Goal: Task Accomplishment & Management: Manage account settings

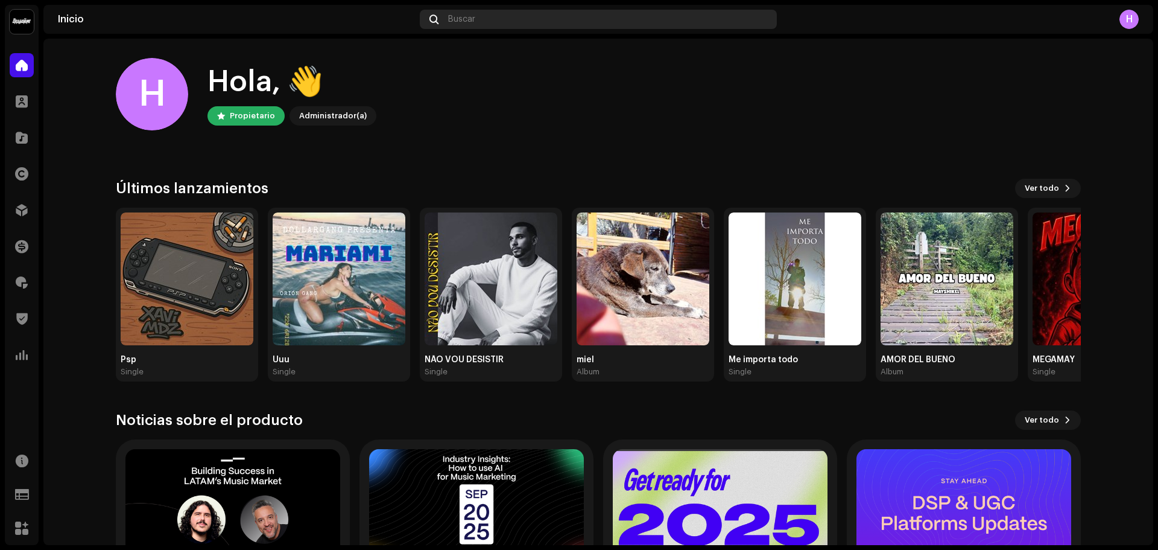
click at [455, 25] on div "Buscar" at bounding box center [598, 19] width 357 height 19
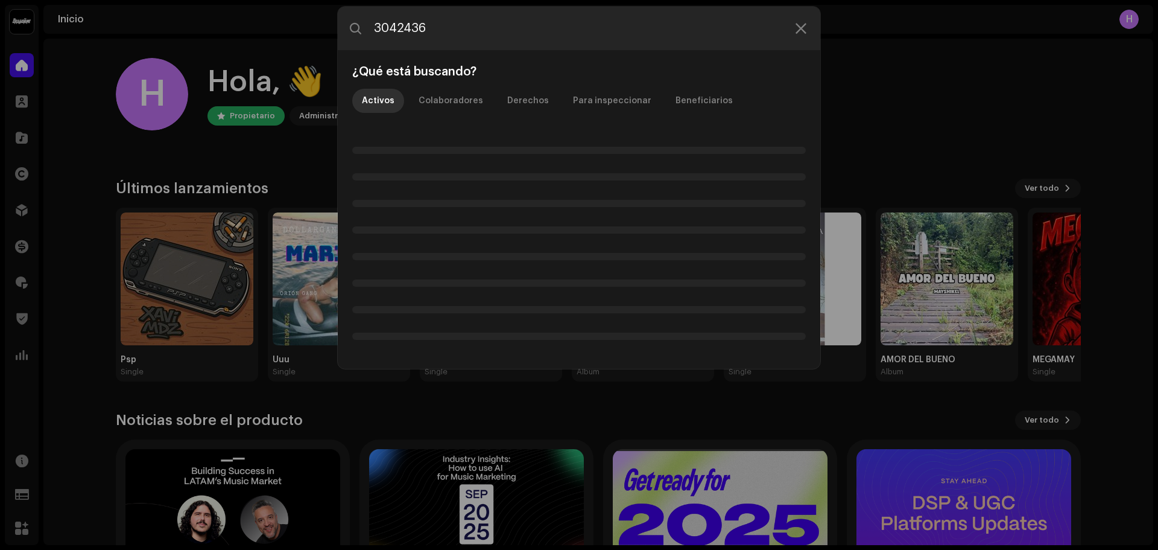
type input "3042436"
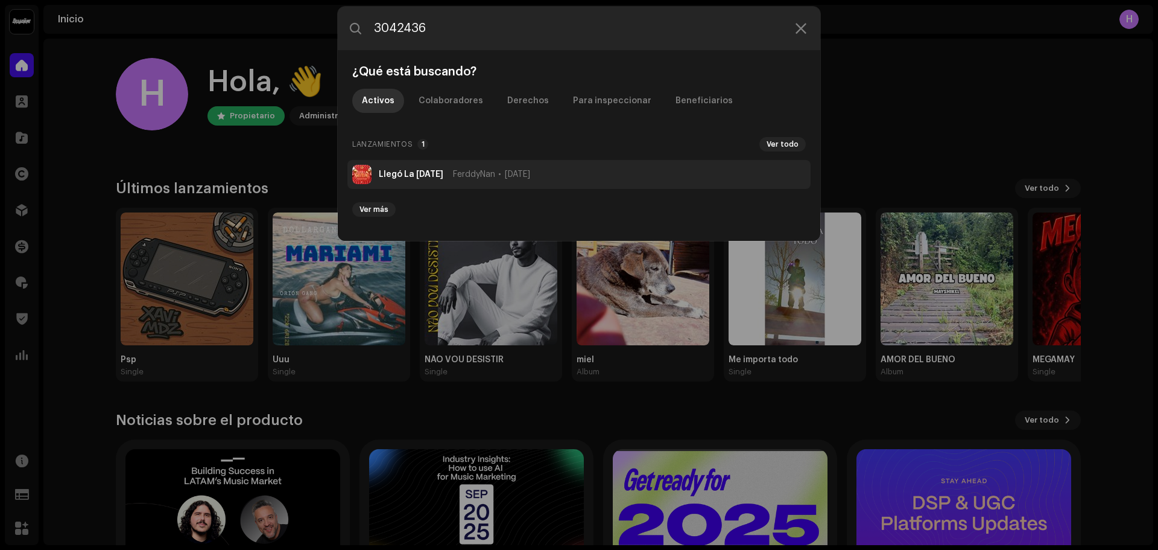
click at [396, 175] on strong "Llegó La Navidad" at bounding box center [411, 175] width 65 height 10
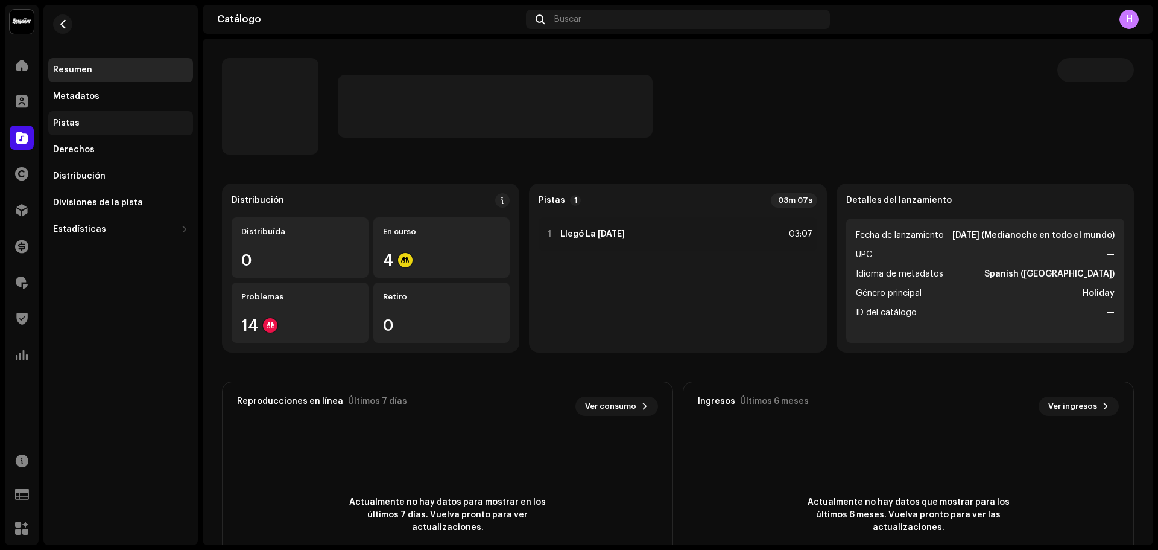
click at [97, 131] on div "Pistas" at bounding box center [120, 123] width 145 height 24
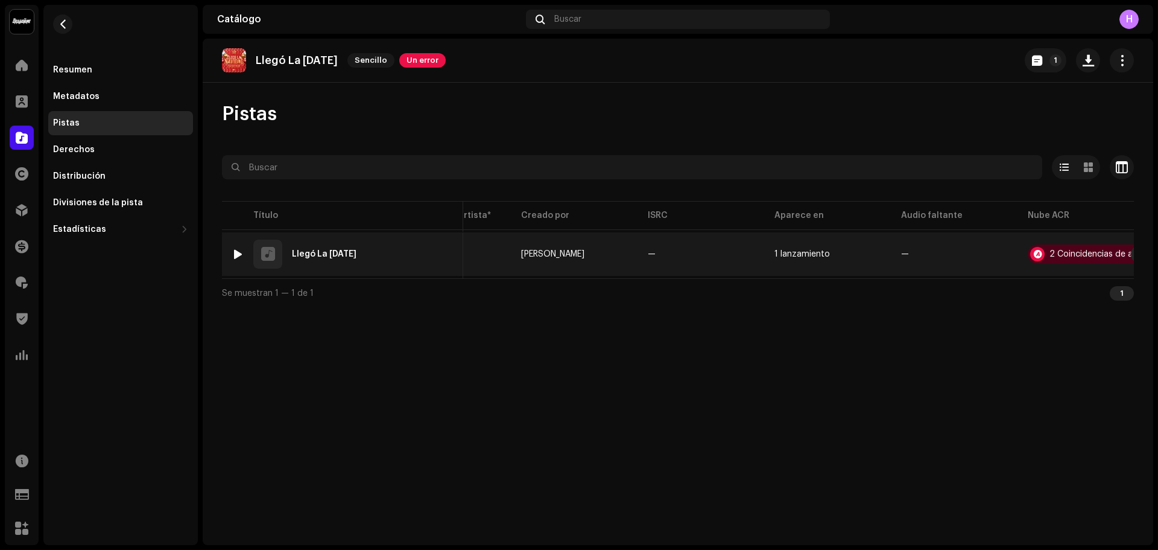
scroll to position [0, 247]
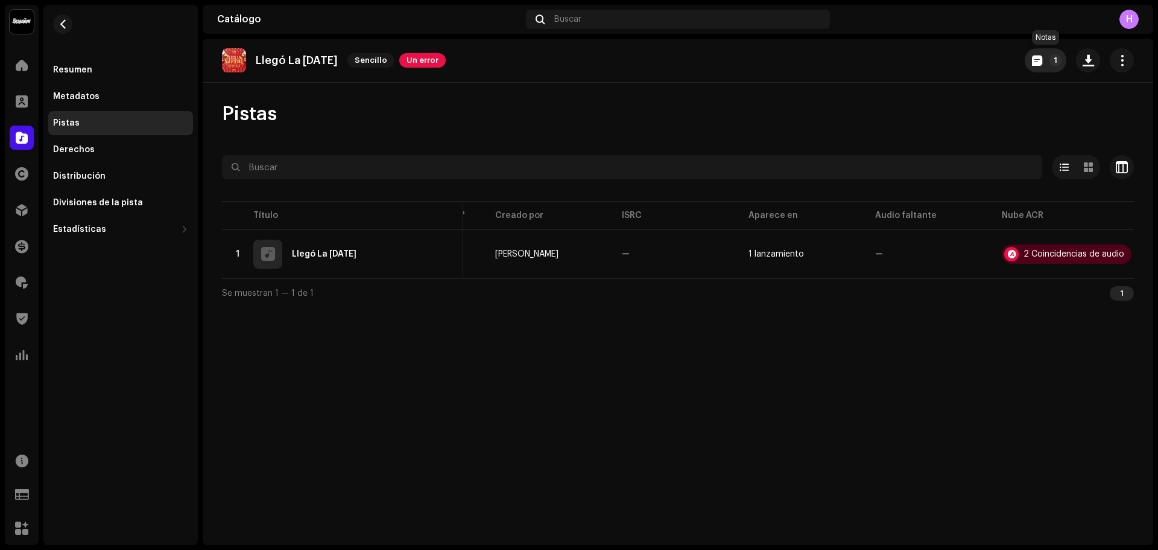
click at [1040, 59] on span "button" at bounding box center [1037, 61] width 10 height 10
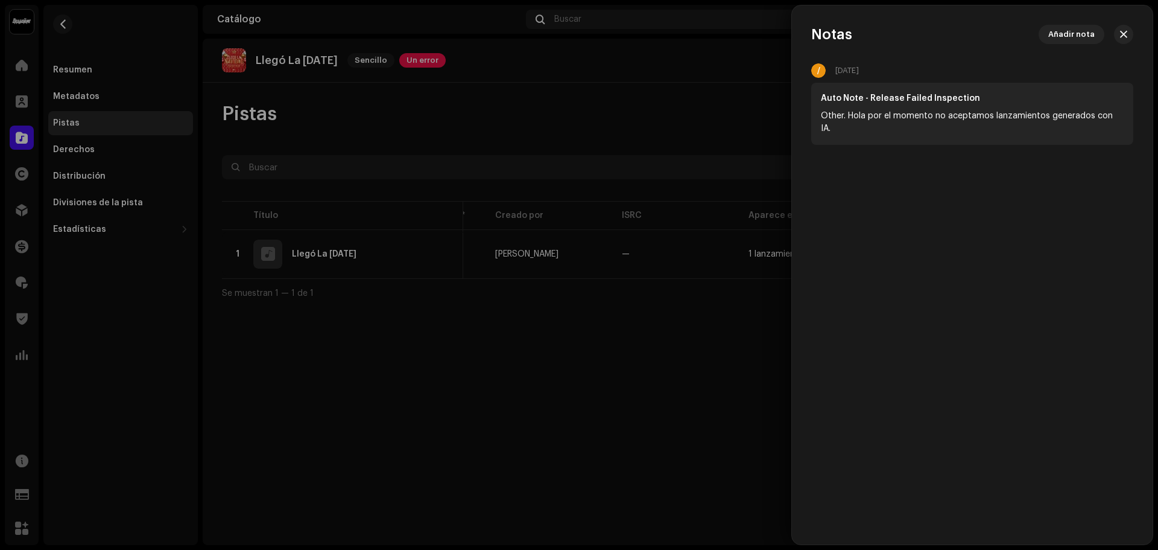
click at [590, 96] on div at bounding box center [579, 275] width 1158 height 550
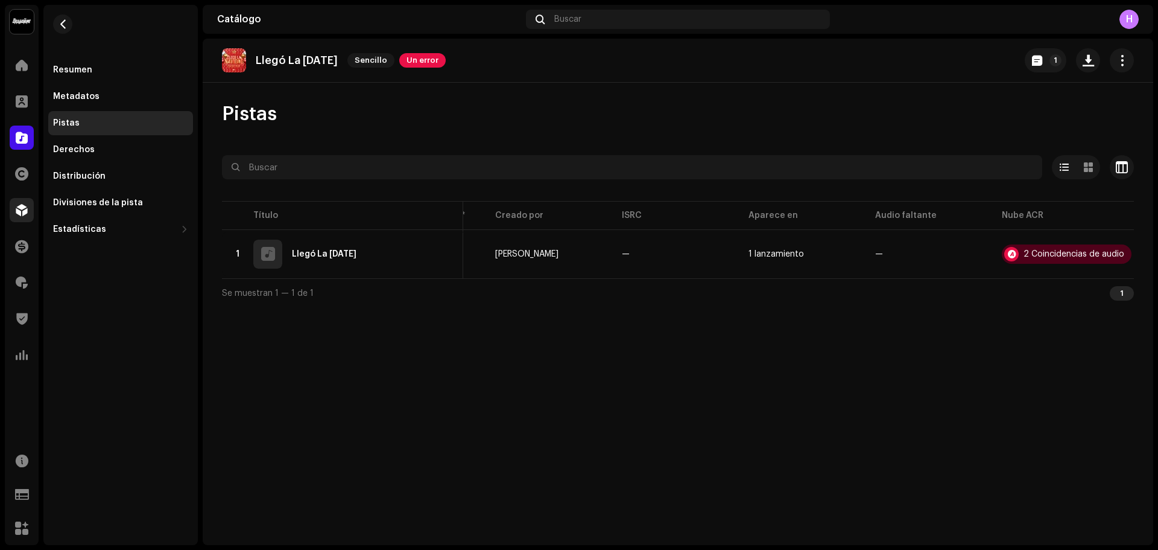
click at [10, 214] on div at bounding box center [22, 210] width 24 height 24
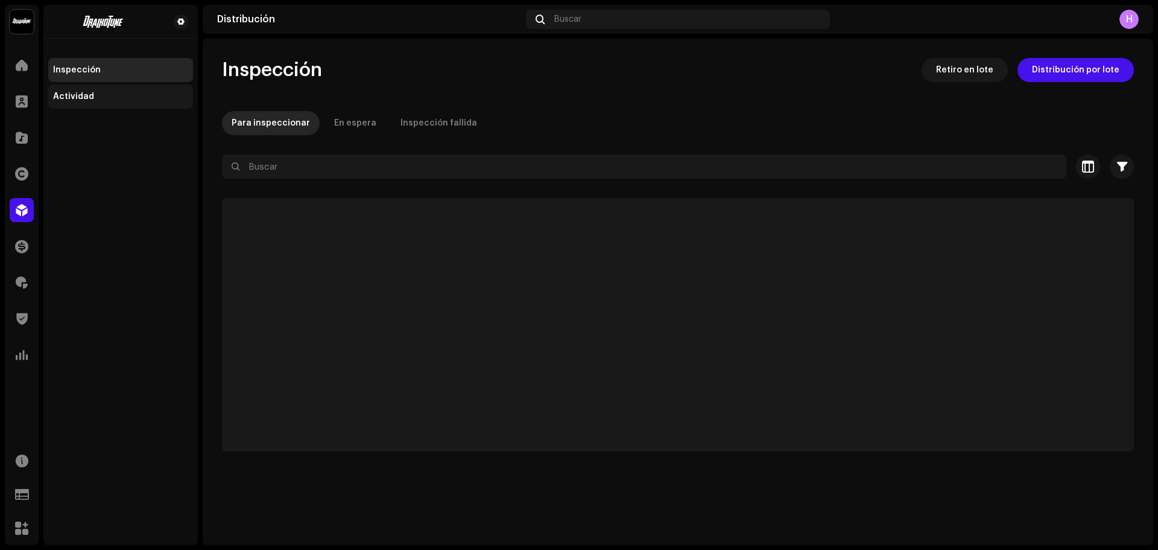
click at [87, 100] on div "Actividad" at bounding box center [73, 97] width 41 height 10
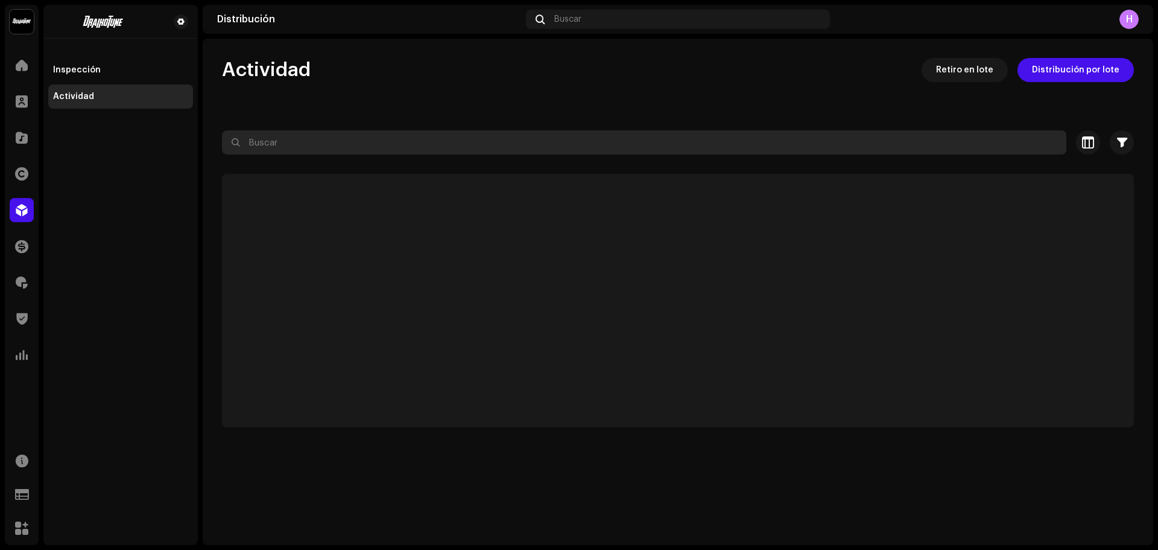
click at [286, 139] on input "text" at bounding box center [644, 142] width 845 height 24
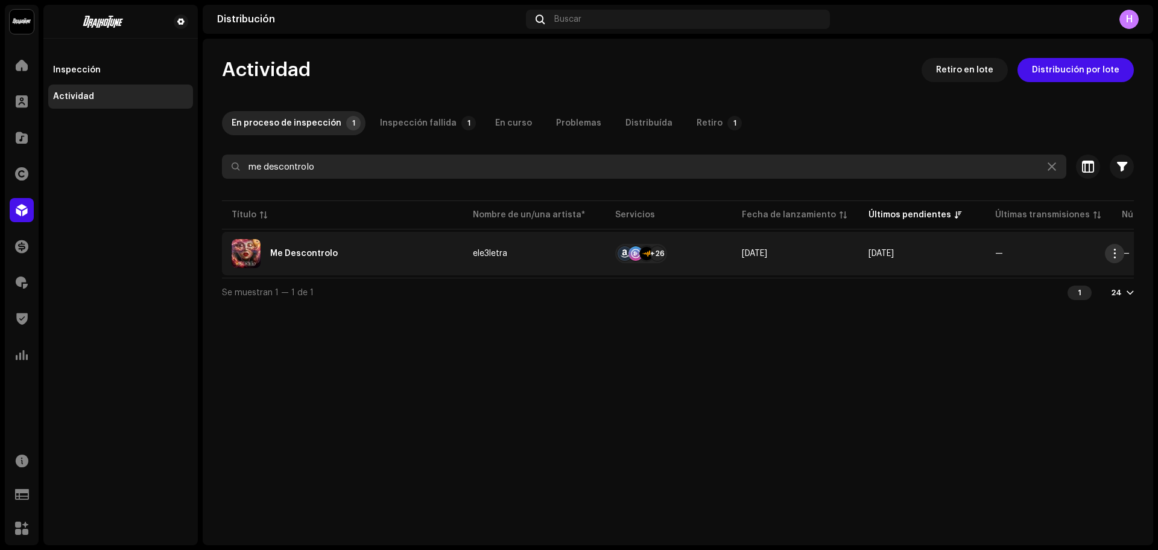
type input "me descontrolo"
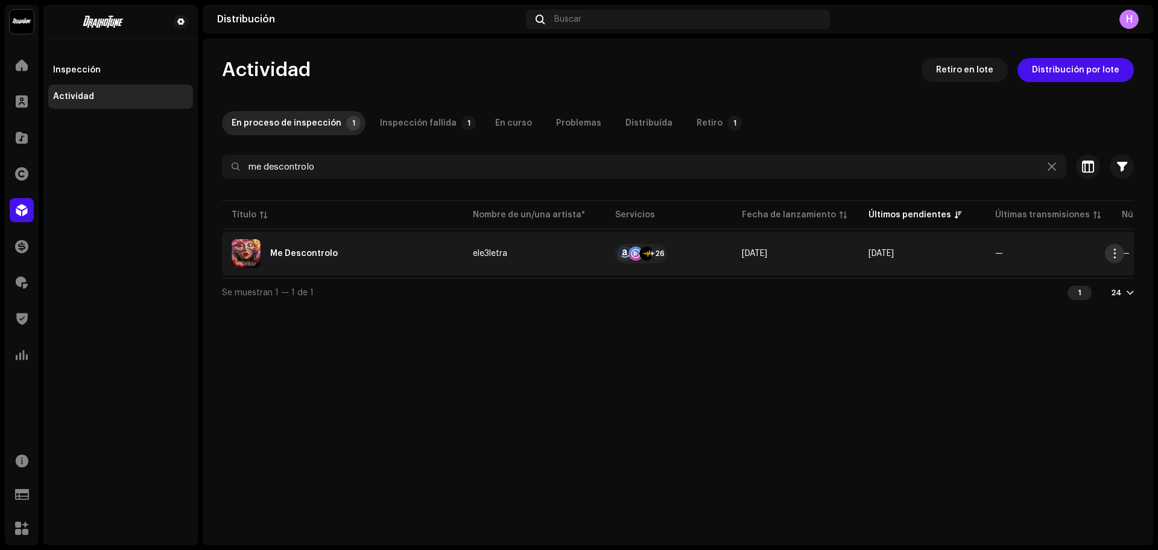
click at [1114, 252] on span "button" at bounding box center [1115, 254] width 9 height 10
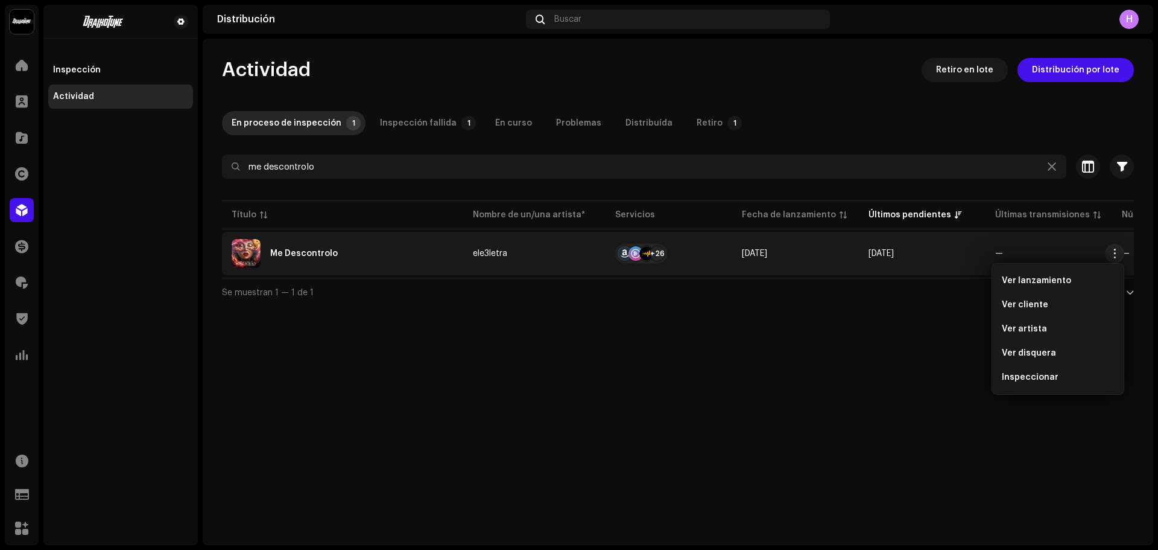
click at [1015, 378] on span "Inspeccionar" at bounding box center [1030, 377] width 57 height 10
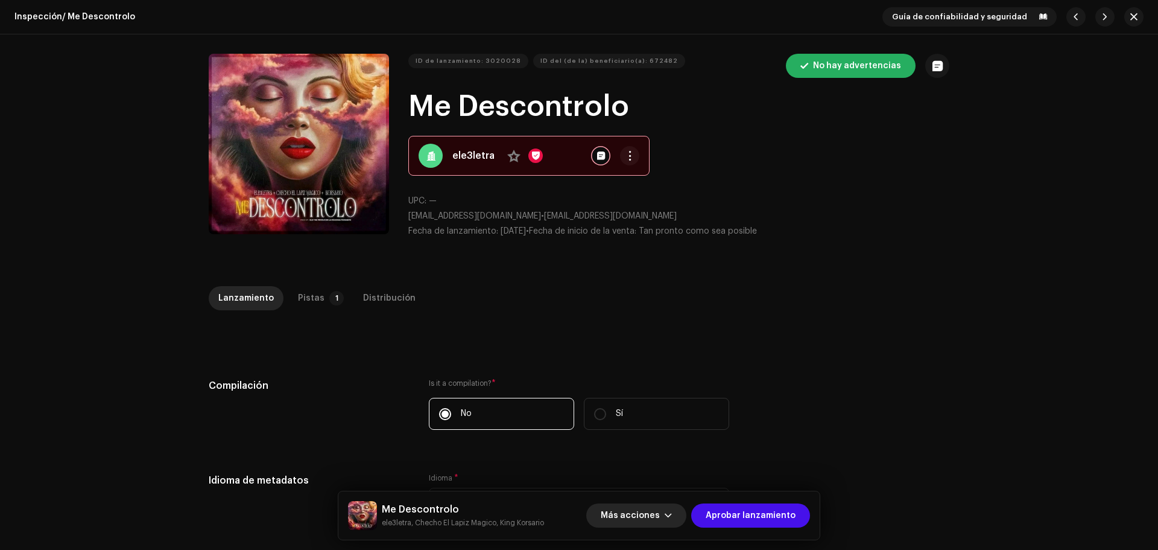
click at [669, 518] on button "Más acciones" at bounding box center [636, 515] width 100 height 24
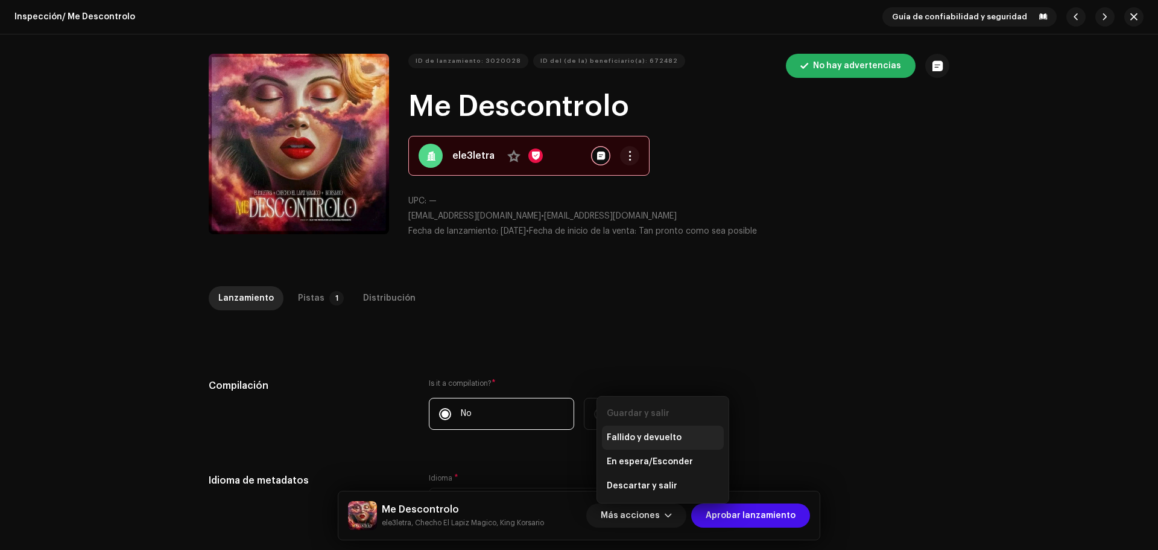
click at [635, 437] on span "Fallido y devuelto" at bounding box center [644, 438] width 75 height 10
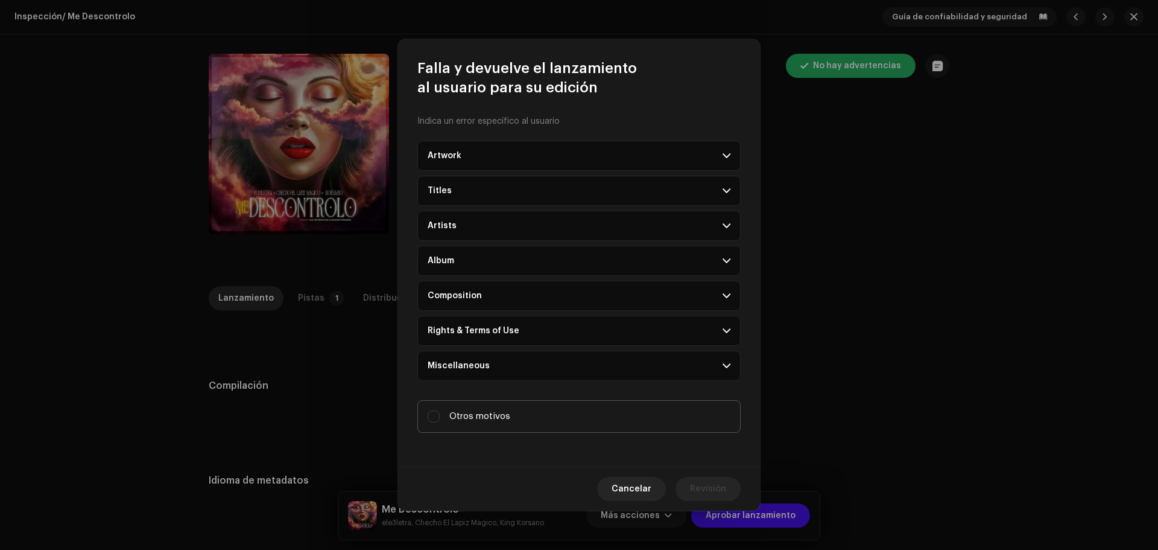
click at [443, 410] on div "Otros motivos" at bounding box center [469, 416] width 83 height 13
click at [440, 410] on input "Otros motivos" at bounding box center [434, 416] width 12 height 12
checkbox input "true"
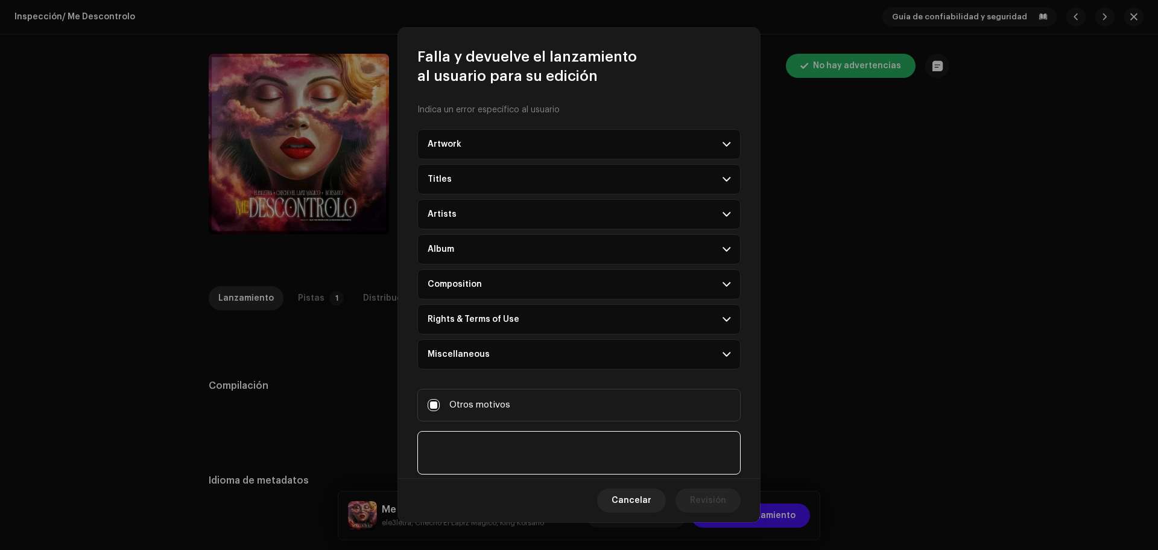
click at [448, 437] on textarea at bounding box center [579, 452] width 323 height 43
type textarea "Solicitud de artista"
click at [694, 502] on span "Revisión" at bounding box center [708, 500] width 36 height 24
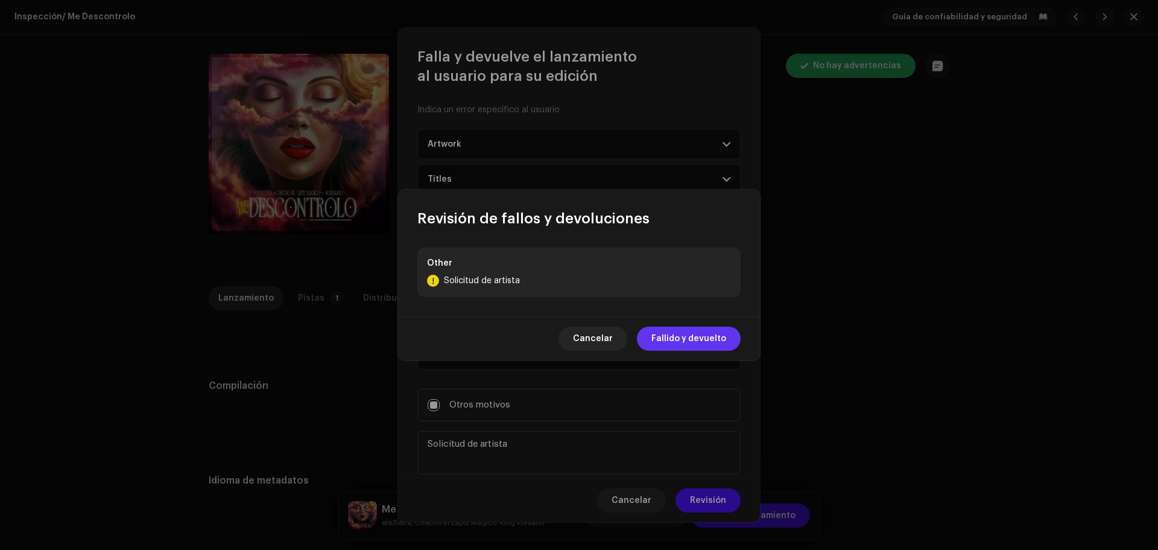
click at [682, 328] on span "Fallido y devuelto" at bounding box center [689, 338] width 75 height 24
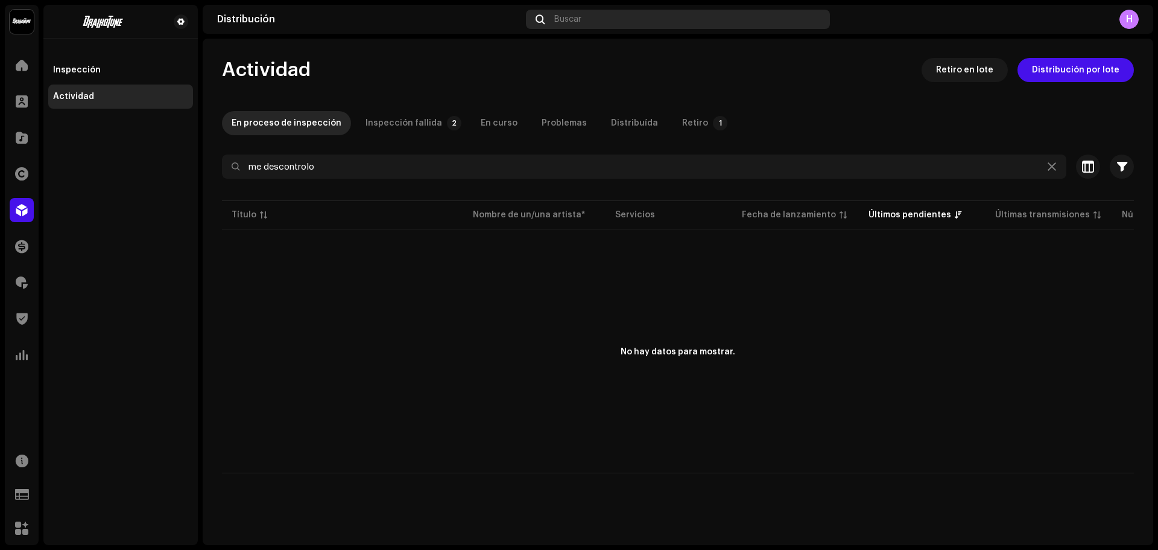
click at [574, 19] on span "Buscar" at bounding box center [567, 19] width 27 height 10
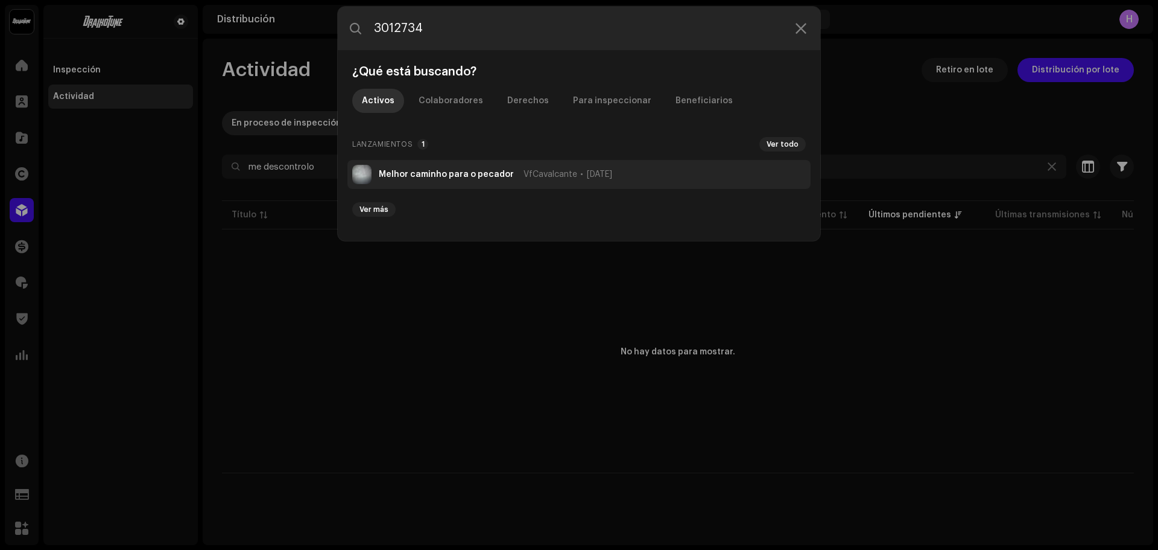
type input "3012734"
click at [460, 162] on li "Melhor caminho para o pecador VfCavalcante 6 feb 2025" at bounding box center [579, 174] width 463 height 29
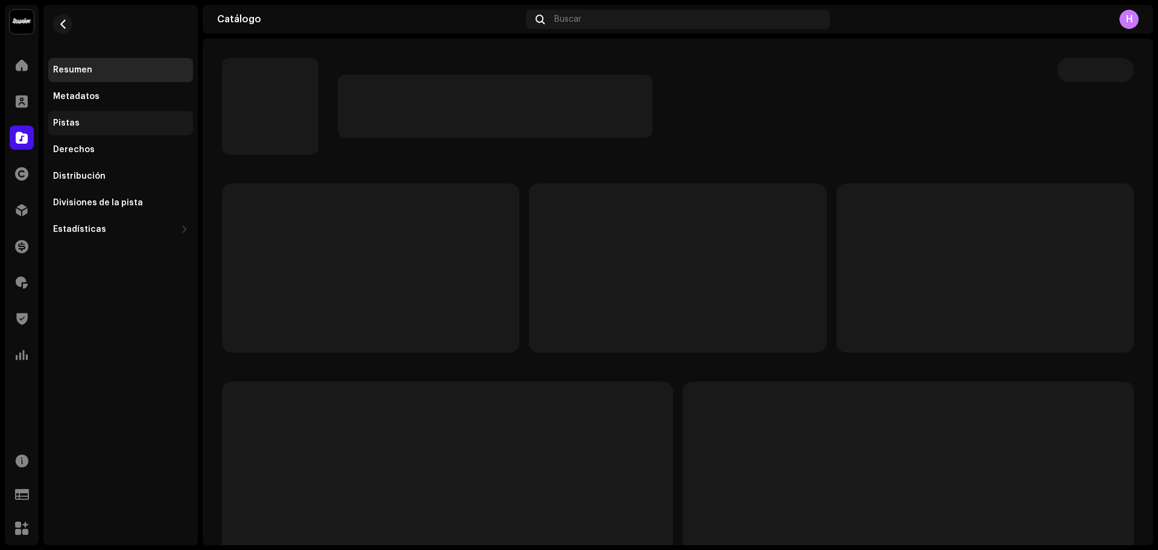
click at [94, 130] on div "Pistas" at bounding box center [120, 123] width 145 height 24
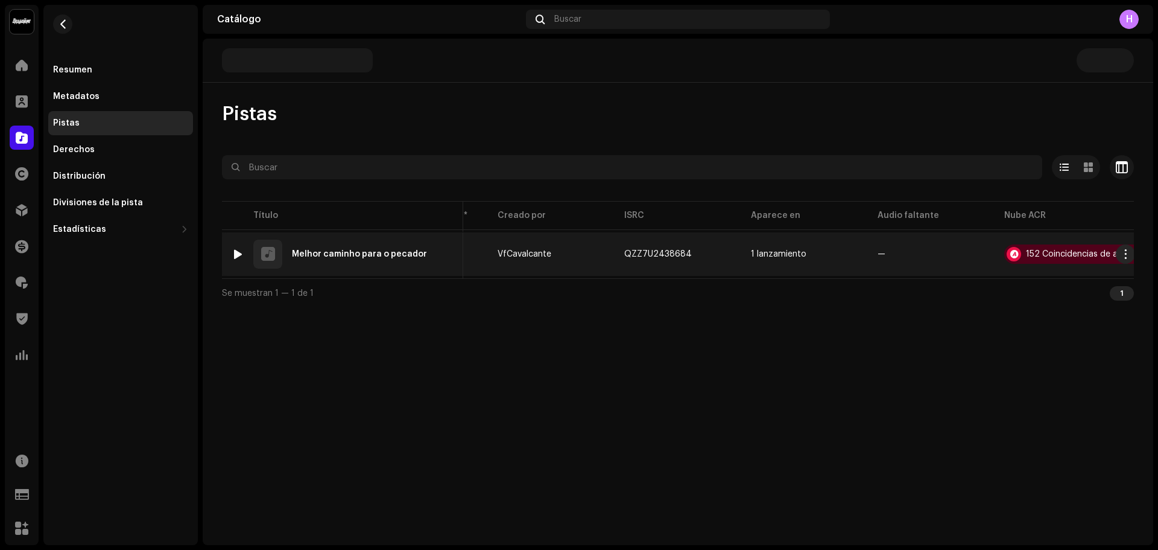
scroll to position [0, 255]
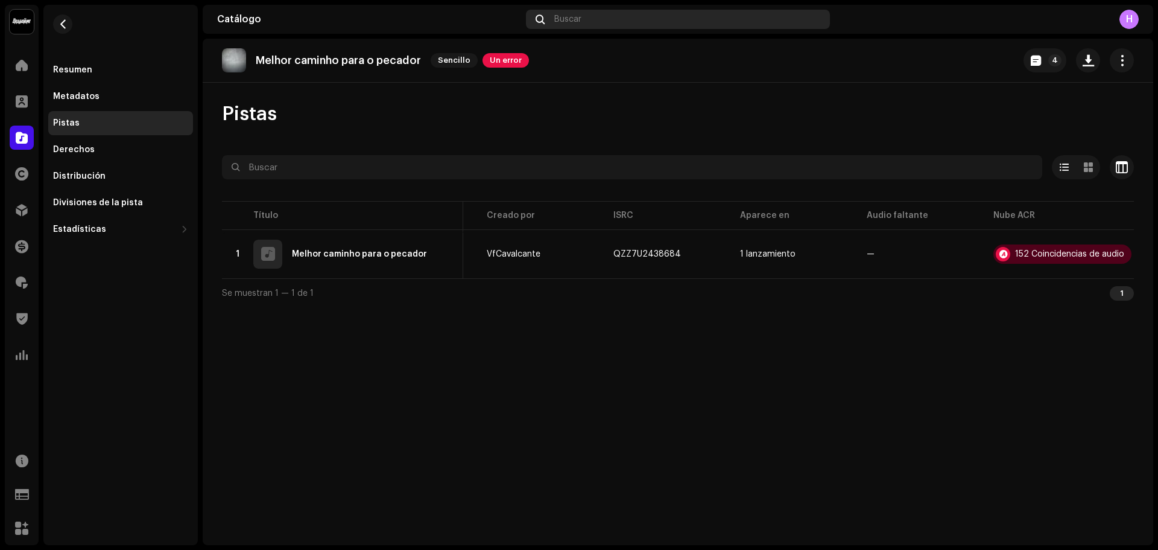
click at [585, 24] on div "Buscar" at bounding box center [678, 19] width 304 height 19
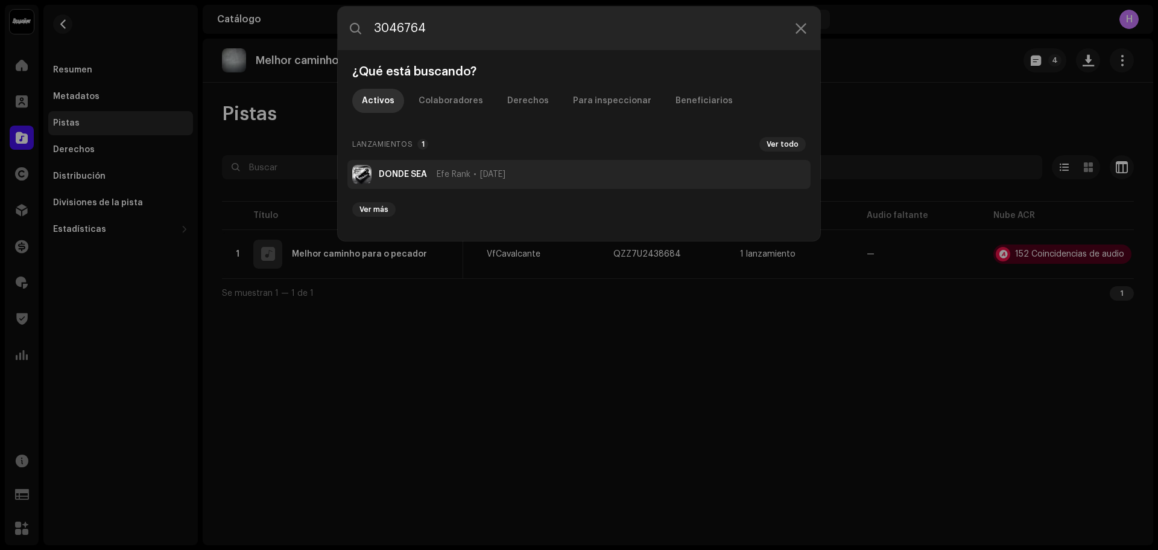
type input "3046764"
click at [381, 170] on strong "DONDE SEA" at bounding box center [403, 175] width 48 height 10
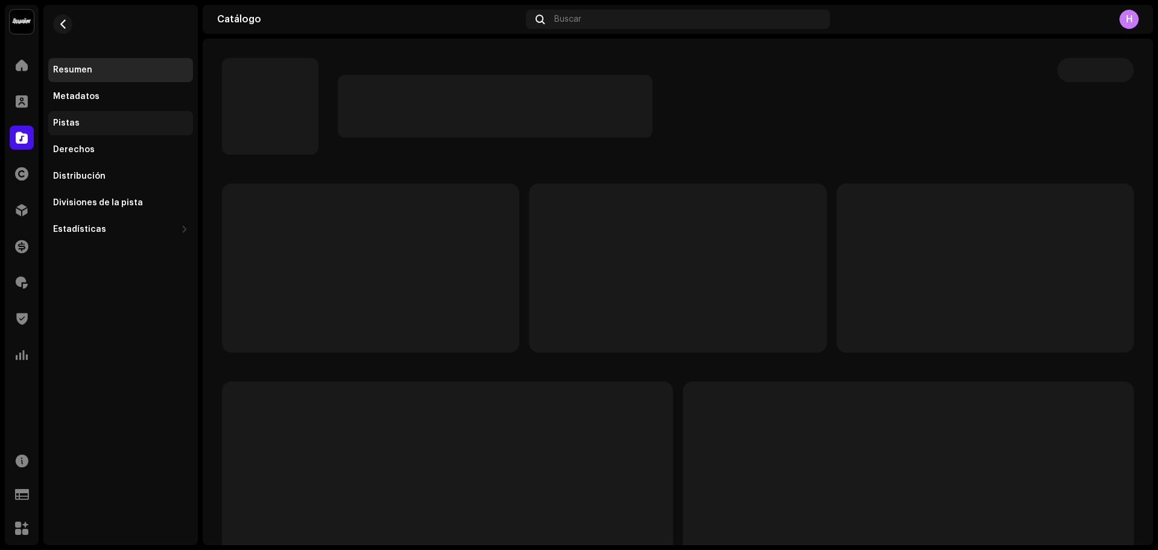
click at [95, 118] on div "Pistas" at bounding box center [120, 123] width 145 height 24
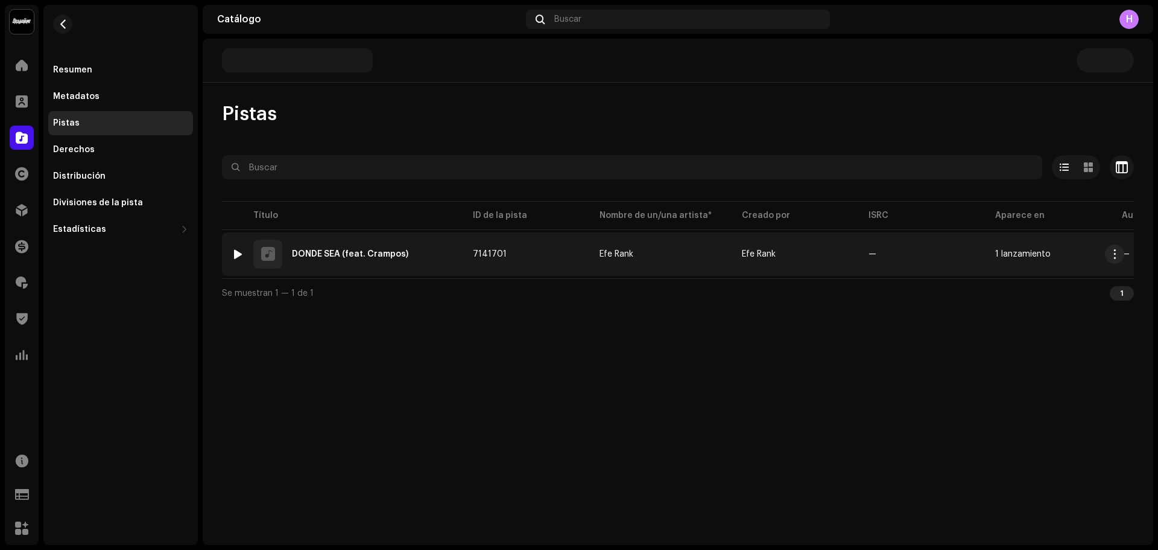
scroll to position [0, 264]
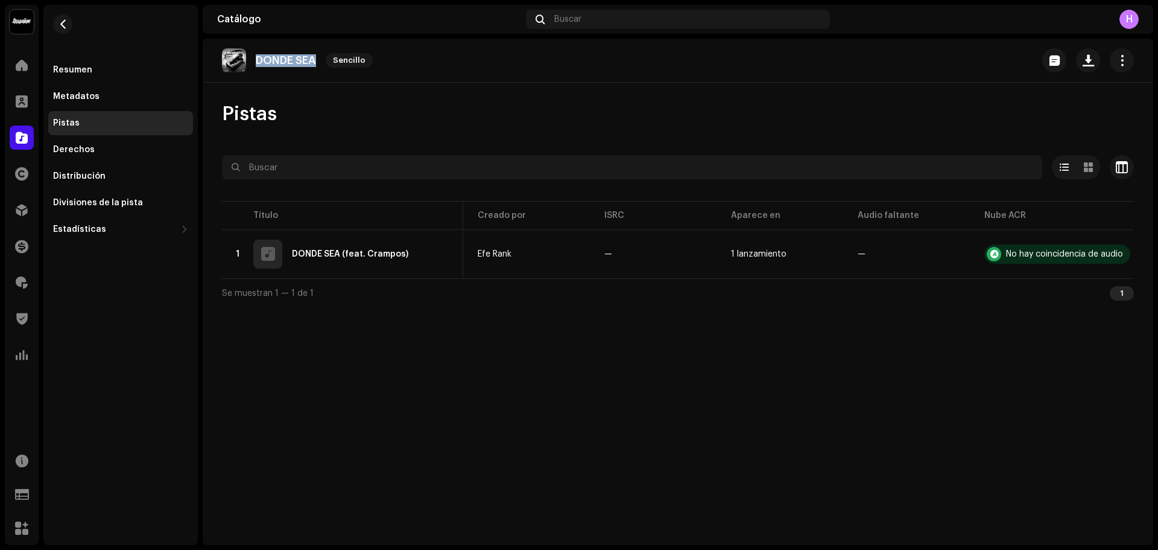
drag, startPoint x: 256, startPoint y: 63, endPoint x: 332, endPoint y: 51, distance: 77.5
click at [332, 51] on div "DONDE SEA Sencillo" at bounding box center [300, 60] width 156 height 24
copy re-o-release-hero "DONDE SEA Sencillo"
click at [30, 204] on div at bounding box center [22, 210] width 24 height 24
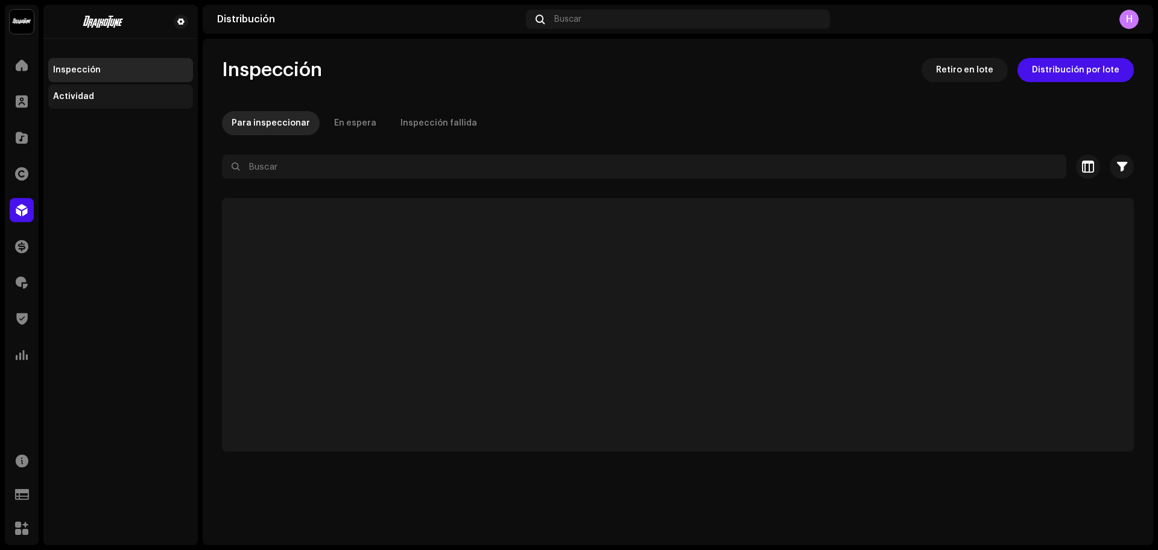
click at [72, 100] on div "Actividad" at bounding box center [73, 97] width 41 height 10
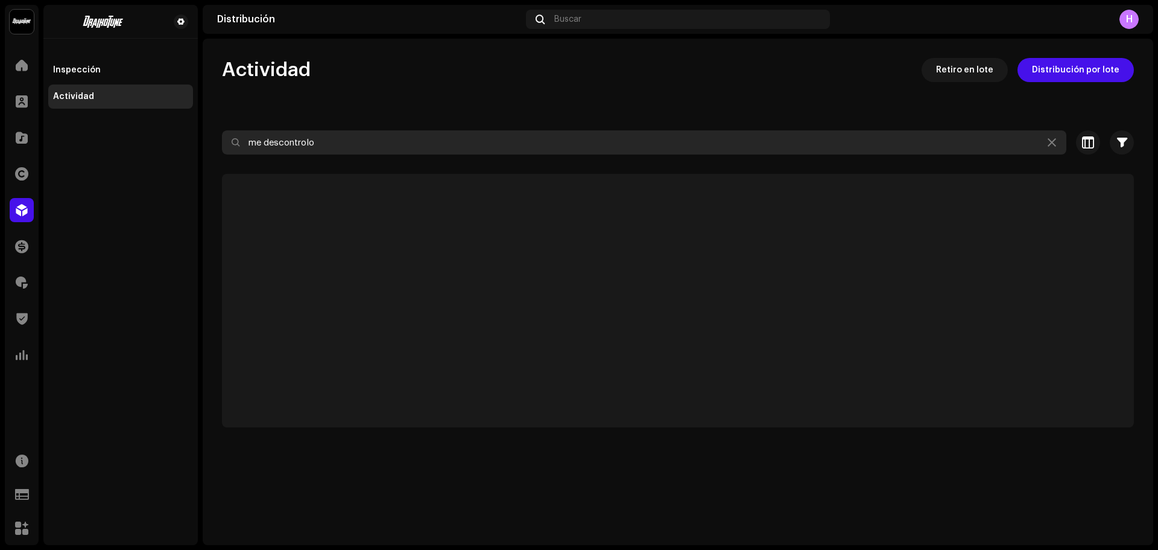
drag, startPoint x: 328, startPoint y: 141, endPoint x: 0, endPoint y: 85, distance: 332.9
click at [0, 85] on div "Draikotune Music Distribution SAC Inicio Clientes Catálogo Derechos Distribució…" at bounding box center [579, 275] width 1158 height 550
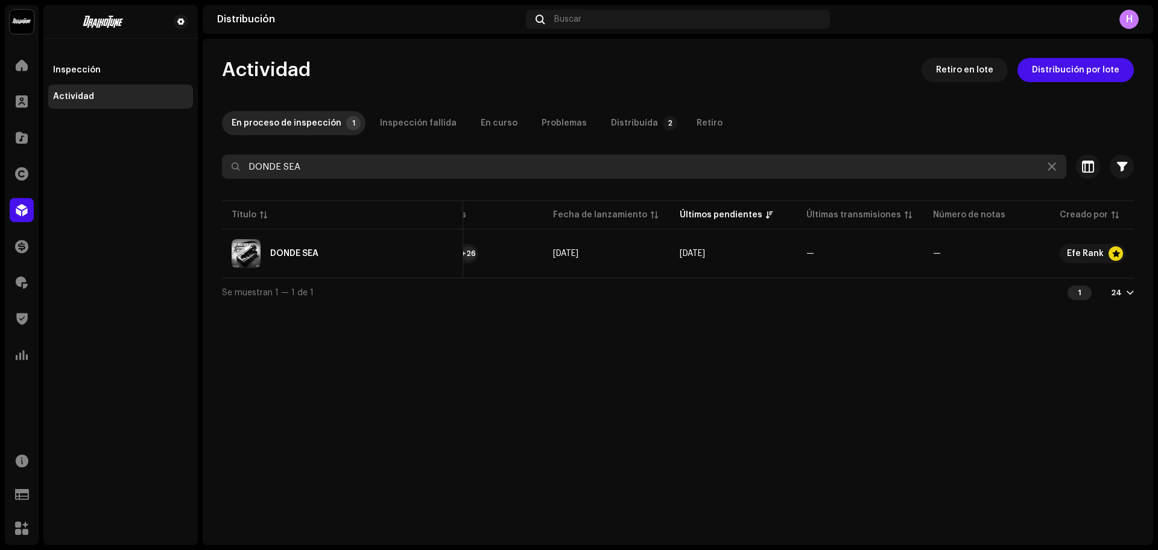
scroll to position [0, 206]
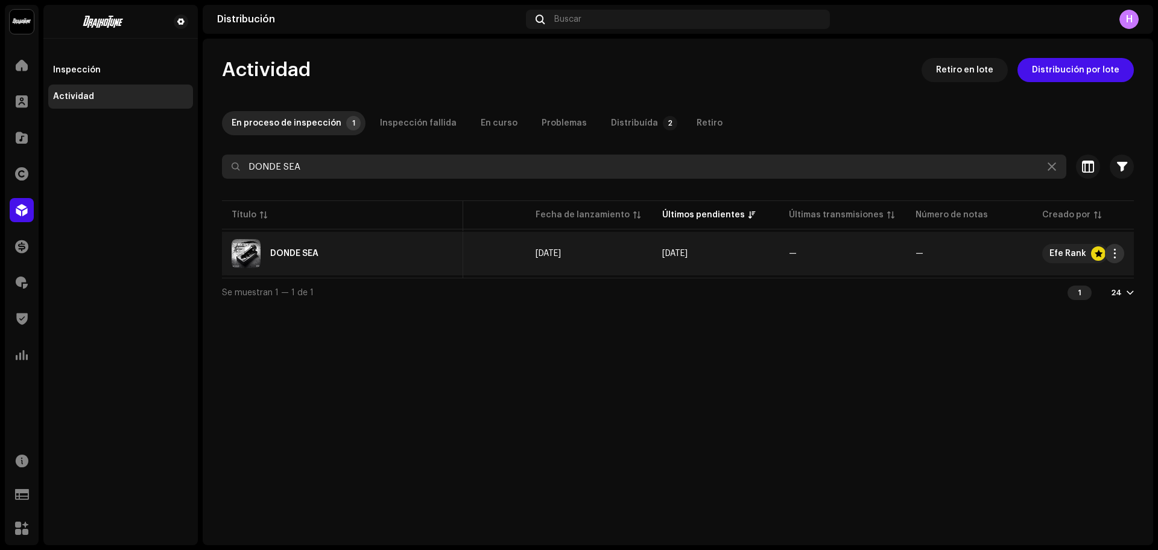
type input "DONDE SEA"
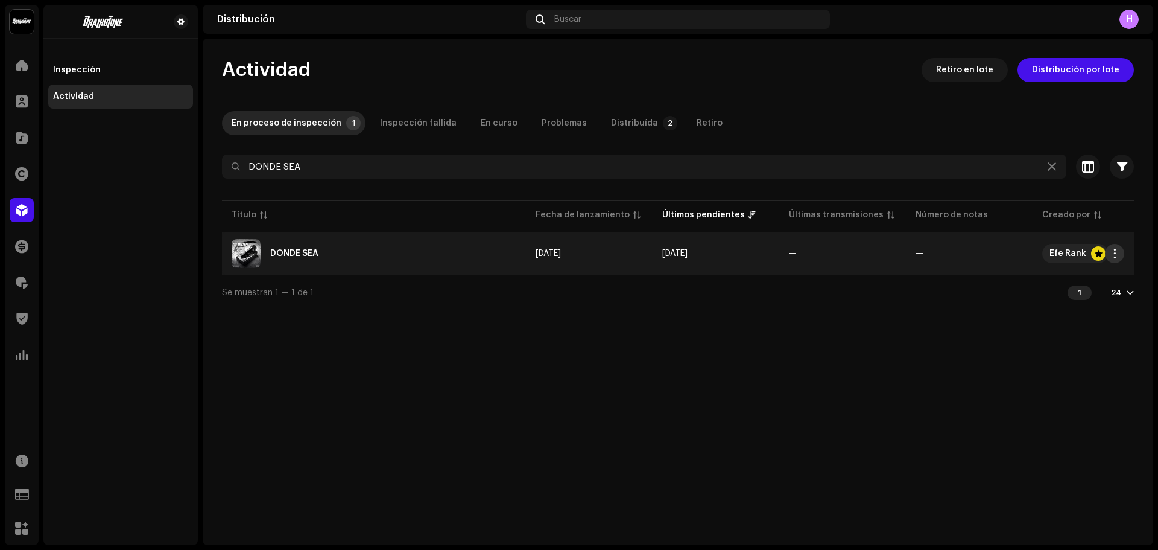
click at [1112, 256] on span "button" at bounding box center [1115, 254] width 9 height 10
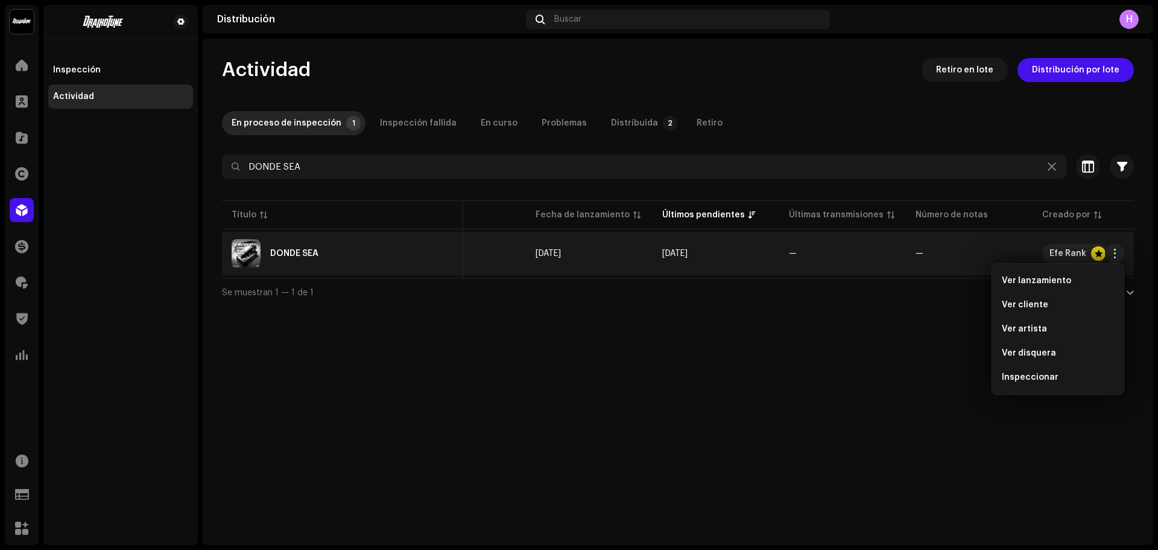
click at [1030, 375] on span "Inspeccionar" at bounding box center [1030, 377] width 57 height 10
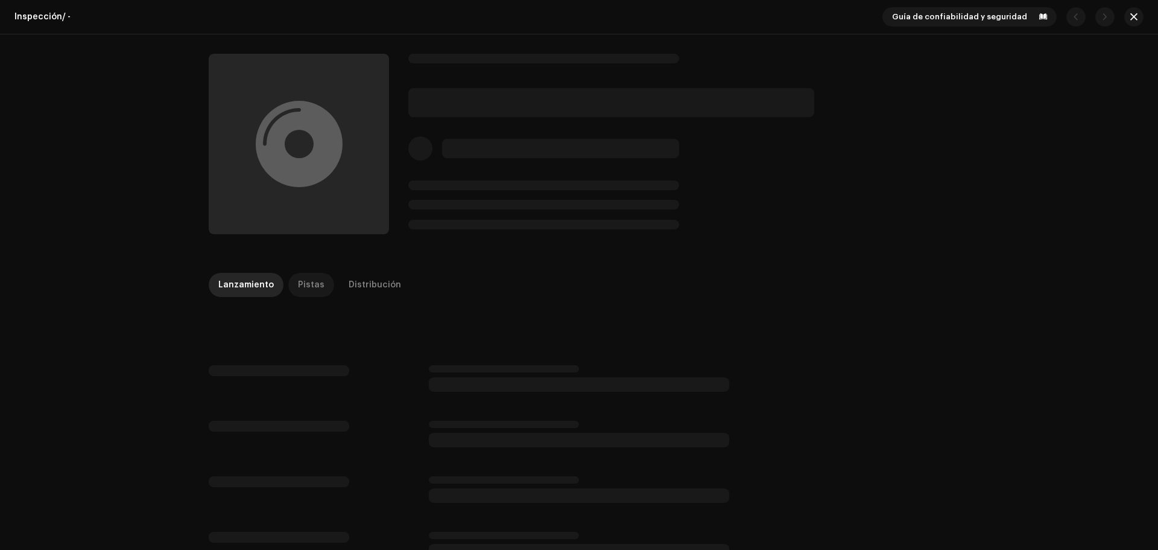
click at [307, 273] on div "Pistas" at bounding box center [311, 285] width 27 height 24
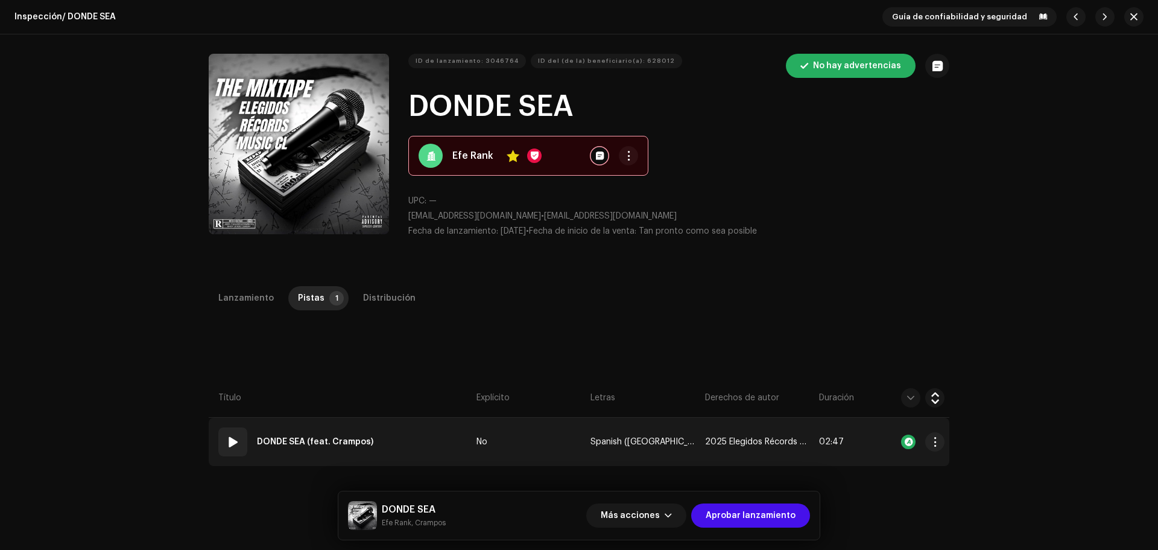
click at [229, 445] on span at bounding box center [233, 441] width 14 height 14
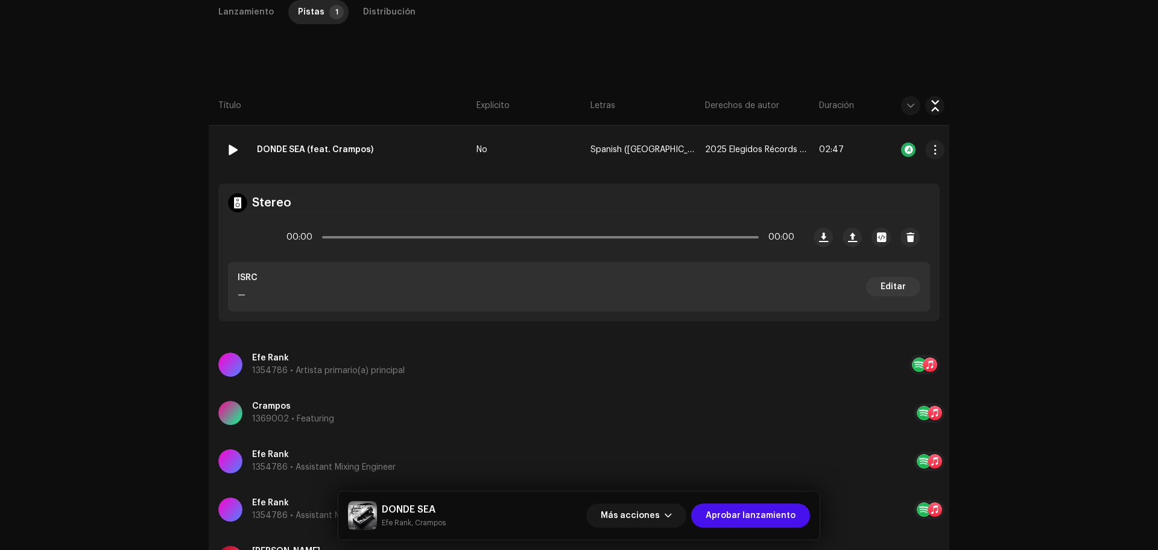
scroll to position [295, 0]
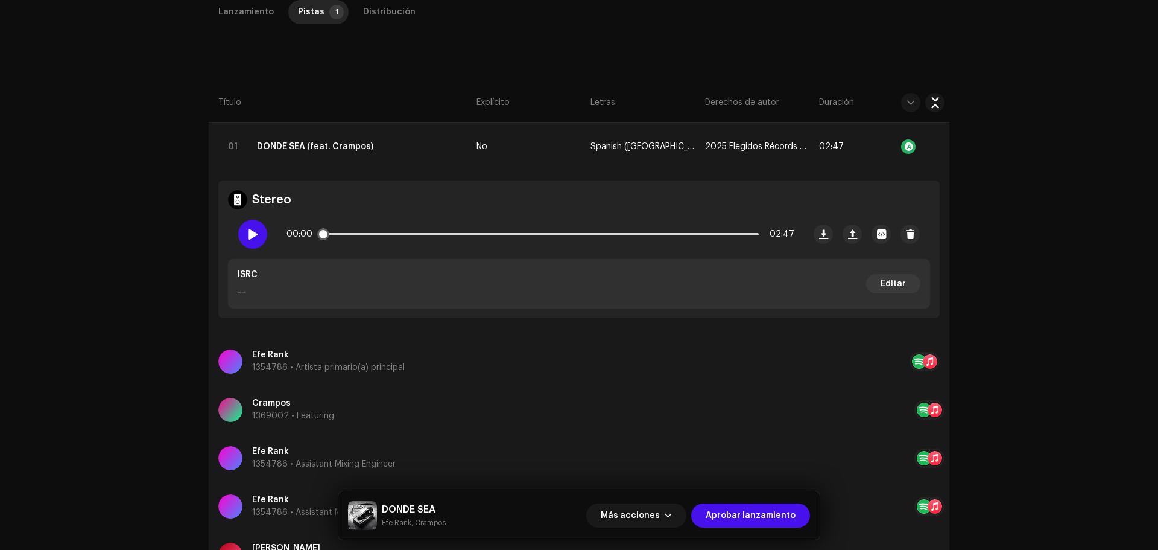
click at [252, 243] on div at bounding box center [252, 234] width 29 height 29
drag, startPoint x: 343, startPoint y: 235, endPoint x: 370, endPoint y: 234, distance: 27.2
click at [370, 234] on div "00:09 02:47" at bounding box center [541, 234] width 508 height 24
click at [732, 519] on span "Aprobar lanzamiento" at bounding box center [751, 515] width 90 height 24
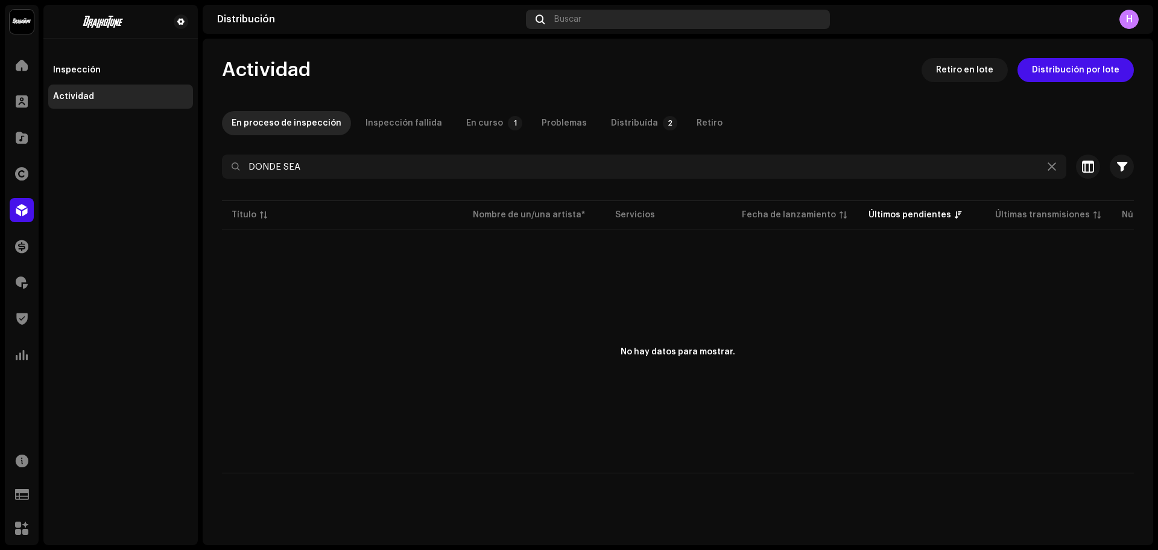
click at [570, 26] on div "Buscar" at bounding box center [678, 19] width 304 height 19
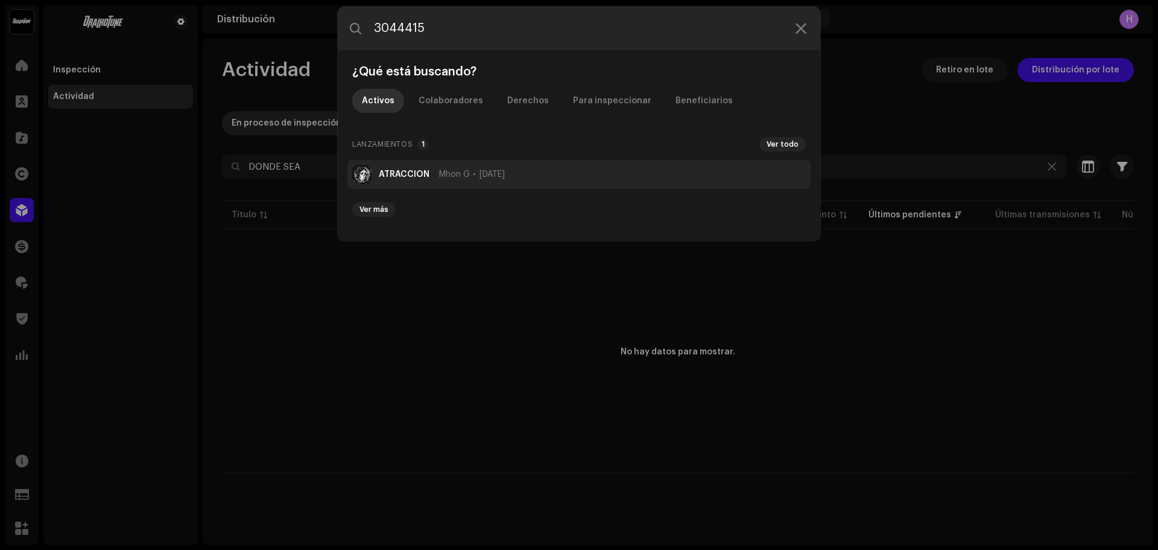
type input "3044415"
click at [424, 181] on li "ATRACCIÓN Mhon G 26 oct 2025" at bounding box center [579, 174] width 463 height 29
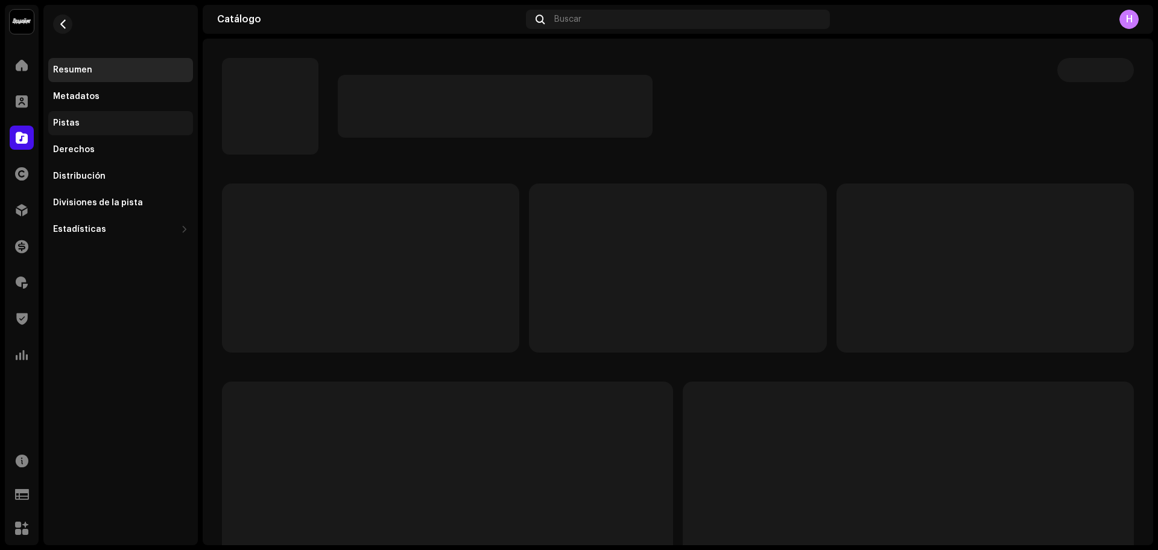
click at [131, 116] on div "Pistas" at bounding box center [120, 123] width 145 height 24
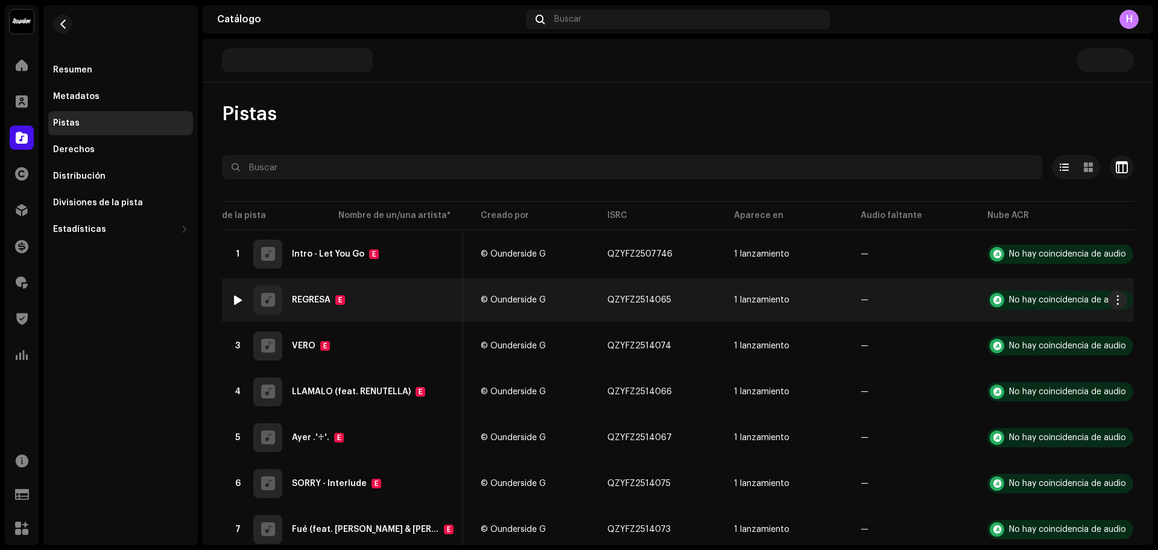
scroll to position [0, 272]
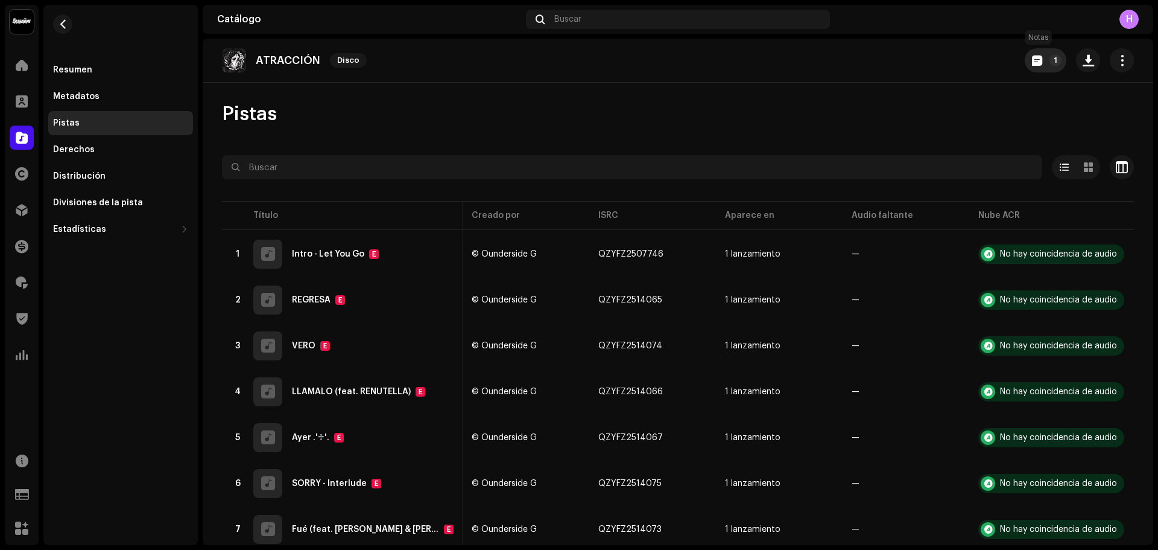
click at [1032, 69] on button "1" at bounding box center [1046, 60] width 42 height 24
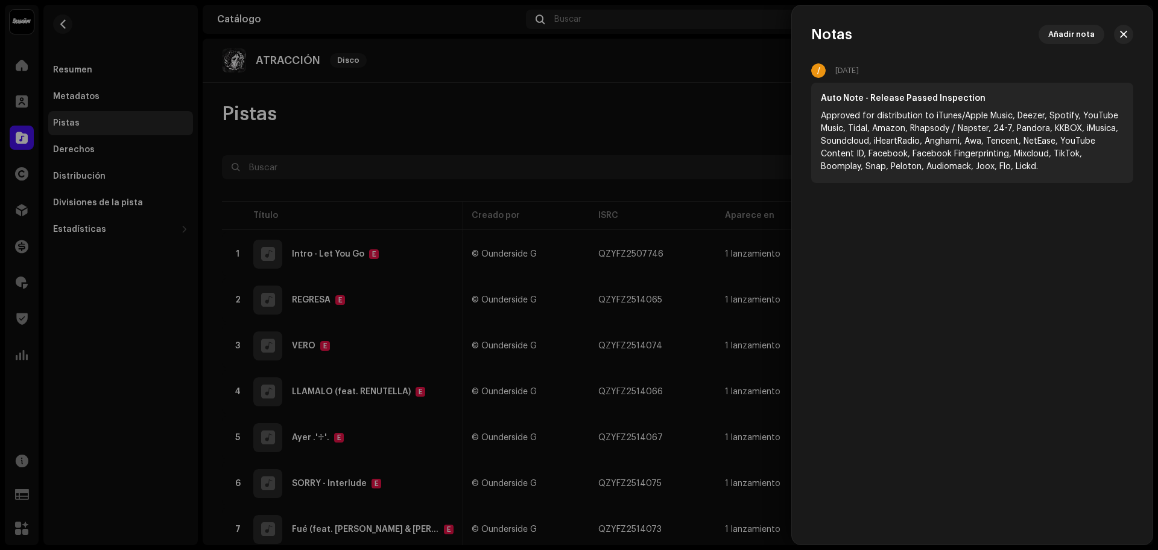
click at [1130, 28] on button "button" at bounding box center [1123, 34] width 19 height 19
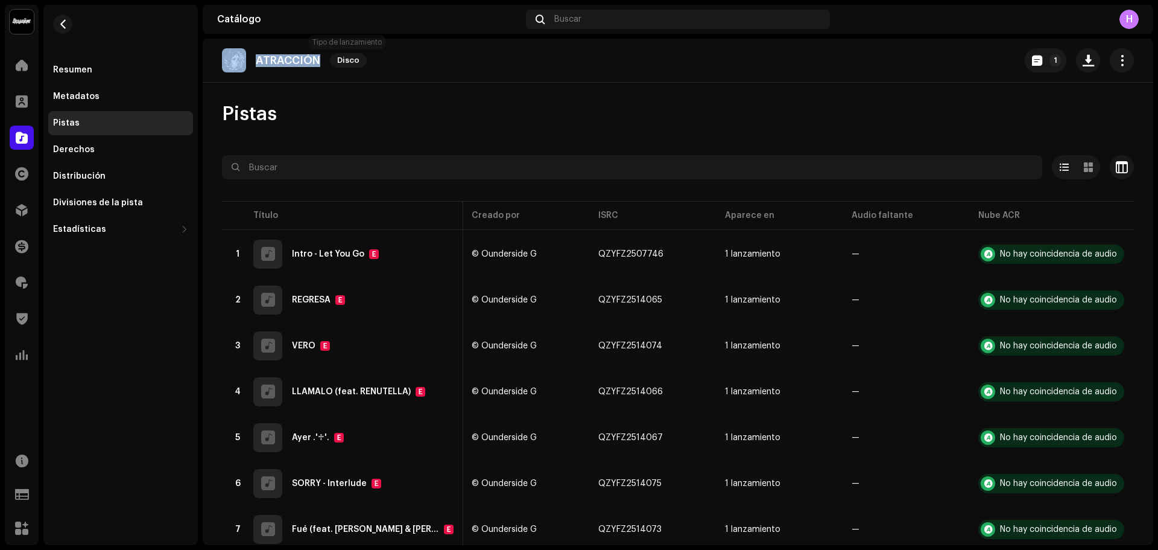
drag, startPoint x: 250, startPoint y: 58, endPoint x: 351, endPoint y: 54, distance: 100.8
click at [351, 54] on div "ATRACCIÓN Disco" at bounding box center [297, 60] width 150 height 24
copy re-o-release-hero "ATRACCIÓN Disco 1"
click at [567, 14] on span "Buscar" at bounding box center [567, 19] width 27 height 10
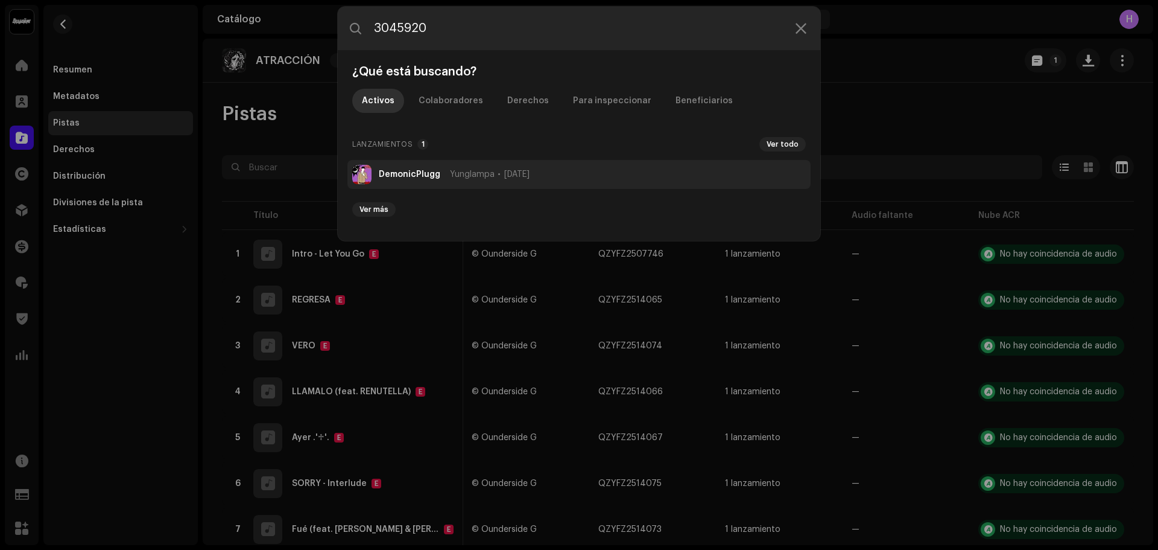
type input "3045920"
click at [398, 167] on li "DemonicPlugg Yunglampa 7 oct 2025" at bounding box center [579, 174] width 463 height 29
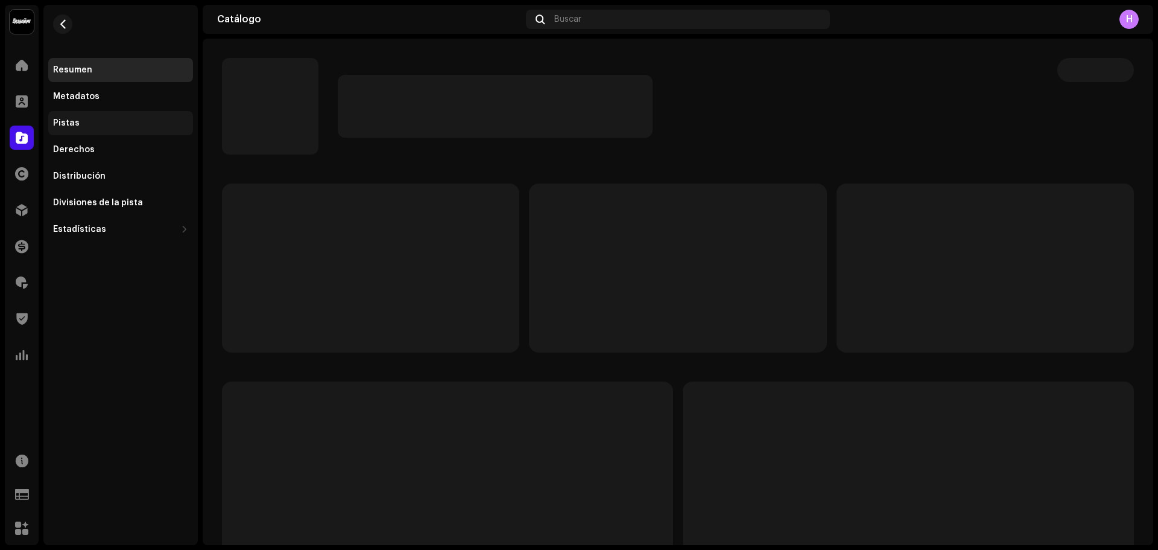
click at [145, 121] on div "Pistas" at bounding box center [120, 123] width 135 height 10
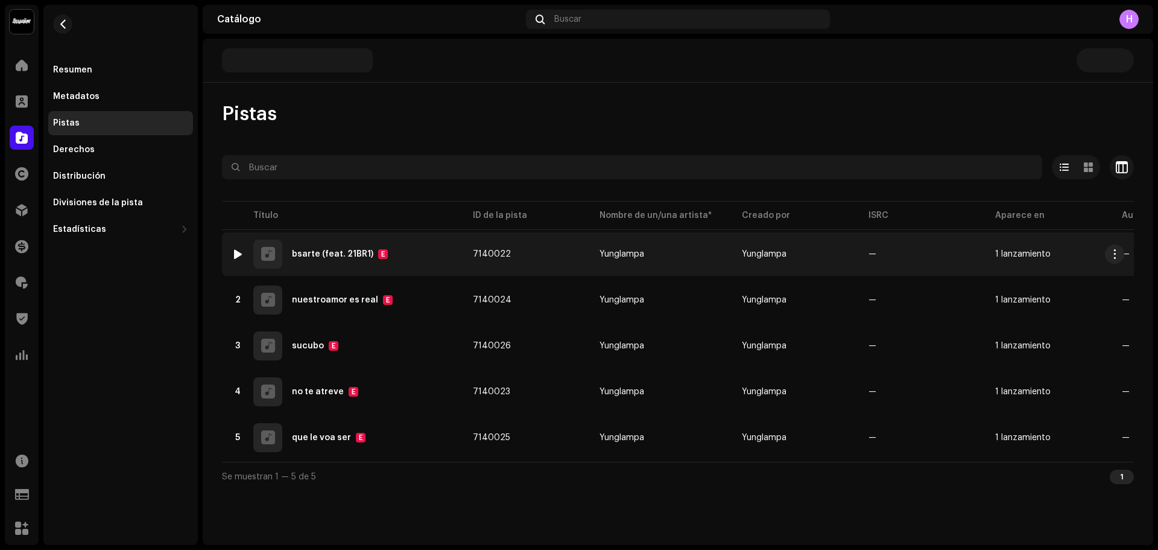
scroll to position [0, 264]
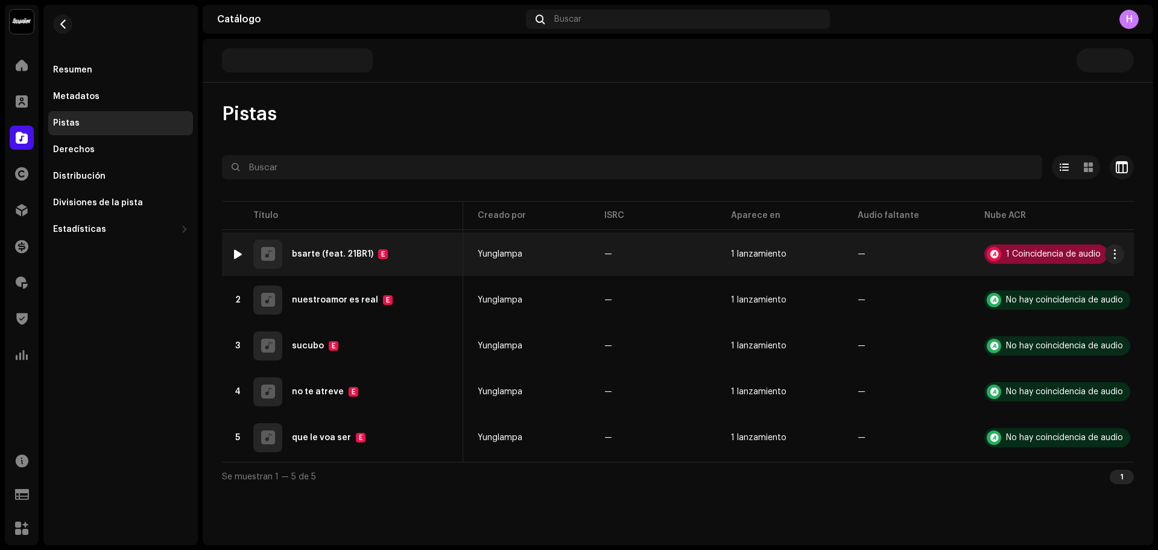
click at [1007, 250] on div "1 Coincidencia de audio" at bounding box center [1053, 254] width 95 height 8
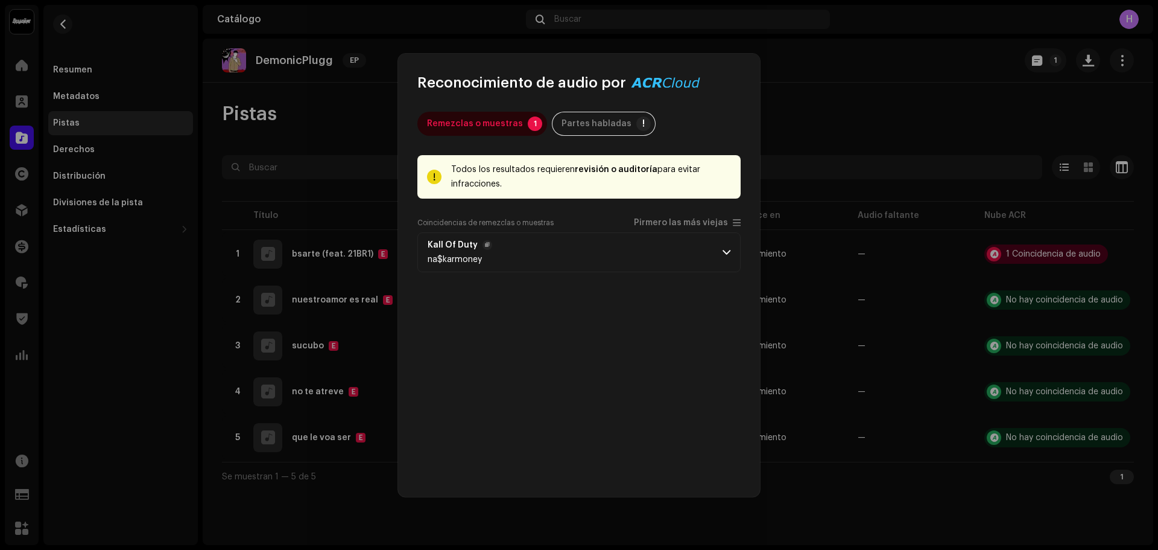
click at [661, 248] on p-accordion-header "Kall Of Duty na$karmoney" at bounding box center [579, 252] width 323 height 40
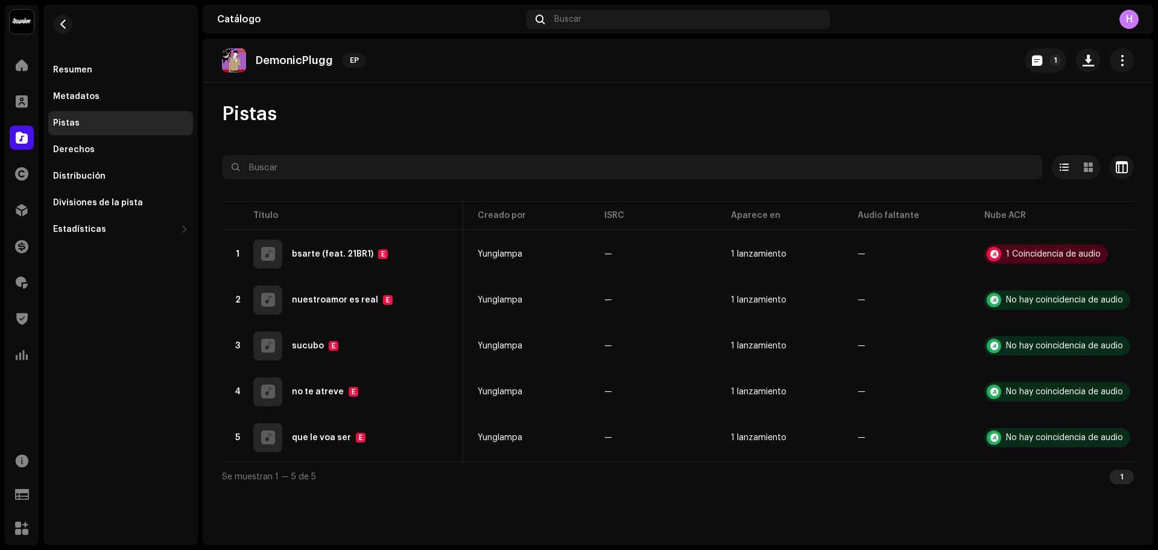
click at [958, 70] on div "Reconocimiento de audio por Remezclas o muestras 1 Partes habladas ! Todos los …" at bounding box center [579, 275] width 1158 height 550
click at [16, 214] on span at bounding box center [22, 210] width 12 height 10
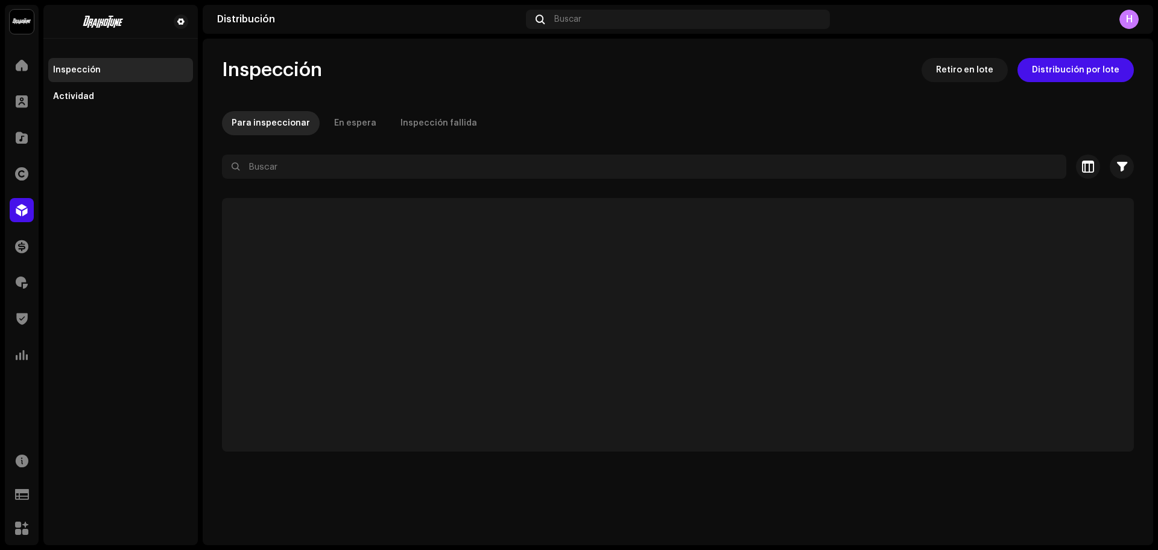
drag, startPoint x: 120, startPoint y: 95, endPoint x: 197, endPoint y: 126, distance: 83.4
click at [120, 95] on div "Actividad" at bounding box center [120, 97] width 135 height 10
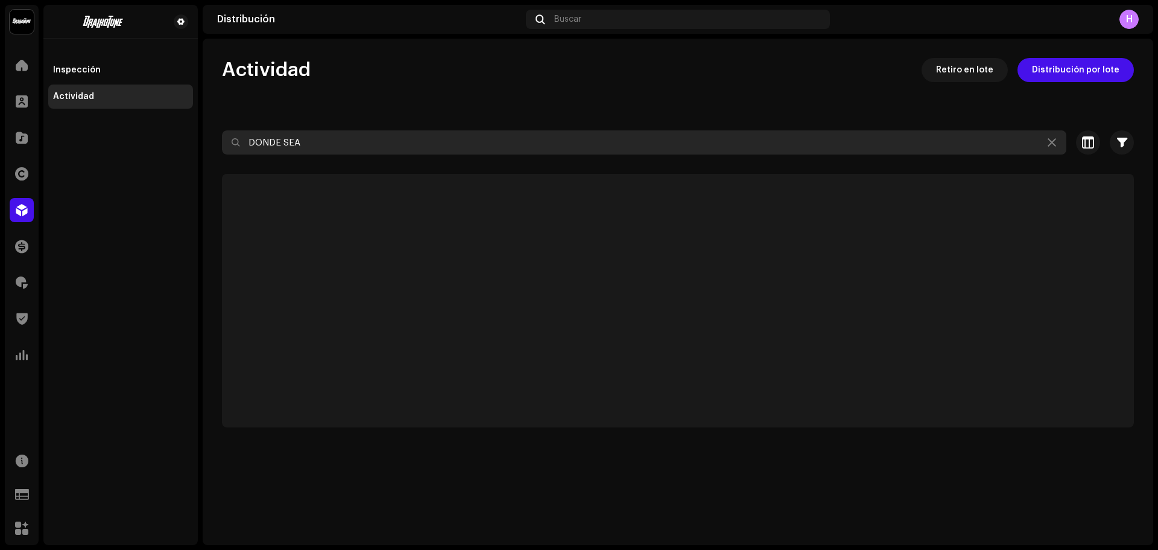
drag, startPoint x: 323, startPoint y: 138, endPoint x: 0, endPoint y: 98, distance: 325.2
click at [0, 98] on div "Draikotune Music Distribution SAC Inicio Clientes Catálogo Derechos Distribució…" at bounding box center [579, 275] width 1158 height 550
click at [258, 142] on input "7616" at bounding box center [644, 142] width 845 height 24
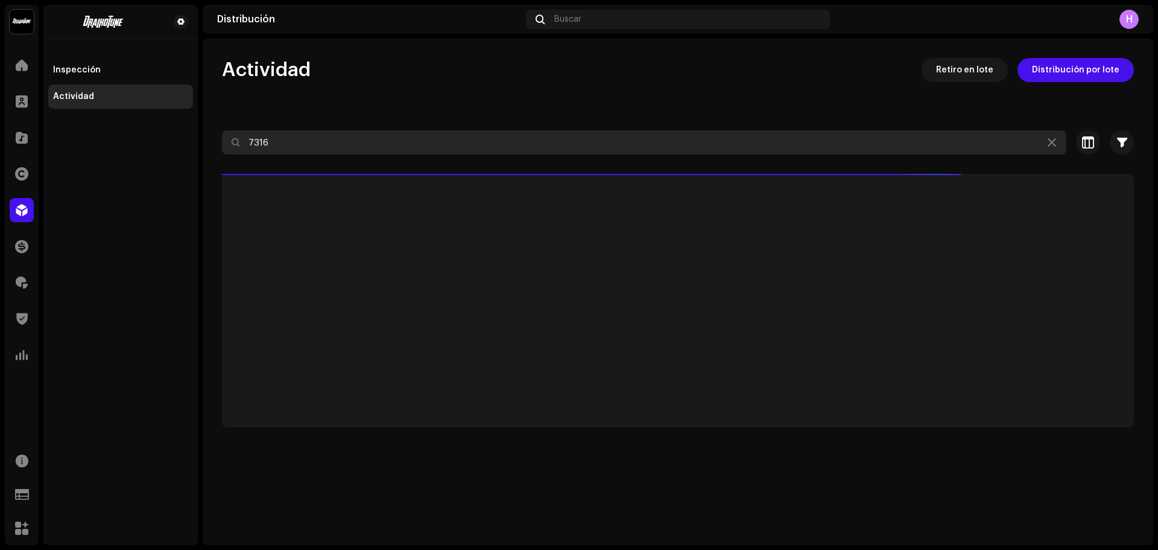
click at [282, 143] on input "7316" at bounding box center [644, 142] width 845 height 24
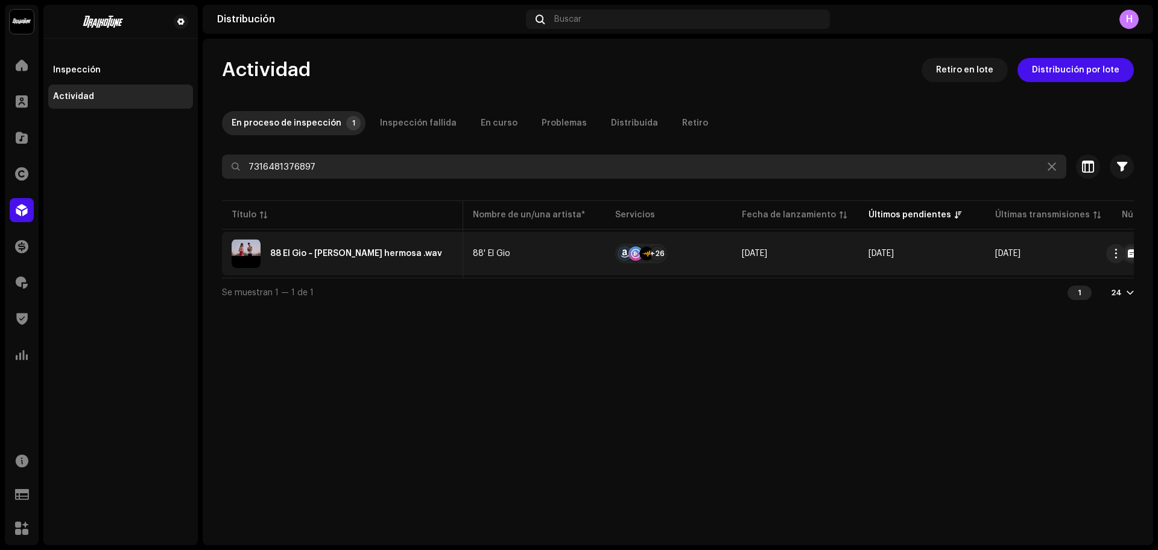
scroll to position [0, 226]
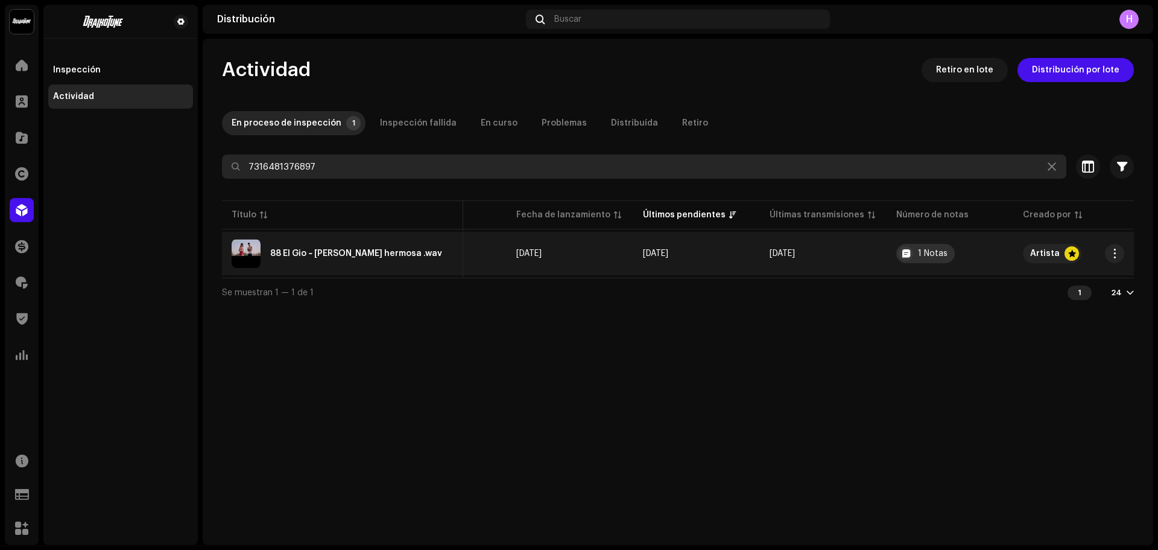
type input "7316481376897"
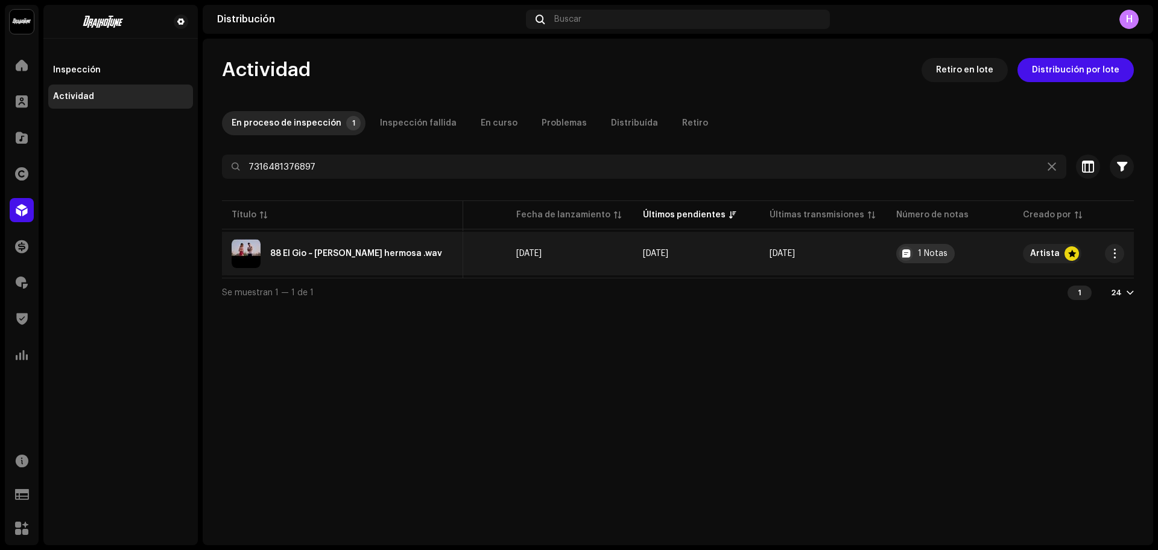
click at [918, 250] on div "1 Notas" at bounding box center [933, 253] width 30 height 8
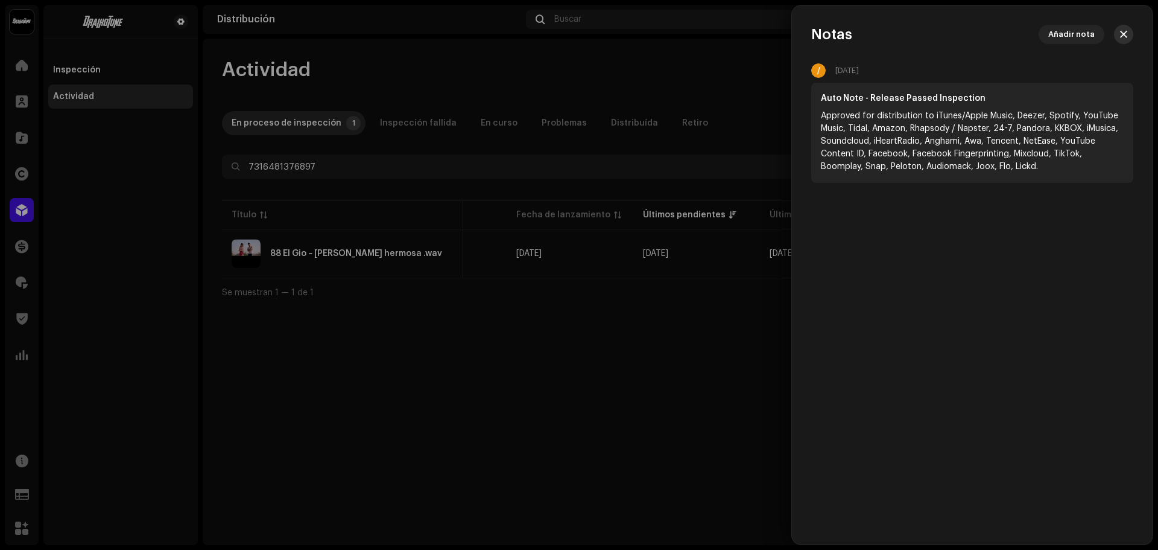
click at [1125, 33] on span "button" at bounding box center [1123, 35] width 7 height 10
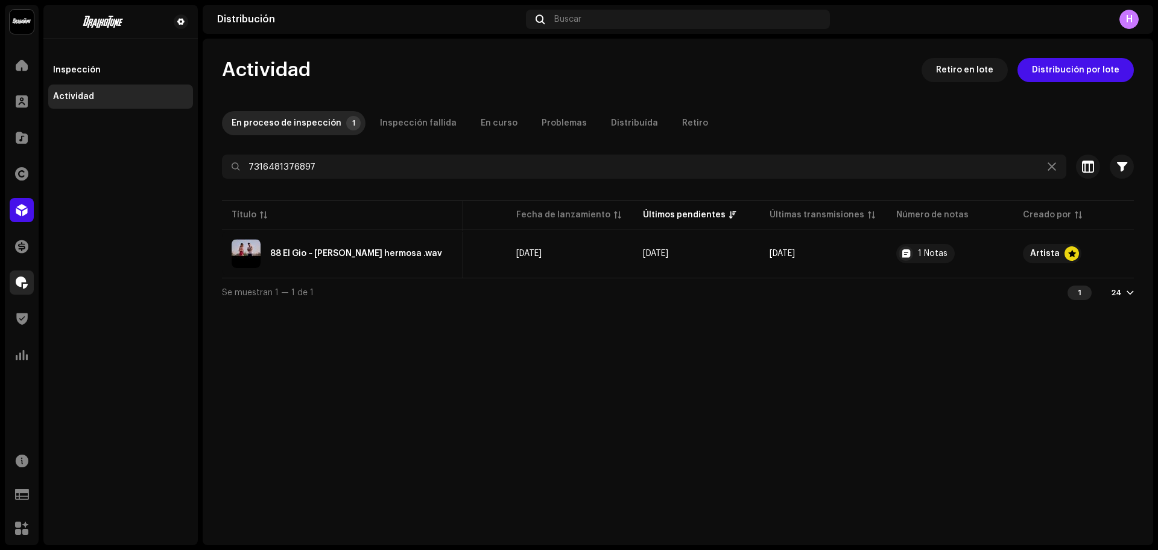
click at [21, 273] on div at bounding box center [22, 282] width 24 height 24
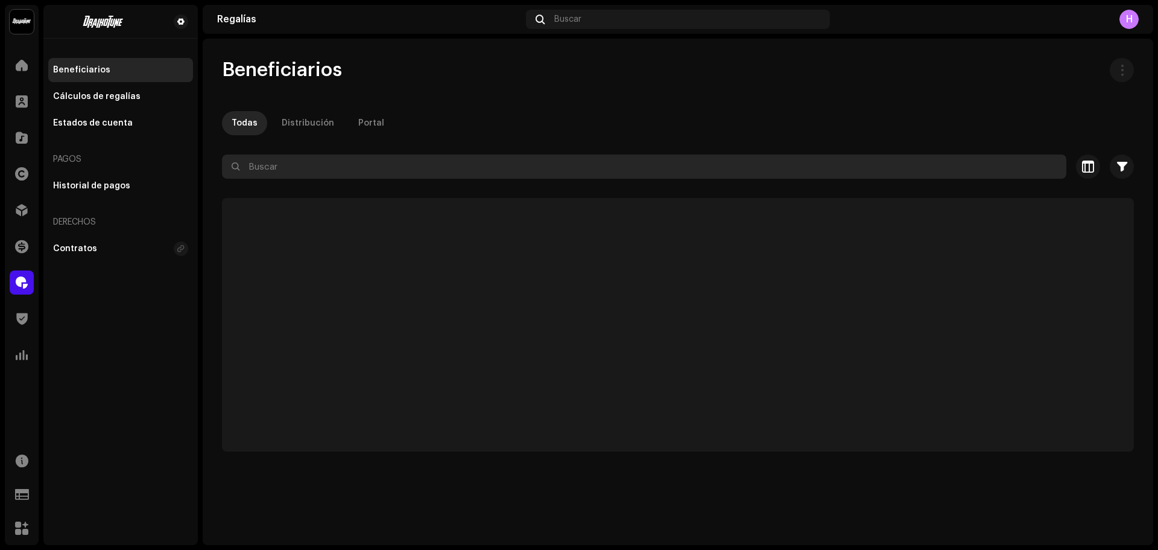
click at [341, 165] on input "text" at bounding box center [644, 166] width 845 height 24
paste input "contacto.mattia@gmail.com"
type input "contacto.mattia@gmail.com"
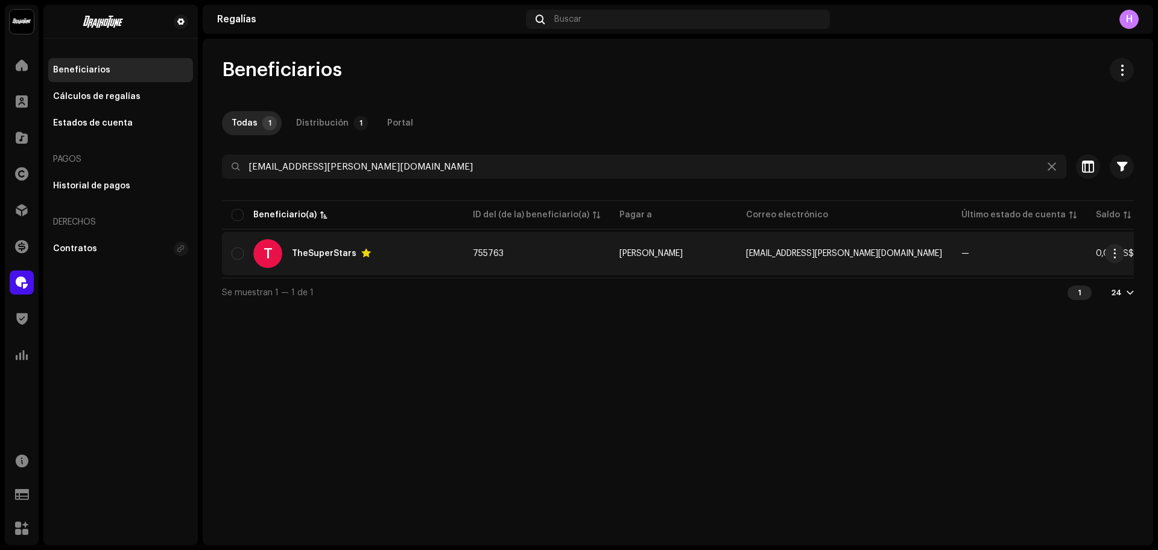
click at [571, 249] on td "755763" at bounding box center [536, 253] width 147 height 43
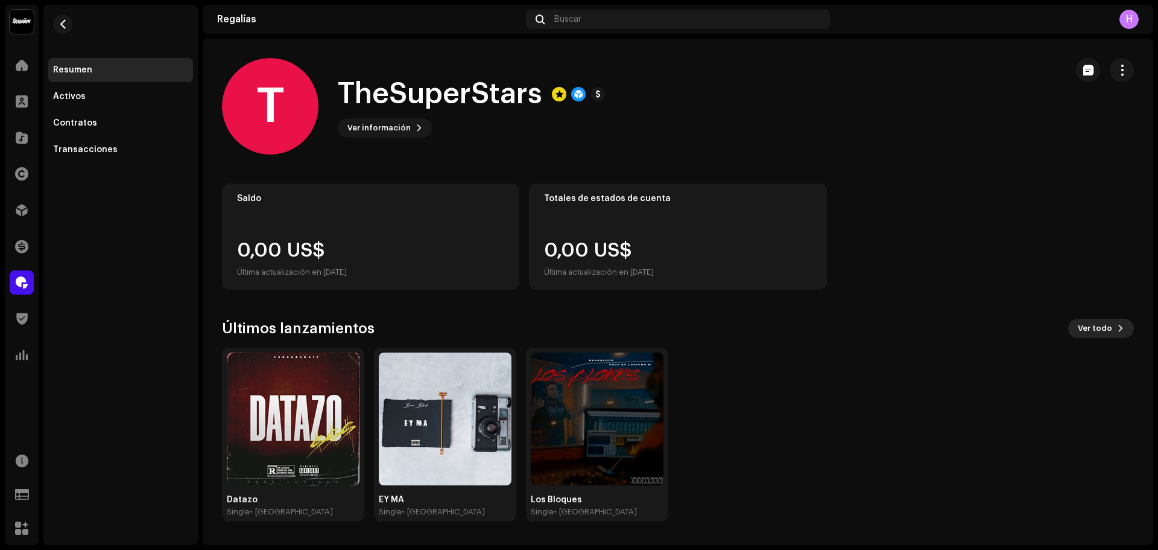
click at [1091, 336] on span "Ver todo" at bounding box center [1095, 328] width 34 height 24
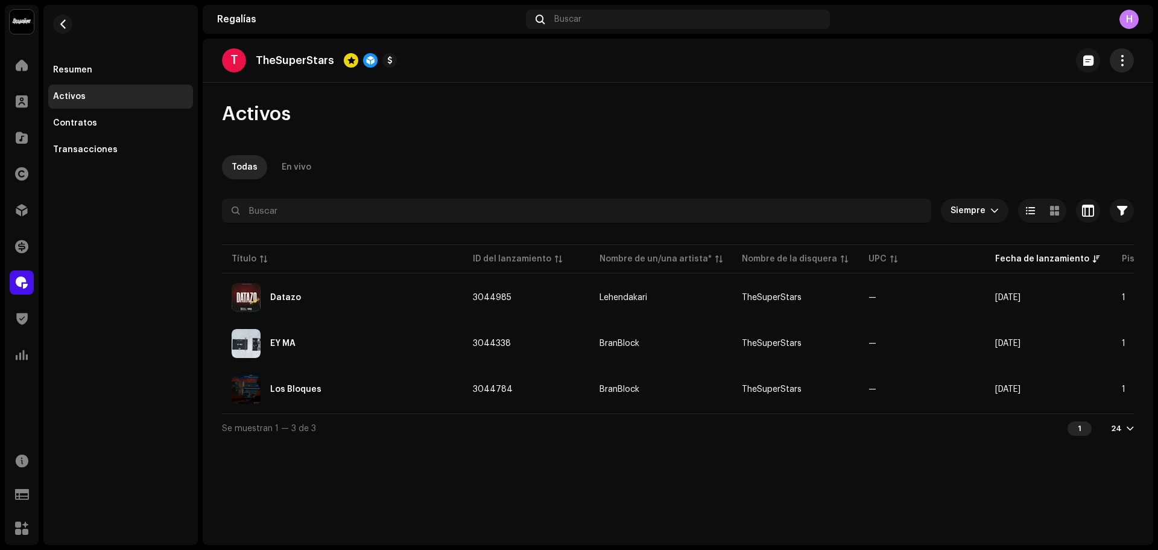
click at [1124, 57] on span "button" at bounding box center [1122, 61] width 11 height 10
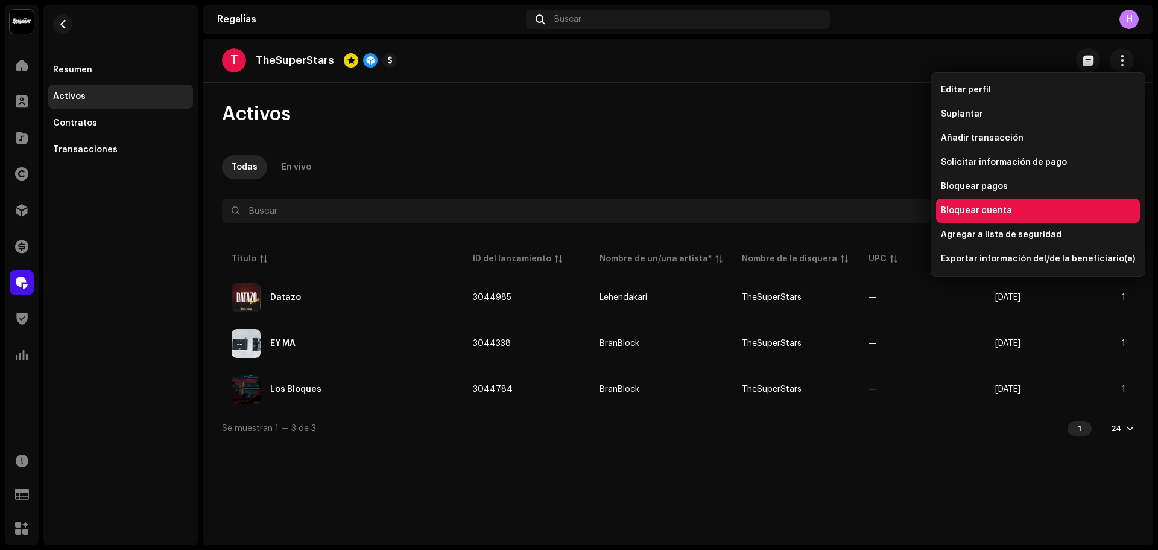
click at [973, 207] on span "Bloquear cuenta" at bounding box center [976, 211] width 71 height 10
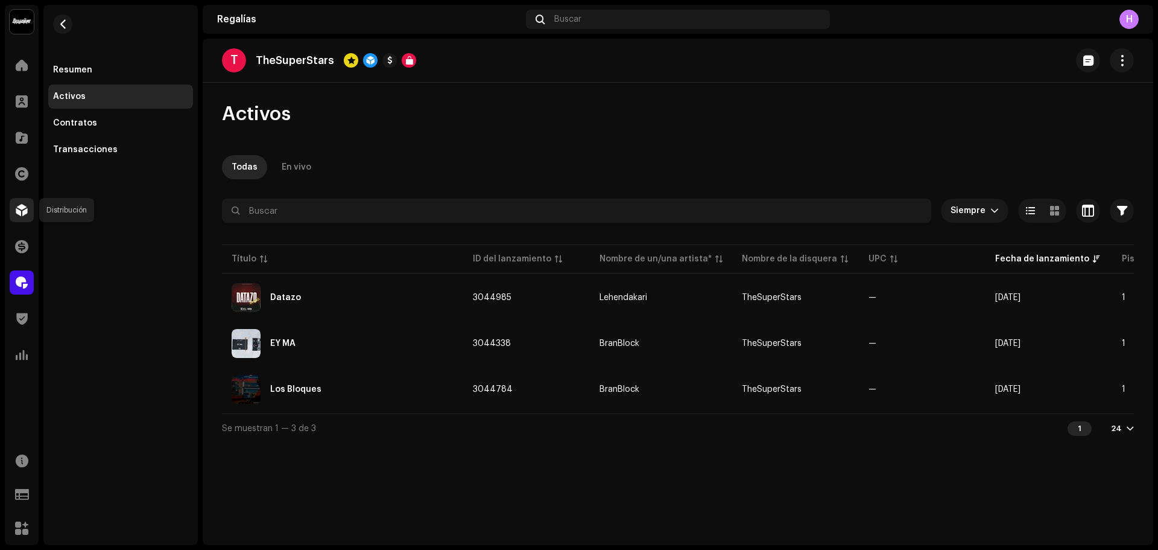
click at [27, 203] on div at bounding box center [22, 210] width 24 height 24
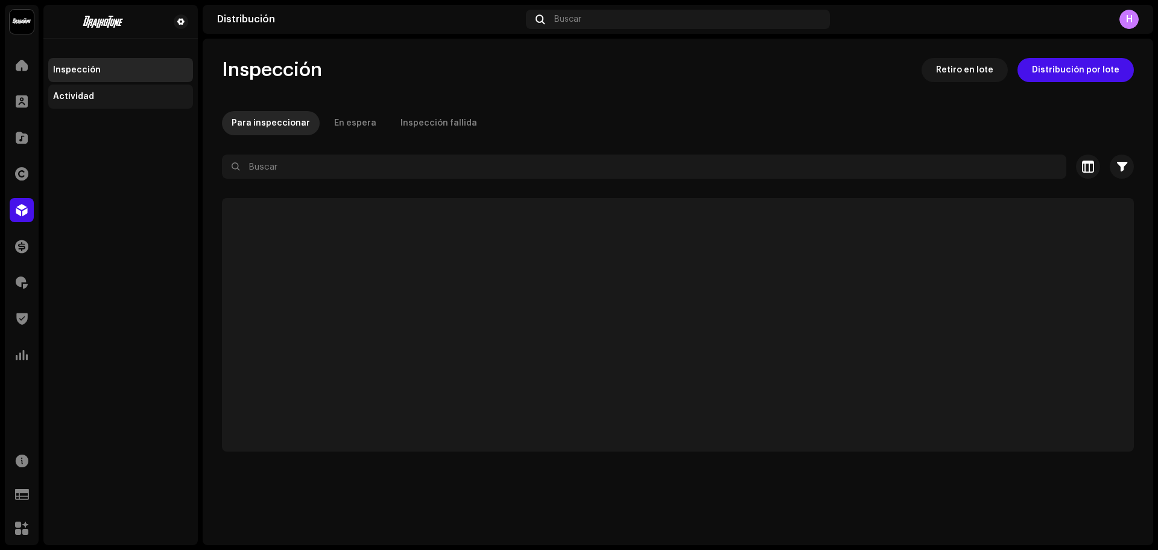
click at [97, 87] on div "Actividad" at bounding box center [120, 96] width 145 height 24
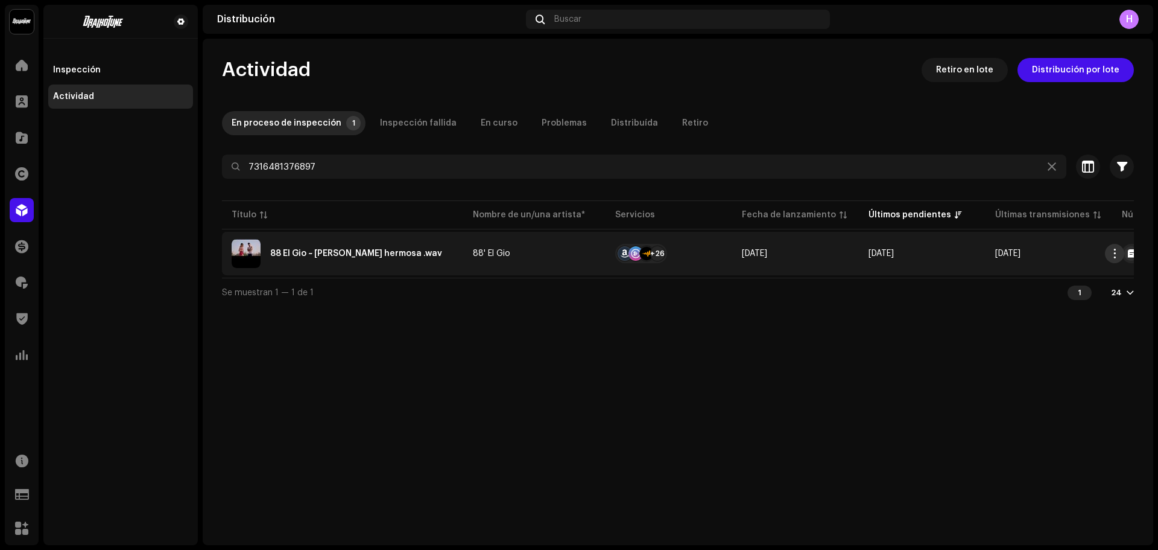
click at [1114, 258] on span "button" at bounding box center [1115, 254] width 9 height 10
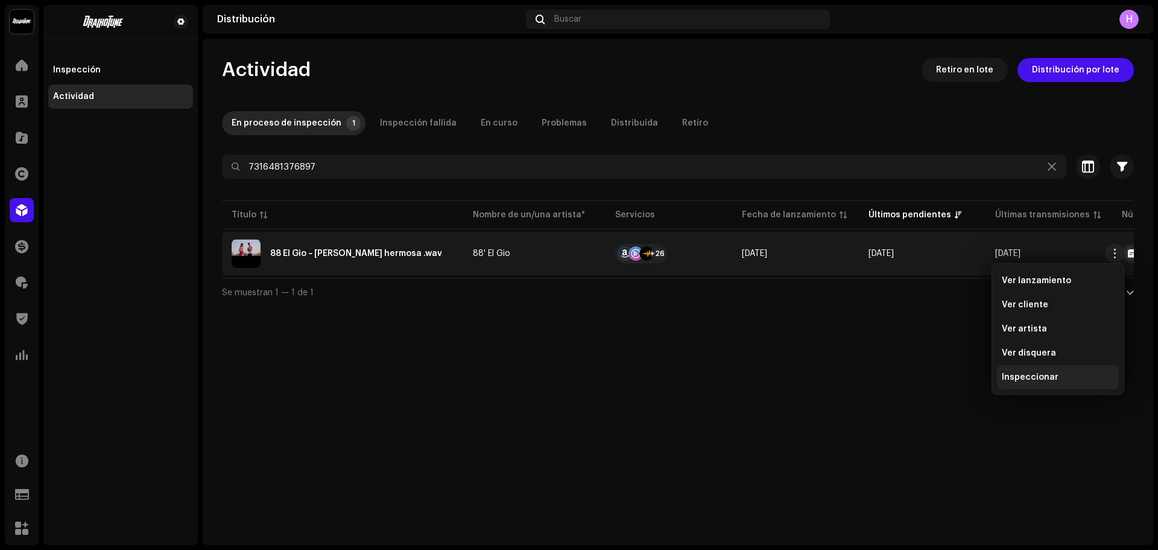
click at [1025, 376] on span "Inspeccionar" at bounding box center [1030, 377] width 57 height 10
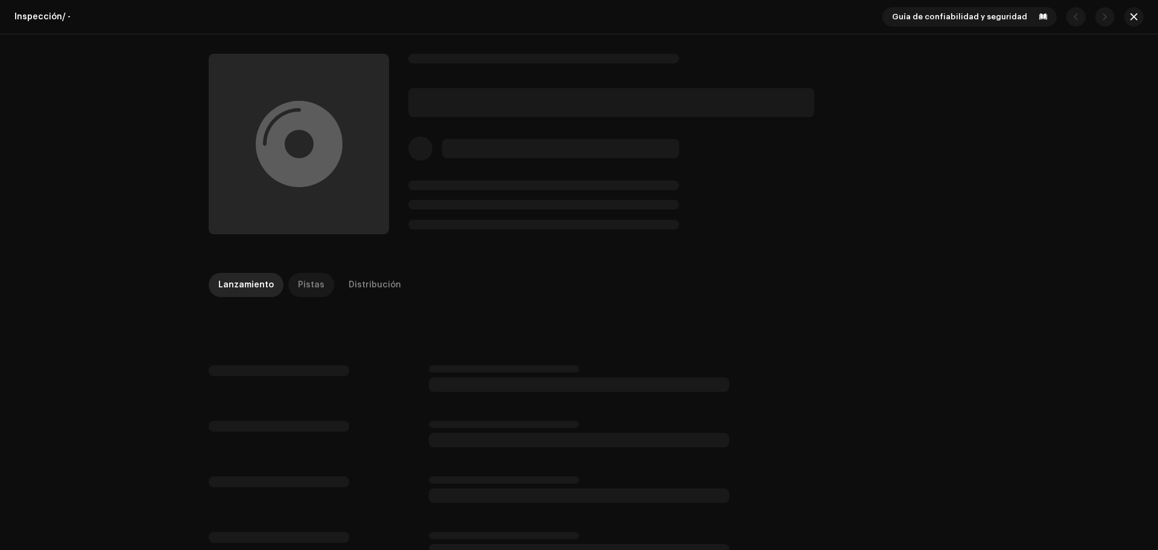
click at [301, 282] on div "Pistas" at bounding box center [311, 285] width 27 height 24
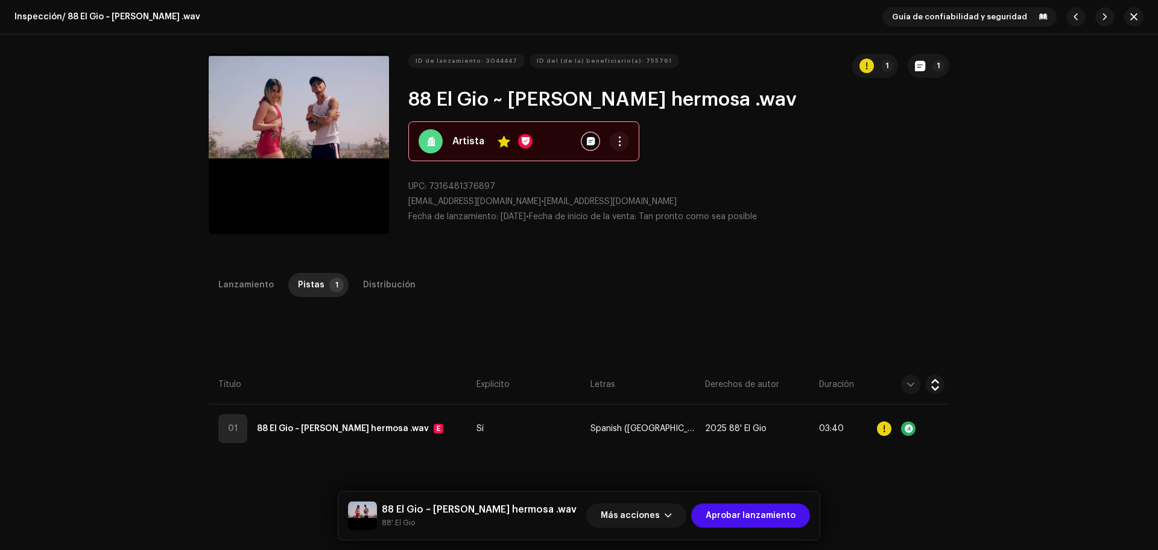
drag, startPoint x: 364, startPoint y: 265, endPoint x: 414, endPoint y: 267, distance: 50.1
click at [366, 264] on div "Inspección / 88 El Gio ~ leona hermosa .wav Guía de confiabilidad y seguridad I…" at bounding box center [579, 275] width 1158 height 550
click at [740, 516] on span "Aprobar lanzamiento" at bounding box center [751, 515] width 90 height 24
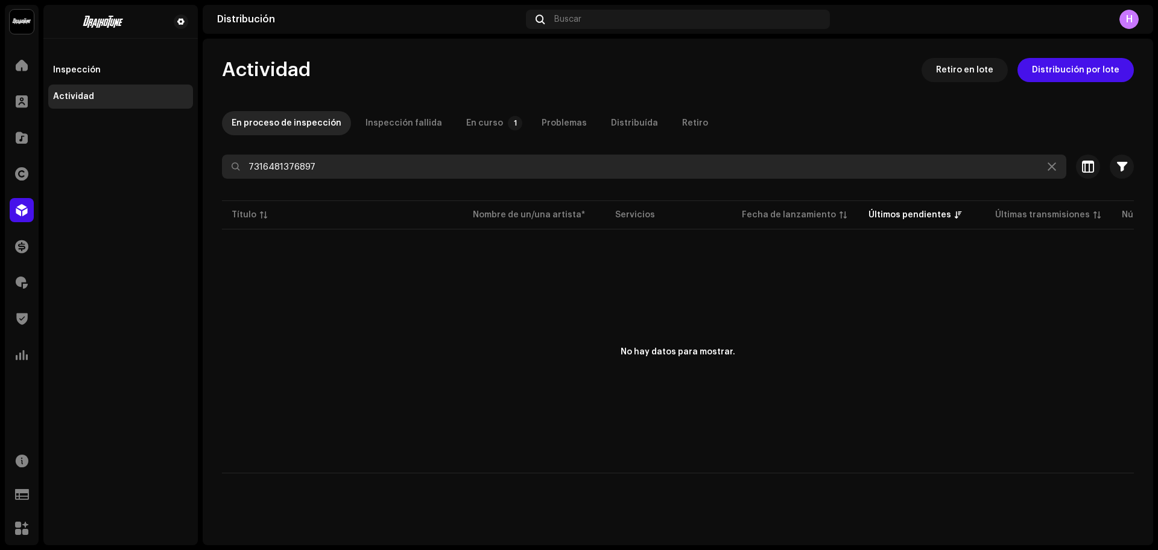
drag, startPoint x: 323, startPoint y: 171, endPoint x: 125, endPoint y: 174, distance: 197.3
click at [125, 174] on div "Draikotune Music Distribution SAC Inicio Clientes Catálogo Derechos Distribució…" at bounding box center [579, 275] width 1158 height 550
paste input "7316481377009"
click at [249, 170] on input "7316481377009" at bounding box center [644, 166] width 845 height 24
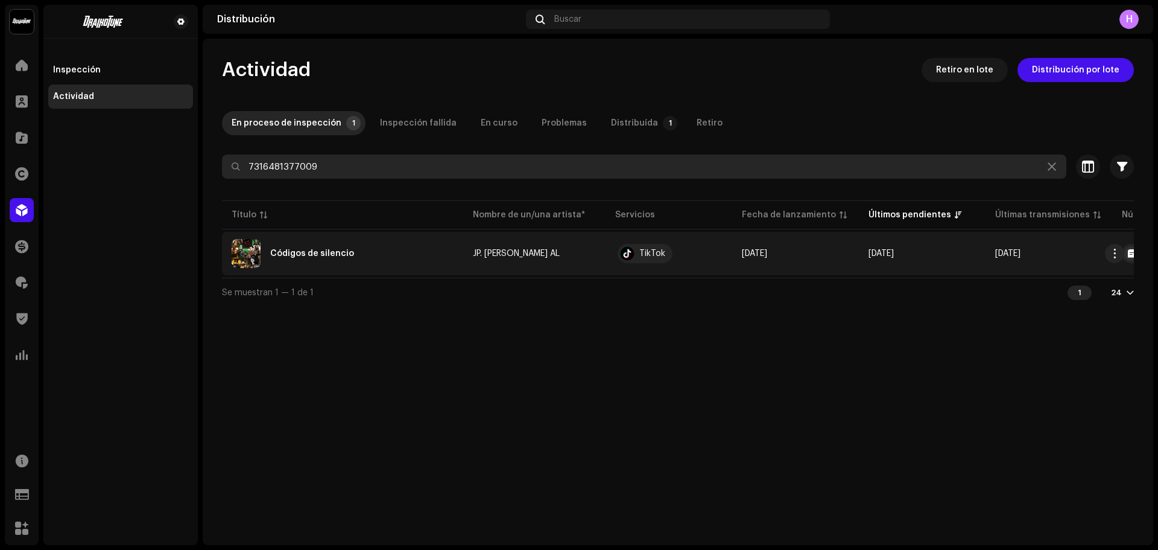
scroll to position [0, 226]
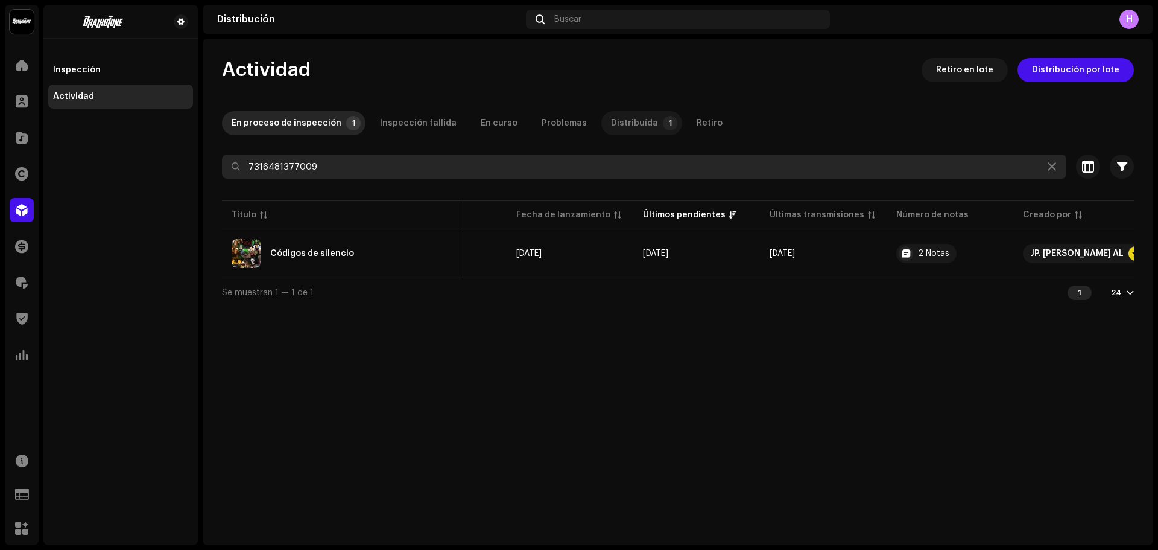
type input "7316481377009"
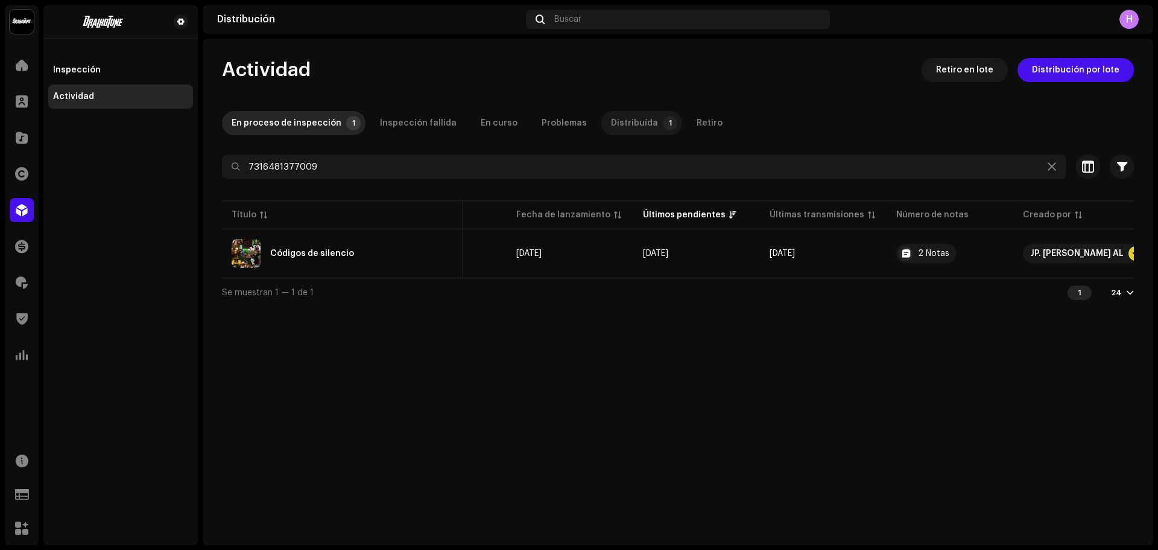
click at [663, 130] on p-badge "1" at bounding box center [670, 123] width 14 height 14
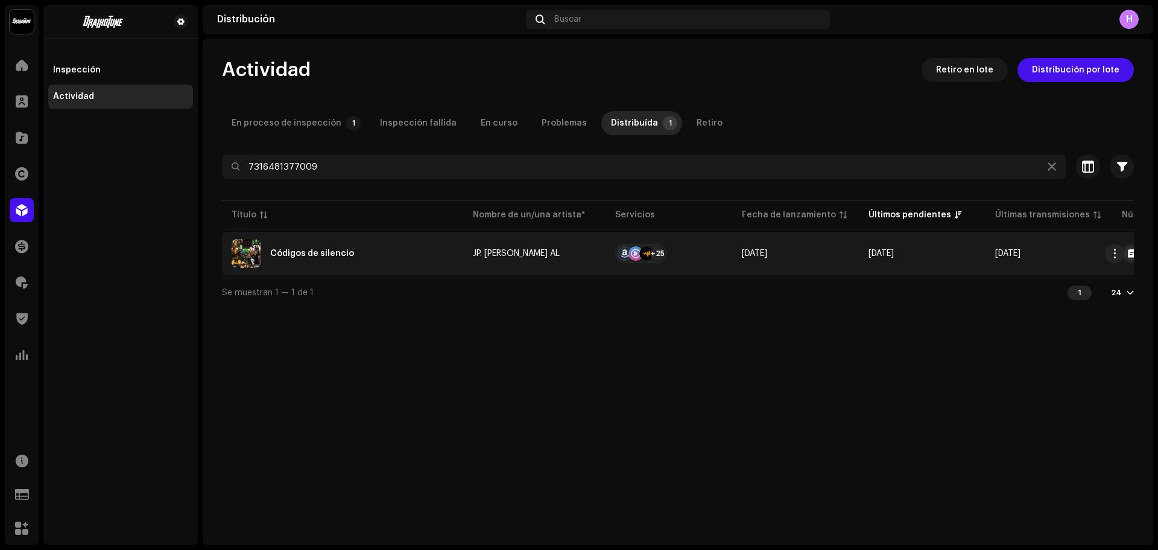
click at [640, 248] on div at bounding box center [647, 253] width 14 height 14
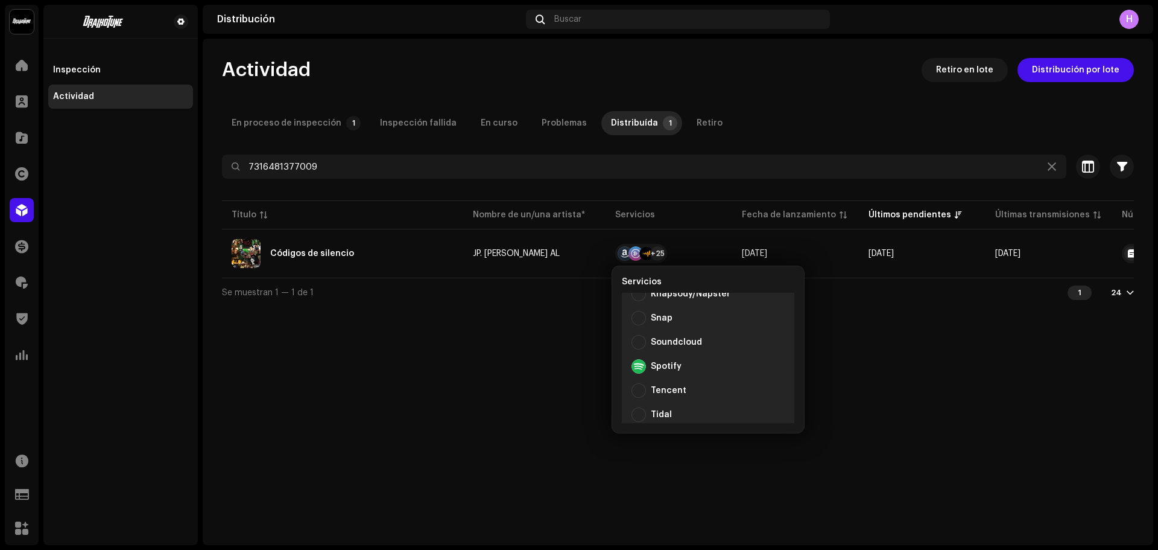
scroll to position [555, 0]
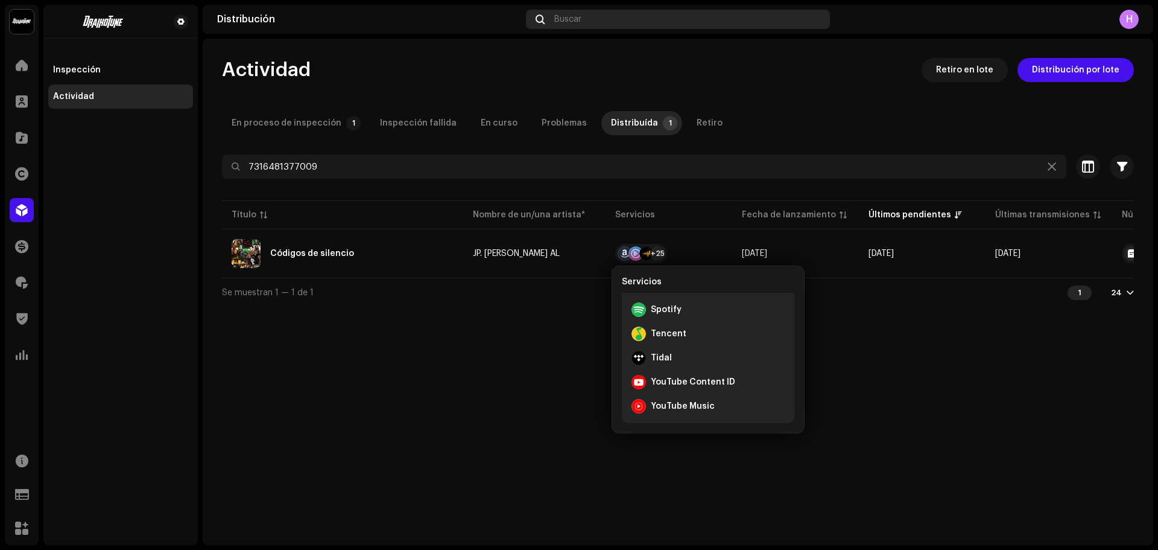
click at [593, 25] on div "Buscar" at bounding box center [678, 19] width 304 height 19
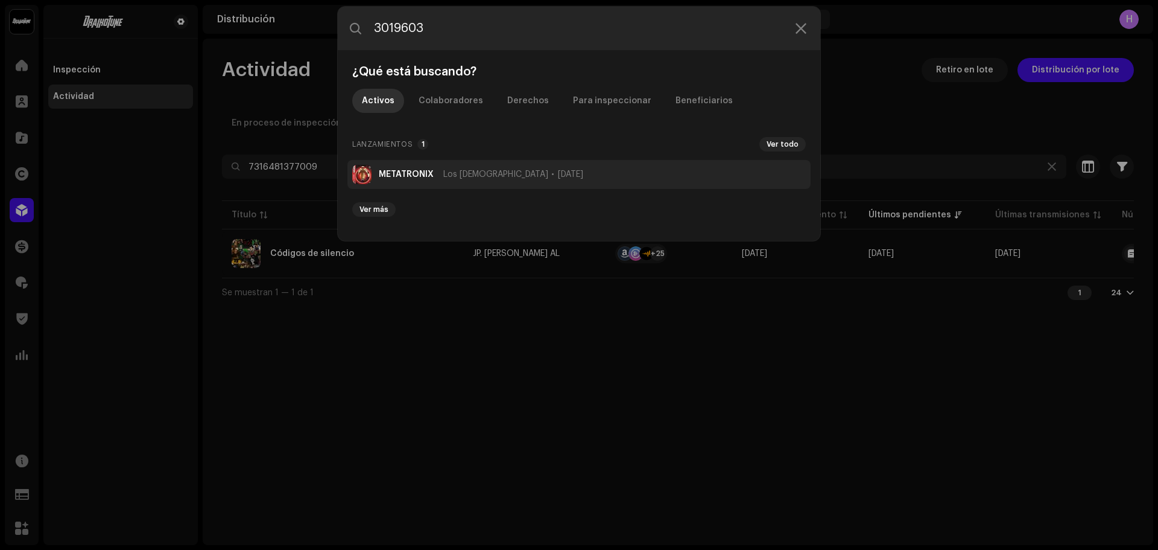
type input "3019603"
click at [399, 176] on strong "METATRONIX" at bounding box center [406, 175] width 55 height 10
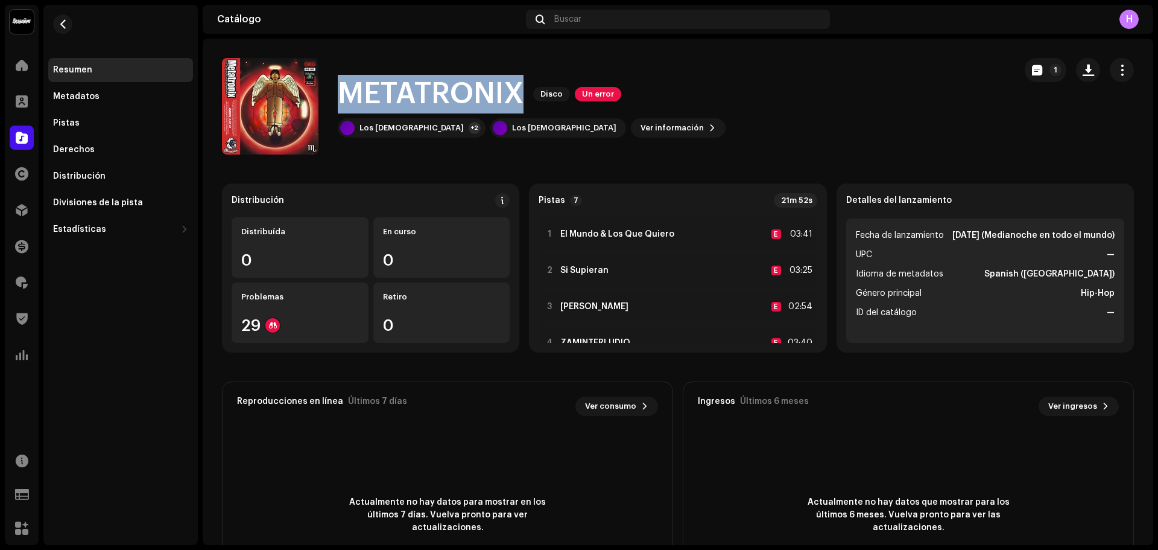
drag, startPoint x: 337, startPoint y: 90, endPoint x: 527, endPoint y: 80, distance: 189.7
click at [527, 80] on div "METATRONIX Disco Un error Los Chirriz 神 +2 Los Chirriz 神 Ver información 1" at bounding box center [614, 106] width 784 height 97
copy h1 "METATRONIX"
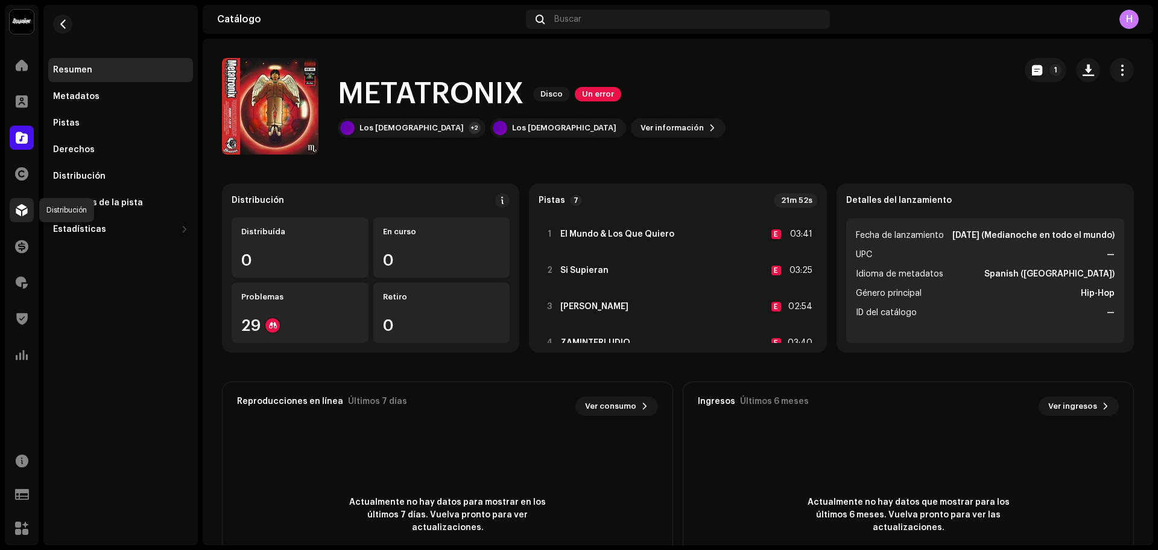
click at [24, 207] on span at bounding box center [22, 210] width 12 height 10
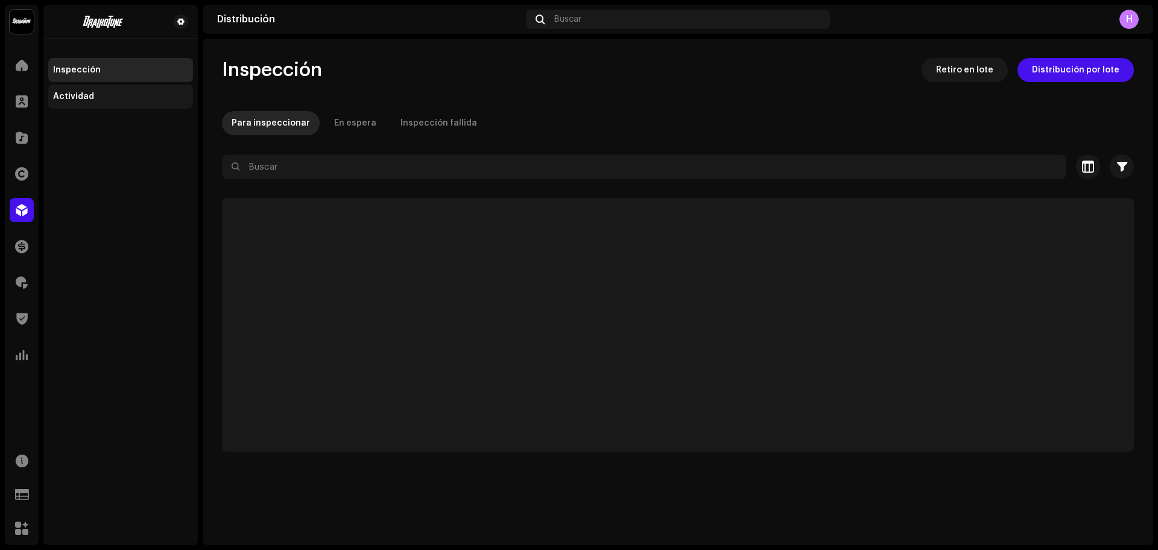
click at [136, 94] on div "Actividad" at bounding box center [120, 97] width 135 height 10
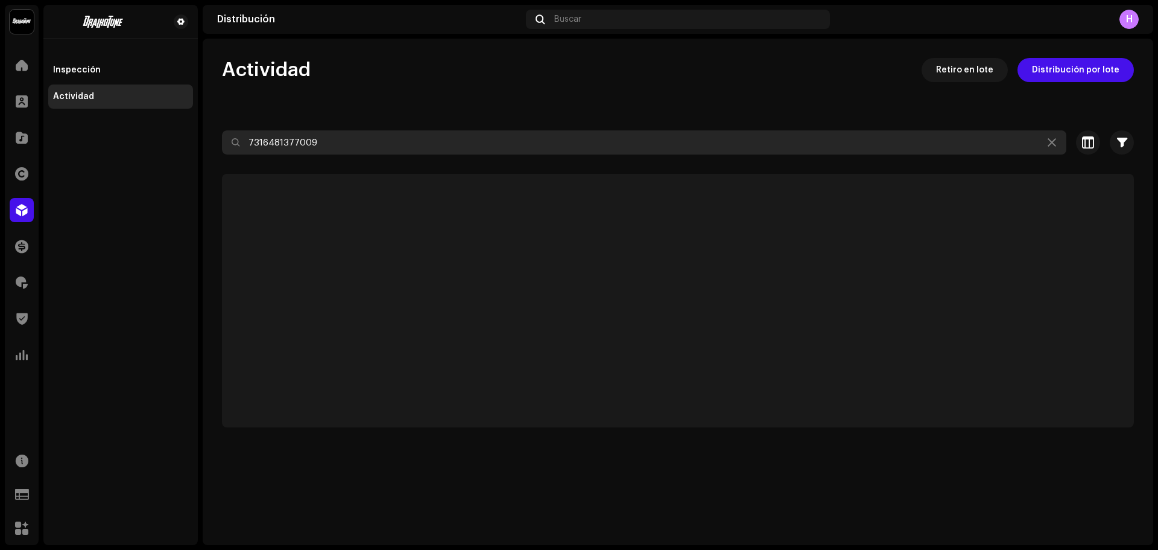
drag, startPoint x: 354, startPoint y: 136, endPoint x: 0, endPoint y: 164, distance: 355.3
click at [0, 164] on div "Draikotune Music Distribution SAC Inicio Clientes Catálogo Derechos Distribució…" at bounding box center [579, 275] width 1158 height 550
paste input "METATRONIX"
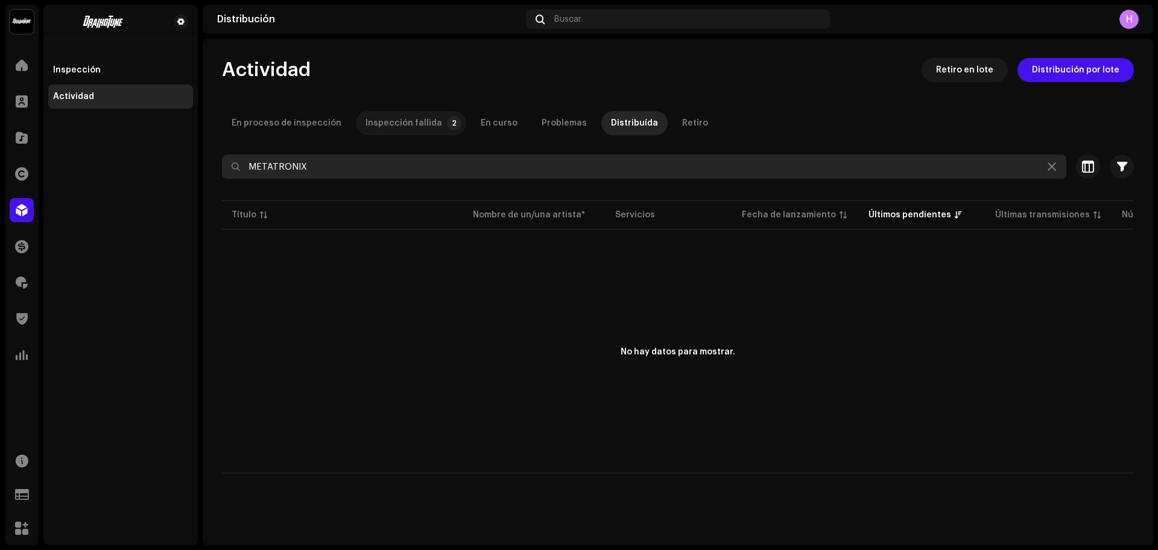
type input "METATRONIX"
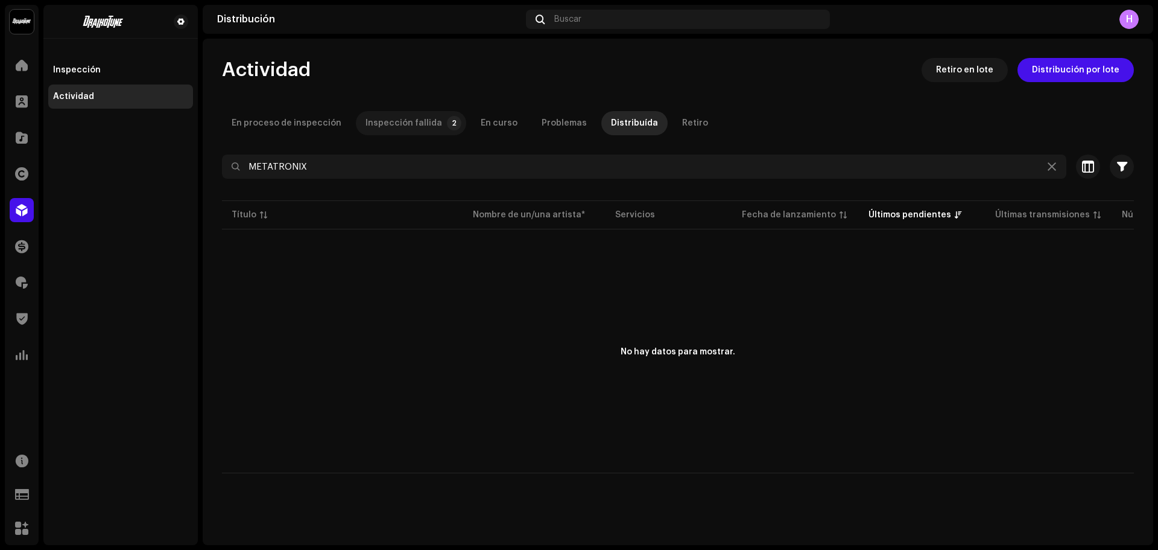
click at [391, 124] on div "Inspección fallida" at bounding box center [404, 123] width 77 height 24
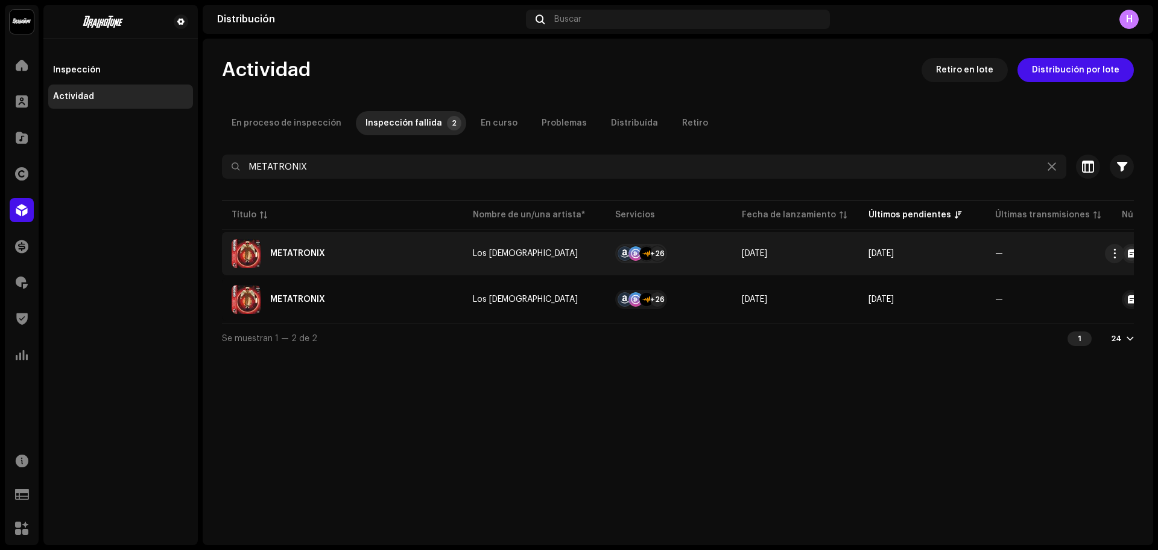
scroll to position [0, 226]
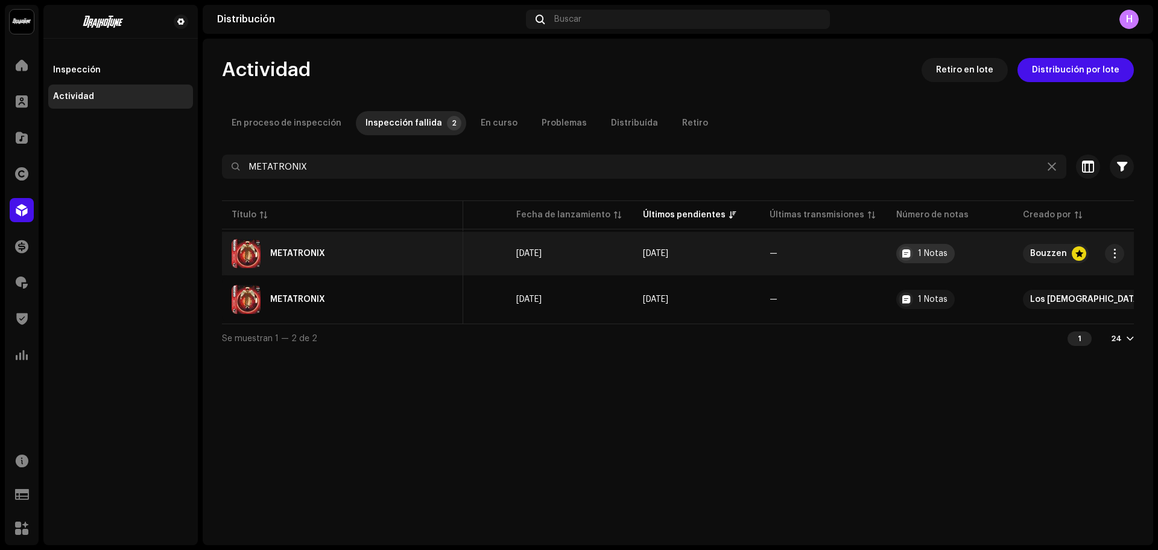
click at [918, 256] on div "1 Notas" at bounding box center [933, 253] width 30 height 8
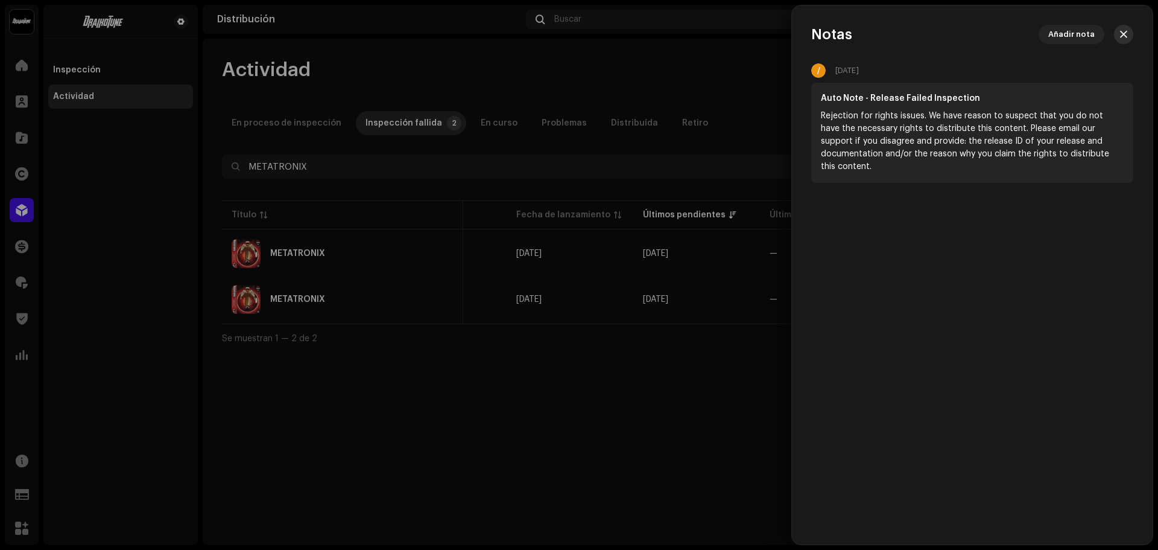
click at [1120, 34] on span "button" at bounding box center [1123, 35] width 7 height 10
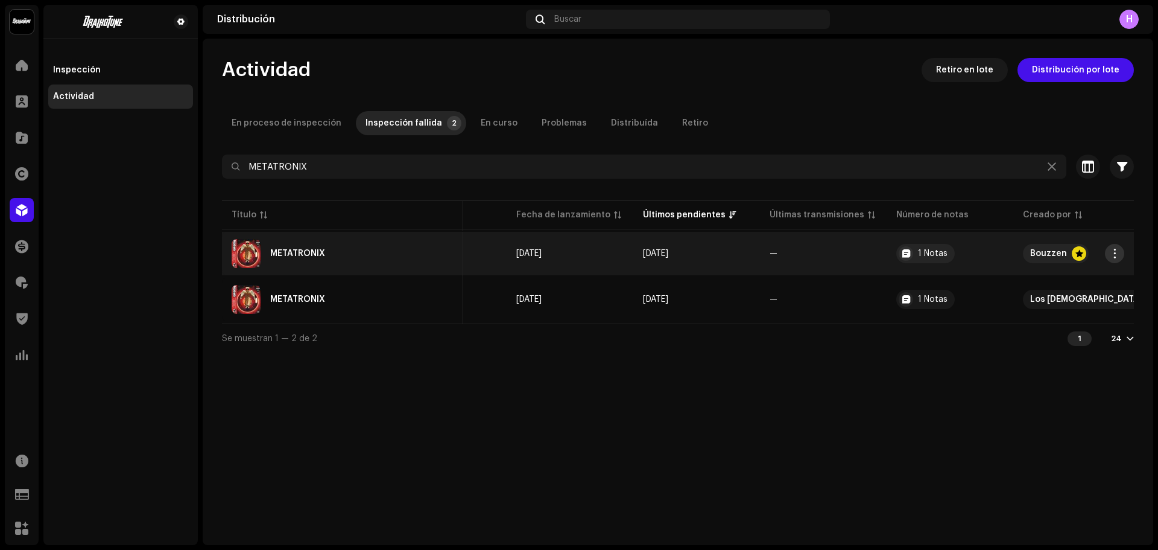
click at [1120, 260] on button "button" at bounding box center [1114, 253] width 19 height 19
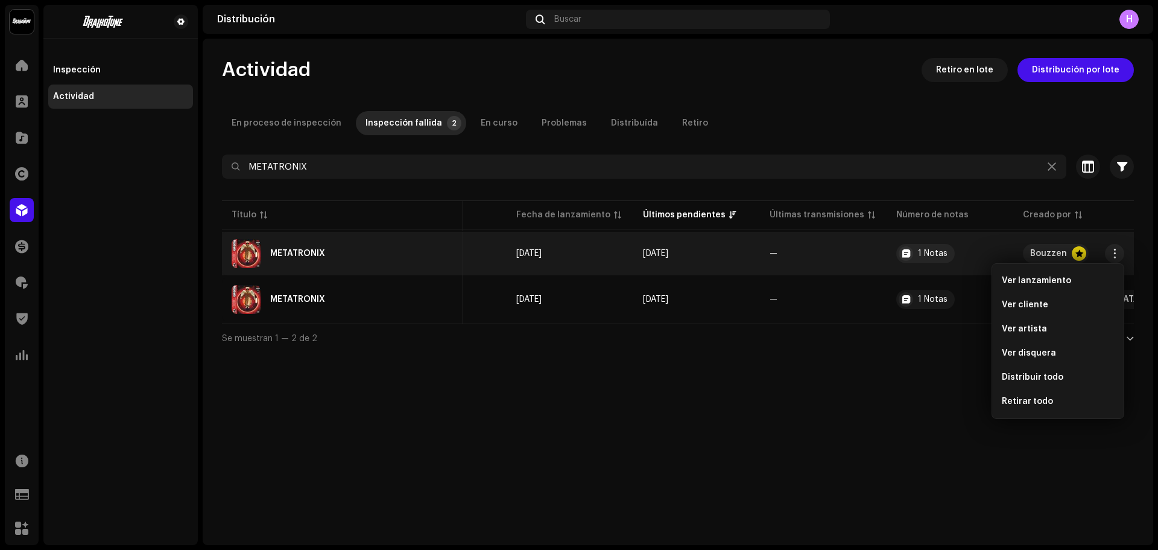
click at [834, 477] on div "Actividad Retiro en lote Distribución por lote En proceso de inspección Inspecc…" at bounding box center [678, 292] width 951 height 506
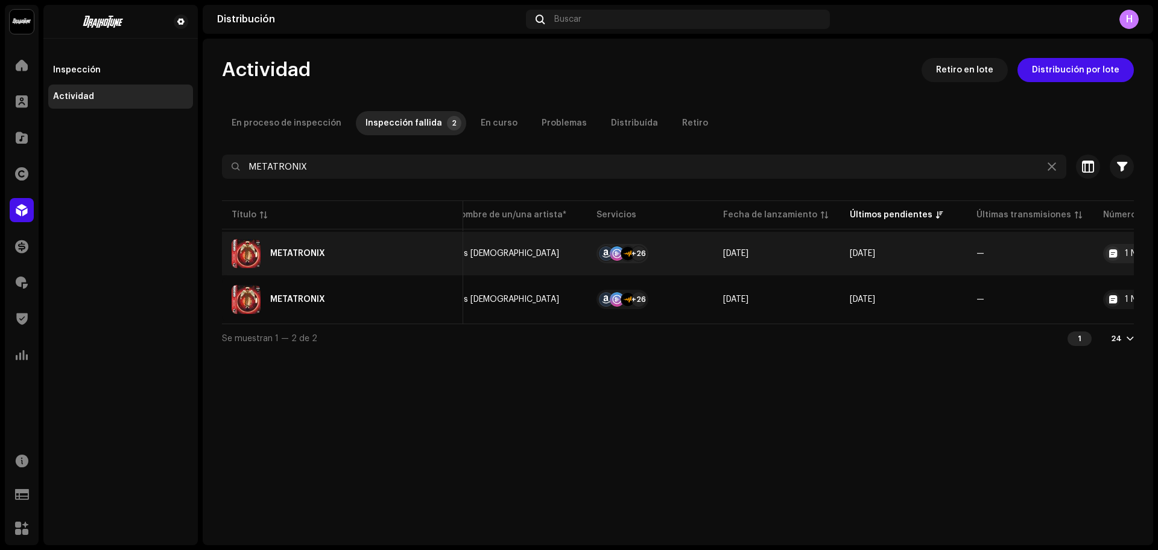
scroll to position [0, 0]
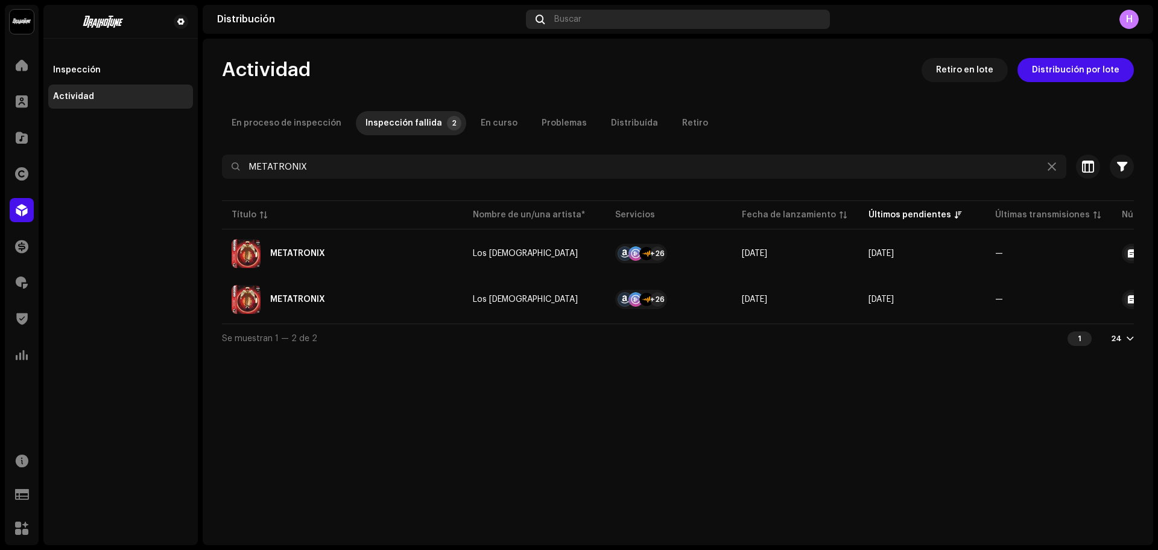
click at [585, 19] on div "Buscar" at bounding box center [678, 19] width 304 height 19
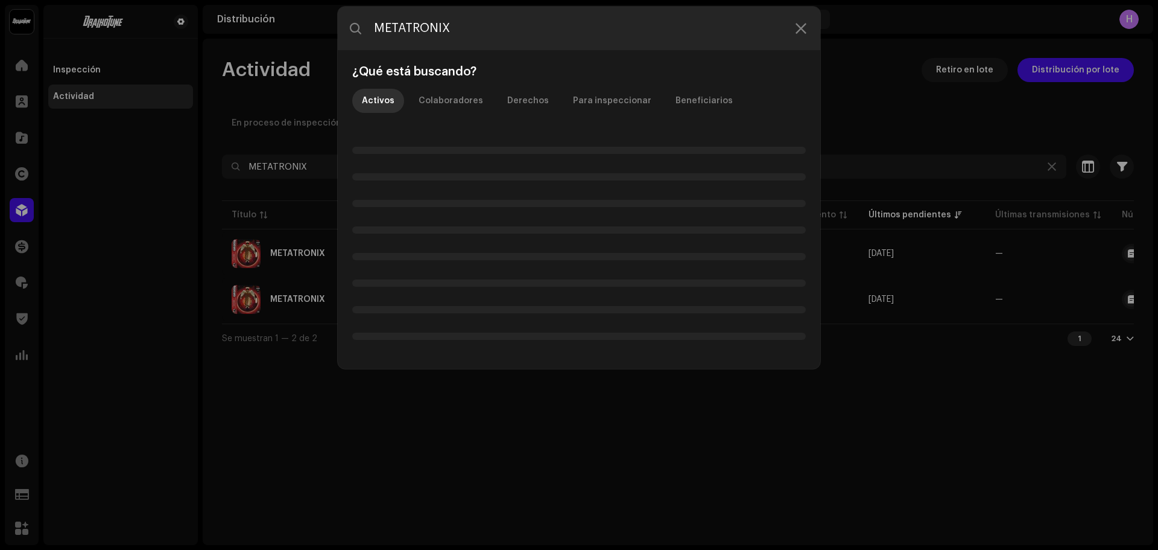
type input "METATRONIX"
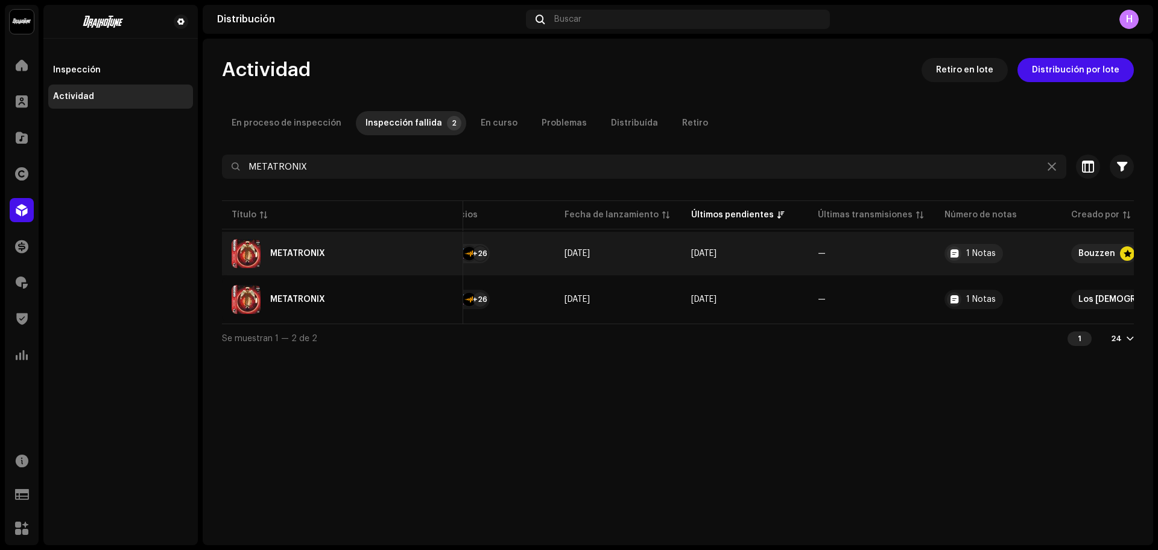
scroll to position [0, 226]
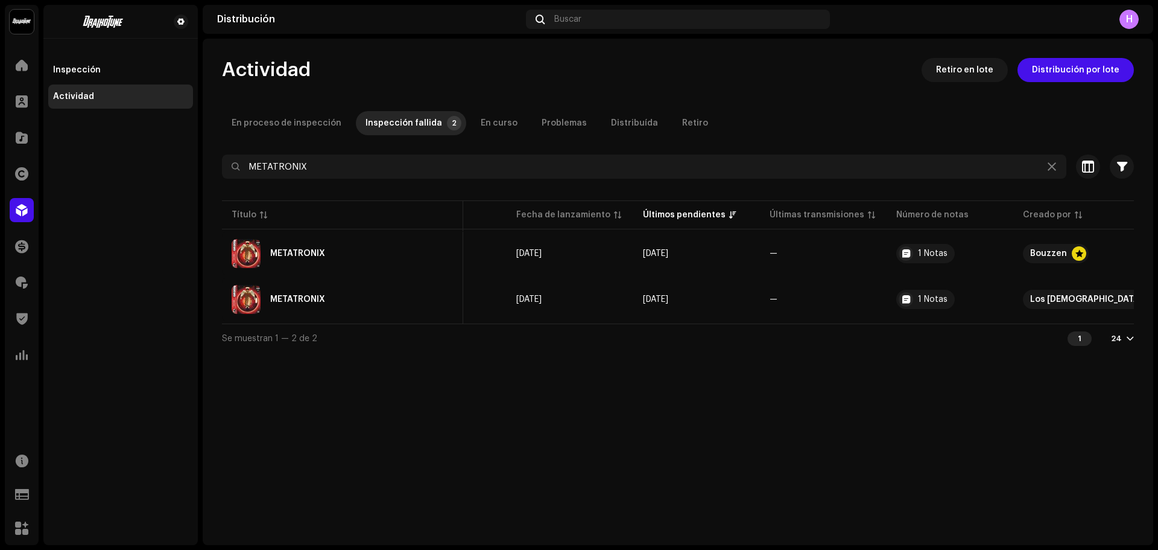
click at [584, 8] on div "Distribución Buscar H" at bounding box center [678, 19] width 951 height 29
click at [574, 15] on span "Buscar" at bounding box center [567, 19] width 27 height 10
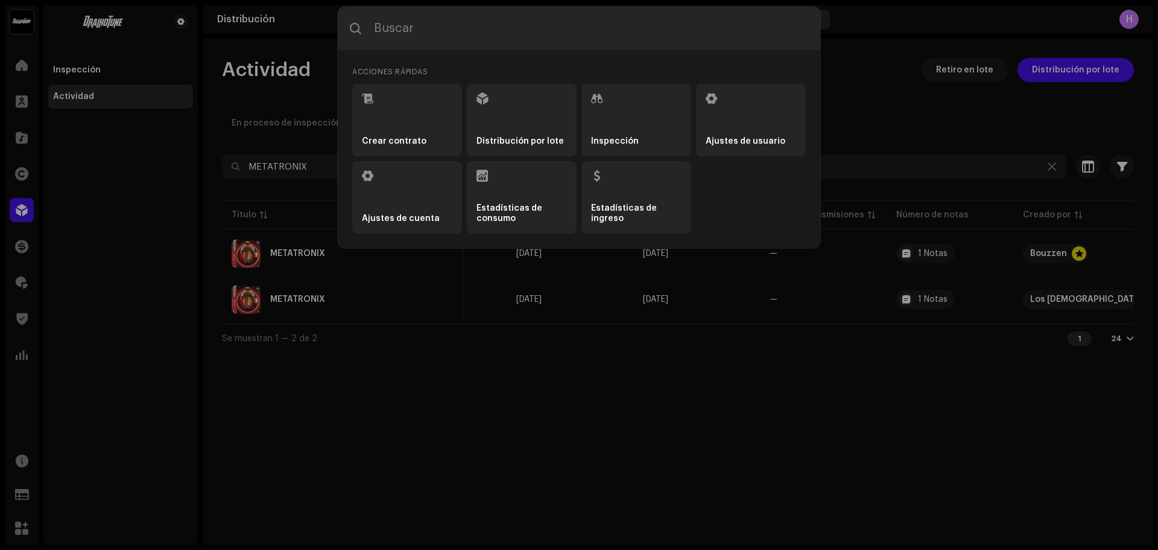
type input "3019603"
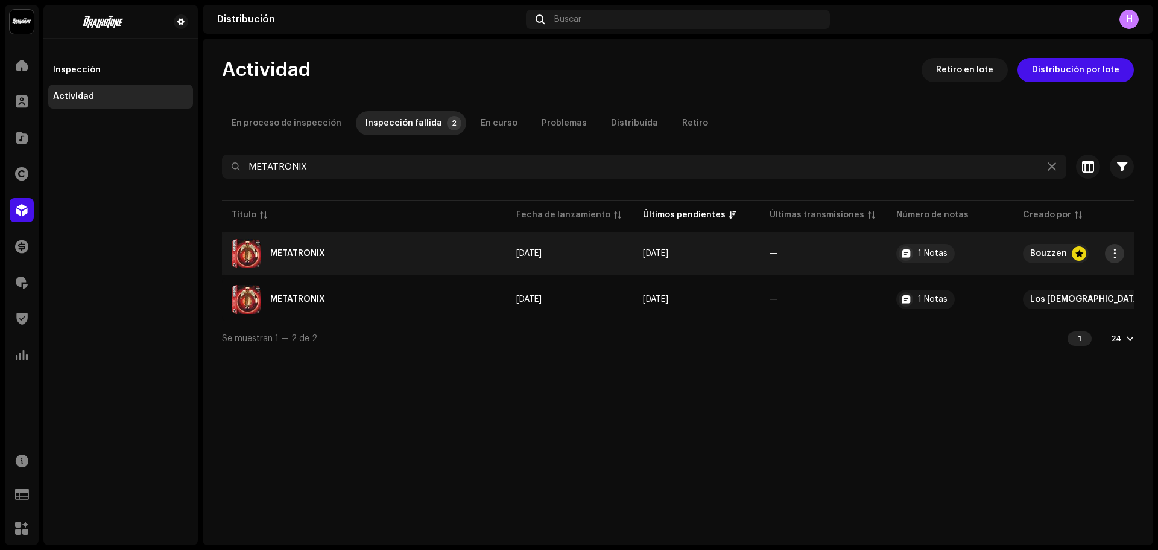
click at [1113, 250] on span "button" at bounding box center [1115, 254] width 9 height 10
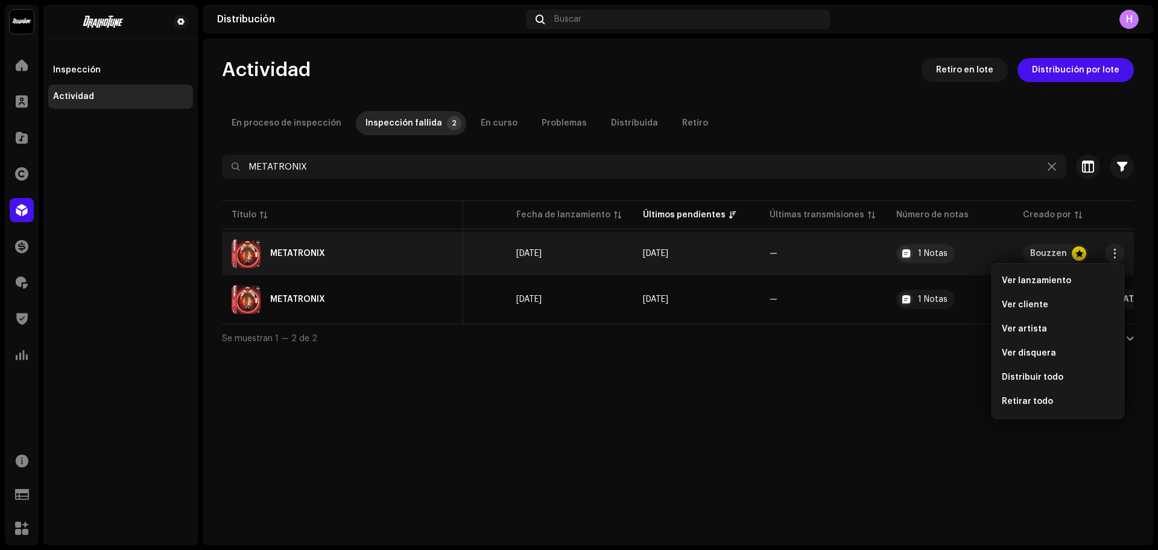
click at [781, 408] on div "Actividad Retiro en lote Distribución por lote En proceso de inspección Inspecc…" at bounding box center [678, 292] width 951 height 506
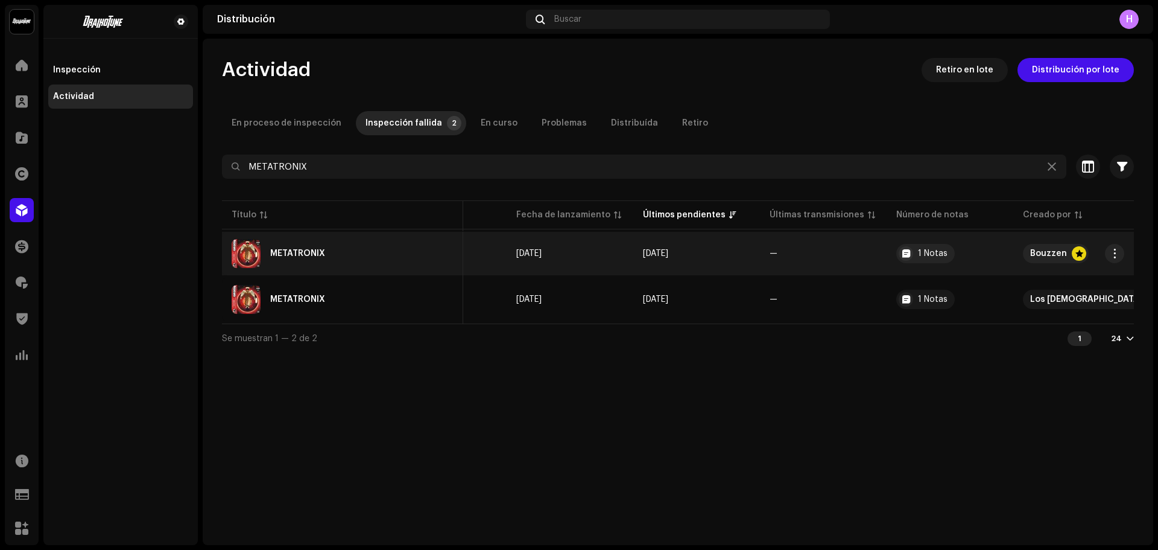
click at [645, 268] on td "3 oct 2025" at bounding box center [697, 253] width 127 height 43
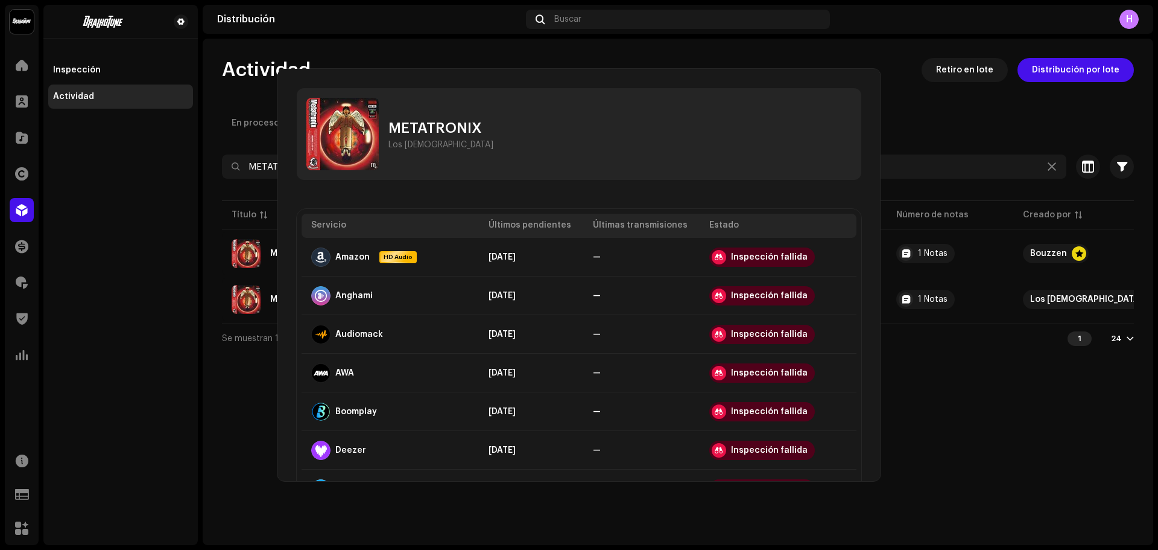
click at [920, 335] on div "METATRONIX Los Chirriz 神 Servicio Últimos pendientes Últimas transmisiones Esta…" at bounding box center [579, 275] width 1158 height 550
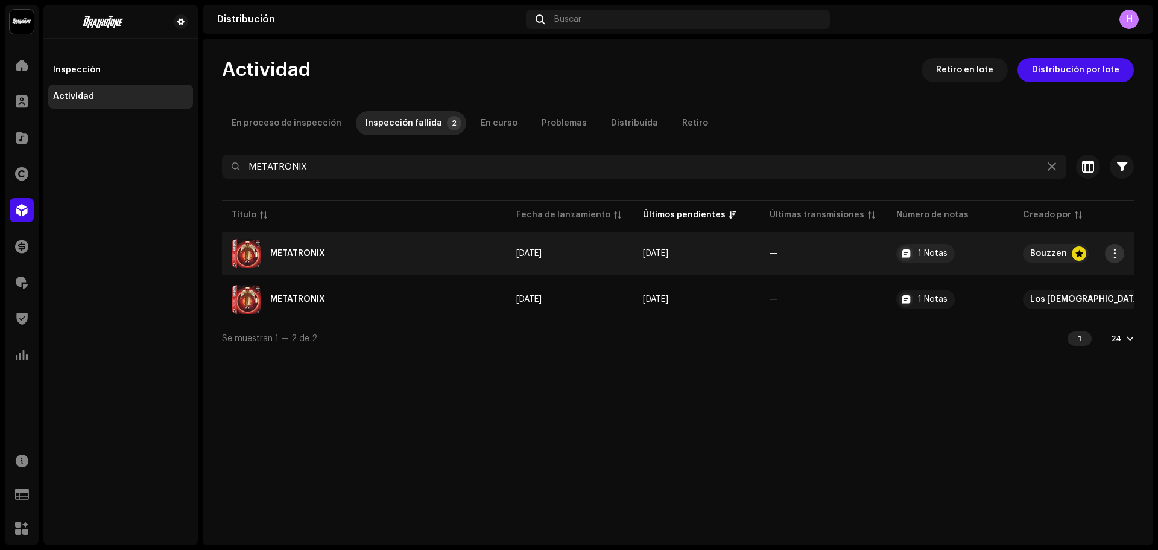
click at [1117, 257] on span "button" at bounding box center [1115, 254] width 9 height 10
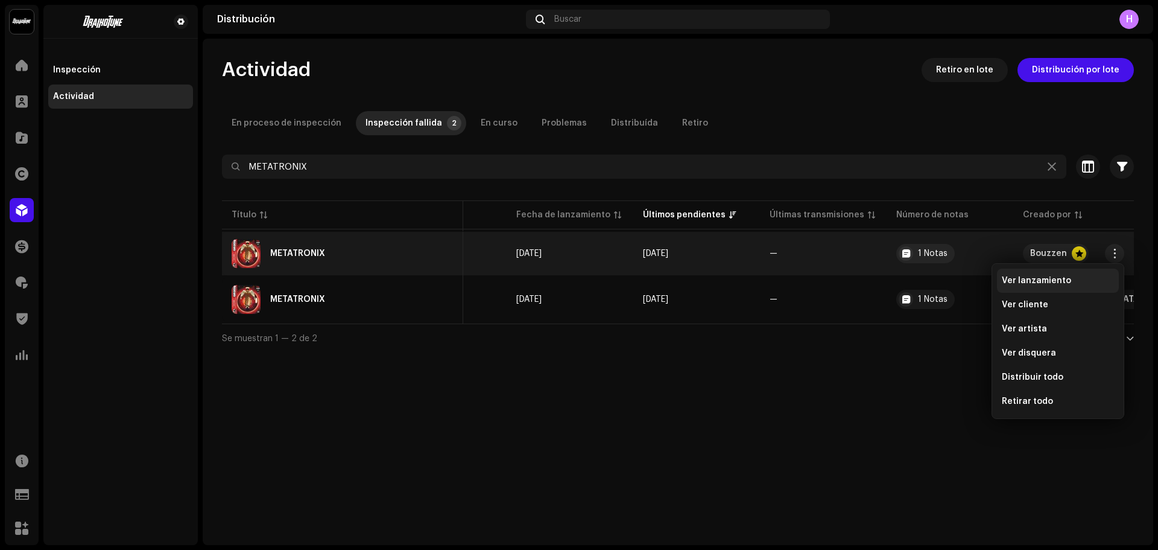
click at [1045, 273] on div "Ver lanzamiento" at bounding box center [1058, 280] width 122 height 24
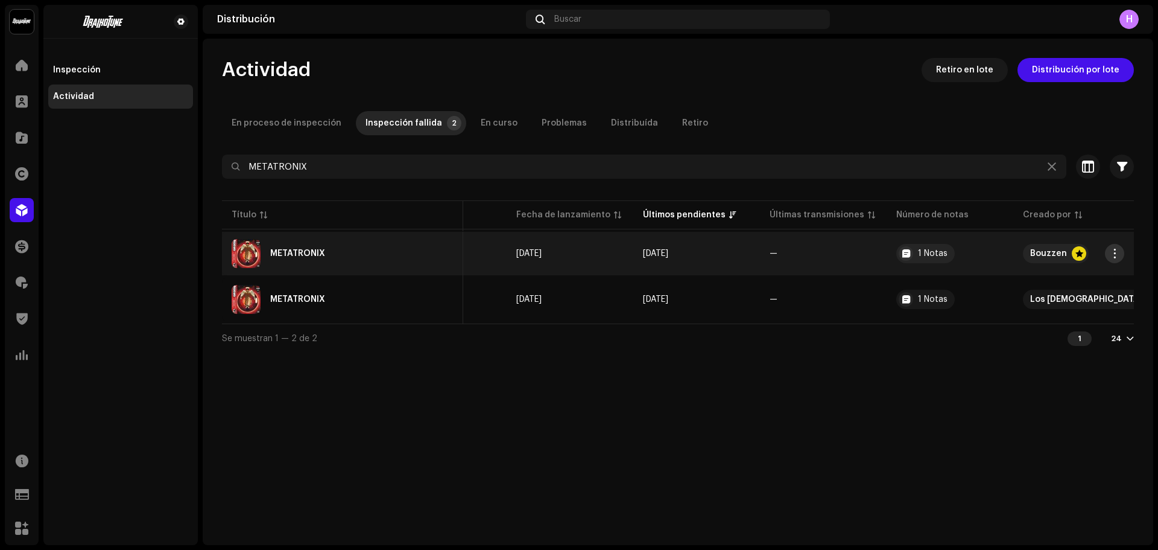
click at [1114, 255] on span "button" at bounding box center [1115, 254] width 9 height 10
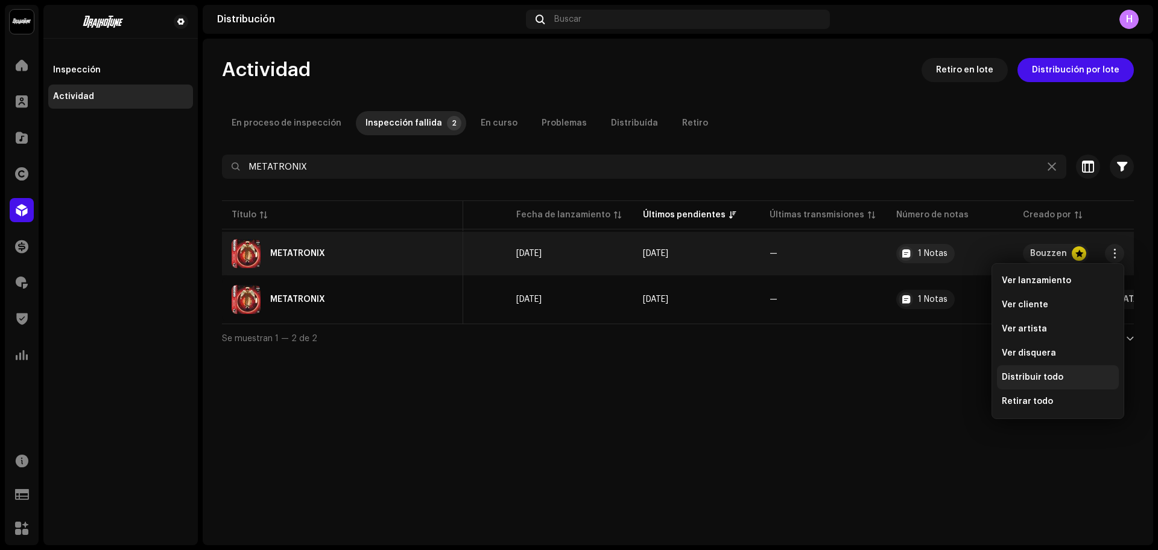
click at [1047, 384] on div "Distribuir todo" at bounding box center [1058, 377] width 122 height 24
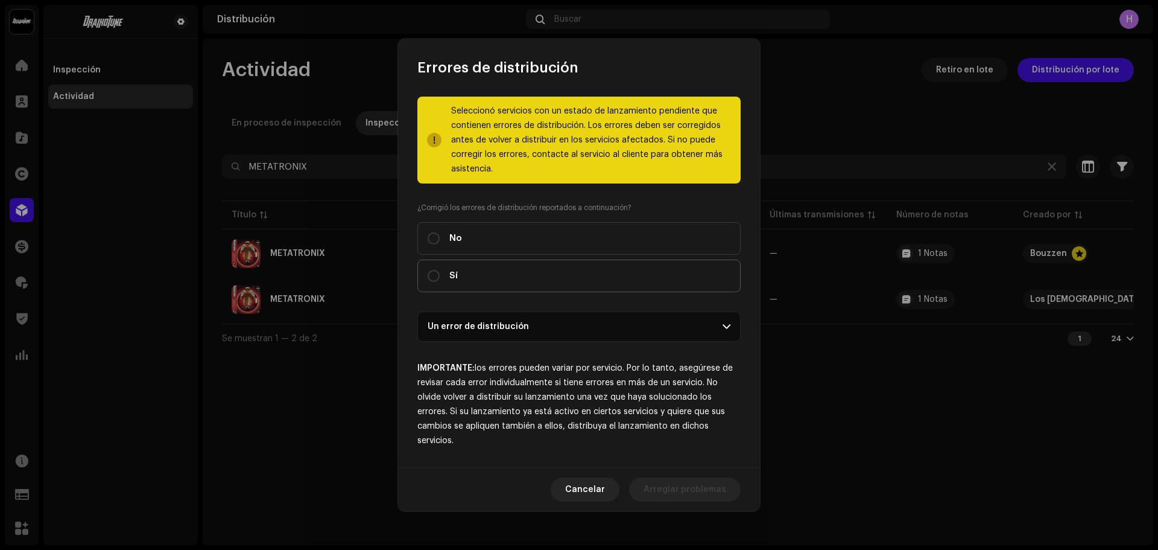
click at [465, 285] on label "Sí" at bounding box center [579, 275] width 323 height 33
click at [440, 282] on input "Sí" at bounding box center [434, 276] width 12 height 12
radio input "true"
click at [700, 490] on span "Distribuir" at bounding box center [707, 489] width 40 height 24
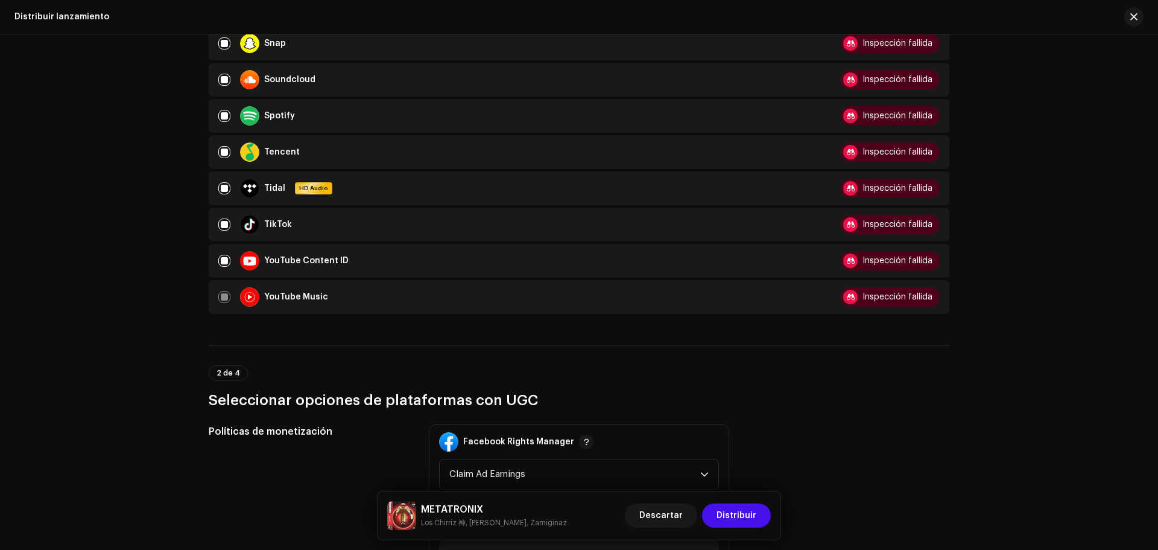
scroll to position [943, 0]
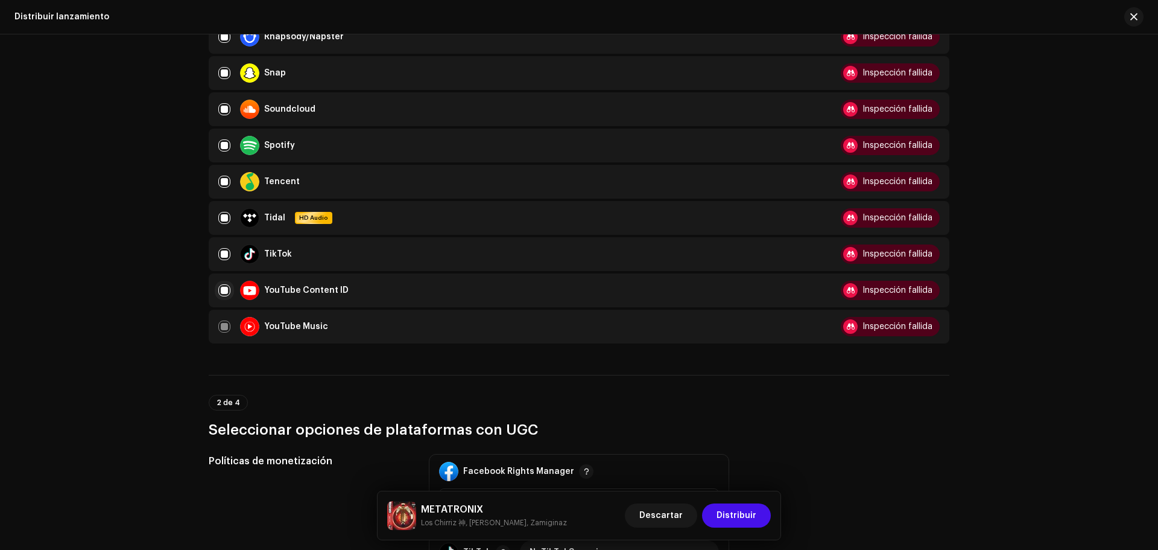
click at [223, 292] on input "checkbox" at bounding box center [224, 290] width 12 height 12
checkbox input "false"
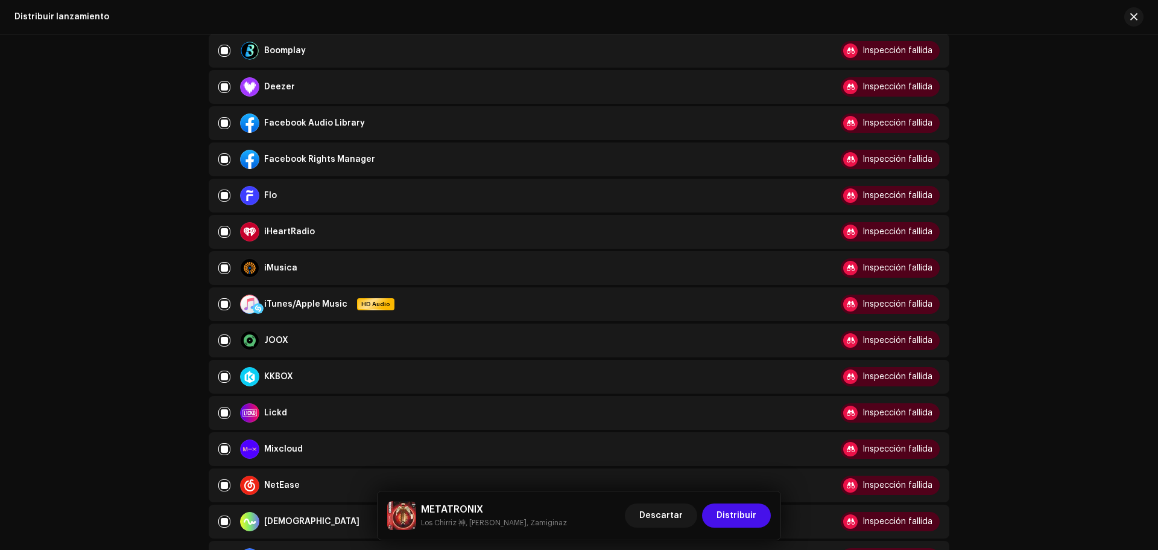
scroll to position [337, 0]
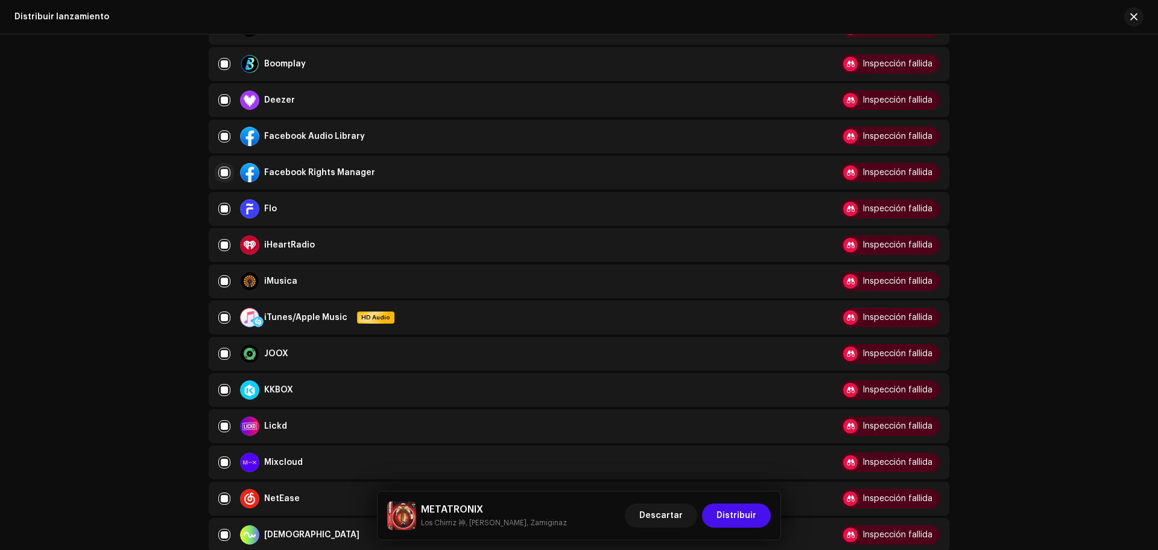
click at [227, 168] on input "Row Selected" at bounding box center [224, 173] width 12 height 12
checkbox input "false"
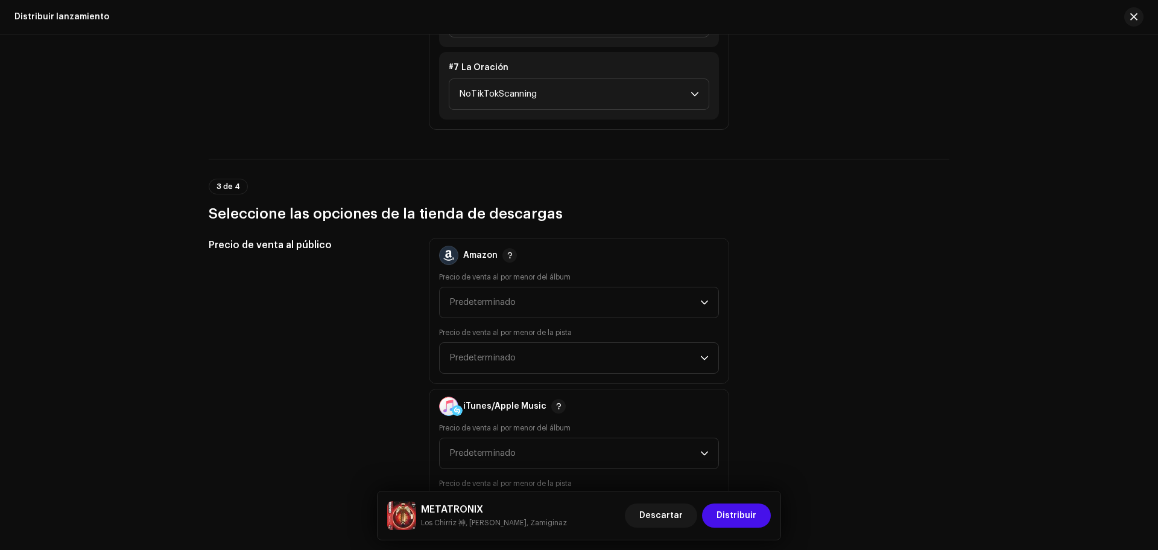
scroll to position [1814, 0]
click at [737, 509] on span "Distribuir" at bounding box center [737, 515] width 40 height 24
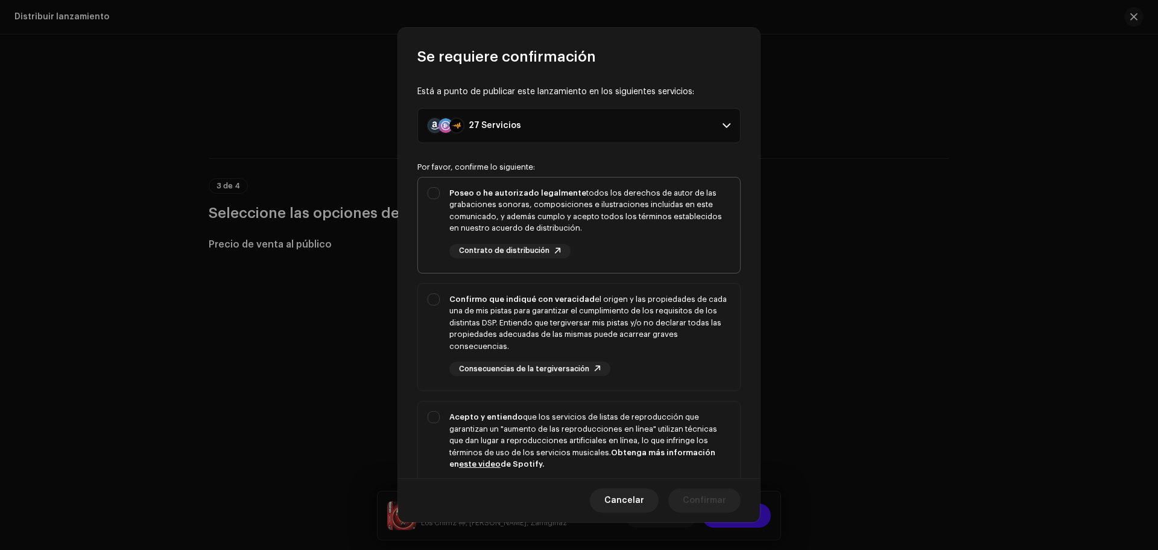
click at [425, 247] on div "Poseo o he autorizado legalmente todos los derechos de autor de las grabaciones…" at bounding box center [579, 222] width 322 height 91
checkbox input "true"
click at [439, 296] on div "Confirmo que indiqué con veracidad el origen y las propiedades de cada una de m…" at bounding box center [579, 335] width 322 height 103
checkbox input "true"
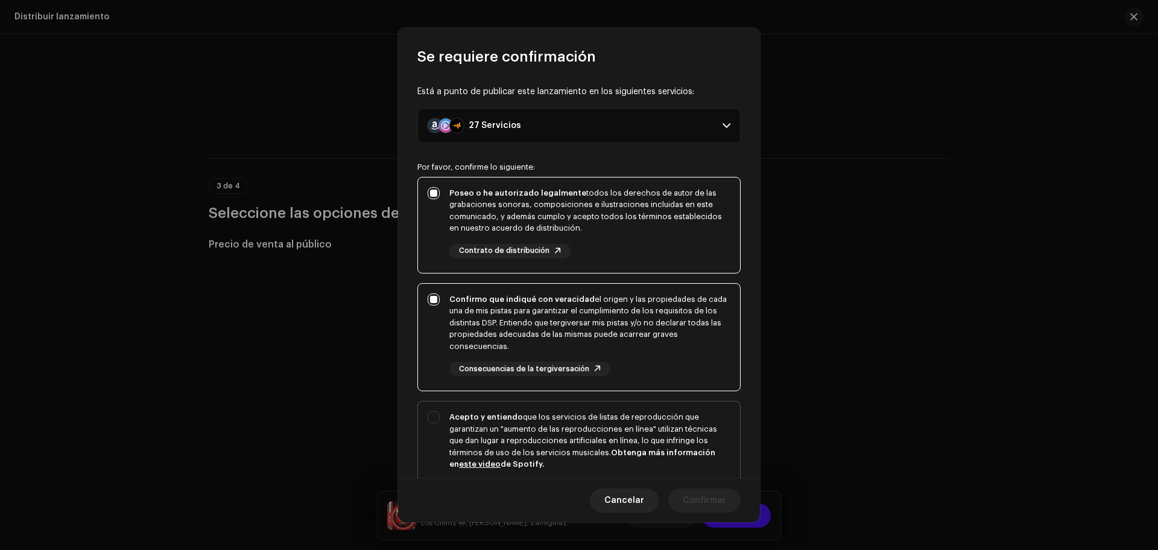
click at [435, 423] on div "Acepto y entiendo que los servicios de listas de reproducción que garantizan un…" at bounding box center [579, 462] width 322 height 122
checkbox input "true"
click at [716, 509] on span "Confirmar" at bounding box center [704, 500] width 43 height 24
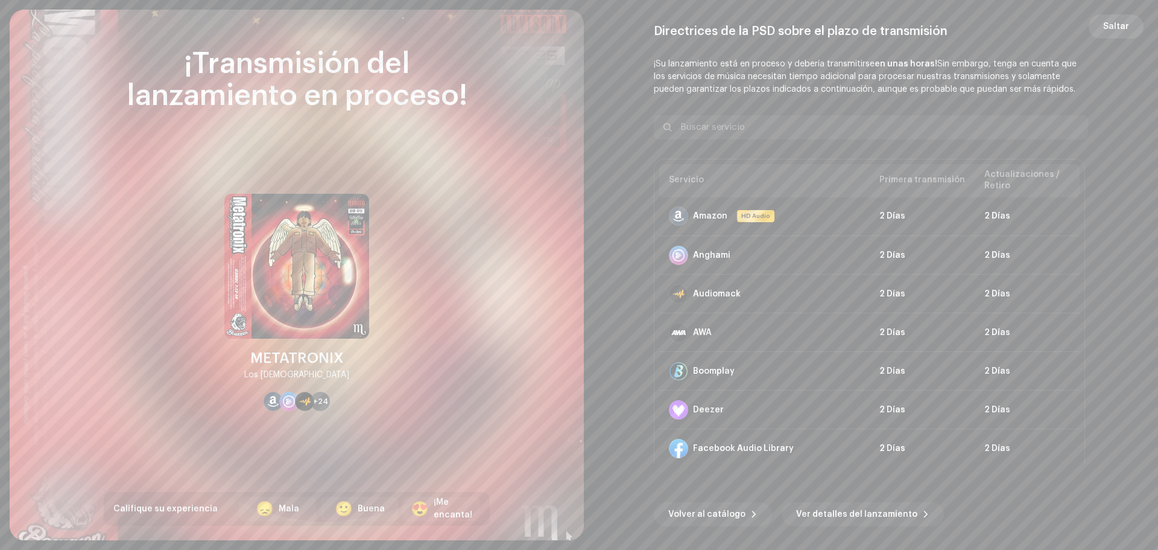
click at [1116, 34] on span "Saltar" at bounding box center [1117, 26] width 26 height 24
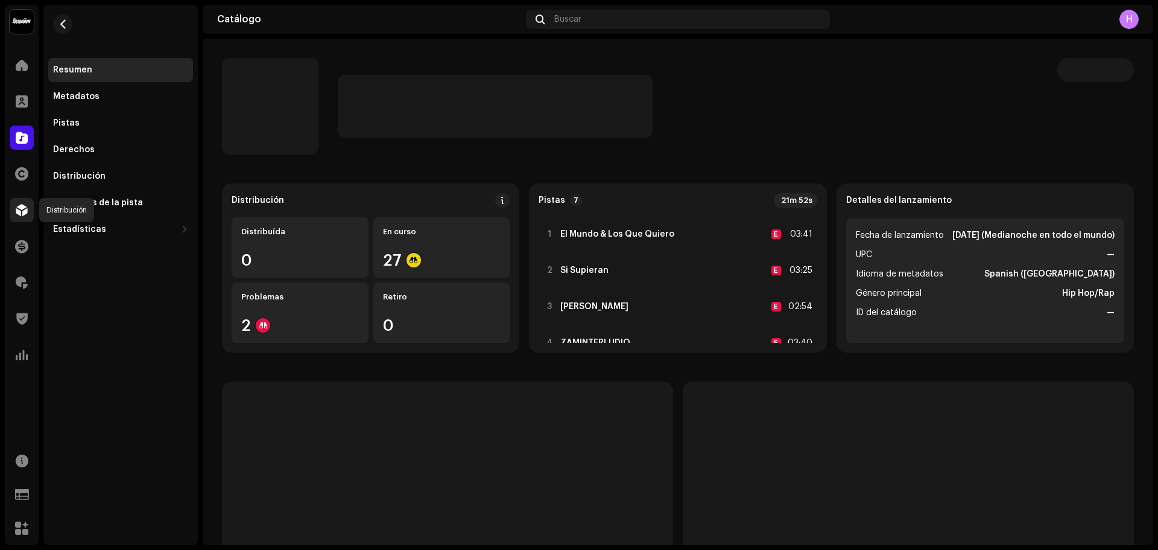
click at [22, 203] on div at bounding box center [22, 210] width 24 height 24
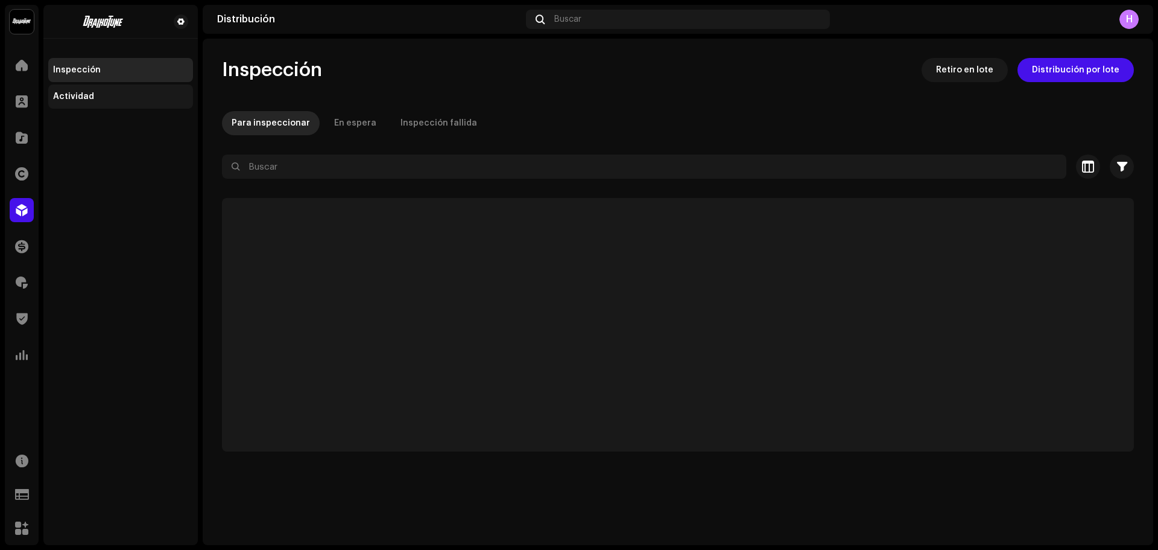
click at [102, 85] on div "Actividad" at bounding box center [120, 96] width 145 height 24
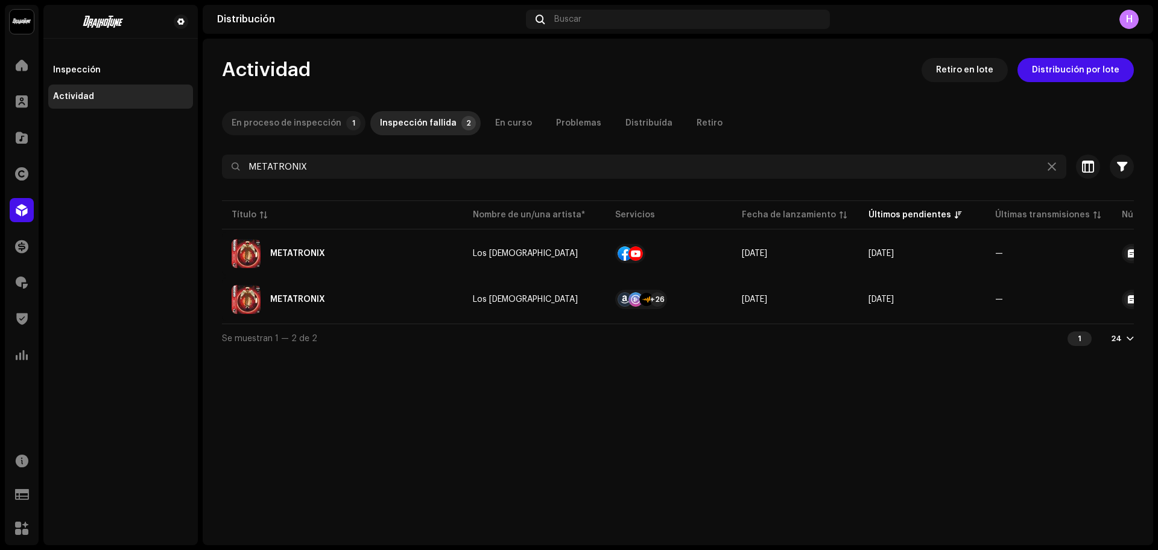
click at [286, 127] on div "En proceso de inspección" at bounding box center [287, 123] width 110 height 24
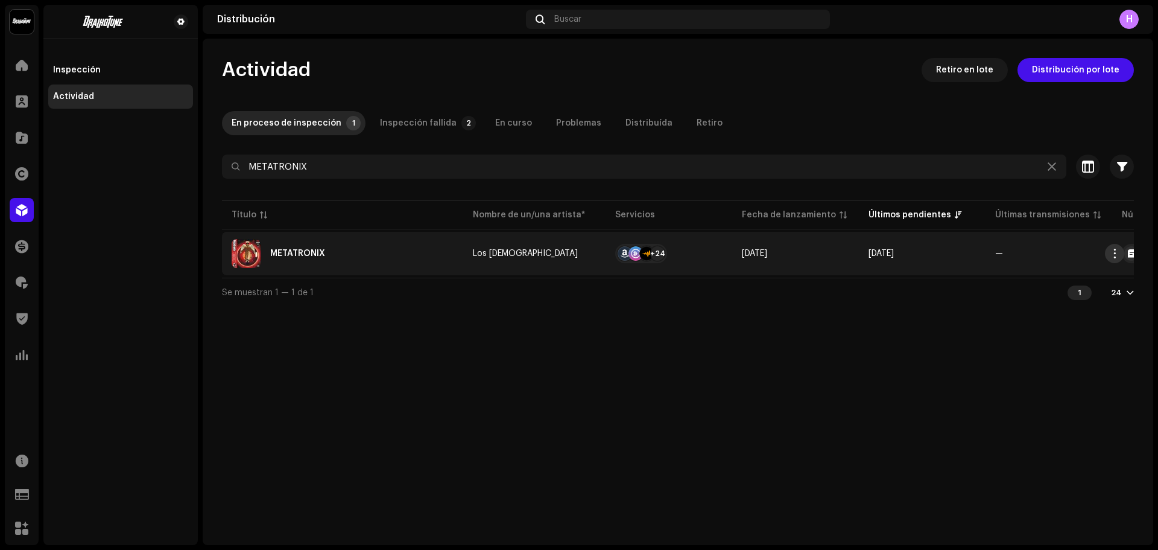
click at [1117, 252] on span "button" at bounding box center [1115, 254] width 9 height 10
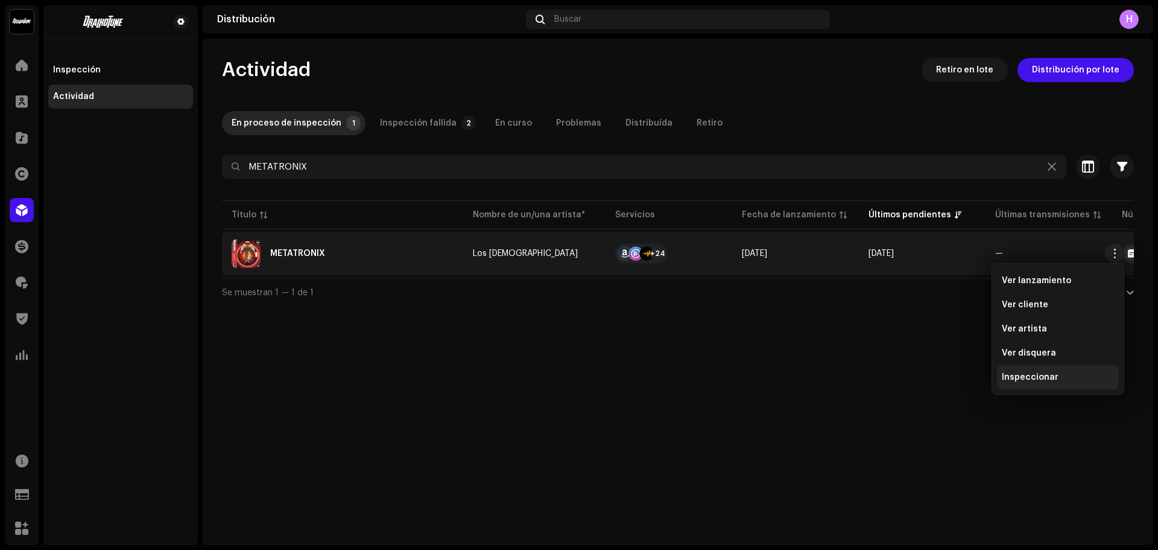
click at [1040, 377] on span "Inspeccionar" at bounding box center [1030, 377] width 57 height 10
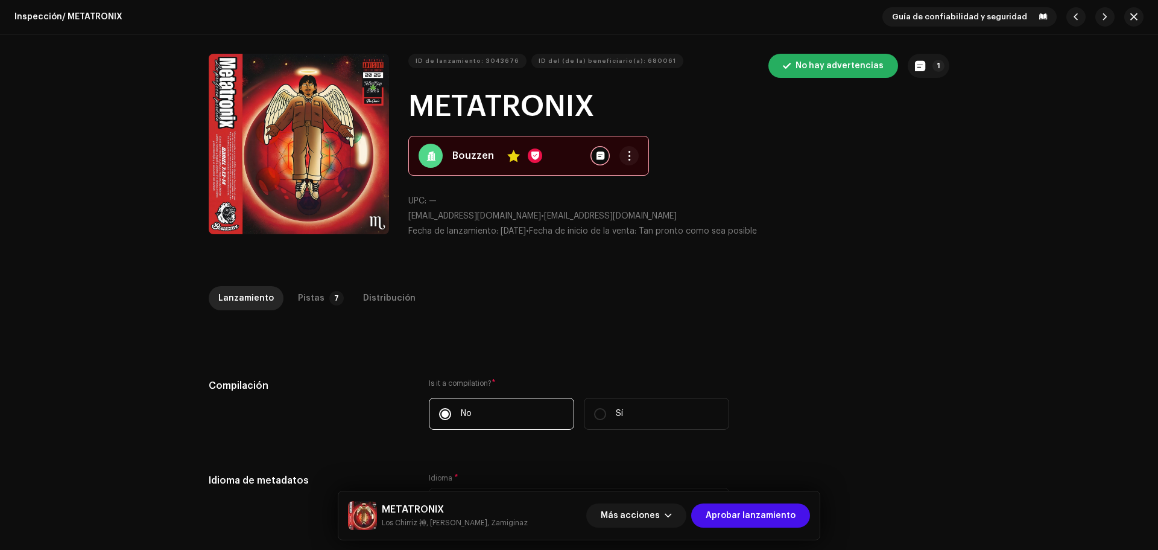
click at [308, 282] on div "Inspección / METATRONIX Guía de confiabilidad y seguridad ID de lanzamiento: 30…" at bounding box center [579, 275] width 1158 height 550
click at [316, 300] on p-tab "Pistas 7" at bounding box center [318, 298] width 60 height 24
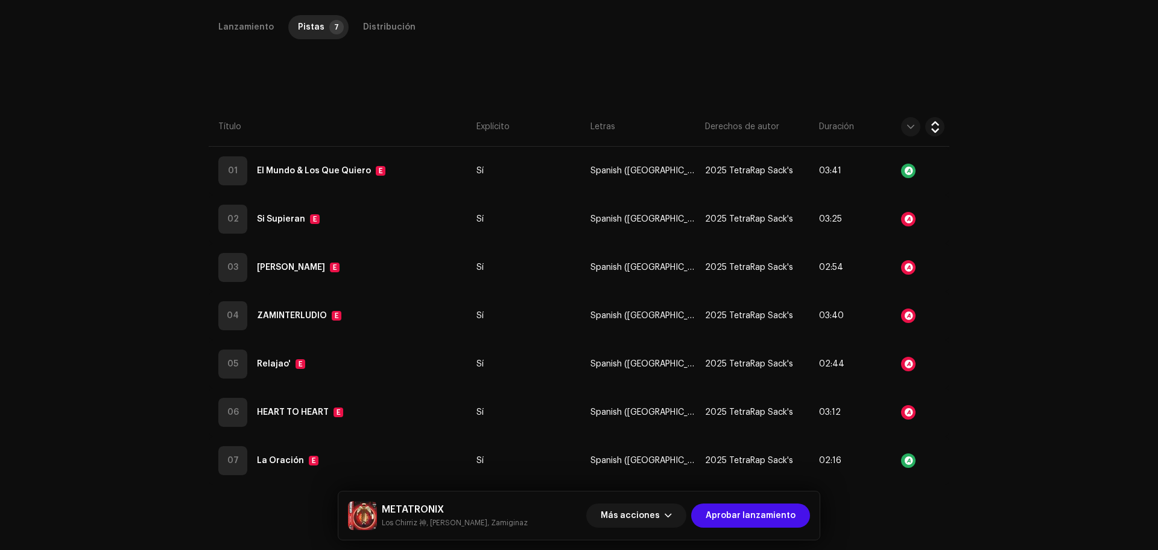
scroll to position [286, 0]
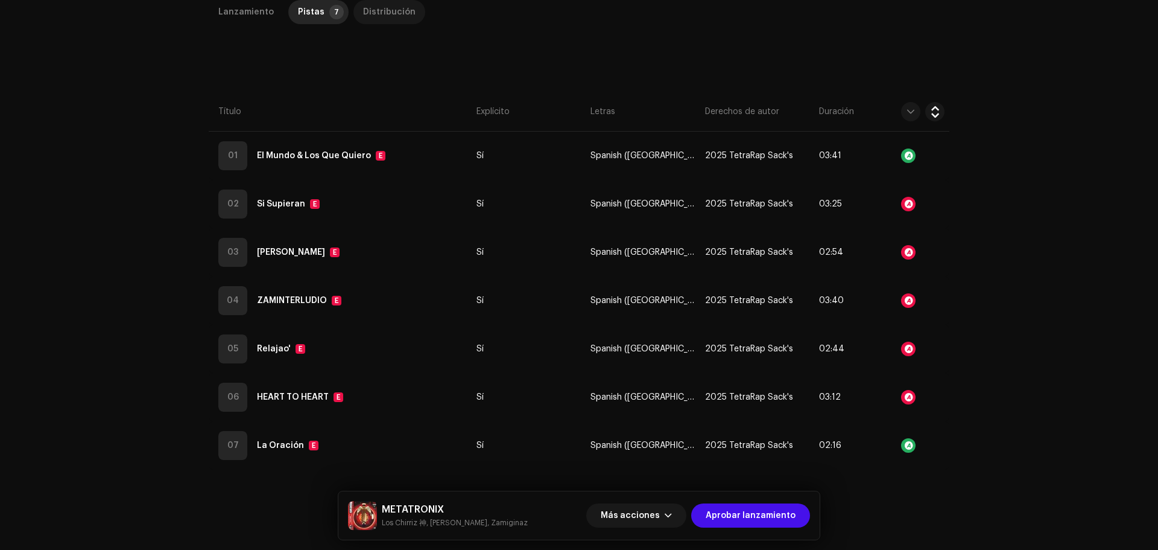
click at [372, 21] on div "Distribución" at bounding box center [389, 12] width 52 height 24
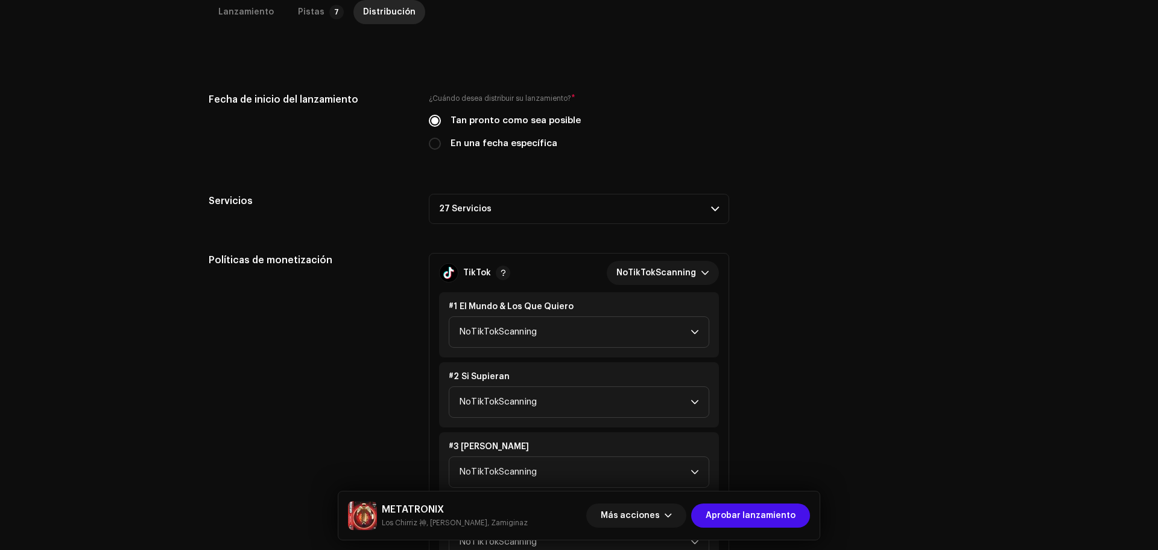
click at [652, 208] on p-accordion-header "27 Servicios" at bounding box center [579, 209] width 300 height 30
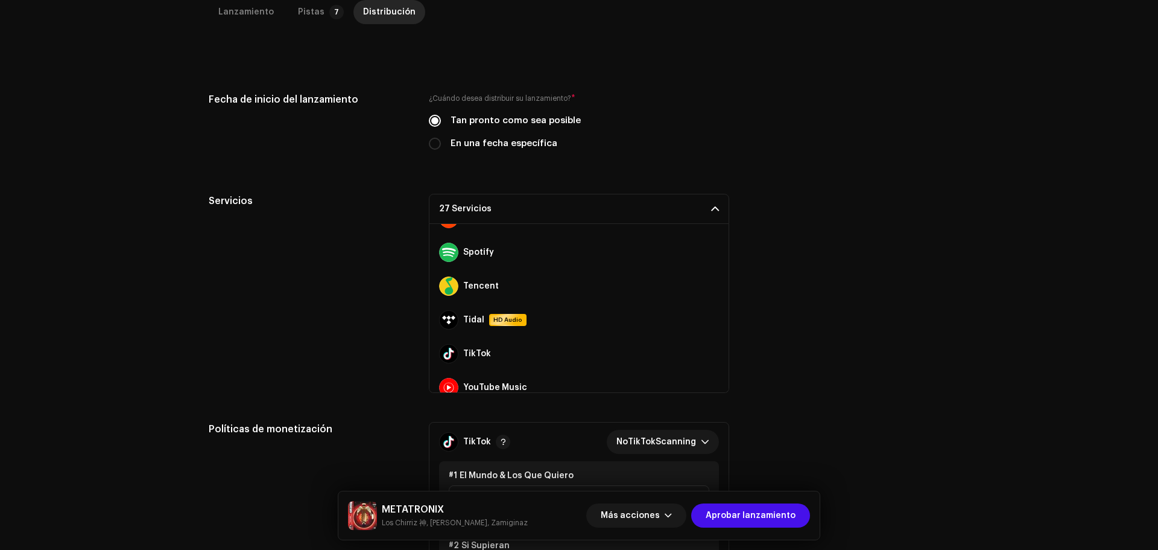
scroll to position [744, 0]
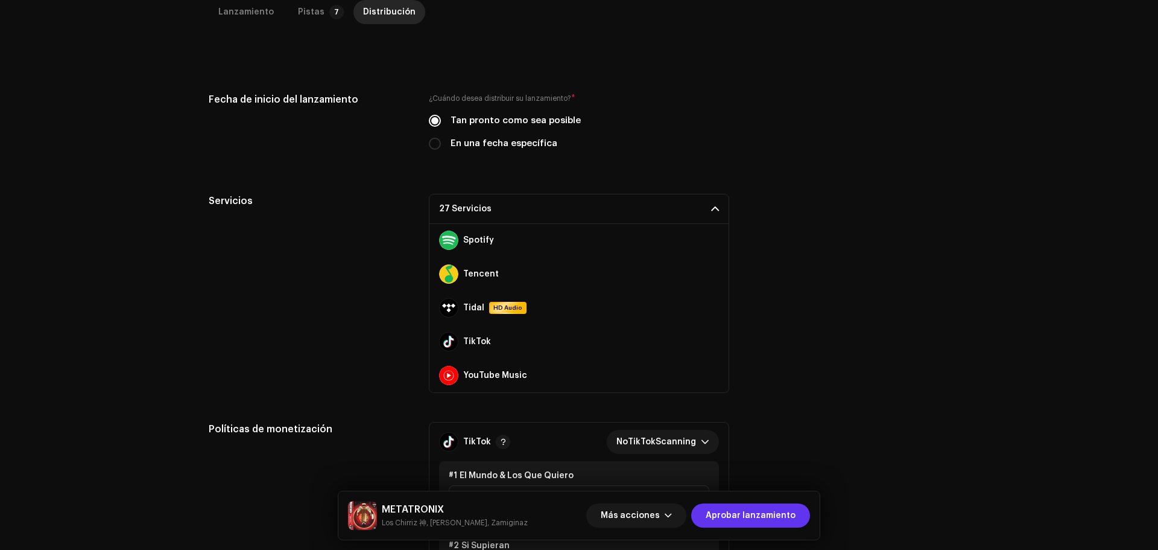
click at [761, 519] on span "Aprobar lanzamiento" at bounding box center [751, 515] width 90 height 24
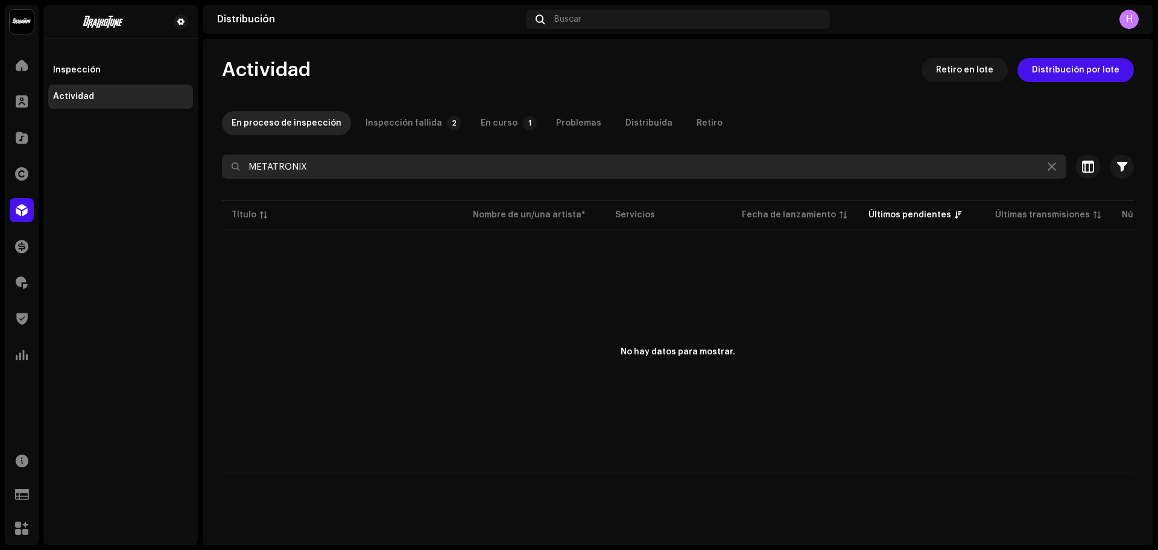
click at [322, 168] on input "METATRONIX" at bounding box center [644, 166] width 845 height 24
click at [249, 167] on input "METATRONIX" at bounding box center [644, 166] width 845 height 24
drag, startPoint x: 320, startPoint y: 168, endPoint x: 109, endPoint y: 141, distance: 213.5
click at [109, 141] on div "Draikotune Music Distribution SAC Inicio Clientes Catálogo Derechos Distribució…" at bounding box center [579, 275] width 1158 height 550
paste input "7316481376927"
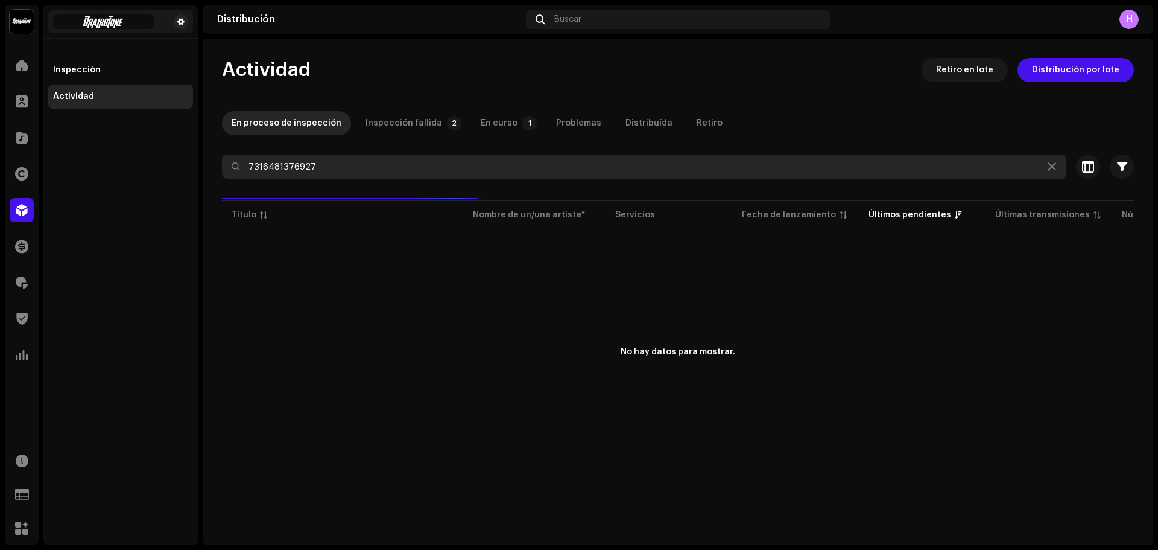
type input "7316481376927"
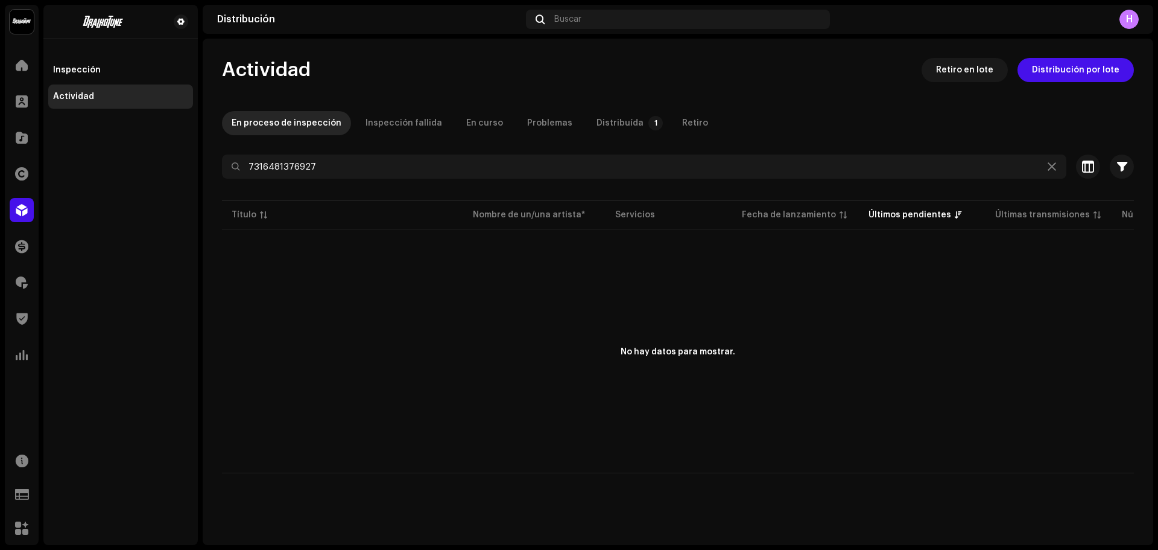
click at [272, 247] on div "No hay datos para mostrar." at bounding box center [678, 352] width 912 height 241
click at [598, 120] on div "Distribuída" at bounding box center [620, 123] width 47 height 24
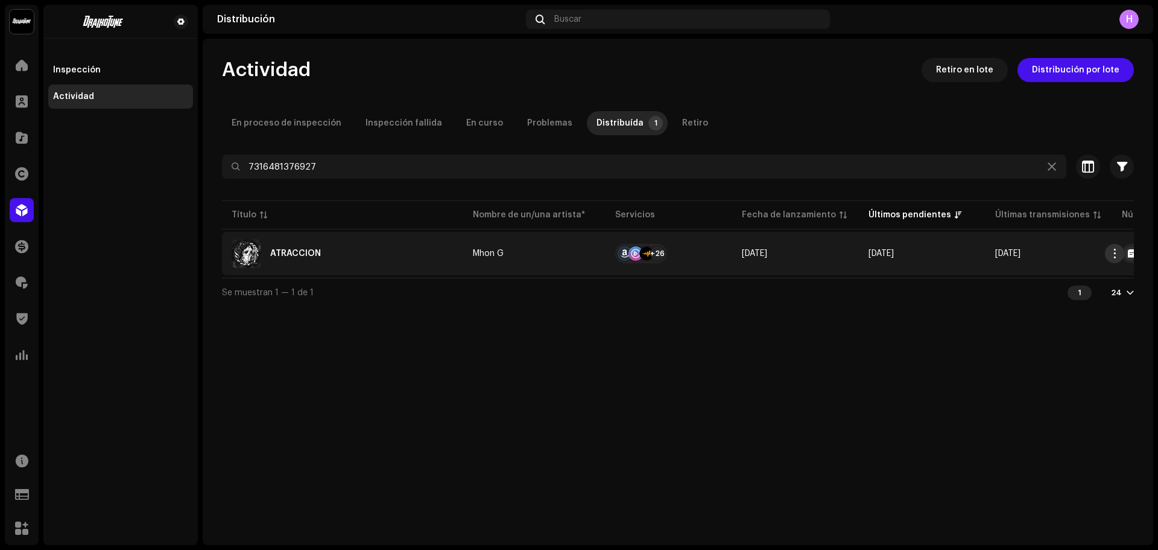
click at [1111, 258] on button "button" at bounding box center [1114, 253] width 19 height 19
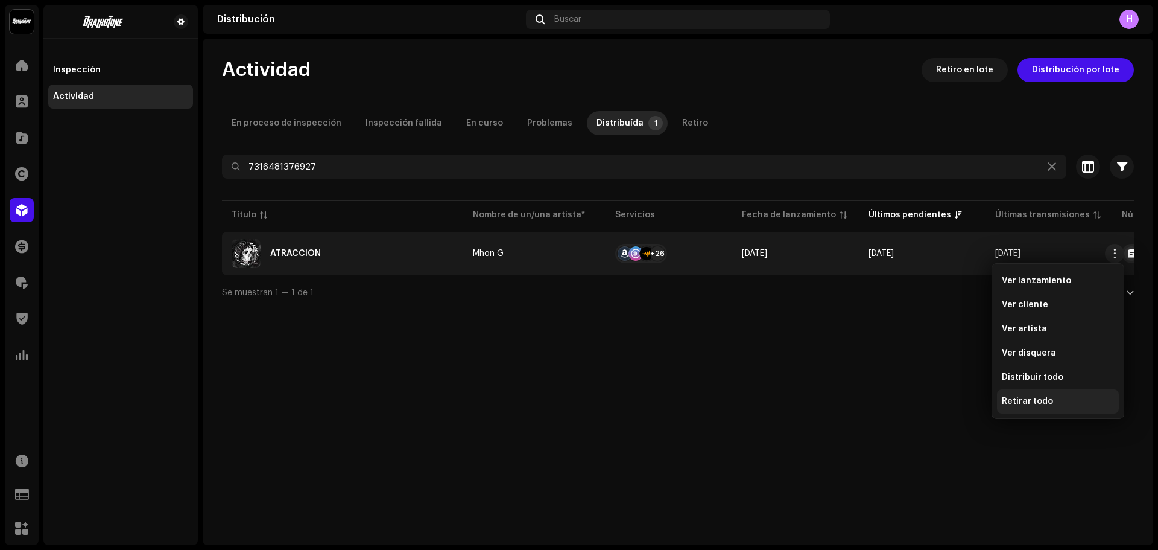
click at [1013, 399] on span "Retirar todo" at bounding box center [1027, 401] width 51 height 10
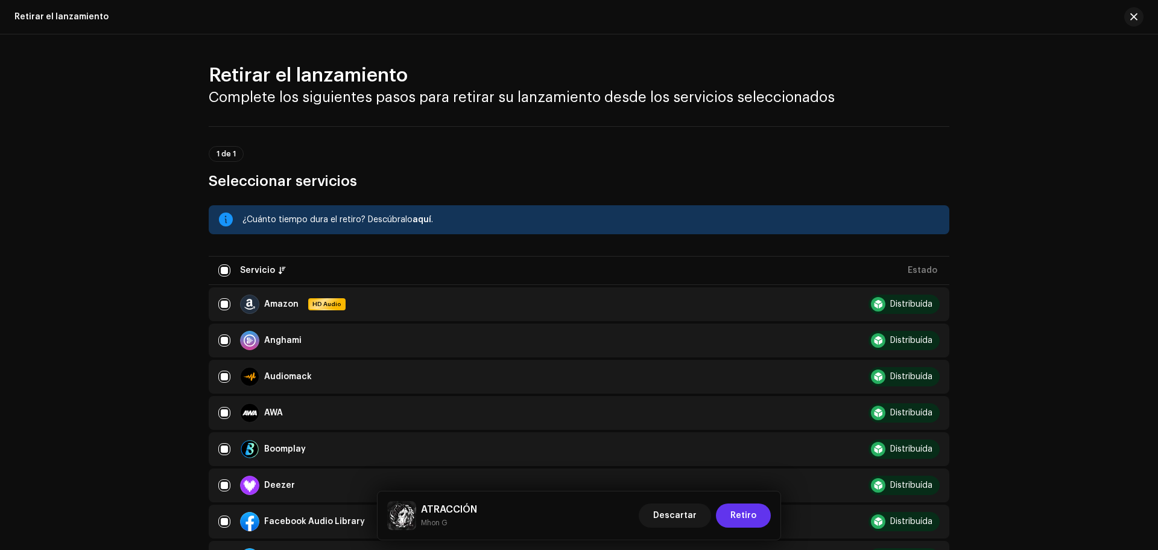
click at [745, 514] on span "Retiro" at bounding box center [744, 515] width 26 height 24
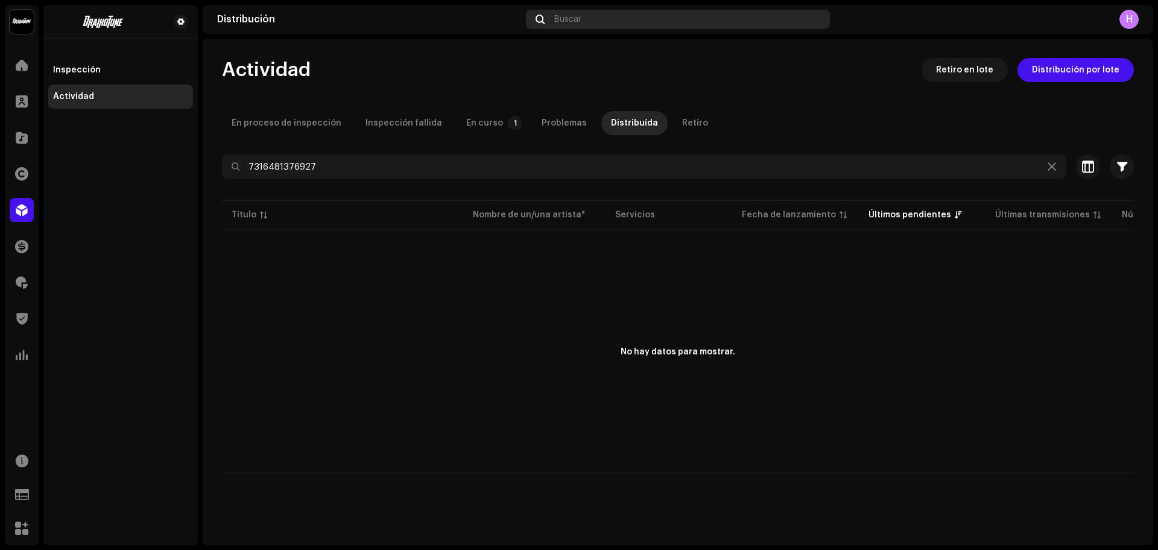
click at [571, 21] on span "Buscar" at bounding box center [567, 19] width 27 height 10
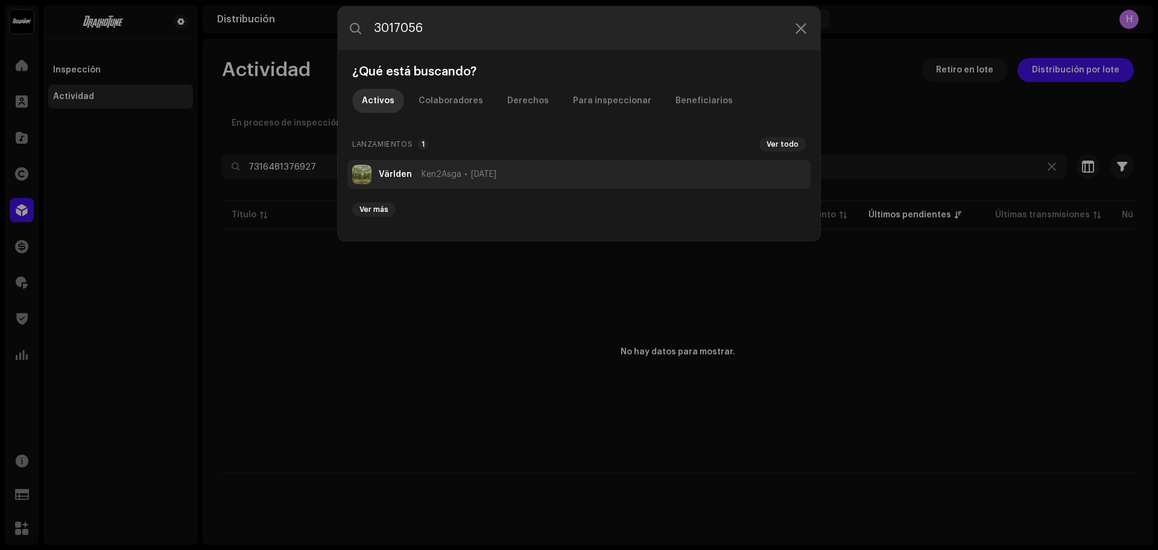
type input "3017056"
click at [415, 173] on div "Världen Ken2Asga 7 oct 2025" at bounding box center [438, 175] width 118 height 10
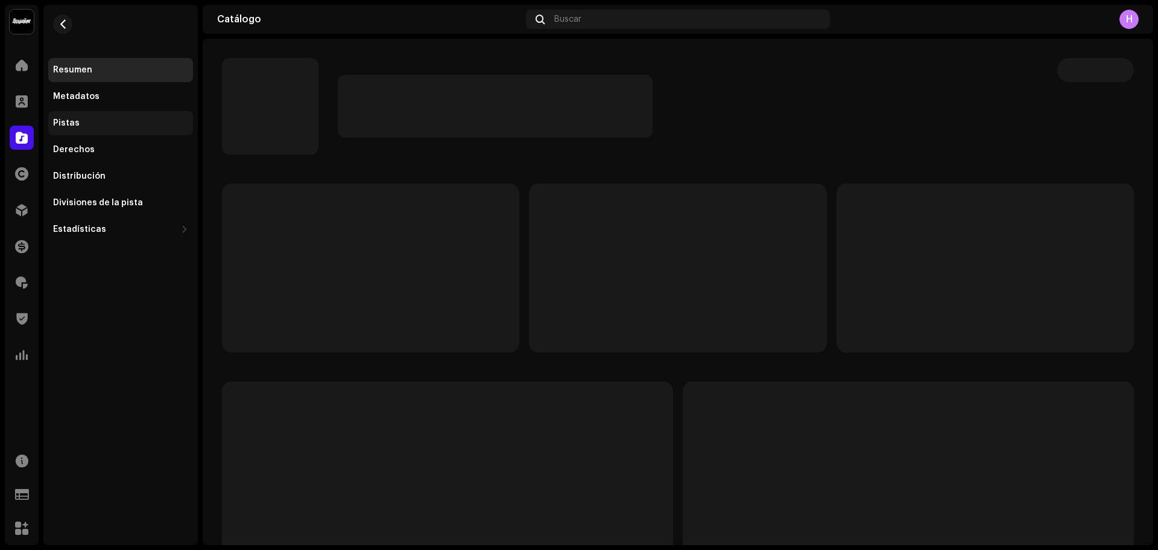
click at [97, 118] on div "Pistas" at bounding box center [120, 123] width 145 height 24
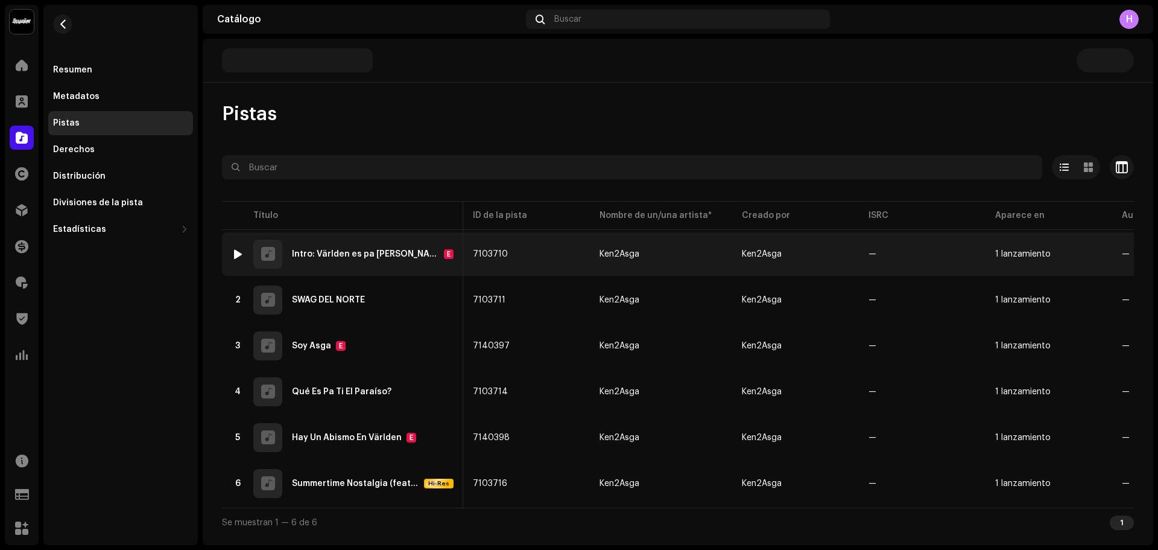
scroll to position [0, 264]
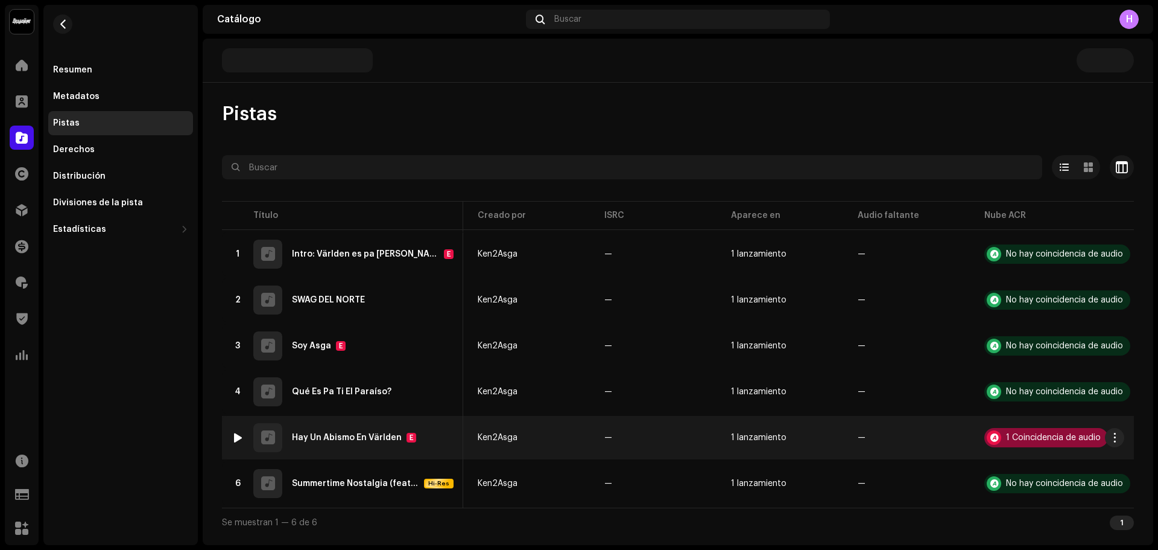
click at [1044, 433] on div "1 Coincidencia de audio" at bounding box center [1053, 437] width 95 height 8
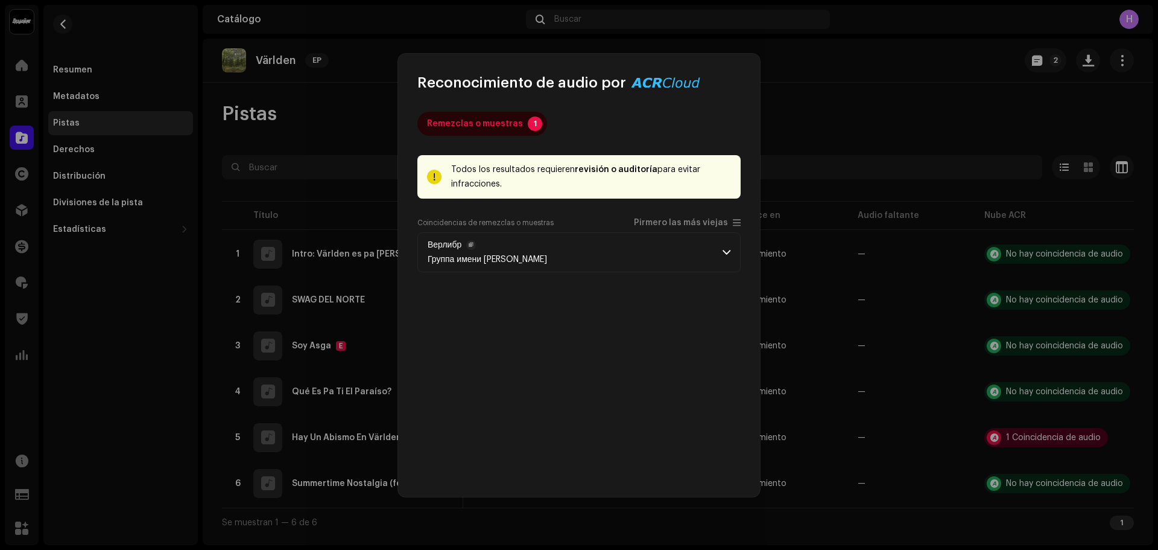
click at [640, 251] on p-accordion-header "Верлибр Группа имени Александра Аксёнова" at bounding box center [579, 252] width 323 height 40
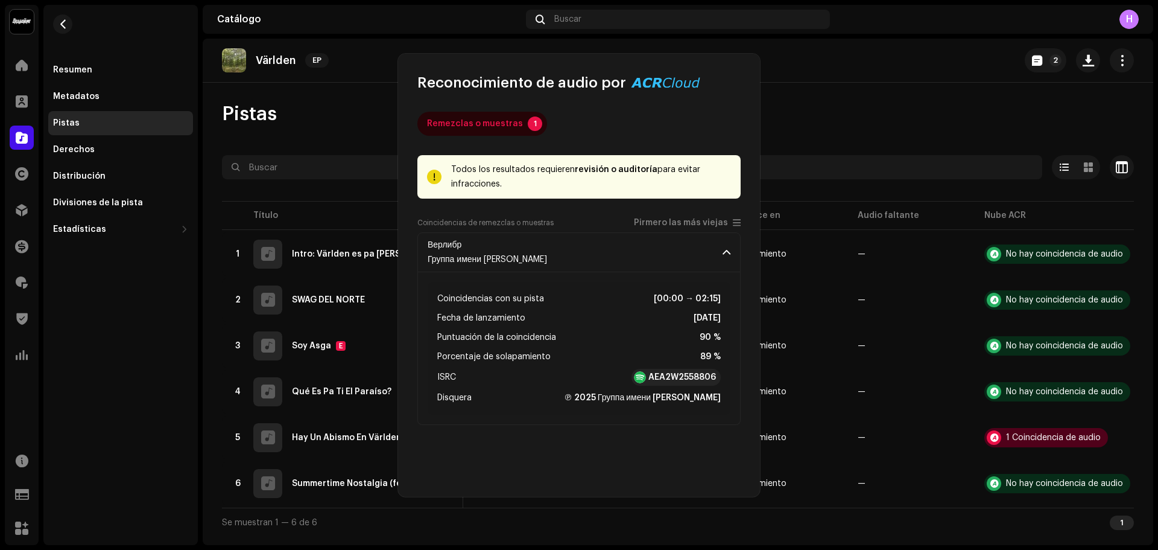
click at [986, 354] on div "Reconocimiento de audio por Remezclas o muestras 1 Todos los resultados requier…" at bounding box center [579, 275] width 1158 height 550
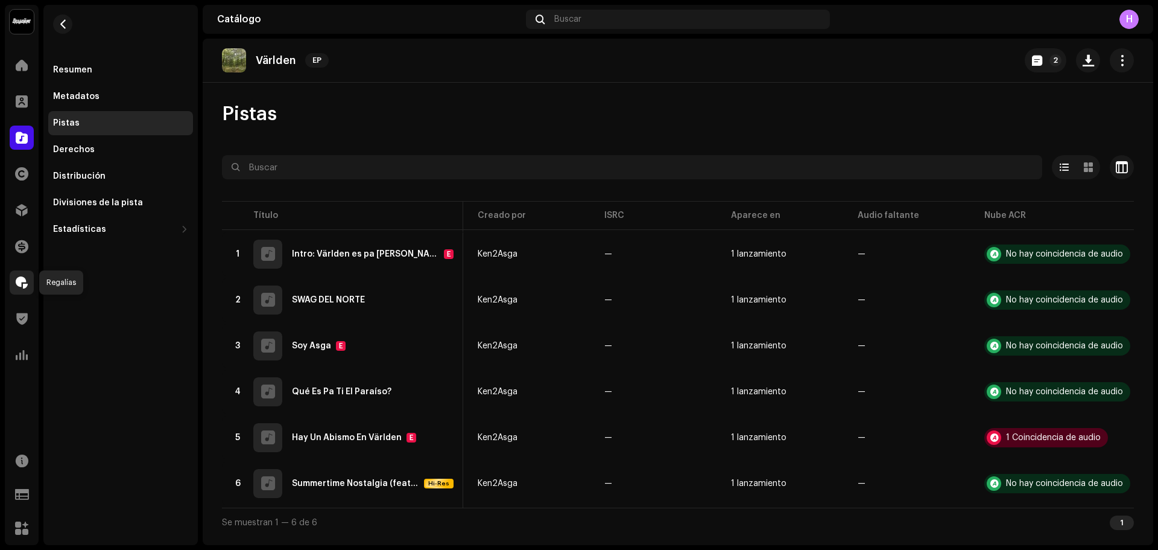
click at [14, 291] on div at bounding box center [22, 282] width 24 height 24
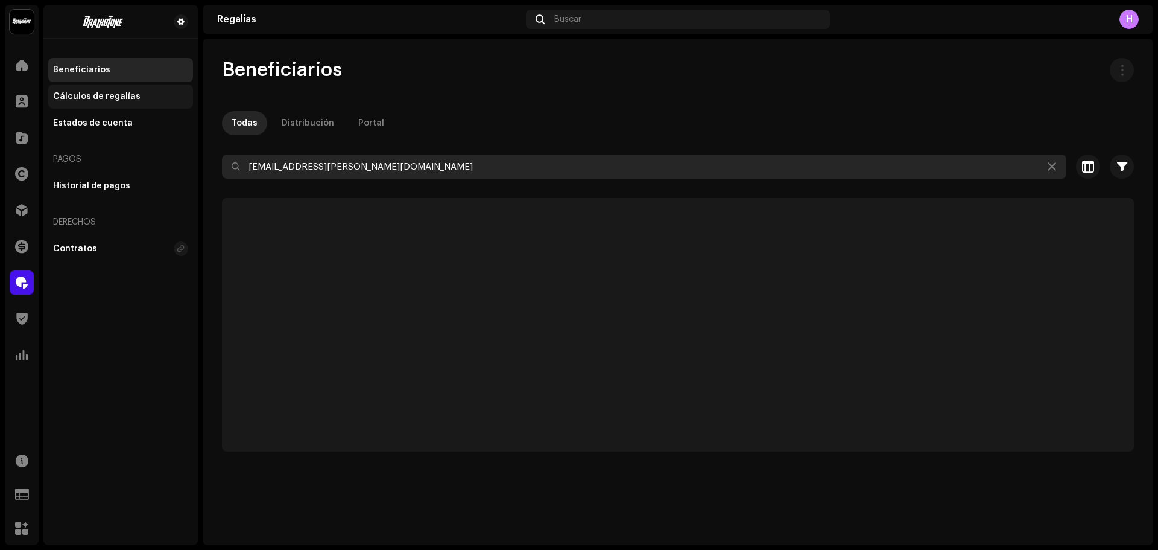
drag, startPoint x: 402, startPoint y: 170, endPoint x: 88, endPoint y: 106, distance: 320.8
click at [88, 106] on div "Draikotune Music Distribution SAC Inicio Clientes Catálogo Derechos Distribució…" at bounding box center [579, 275] width 1158 height 550
paste input "joshmartinezport2001@gmail.com"
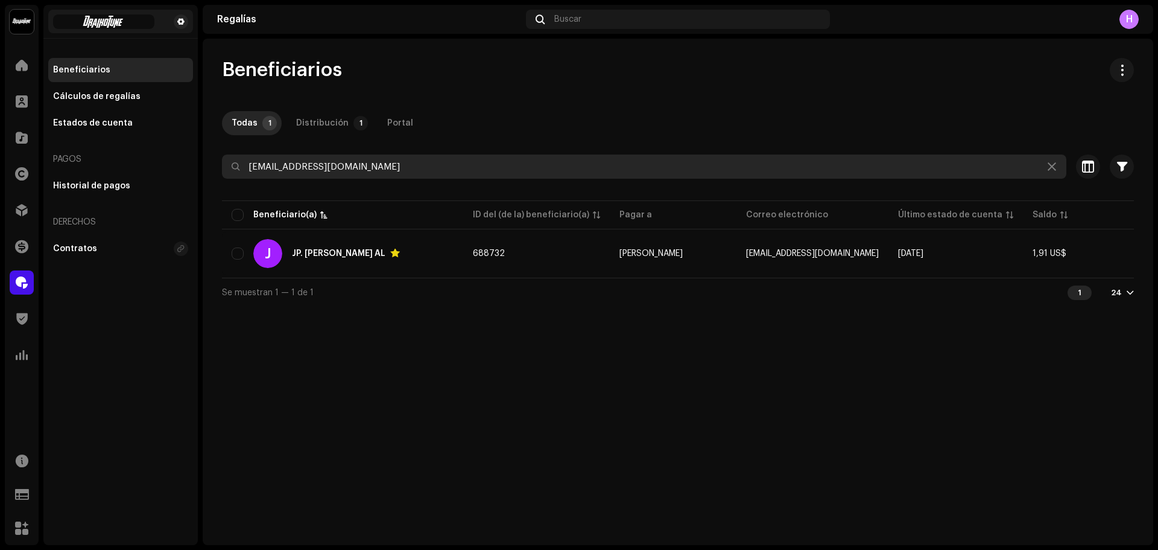
type input "joshmartinezport2001@gmail.com"
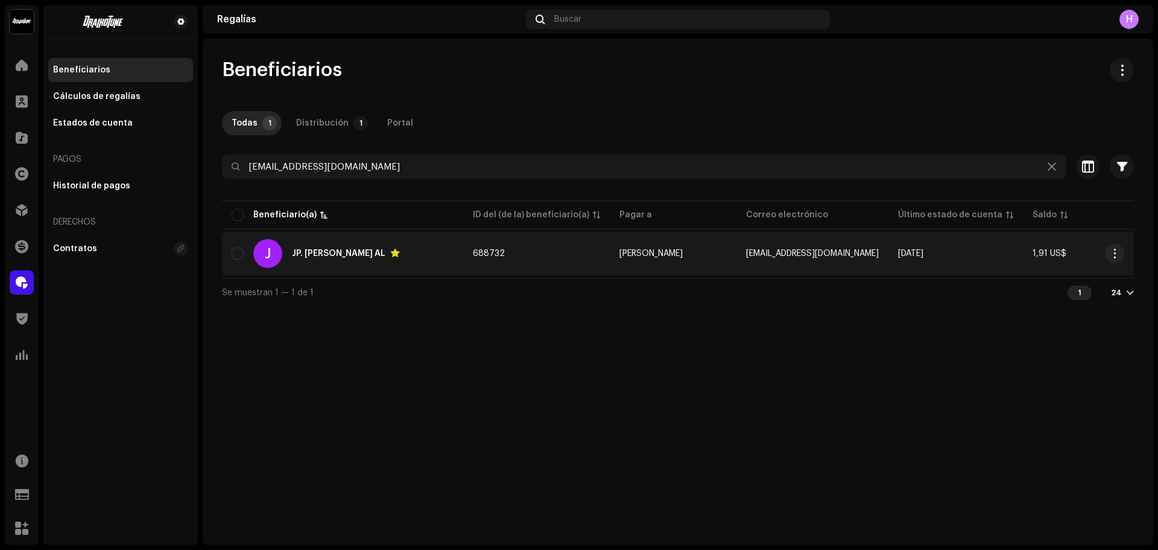
click at [556, 257] on td "688732" at bounding box center [536, 253] width 147 height 43
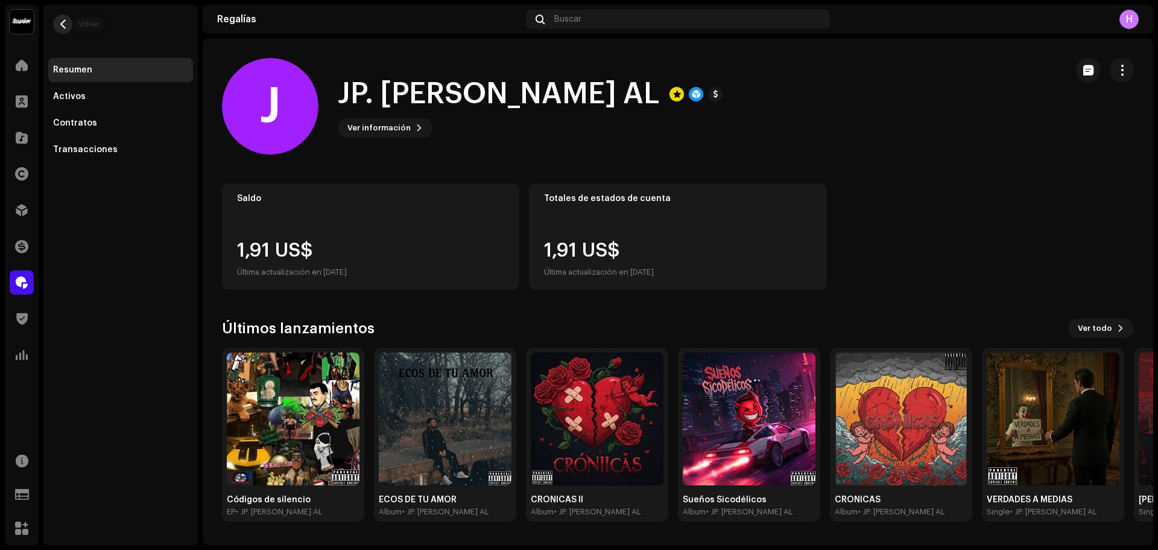
click at [70, 26] on button "button" at bounding box center [62, 23] width 19 height 19
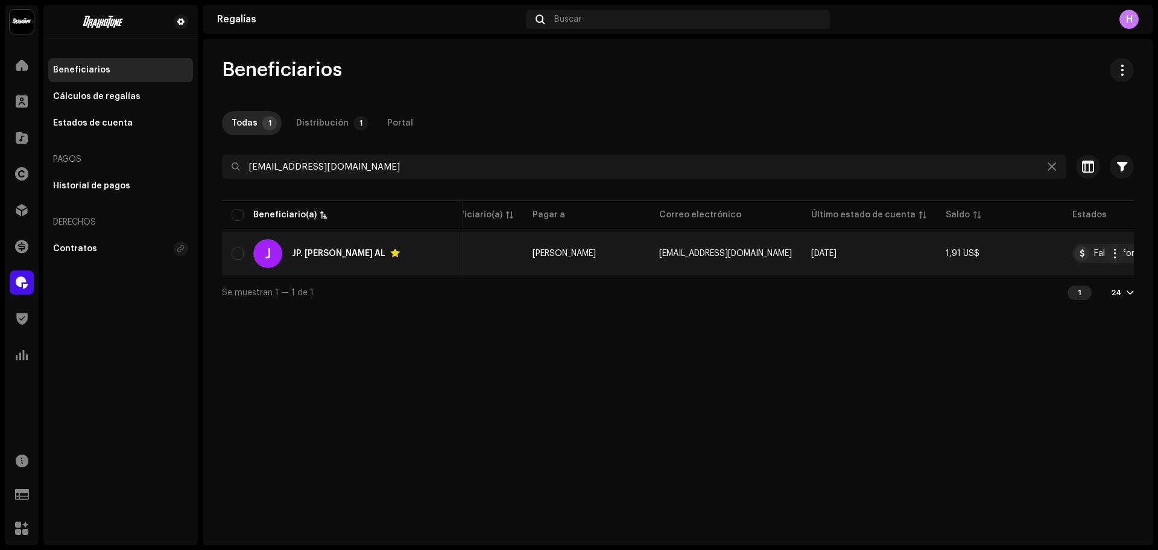
scroll to position [0, 161]
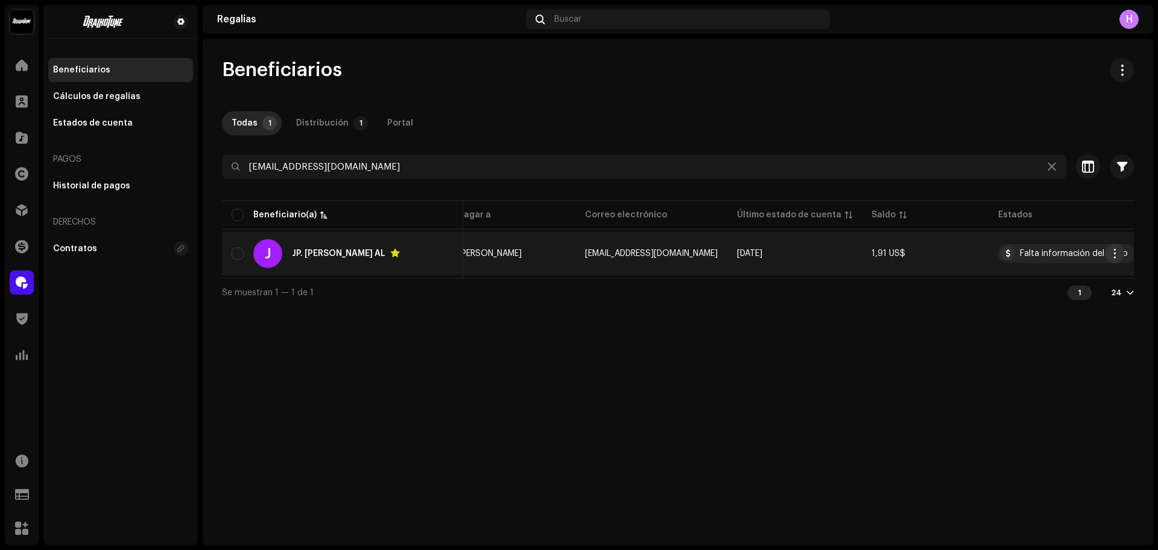
click at [1113, 257] on span "button" at bounding box center [1115, 254] width 9 height 10
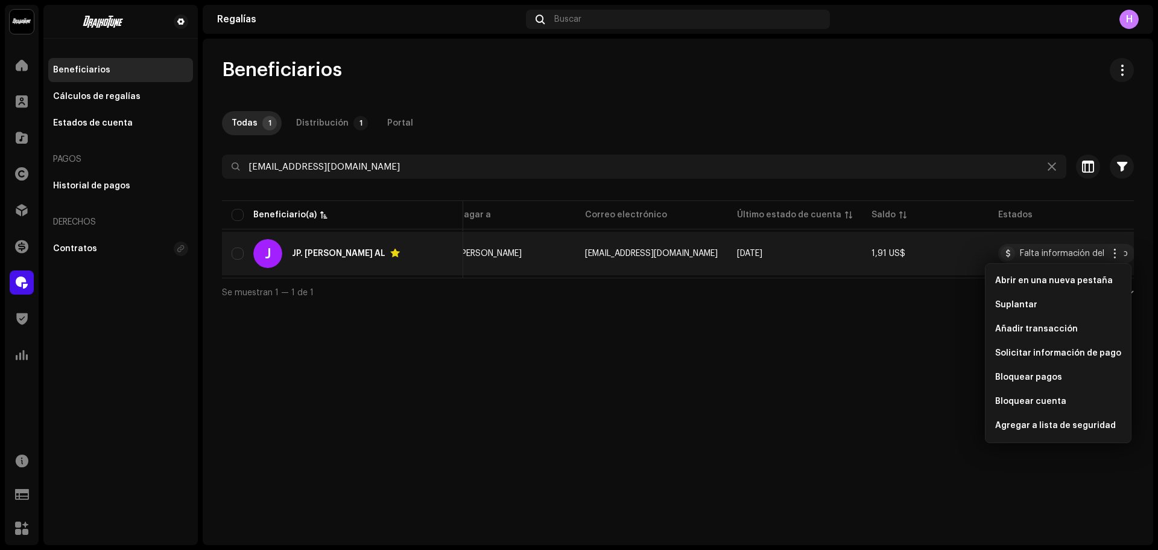
click at [935, 259] on td "1,91 US$" at bounding box center [925, 253] width 127 height 43
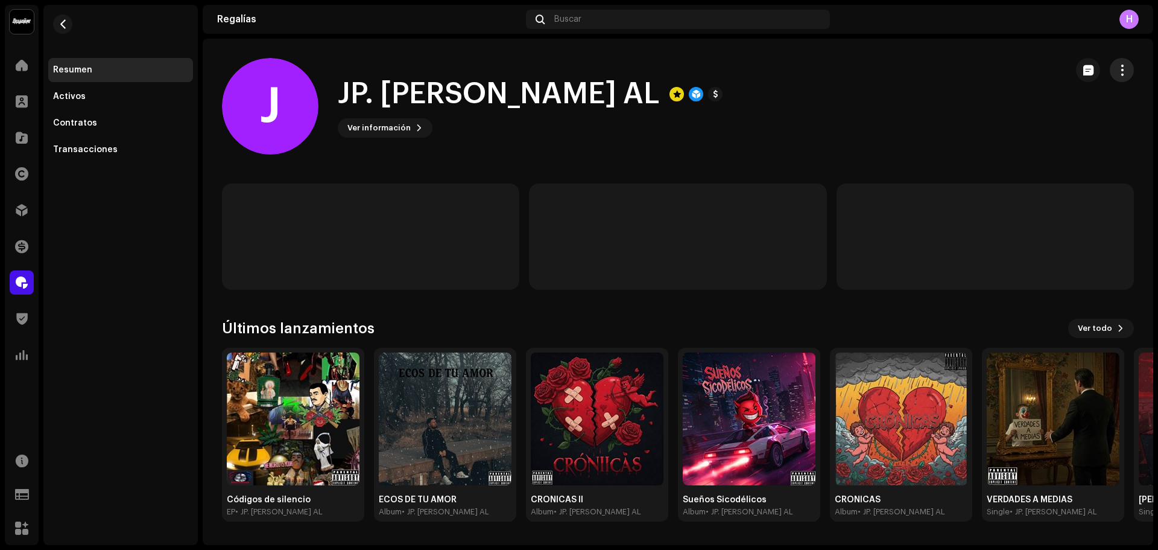
click at [1118, 74] on span "button" at bounding box center [1122, 70] width 11 height 10
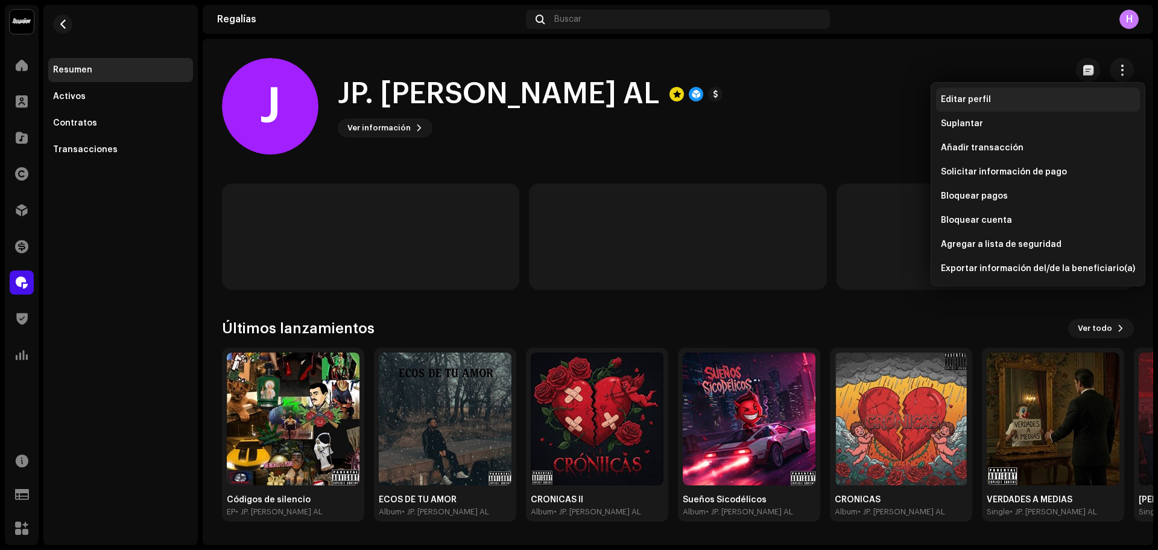
click at [987, 101] on span "Editar perfil" at bounding box center [966, 100] width 50 height 10
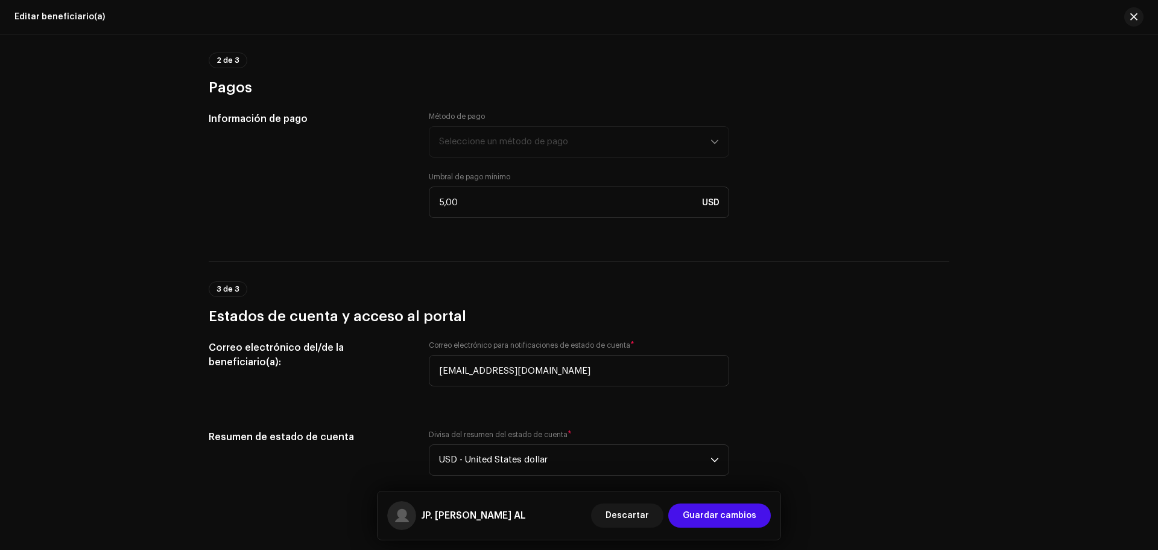
scroll to position [850, 0]
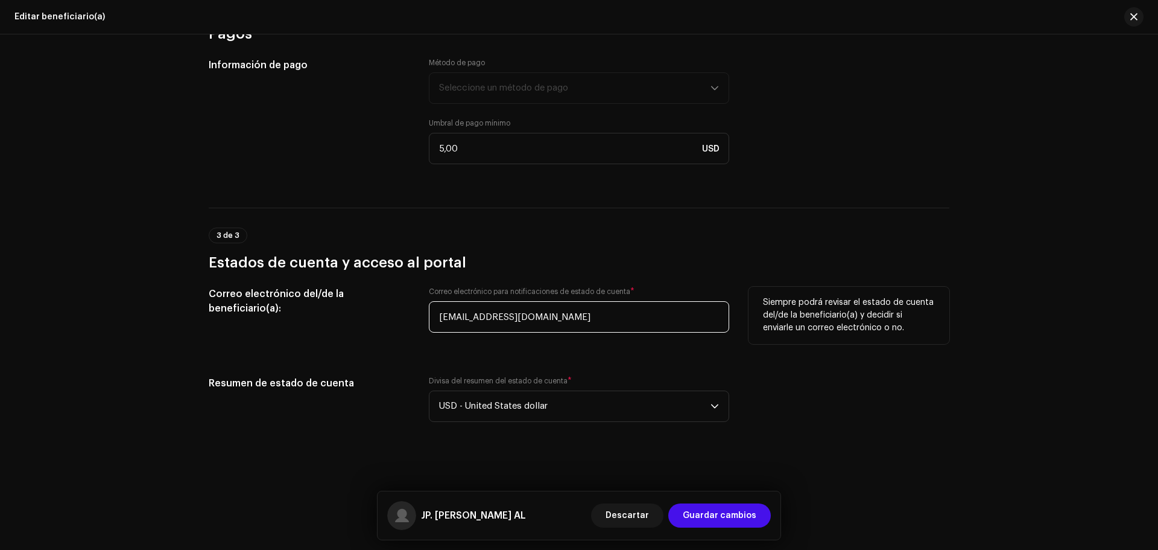
drag, startPoint x: 590, startPoint y: 319, endPoint x: 413, endPoint y: 308, distance: 177.1
click at [413, 308] on div "Correo electrónico del/de la beneficiario(a): Correo electrónico para notificac…" at bounding box center [579, 317] width 741 height 60
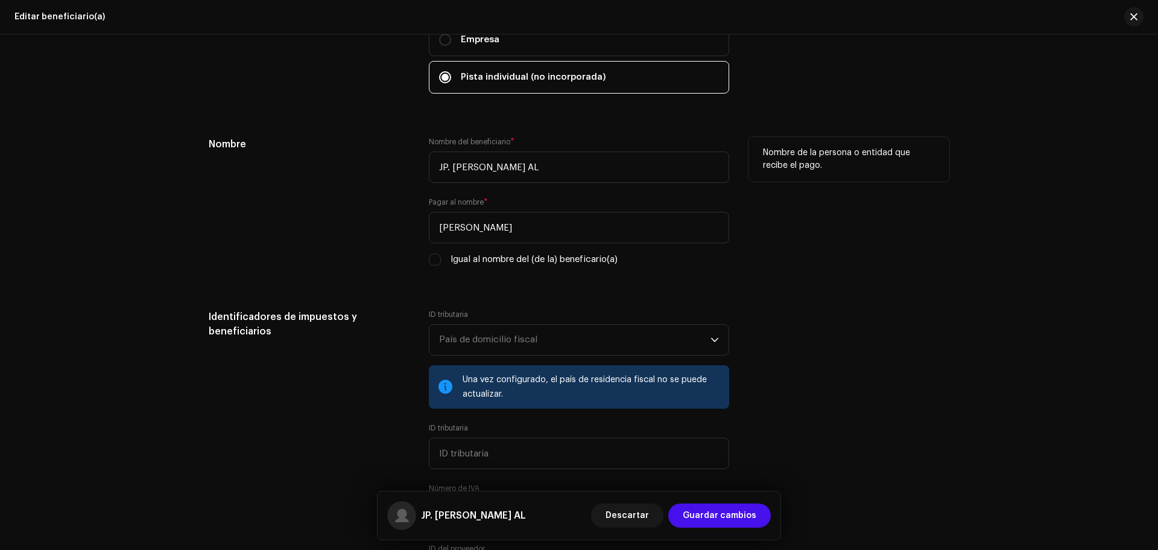
scroll to position [197, 0]
drag, startPoint x: 508, startPoint y: 230, endPoint x: 434, endPoint y: 227, distance: 74.3
click at [434, 227] on input "Jose Martinez" at bounding box center [579, 226] width 300 height 31
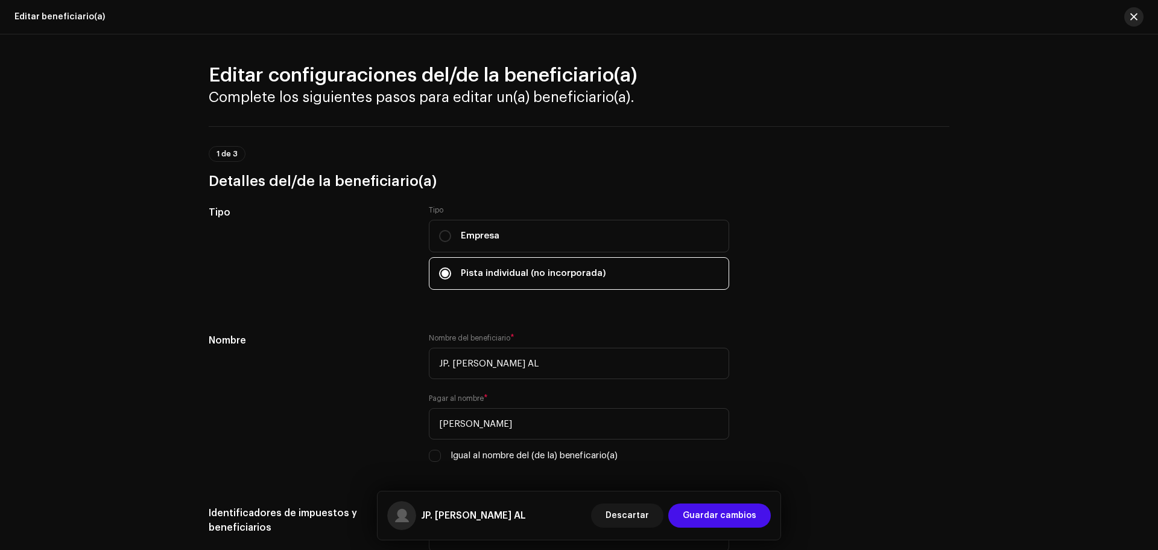
click at [1142, 13] on button "button" at bounding box center [1134, 16] width 19 height 19
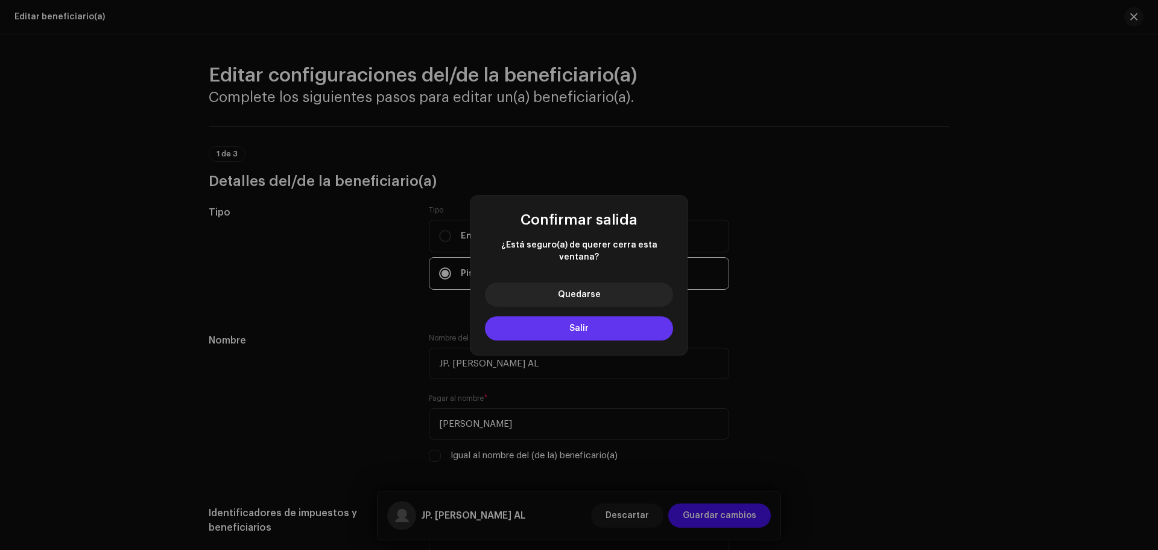
click at [605, 317] on button "Salir" at bounding box center [579, 328] width 188 height 24
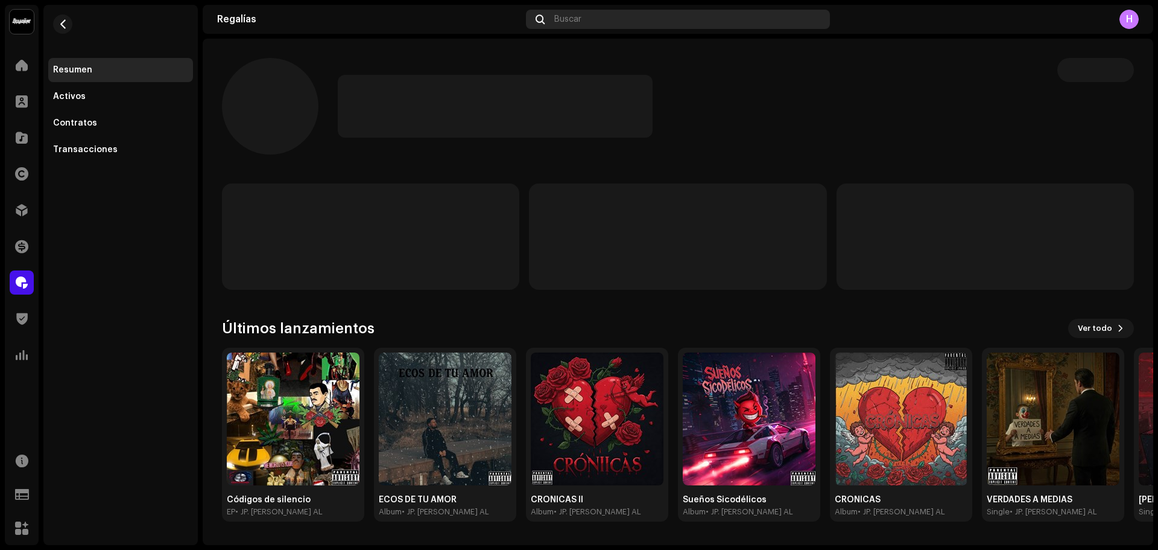
click at [571, 21] on span "Buscar" at bounding box center [567, 19] width 27 height 10
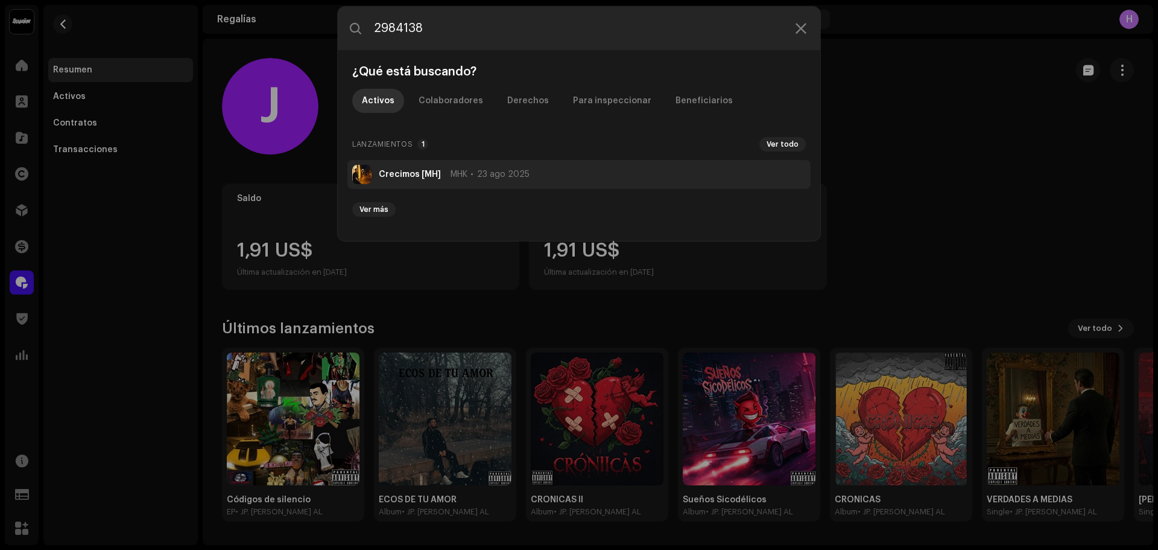
type input "2984138"
click at [451, 174] on span "MHK" at bounding box center [459, 175] width 17 height 10
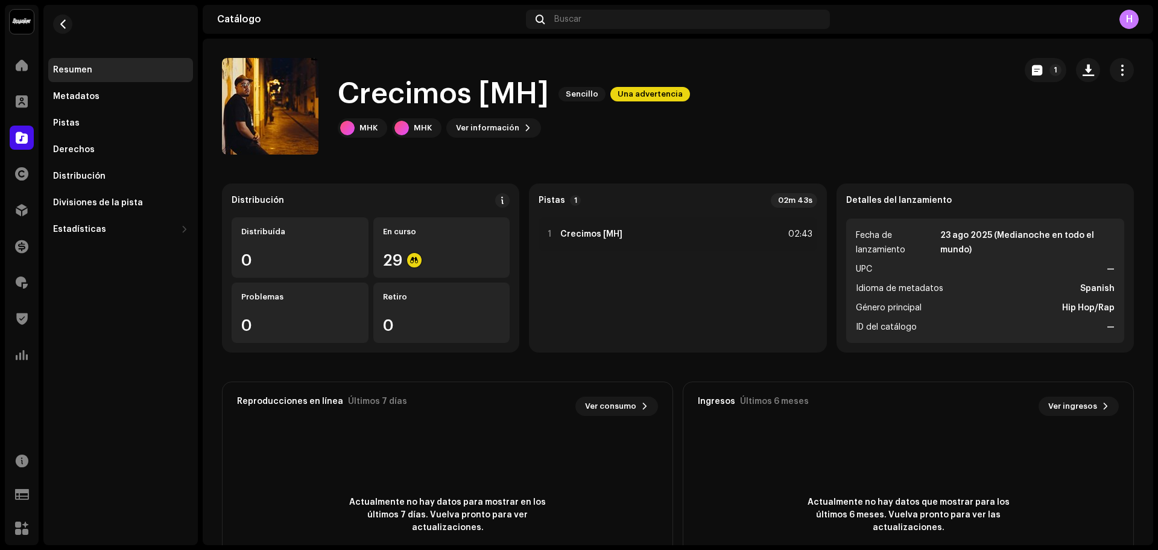
drag, startPoint x: 337, startPoint y: 89, endPoint x: 472, endPoint y: 95, distance: 135.9
click at [472, 95] on div "Crecimos [MH] Sencillo Una advertencia MHK MHK Ver información 1" at bounding box center [614, 106] width 784 height 97
copy h1 "Crecimos"
click at [12, 215] on div at bounding box center [22, 210] width 24 height 24
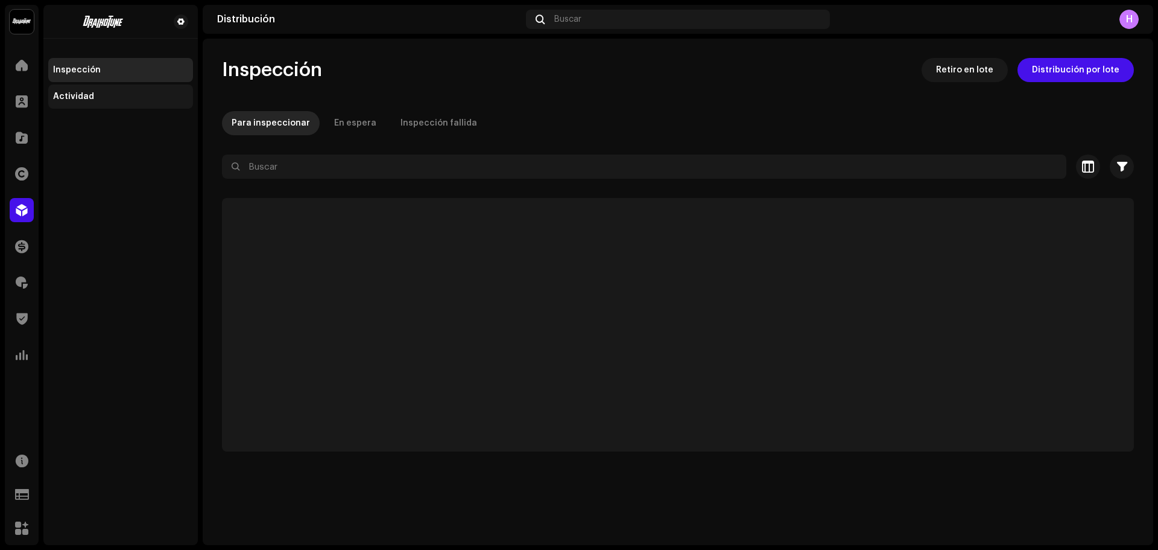
click at [105, 94] on div "Actividad" at bounding box center [120, 97] width 135 height 10
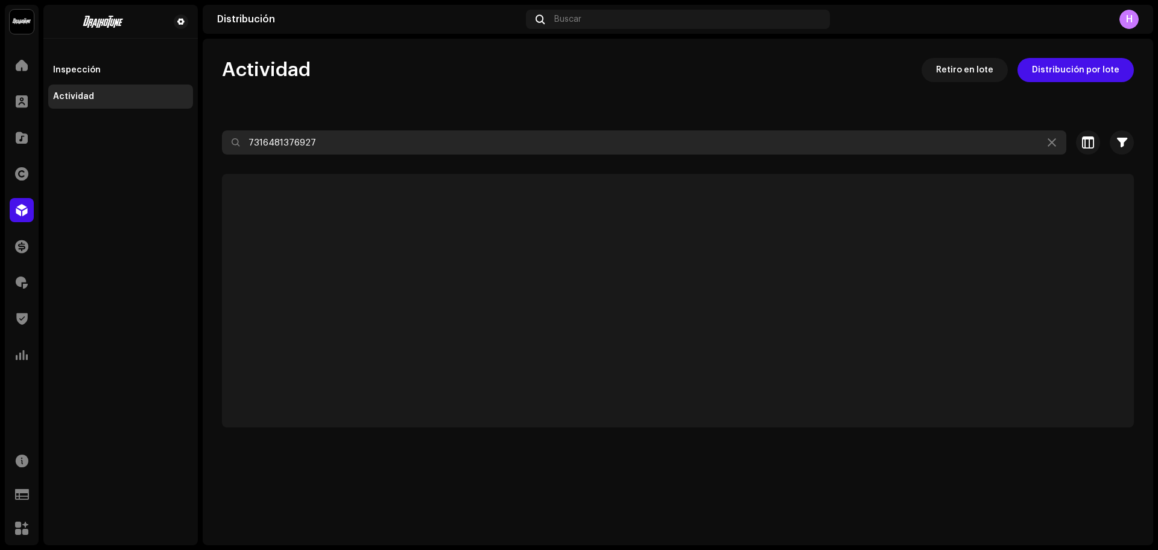
drag, startPoint x: 334, startPoint y: 141, endPoint x: 87, endPoint y: 91, distance: 251.2
click at [87, 91] on div "Draikotune Music Distribution SAC Inicio Clientes Catálogo Derechos Distribució…" at bounding box center [579, 275] width 1158 height 550
paste input "Crecimos"
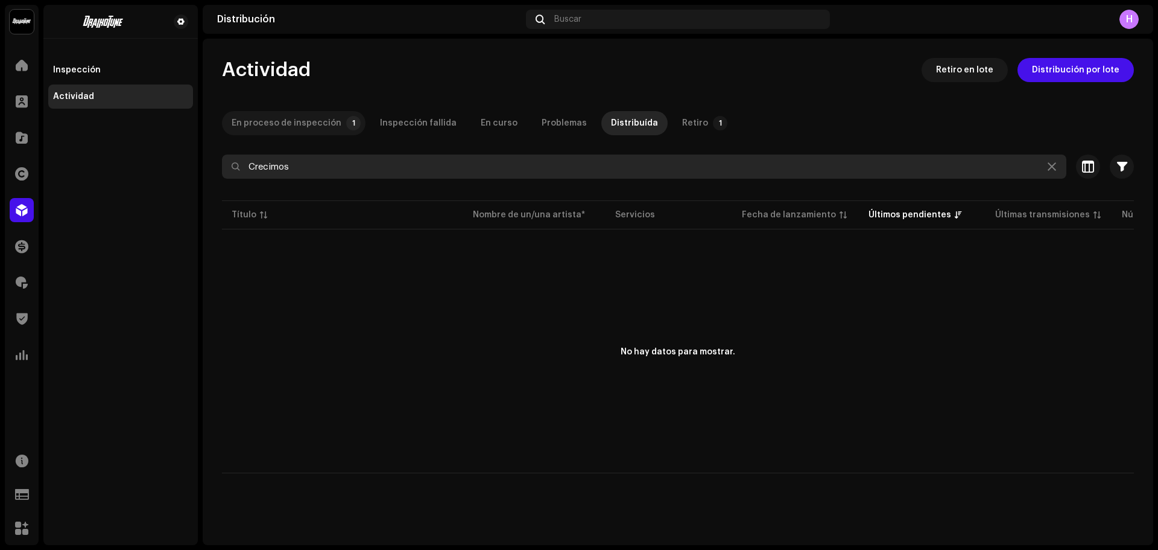
type input "Crecimos"
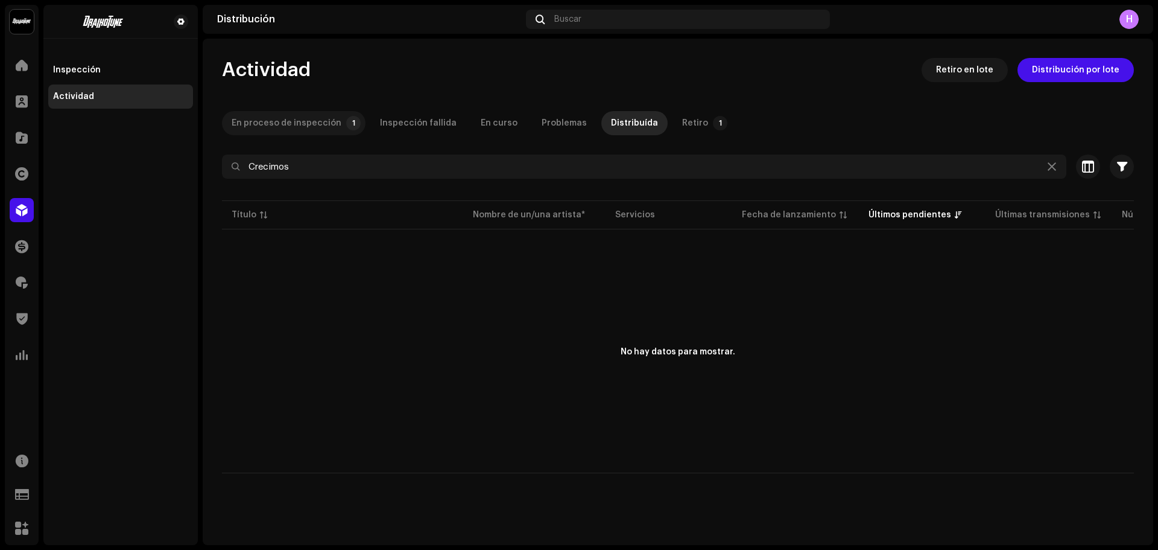
click at [319, 130] on div "En proceso de inspección" at bounding box center [287, 123] width 110 height 24
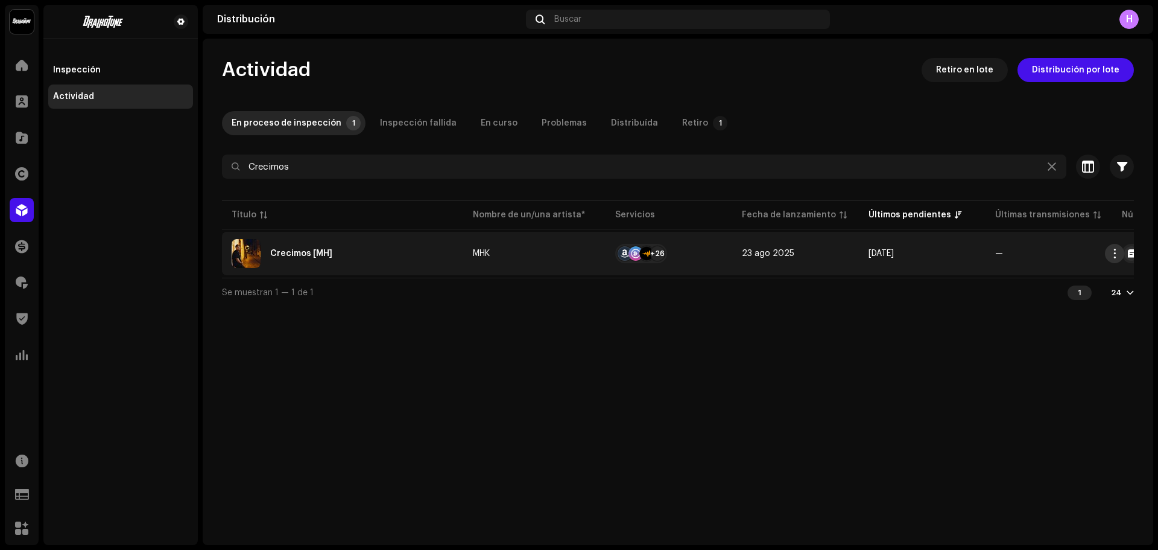
click at [1115, 255] on span "button" at bounding box center [1115, 254] width 9 height 10
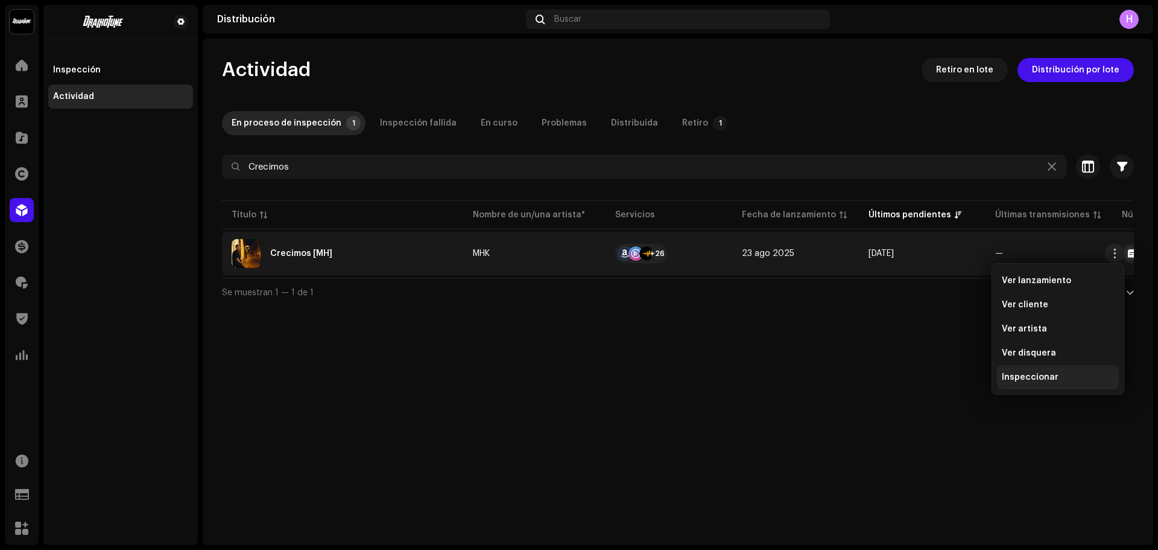
click at [1017, 375] on span "Inspeccionar" at bounding box center [1030, 377] width 57 height 10
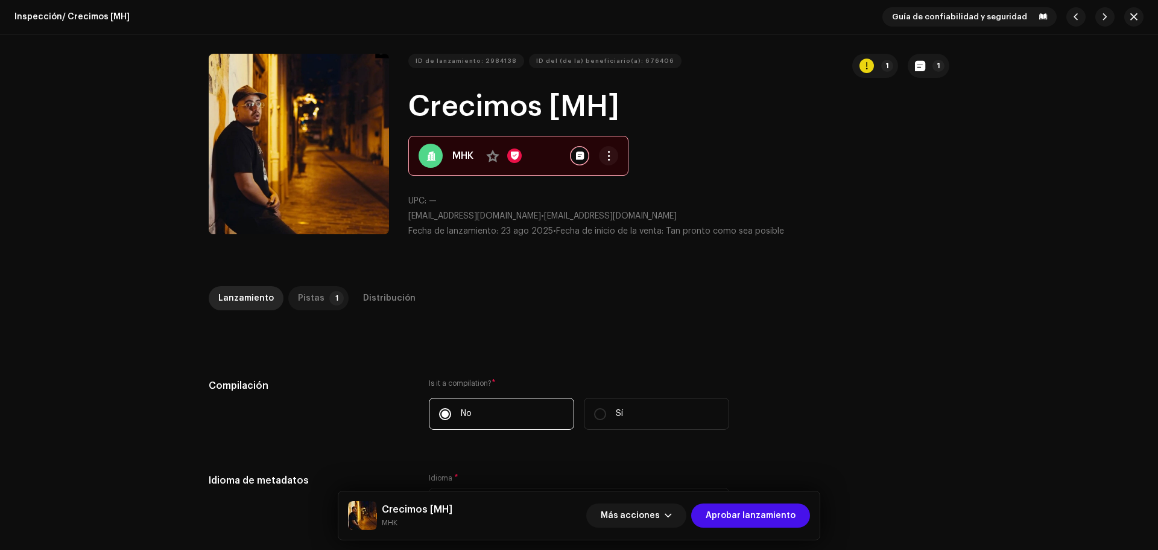
click at [309, 308] on div "Pistas" at bounding box center [311, 298] width 27 height 24
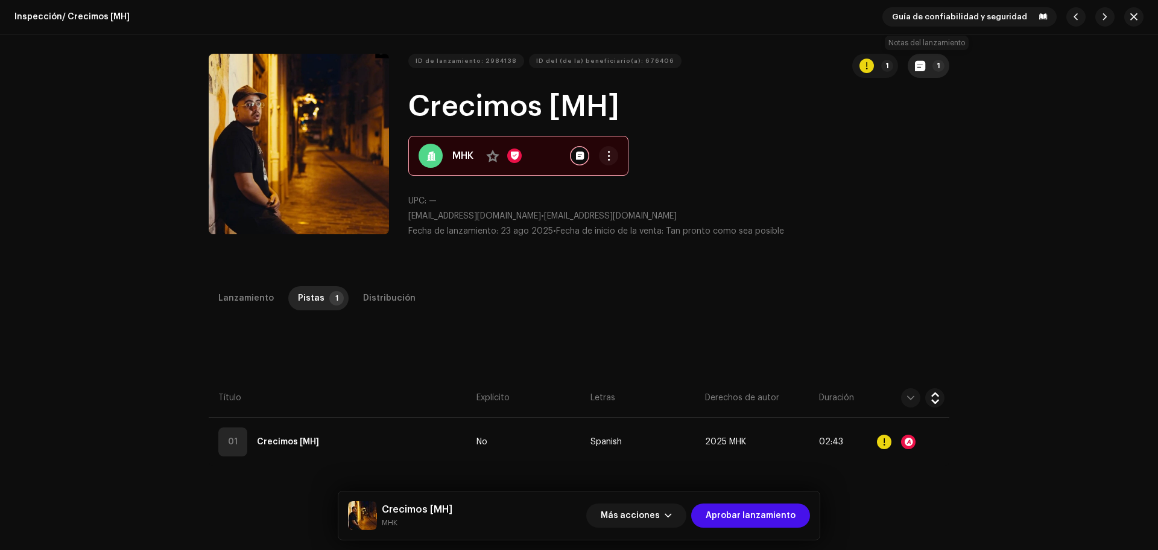
click at [930, 57] on button "1" at bounding box center [929, 66] width 42 height 24
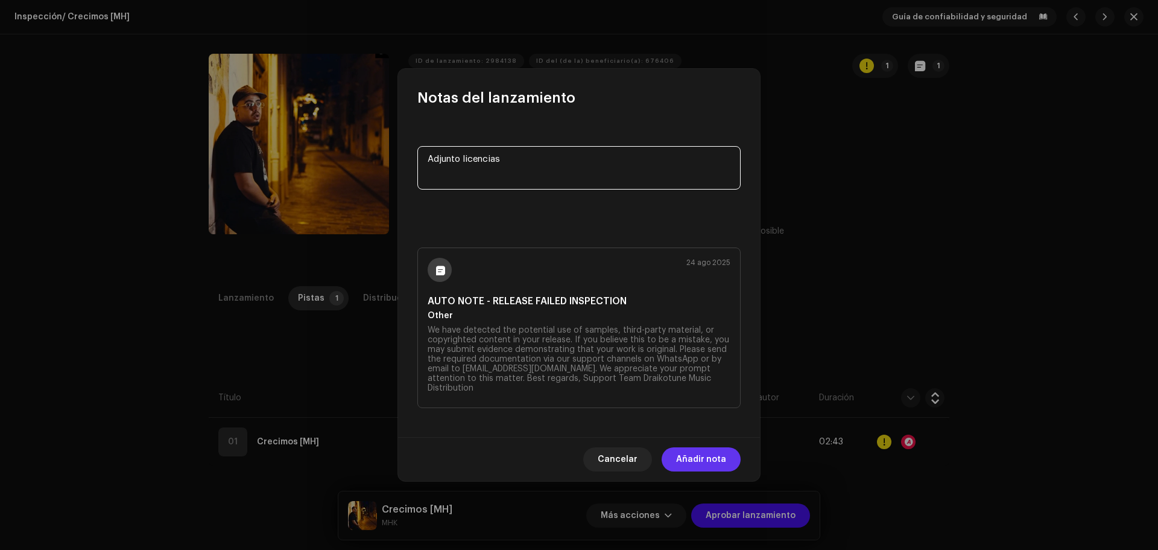
type textarea "Adjunto licencias"
click at [690, 454] on span "Añadir nota" at bounding box center [701, 459] width 50 height 24
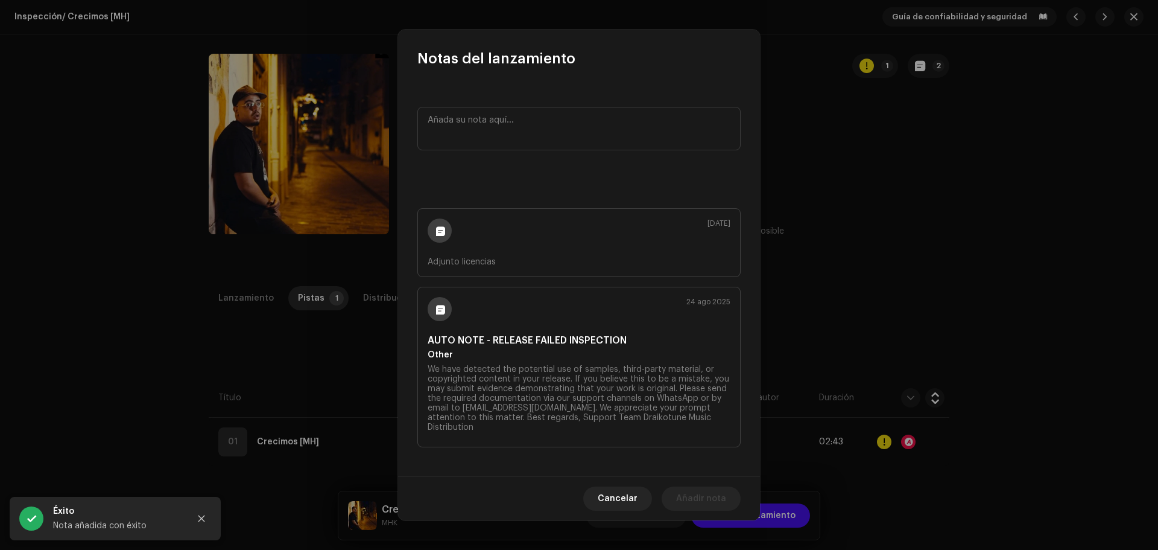
click at [357, 317] on div "Notas del lanzamiento 8 oct 2025 Adjunto licencias 24 ago 2025 AUTO NOTE - RELE…" at bounding box center [579, 275] width 1158 height 550
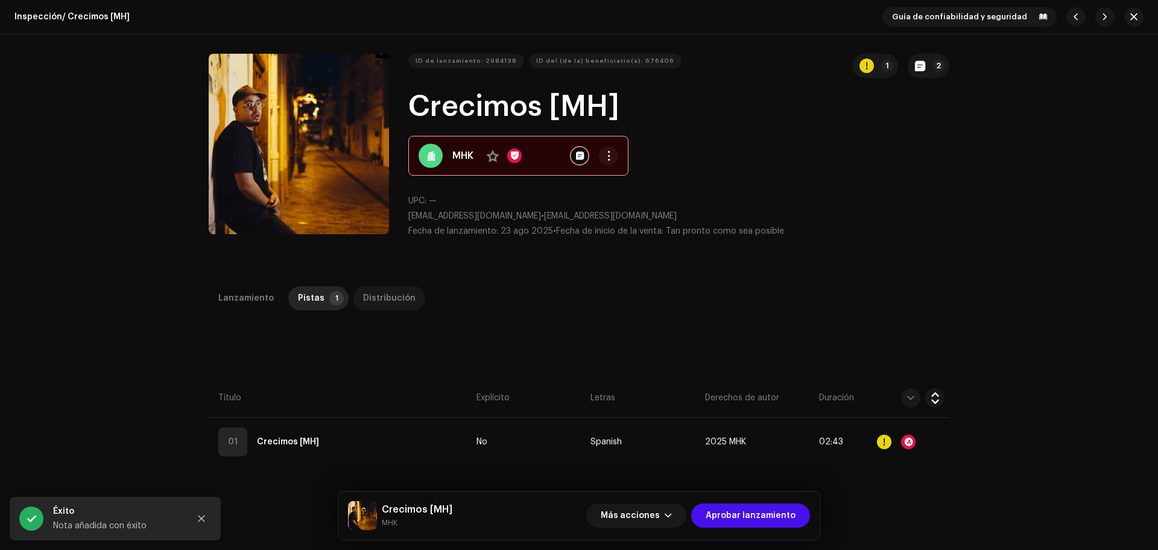
click at [386, 292] on div "Distribución" at bounding box center [389, 298] width 52 height 24
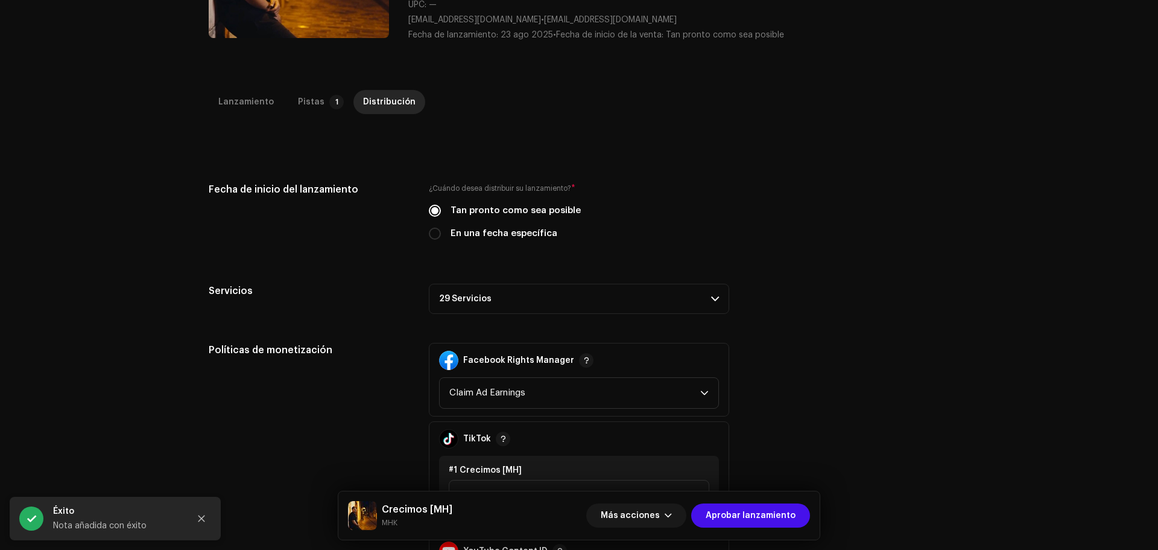
scroll to position [197, 0]
click at [582, 306] on p-accordion-header "29 Servicios" at bounding box center [579, 297] width 300 height 30
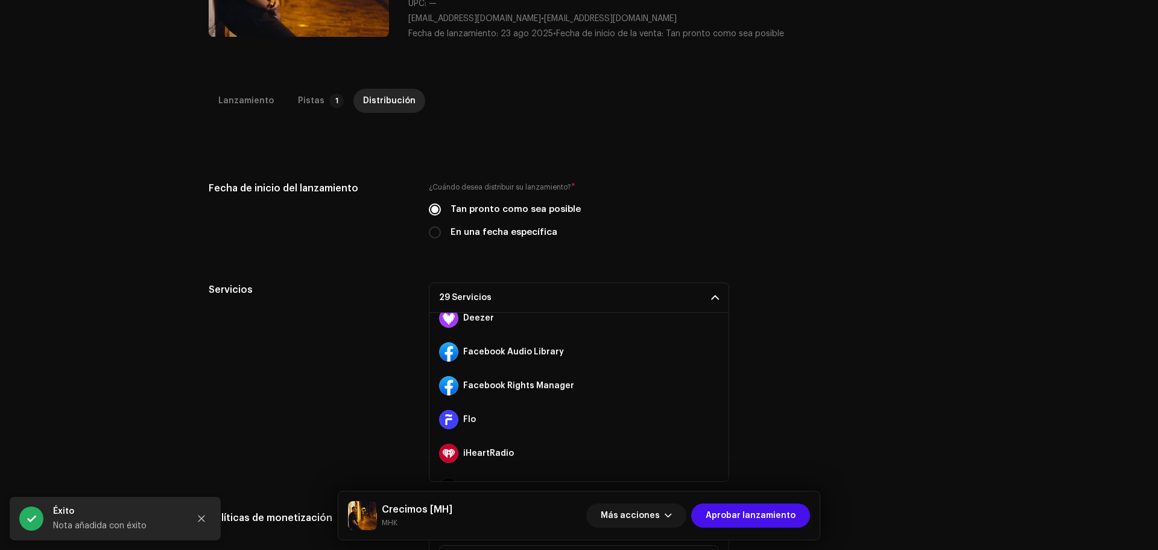
scroll to position [185, 0]
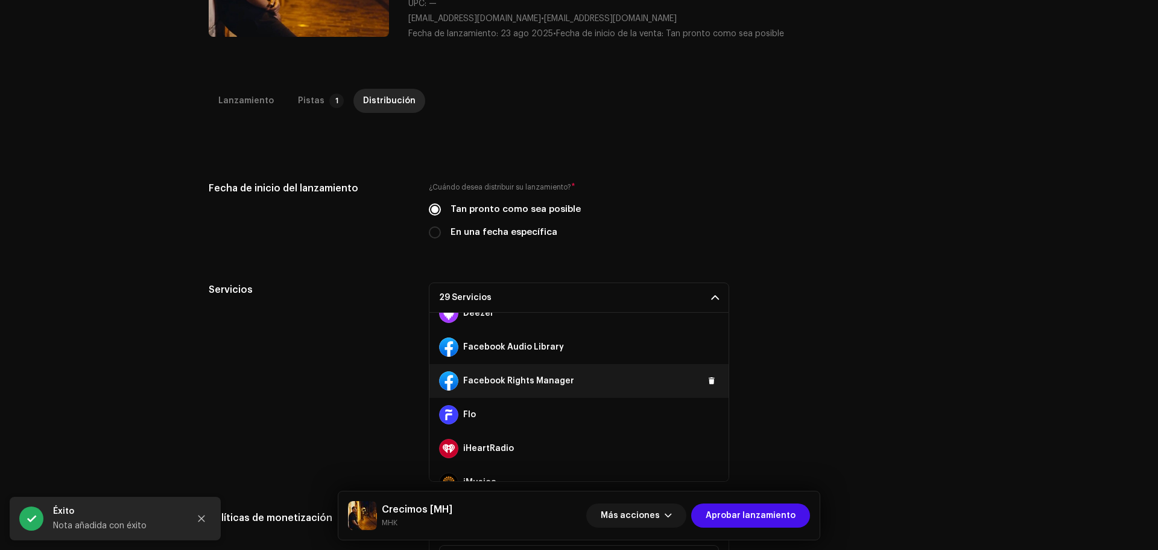
click at [713, 381] on div "Facebook Rights Manager" at bounding box center [579, 381] width 299 height 34
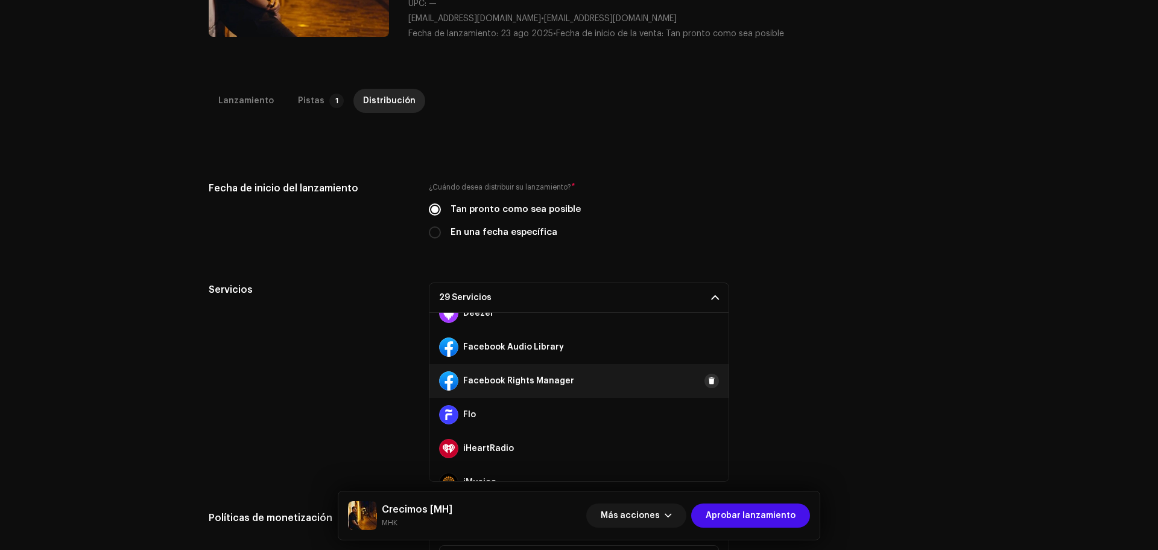
click at [709, 383] on span at bounding box center [711, 381] width 7 height 10
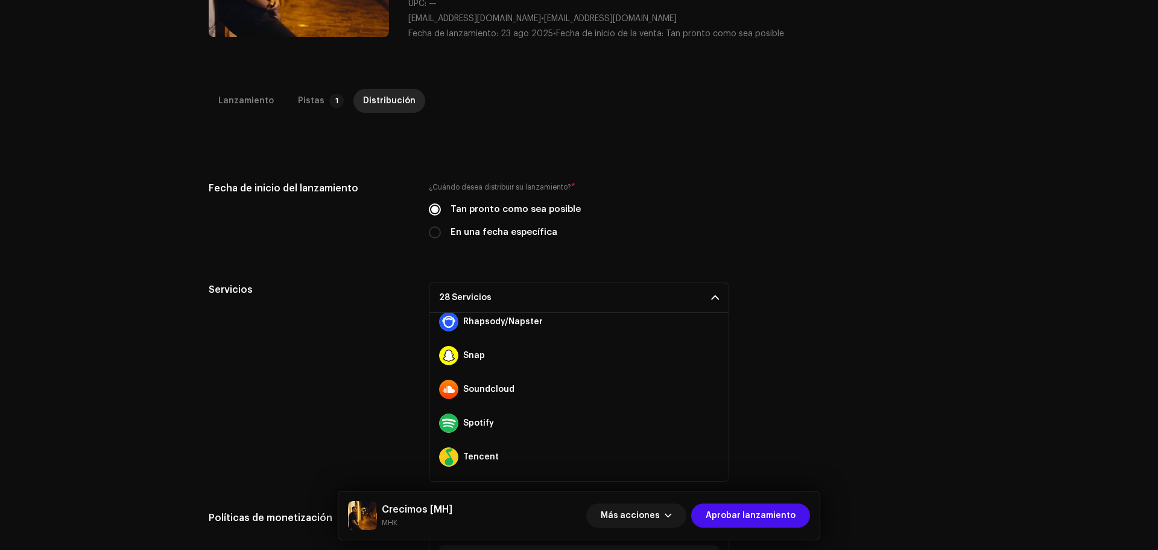
scroll to position [812, 0]
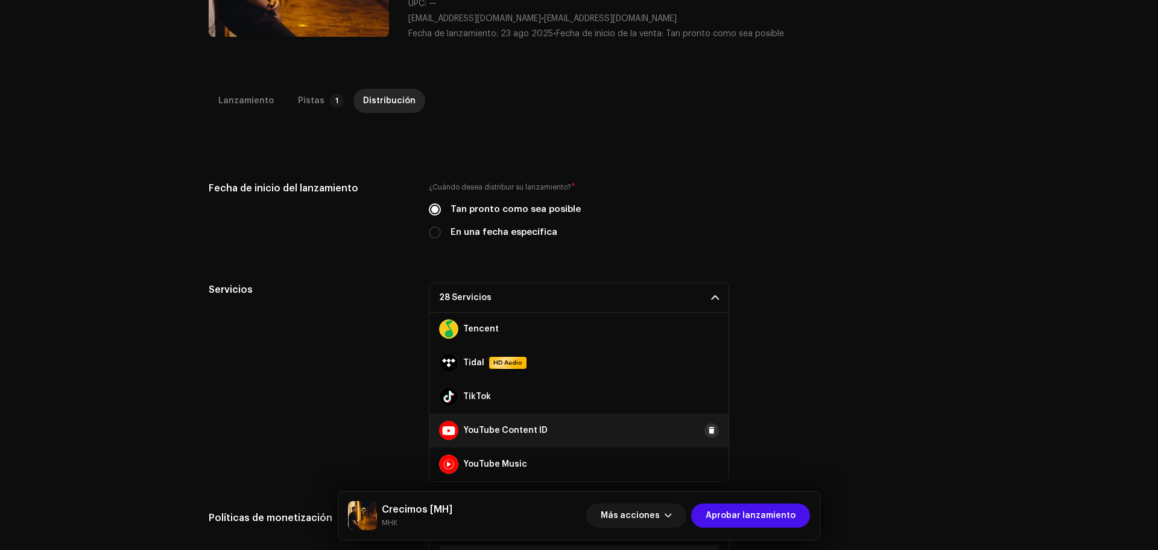
click at [706, 435] on button at bounding box center [712, 430] width 14 height 14
click at [730, 515] on span "Aprobar lanzamiento" at bounding box center [751, 515] width 90 height 24
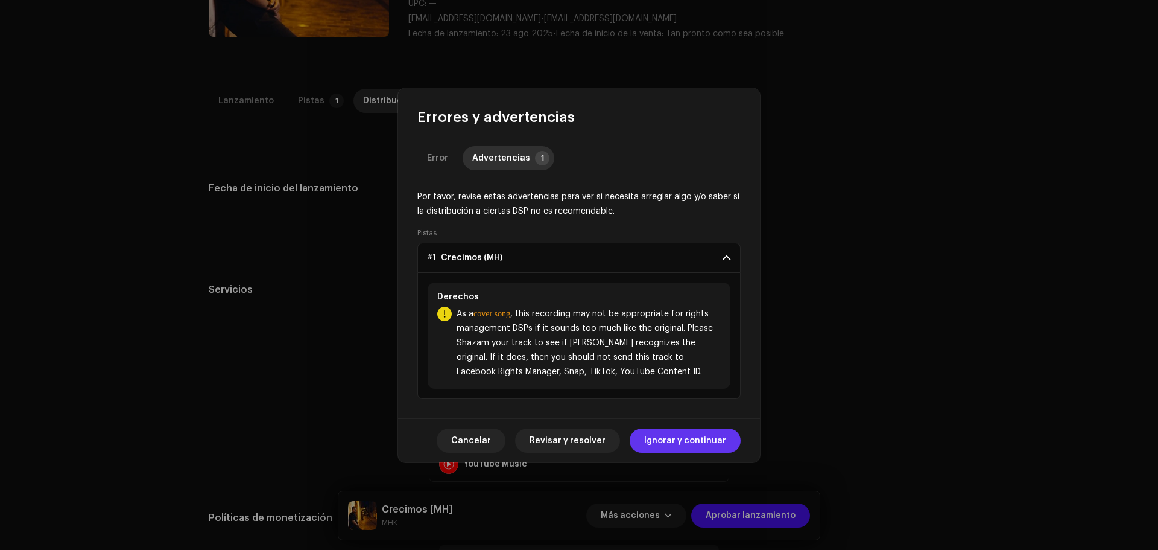
click at [688, 435] on span "Ignorar y continuar" at bounding box center [685, 440] width 82 height 24
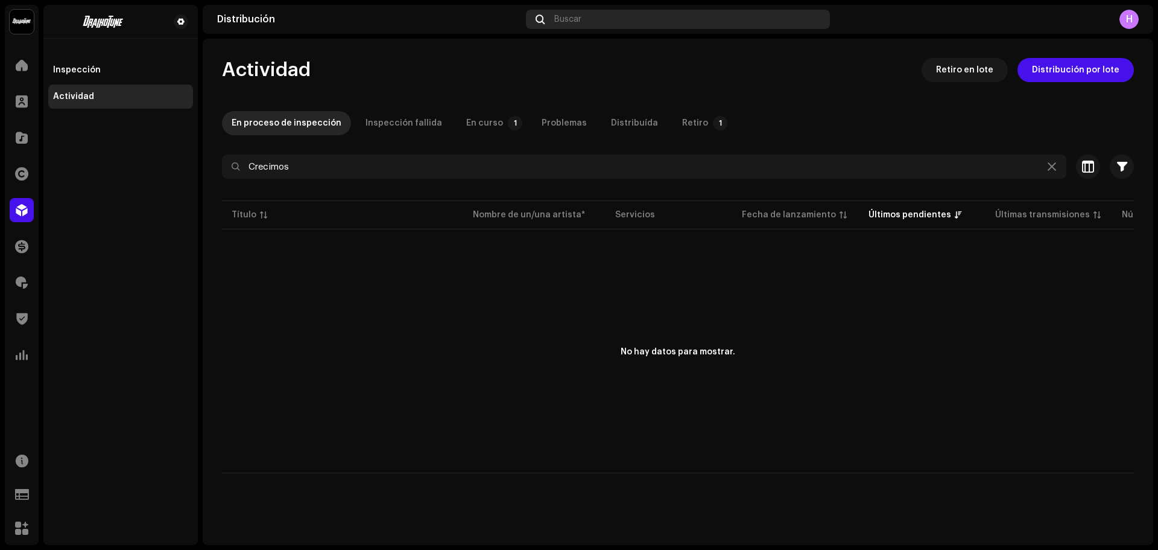
click at [570, 10] on div "Buscar" at bounding box center [678, 19] width 304 height 19
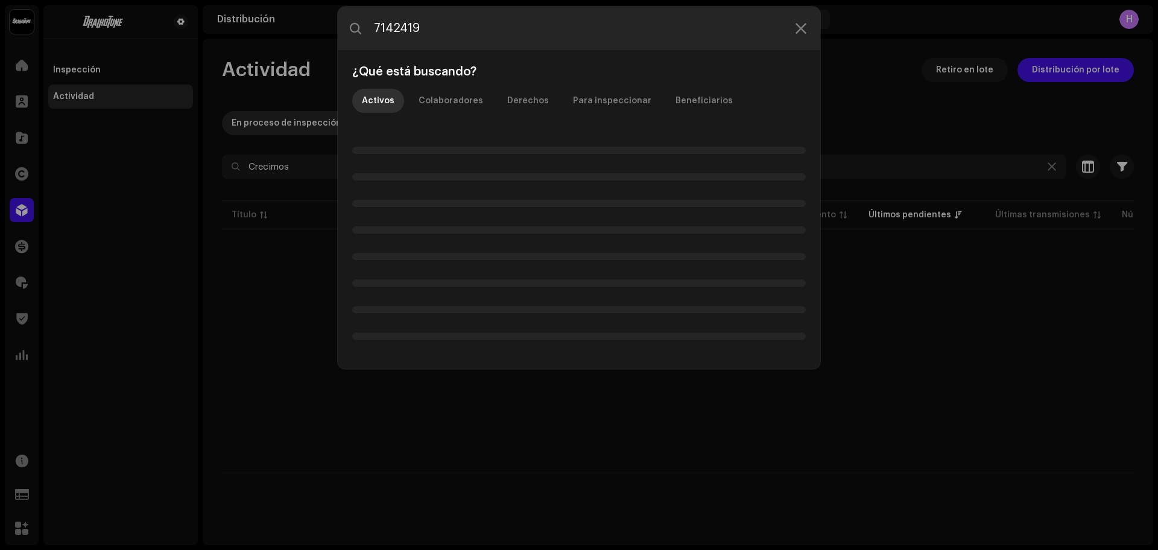
type input "7142419"
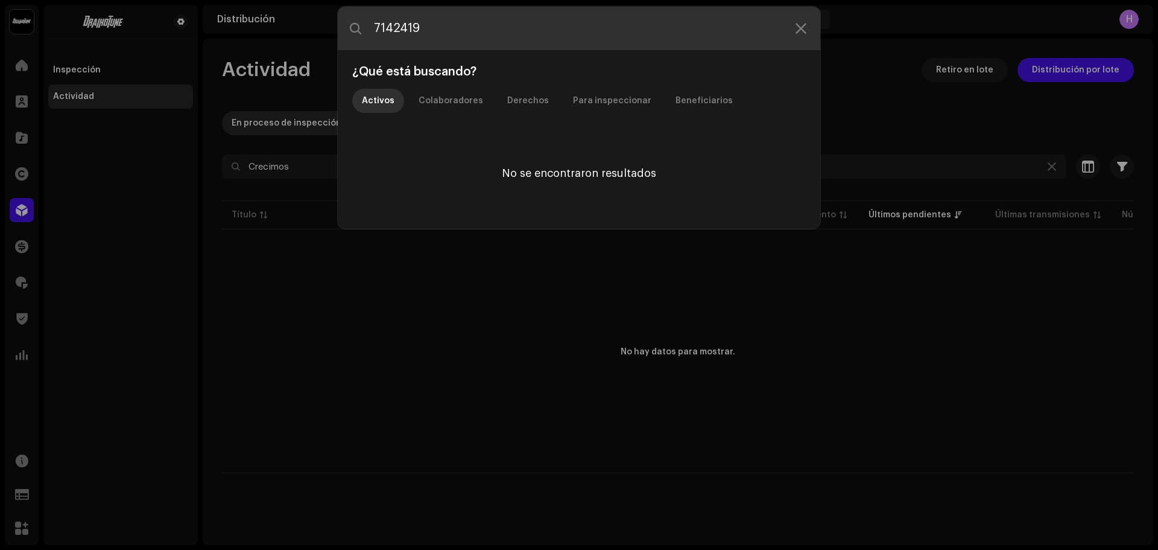
click at [376, 31] on input "7142419" at bounding box center [579, 28] width 483 height 43
drag, startPoint x: 469, startPoint y: 42, endPoint x: 285, endPoint y: 9, distance: 187.0
click at [285, 9] on div "7142419 ¿Qué está buscando? Activos Colaboradores Derechos Para inspeccionar Be…" at bounding box center [579, 275] width 1158 height 550
paste input "7142421"
type input "7142421"
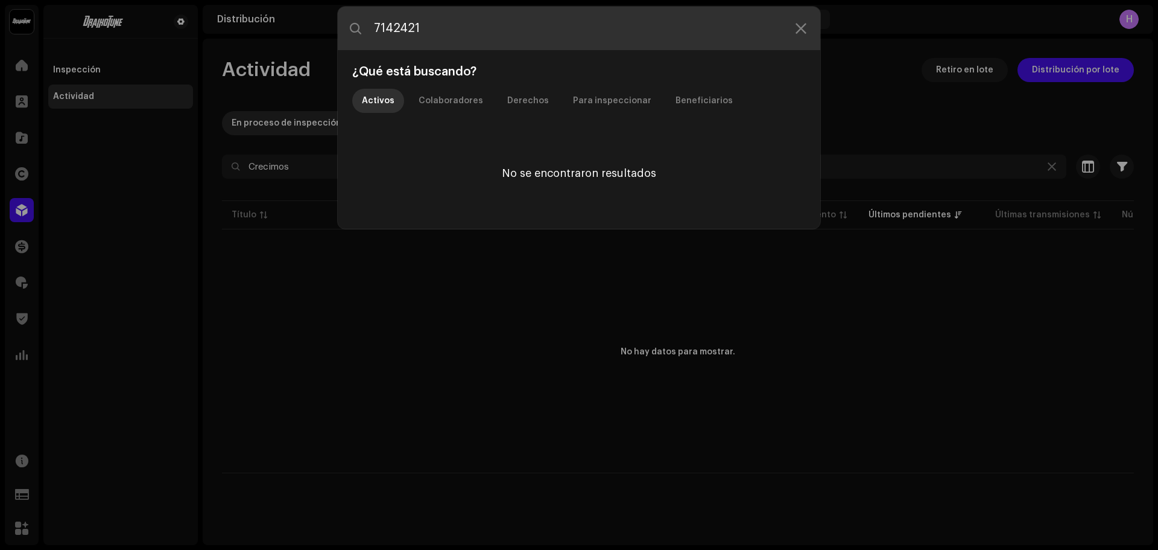
drag, startPoint x: 472, startPoint y: 32, endPoint x: 303, endPoint y: 24, distance: 168.5
click at [303, 24] on div "7142421 ¿Qué está buscando? Activos Colaboradores Derechos Para inspeccionar Be…" at bounding box center [579, 275] width 1158 height 550
paste input "3019841"
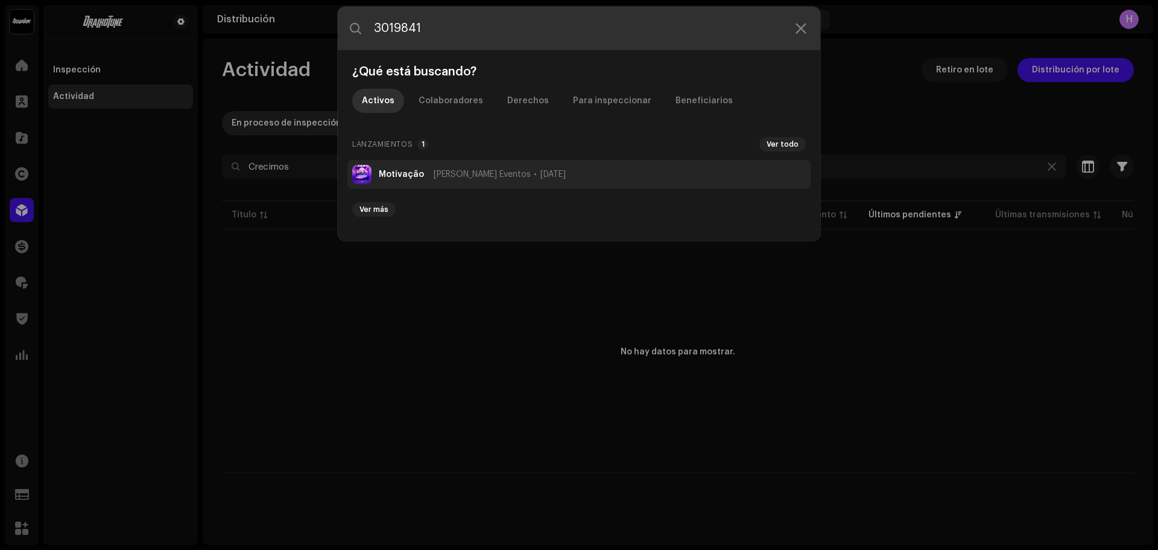
type input "3019841"
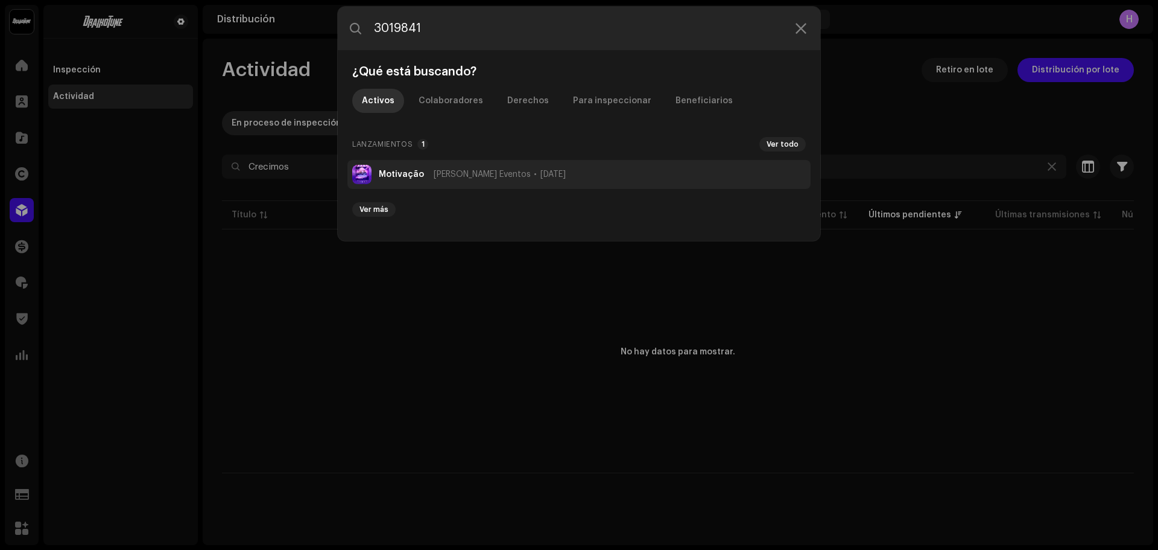
click at [418, 171] on strong "Motivação" at bounding box center [401, 175] width 45 height 10
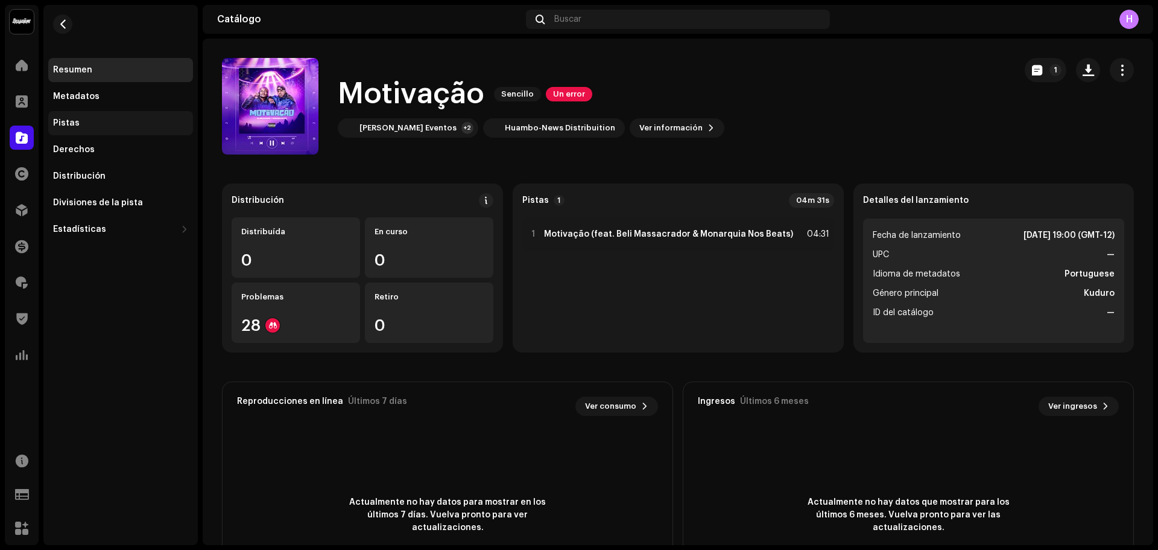
click at [83, 115] on div "Pistas" at bounding box center [120, 123] width 145 height 24
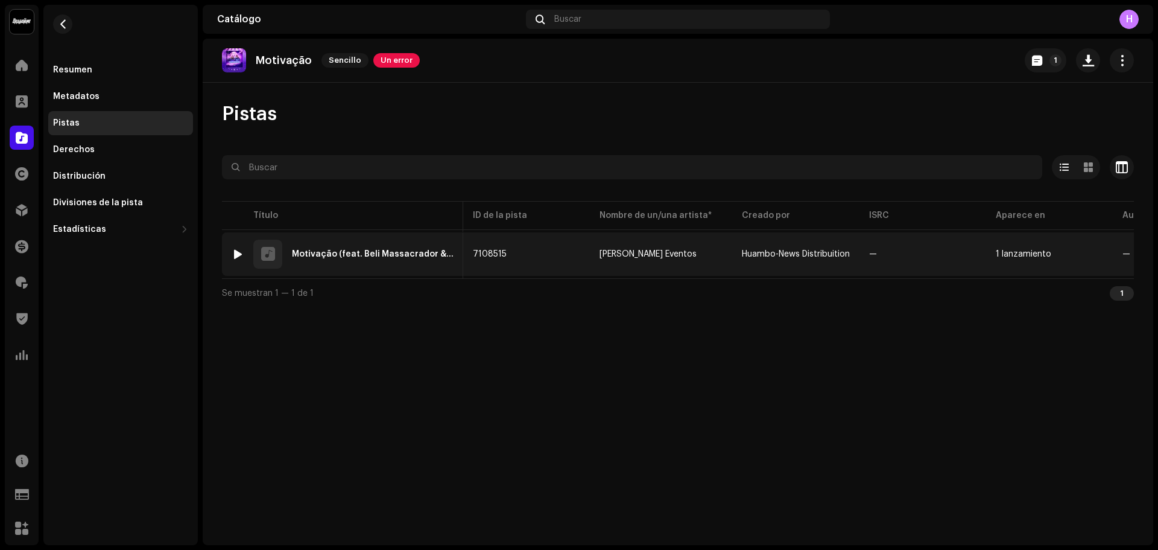
scroll to position [0, 252]
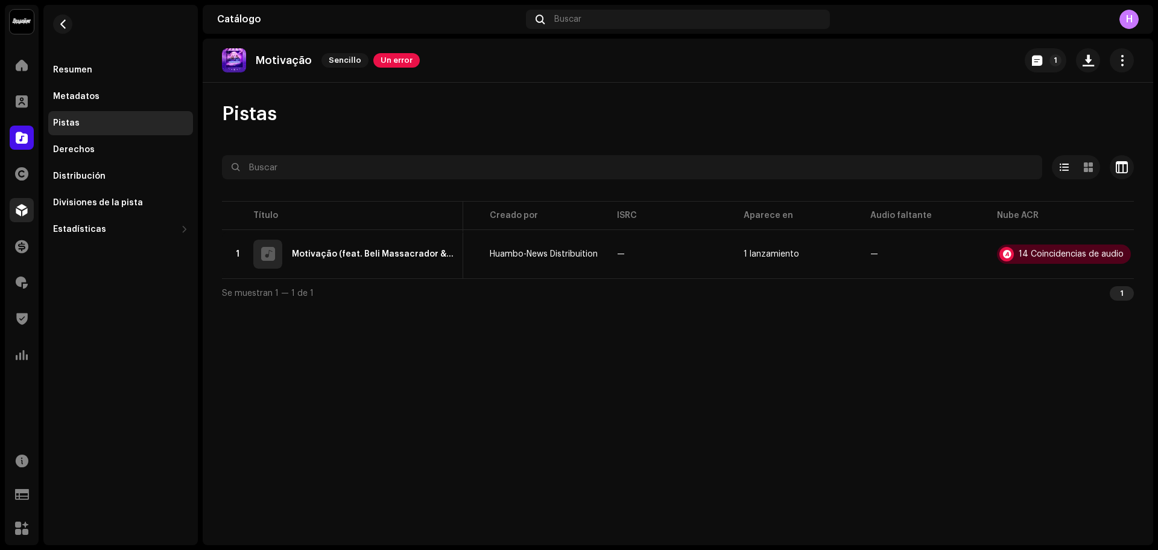
drag, startPoint x: 21, startPoint y: 224, endPoint x: 19, endPoint y: 214, distance: 10.4
click at [20, 223] on div "Distribución" at bounding box center [22, 210] width 34 height 34
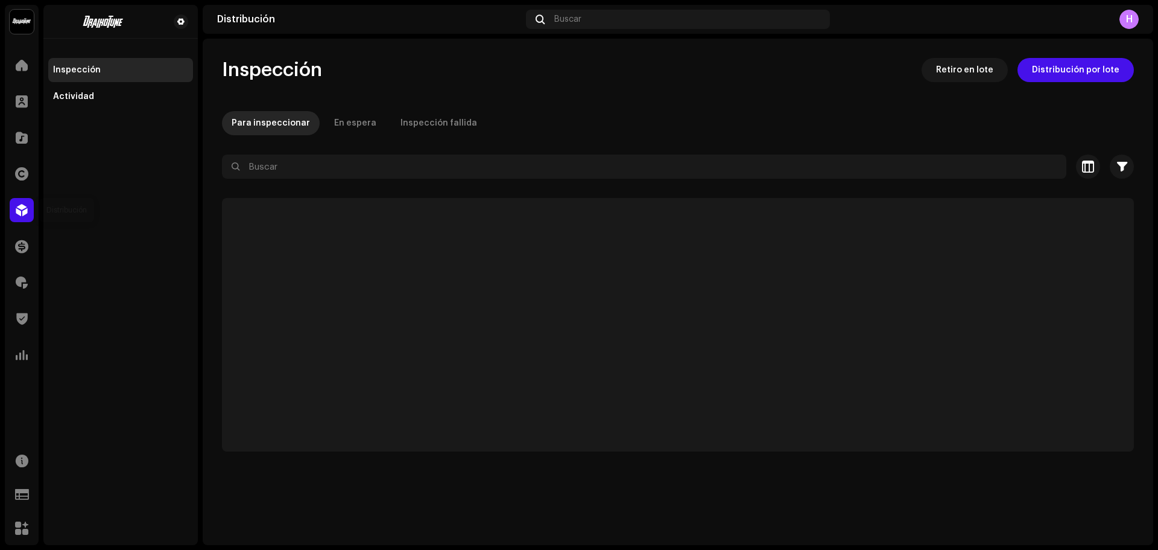
click at [19, 214] on span at bounding box center [22, 210] width 12 height 10
click at [121, 87] on div "Actividad" at bounding box center [120, 96] width 145 height 24
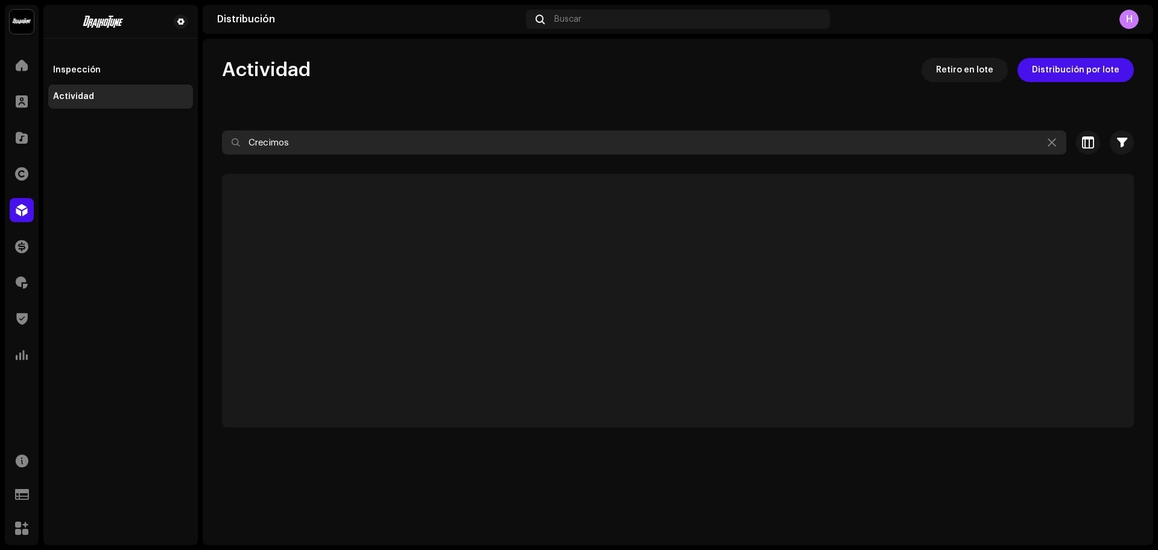
drag, startPoint x: 301, startPoint y: 145, endPoint x: 92, endPoint y: 136, distance: 208.9
click at [92, 136] on div "Draikotune Music Distribution SAC Inicio Clientes Catálogo Derechos Distribució…" at bounding box center [579, 275] width 1158 height 550
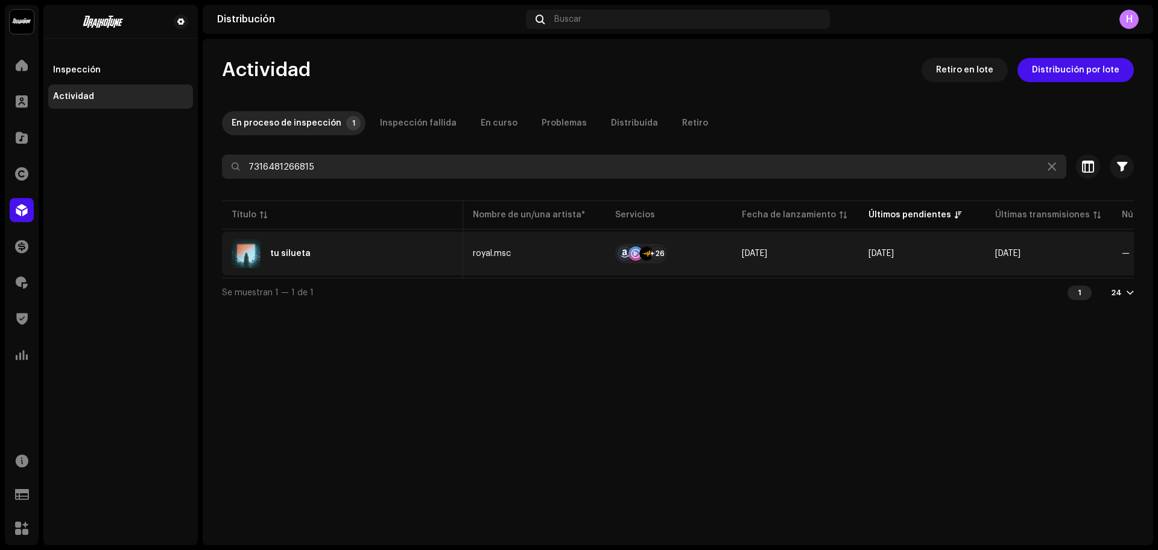
scroll to position [0, 226]
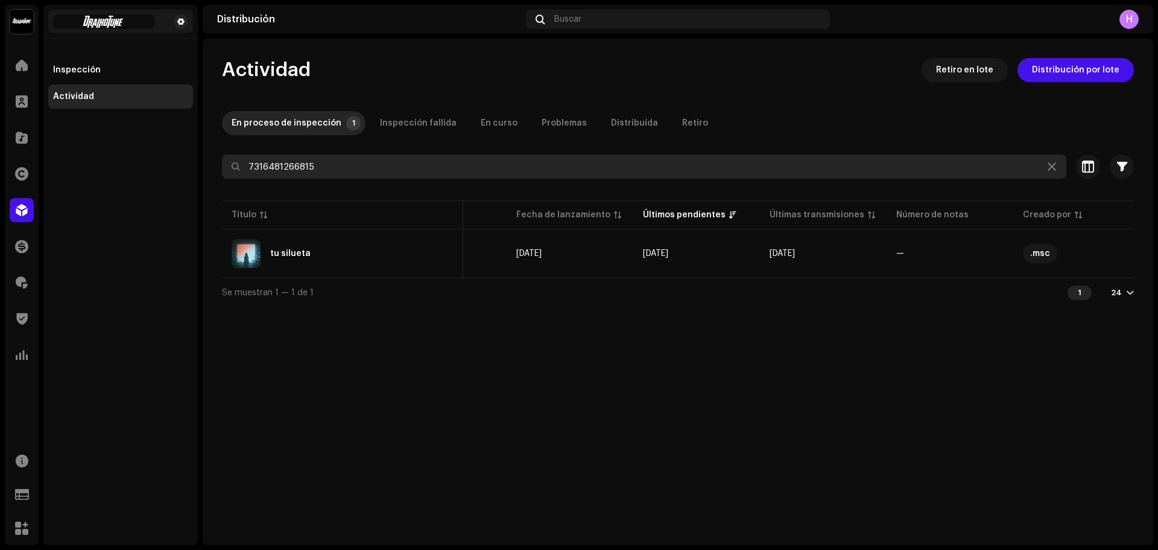
type input "7316481266815"
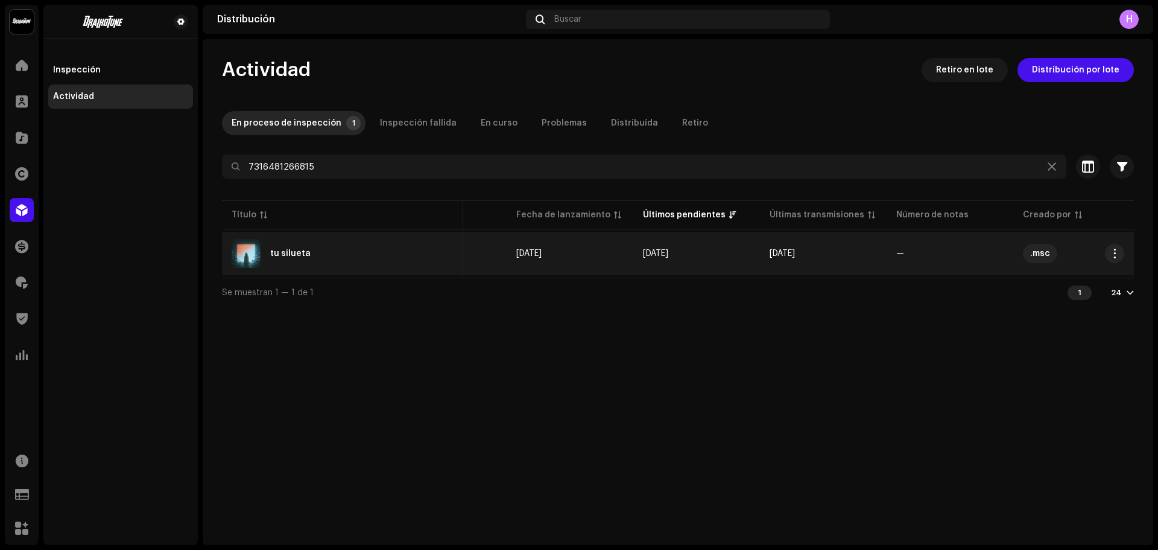
click at [515, 267] on td "11 sept 2025" at bounding box center [570, 253] width 127 height 43
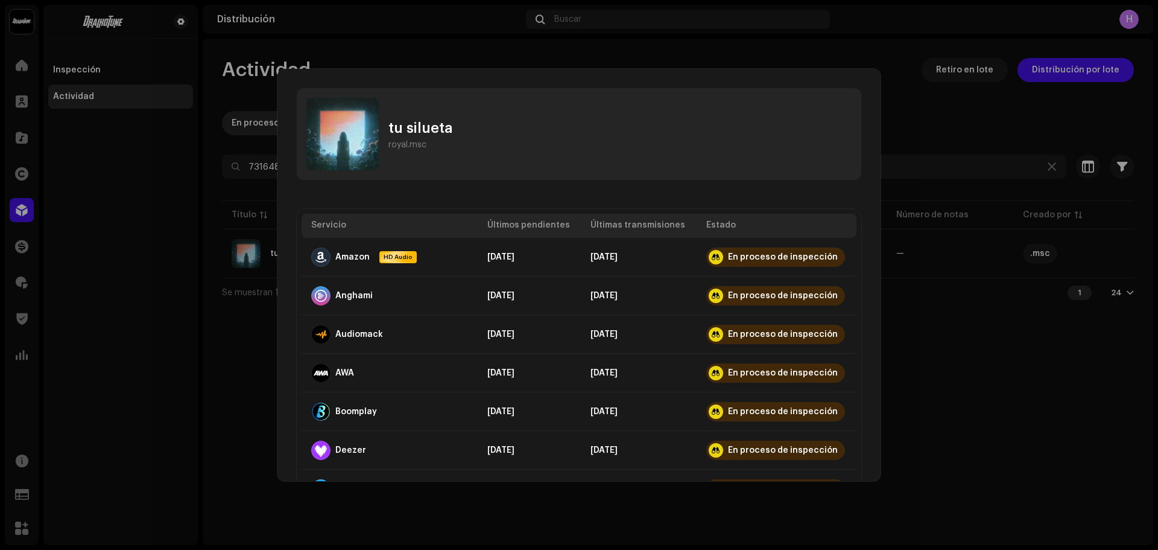
drag, startPoint x: 1006, startPoint y: 331, endPoint x: 1009, endPoint y: 323, distance: 7.8
click at [1006, 331] on div "tu silueta royal.msc Servicio Últimos pendientes Últimas transmisiones Estado A…" at bounding box center [579, 275] width 1158 height 550
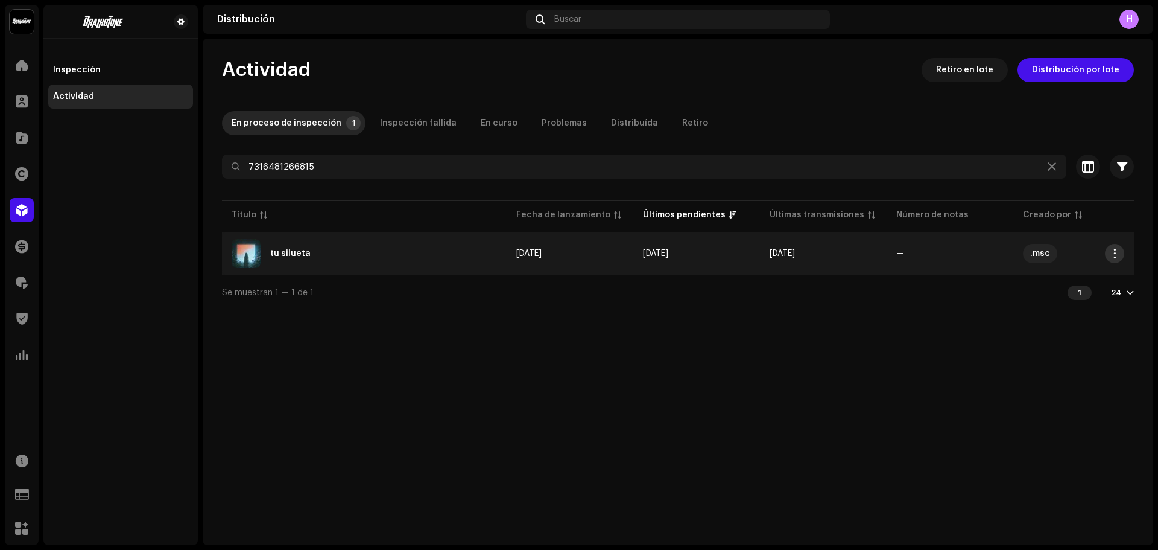
click at [1114, 255] on span "button" at bounding box center [1115, 254] width 9 height 10
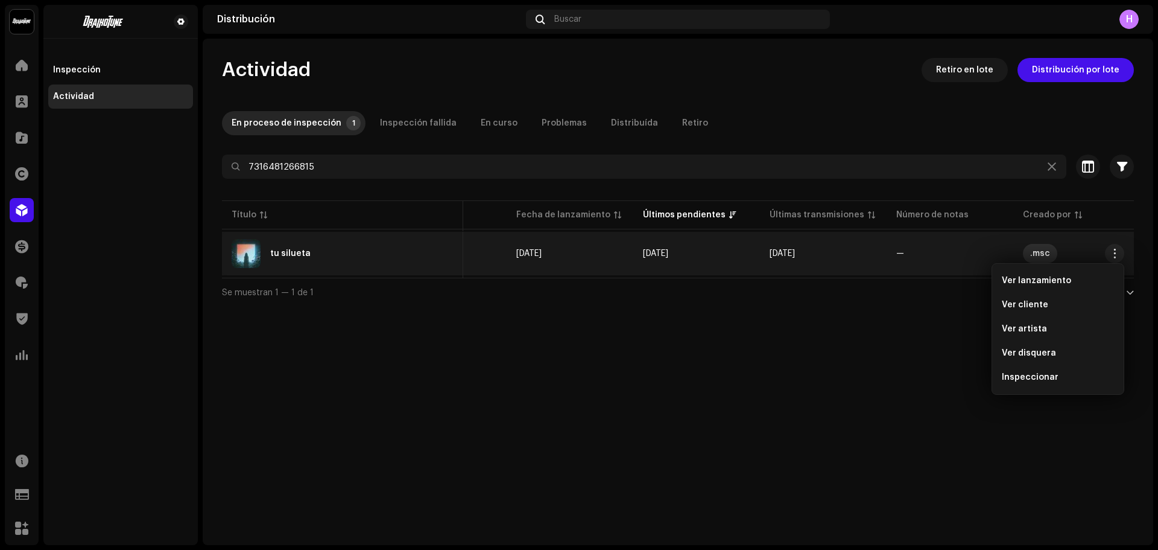
click at [1034, 257] on div ".msc" at bounding box center [1041, 253] width 20 height 19
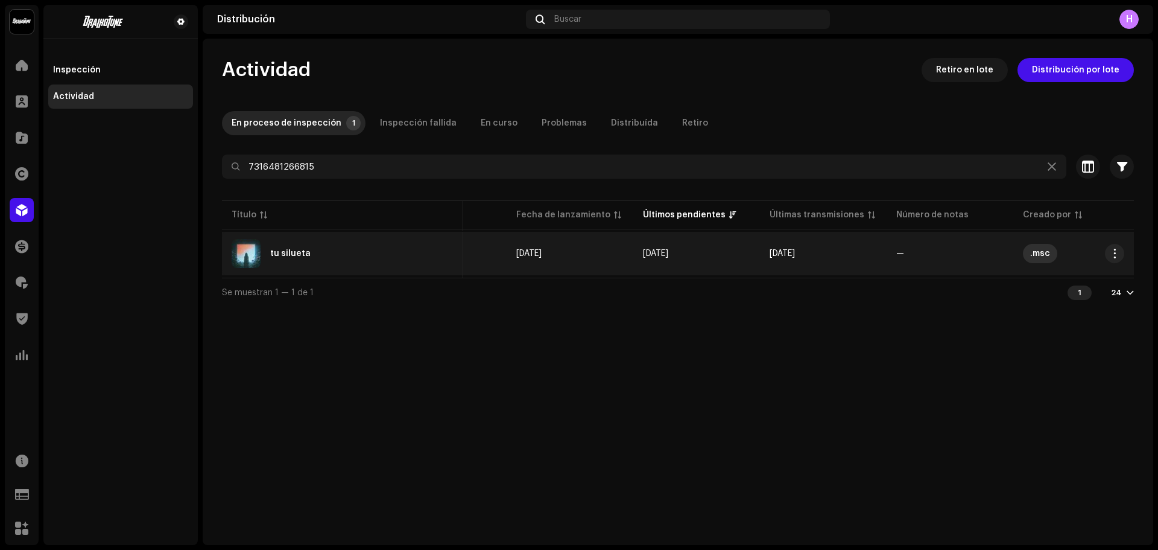
click at [1034, 257] on div ".msc" at bounding box center [1041, 253] width 20 height 19
click at [1111, 259] on button "button" at bounding box center [1114, 253] width 19 height 19
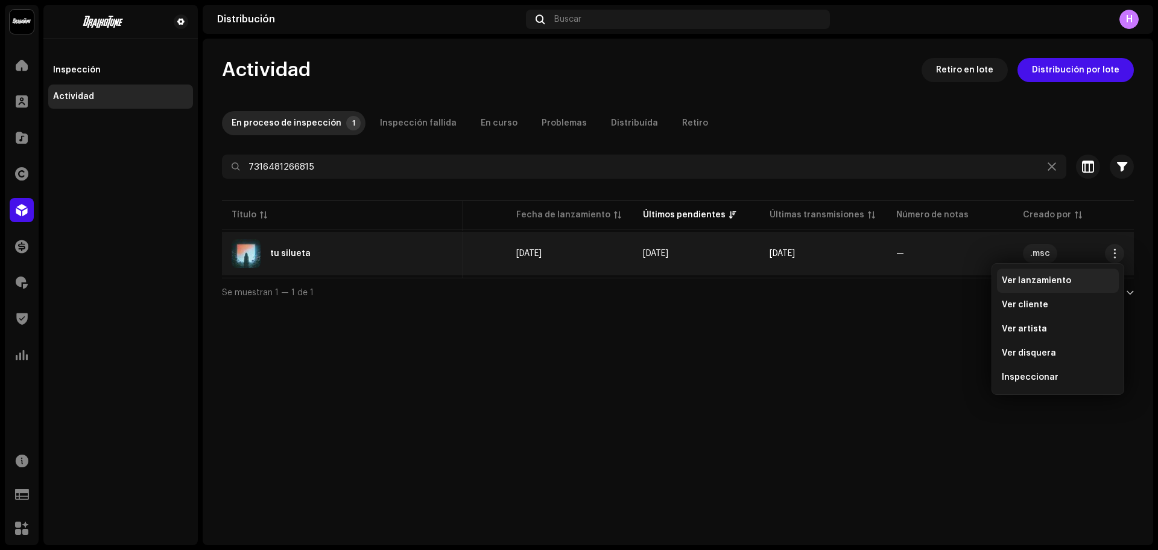
click at [1061, 275] on div "Ver lanzamiento" at bounding box center [1058, 280] width 122 height 24
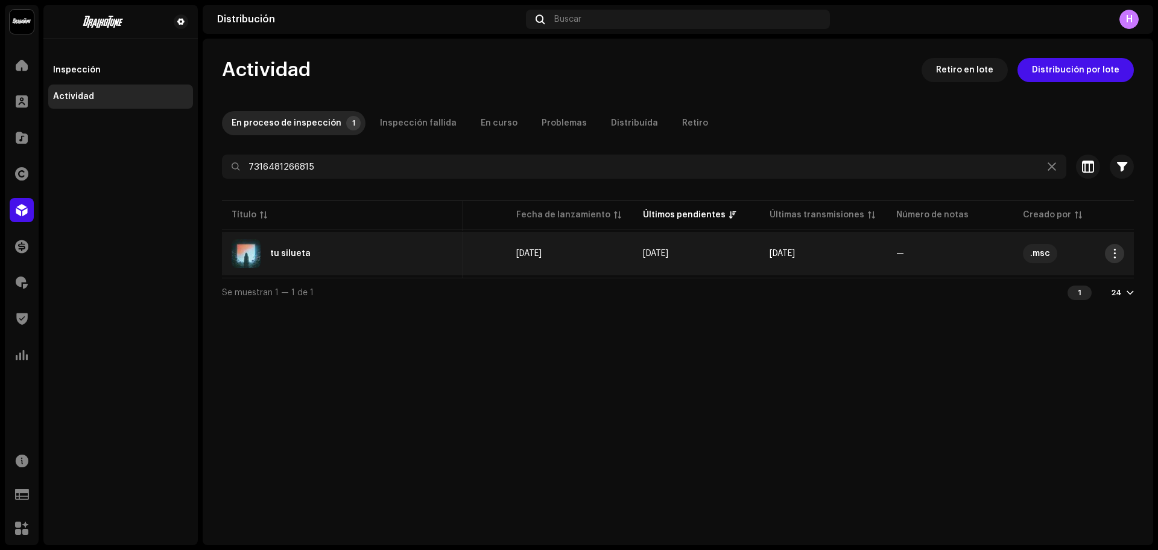
click at [1112, 258] on button "button" at bounding box center [1114, 253] width 19 height 19
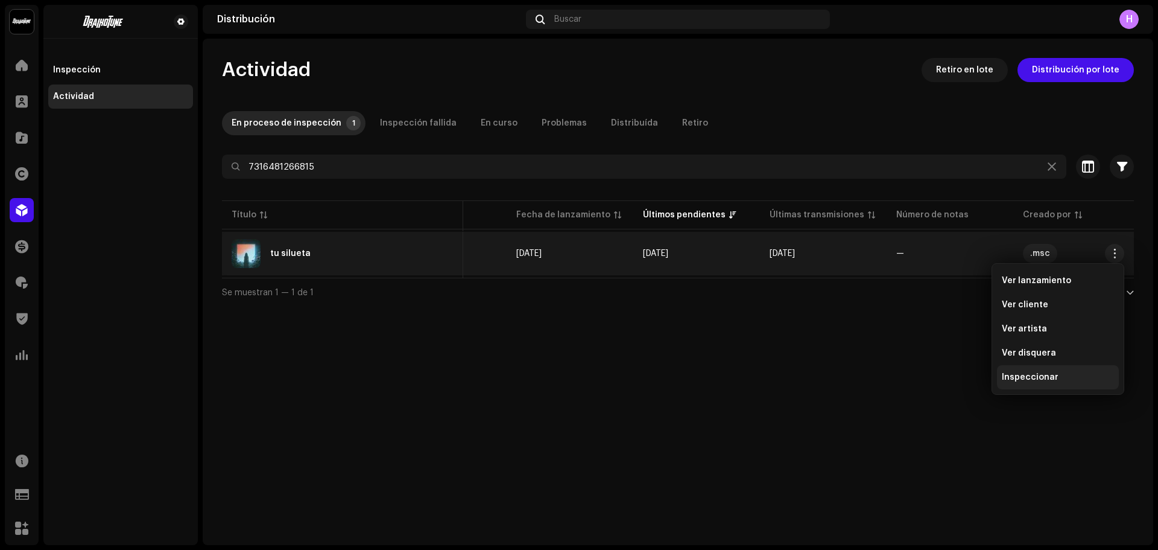
click at [1026, 379] on span "Inspeccionar" at bounding box center [1030, 377] width 57 height 10
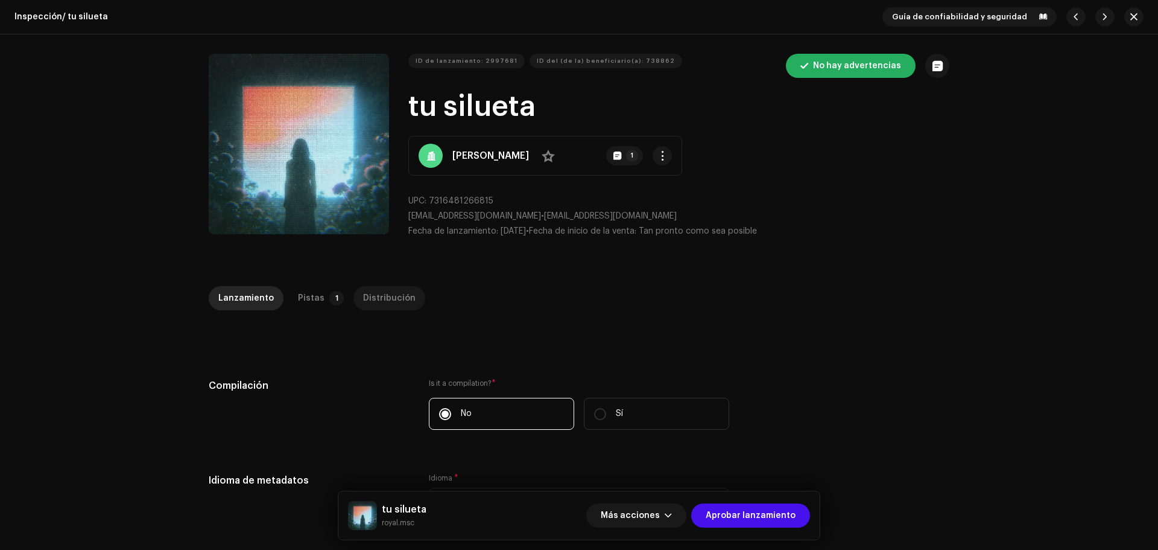
click at [363, 297] on div "Distribución" at bounding box center [389, 298] width 52 height 24
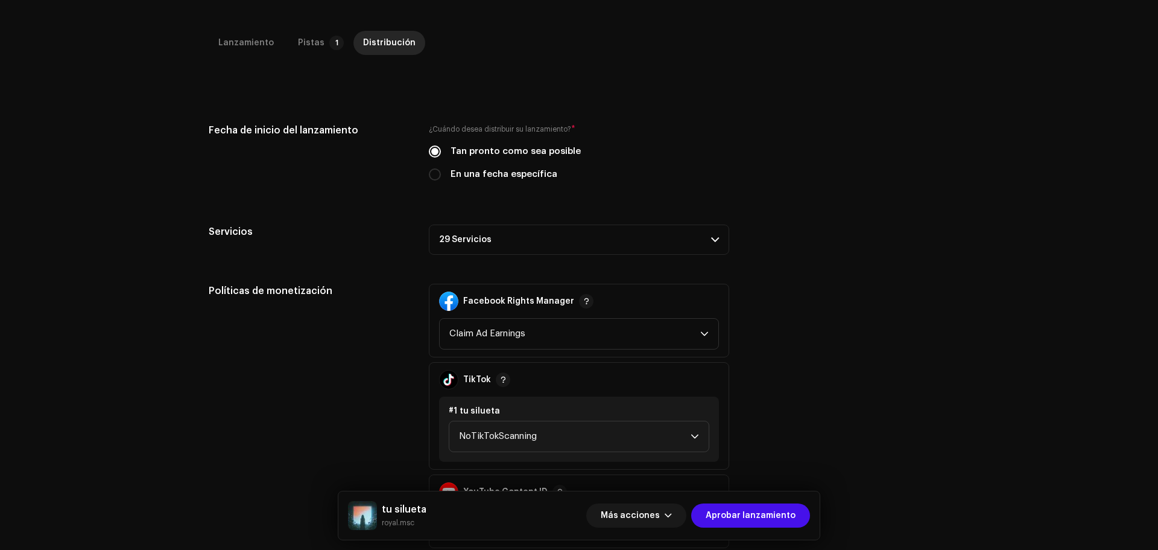
scroll to position [256, 0]
click at [731, 523] on span "Aprobar lanzamiento" at bounding box center [751, 515] width 90 height 24
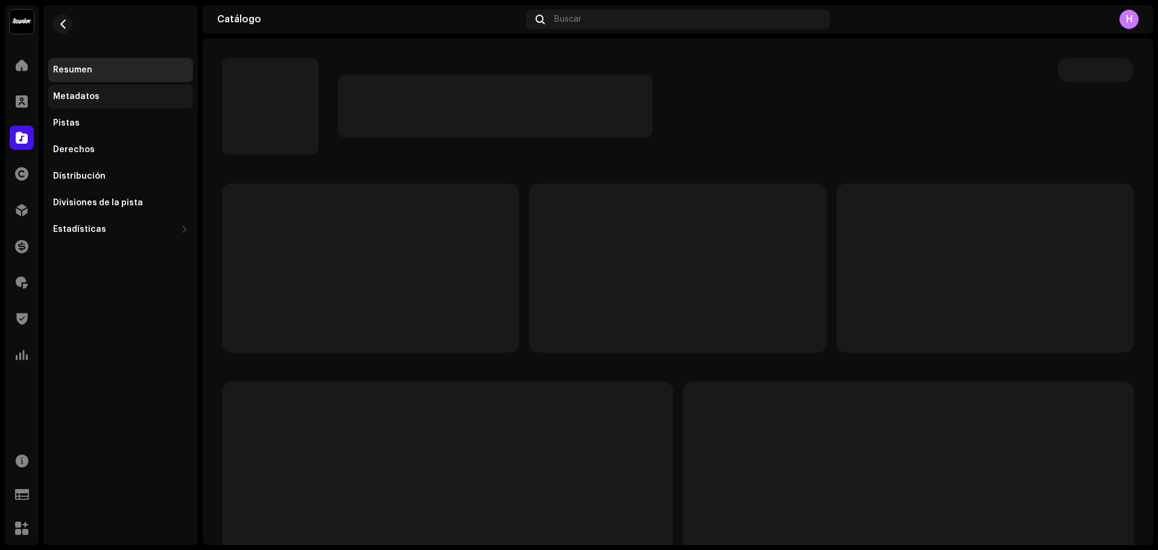
click at [107, 91] on div "Metadatos" at bounding box center [120, 96] width 145 height 24
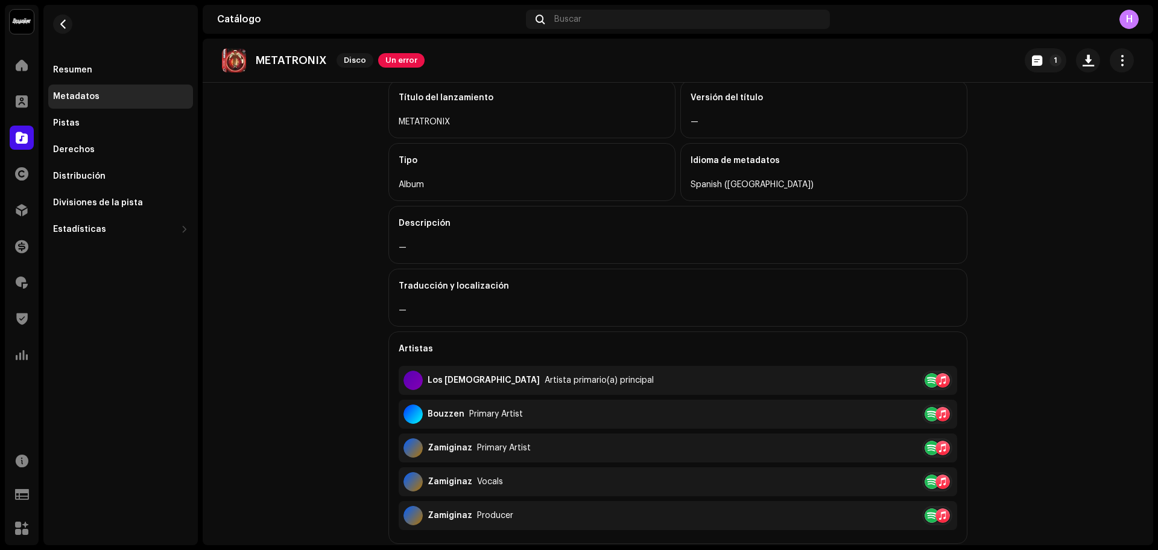
scroll to position [74, 0]
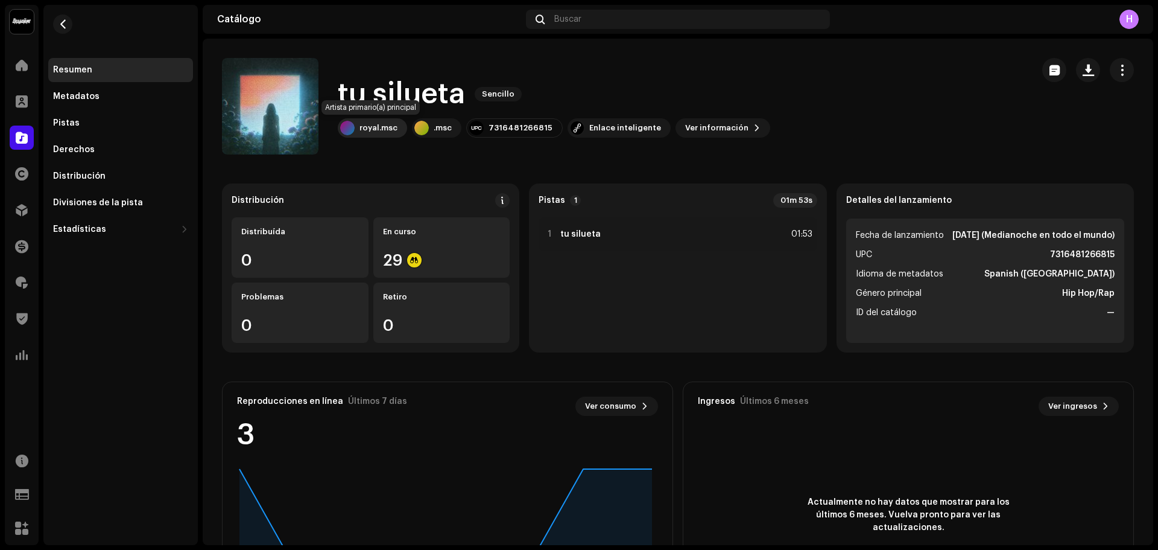
click at [375, 126] on div "royal.msc" at bounding box center [379, 128] width 38 height 10
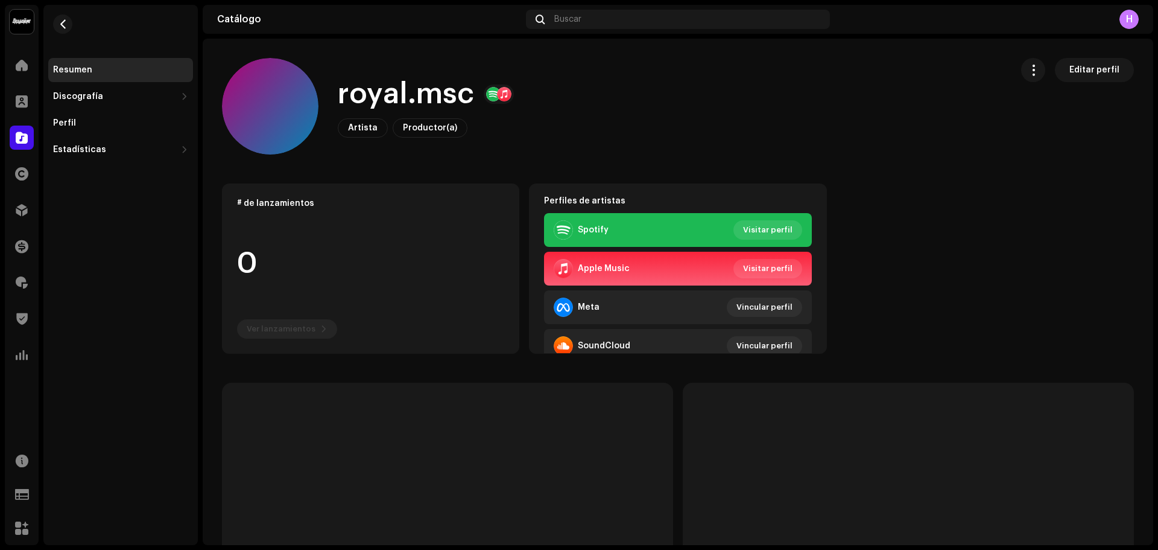
scroll to position [14, 0]
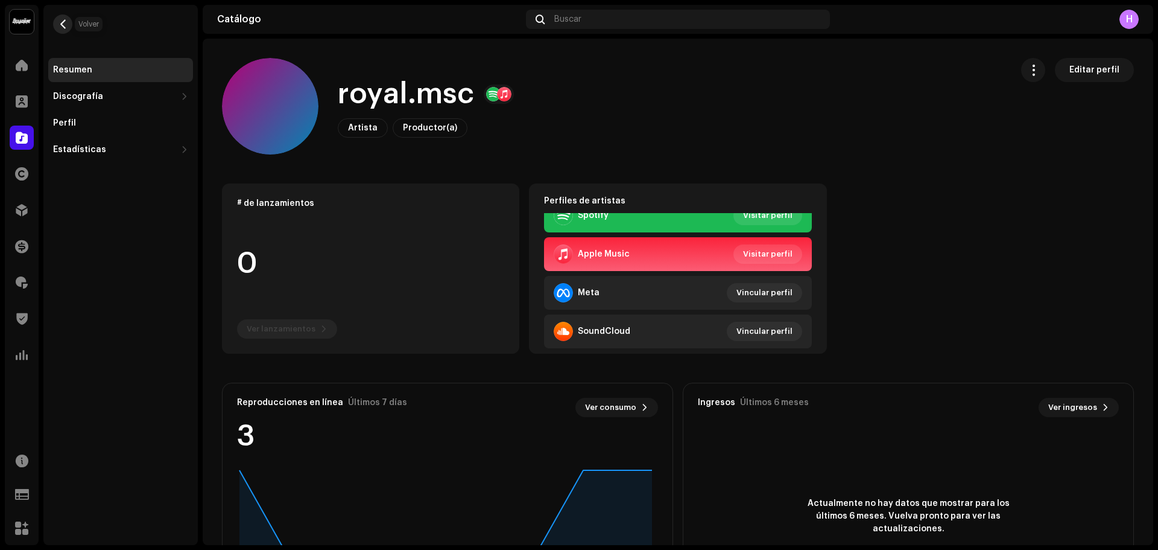
click at [60, 24] on span "button" at bounding box center [63, 24] width 9 height 10
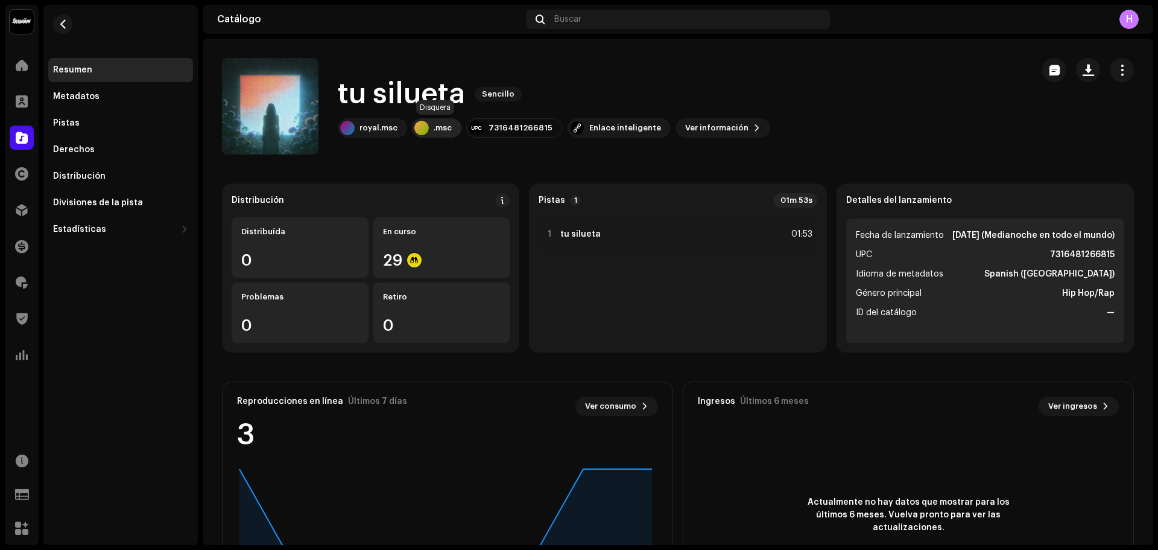
click at [432, 136] on div ".msc" at bounding box center [436, 127] width 49 height 19
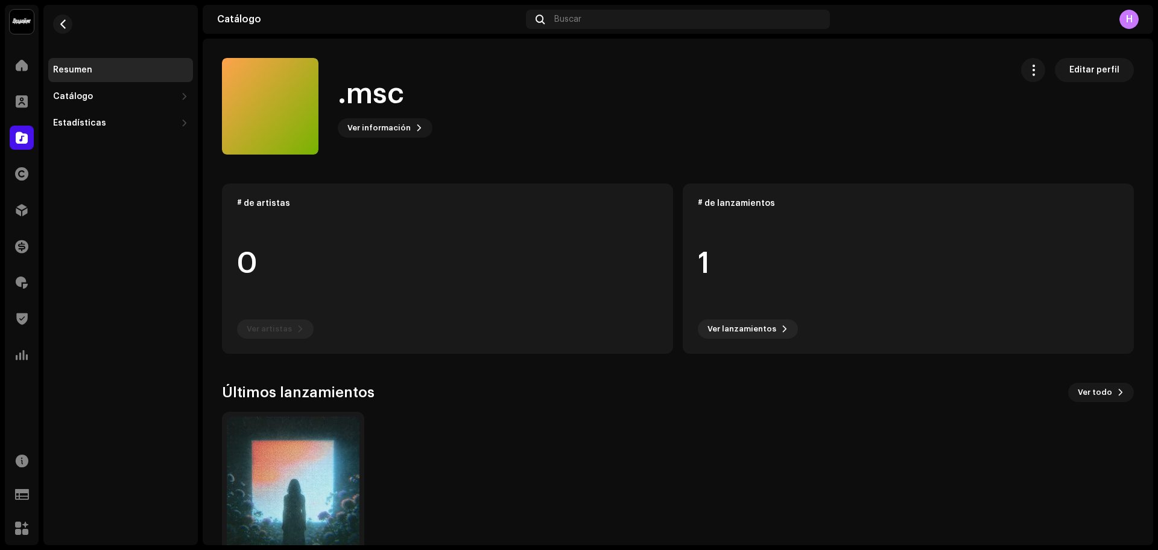
scroll to position [60, 0]
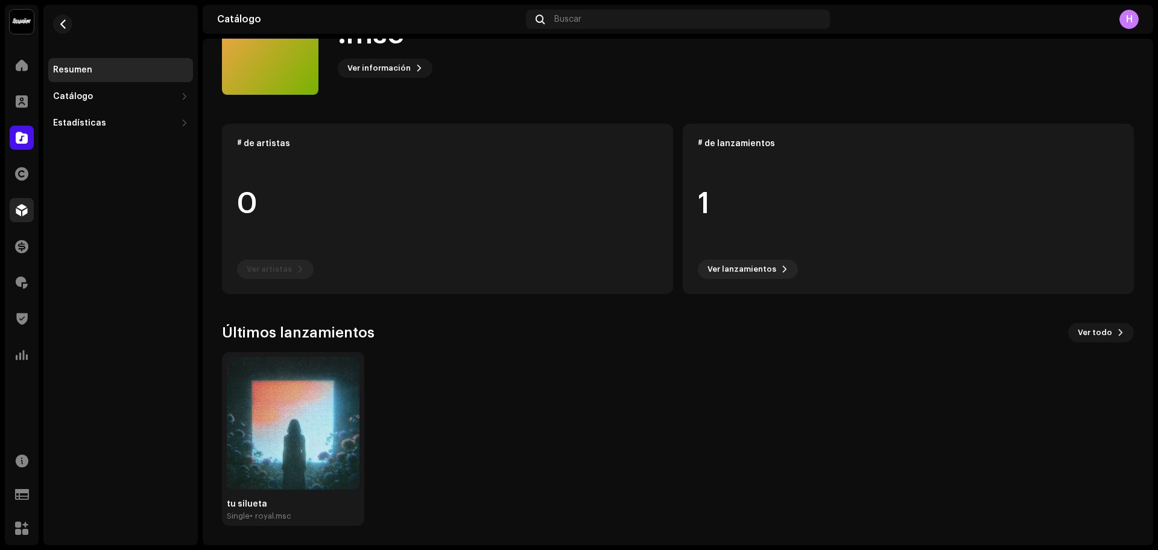
click at [27, 201] on div at bounding box center [22, 210] width 24 height 24
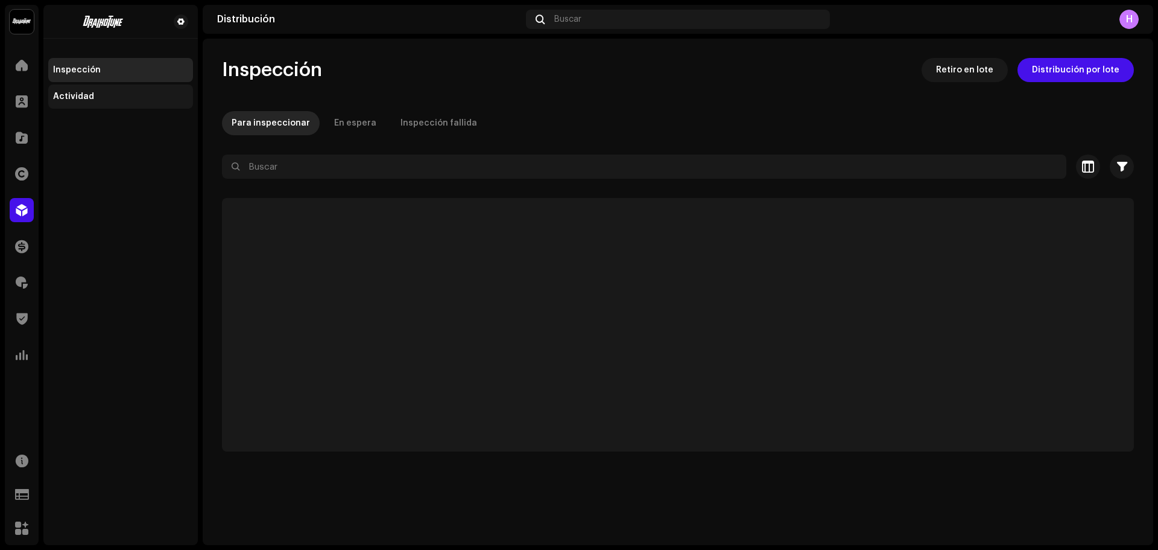
click at [110, 107] on div "Actividad" at bounding box center [120, 96] width 145 height 24
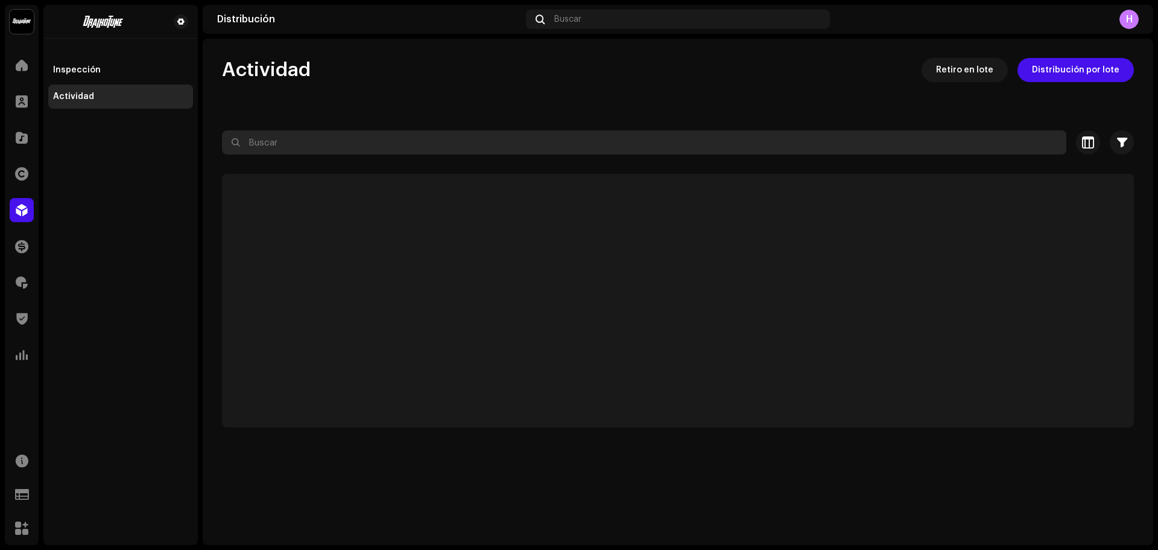
click at [276, 139] on input "text" at bounding box center [644, 142] width 845 height 24
paste input "7316481266815"
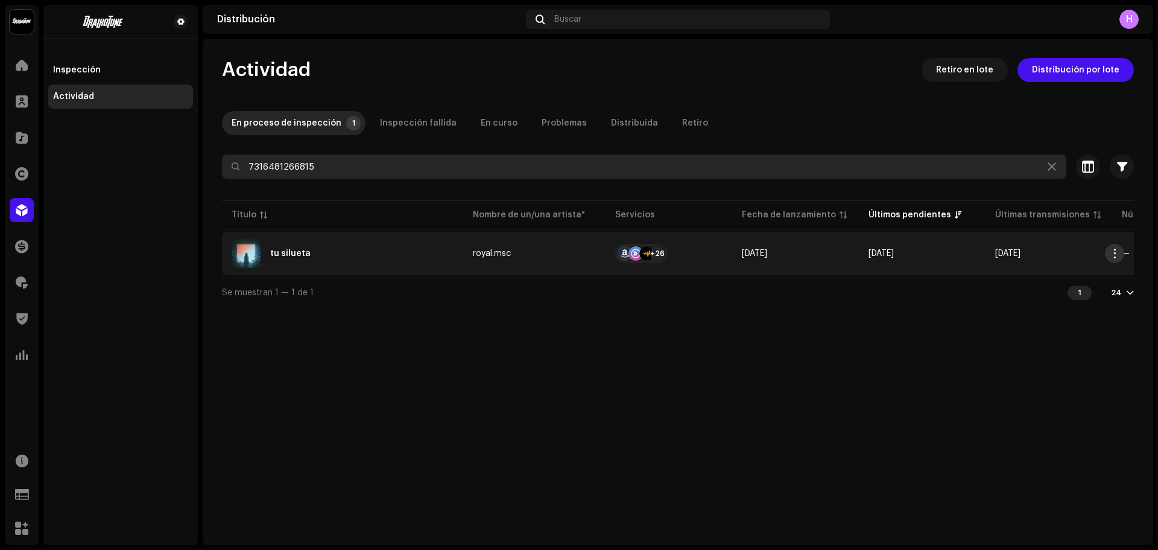
type input "7316481266815"
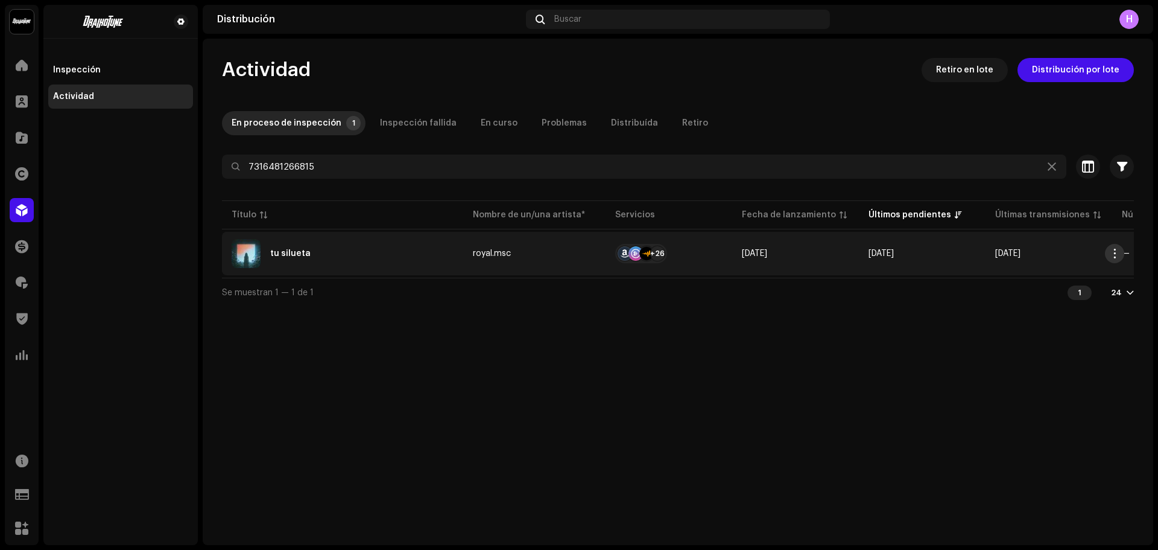
click at [1117, 253] on span "button" at bounding box center [1115, 254] width 9 height 10
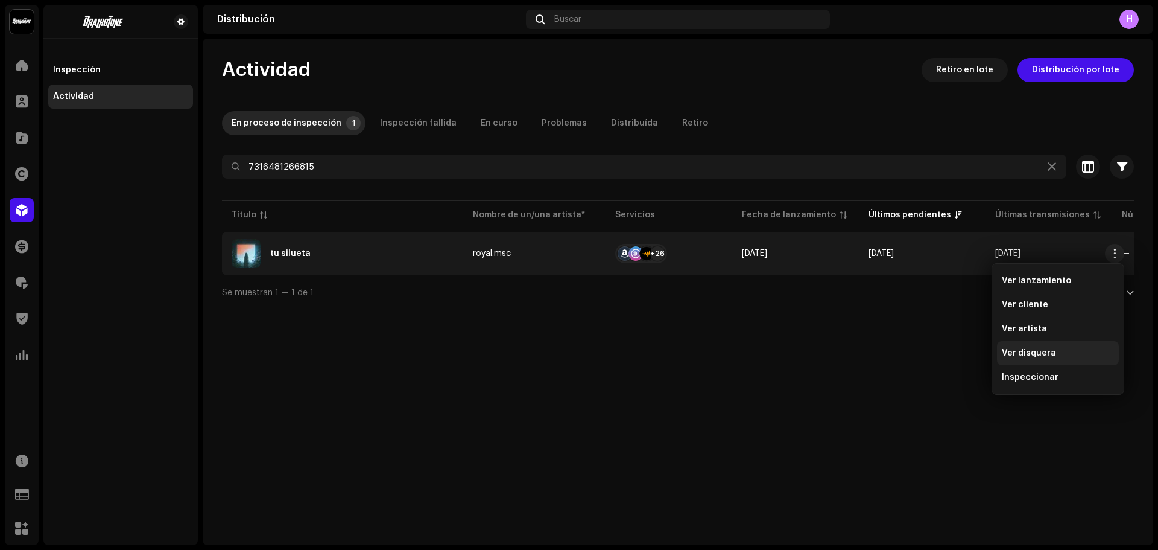
click at [1027, 364] on div "Ver disquera" at bounding box center [1058, 353] width 122 height 24
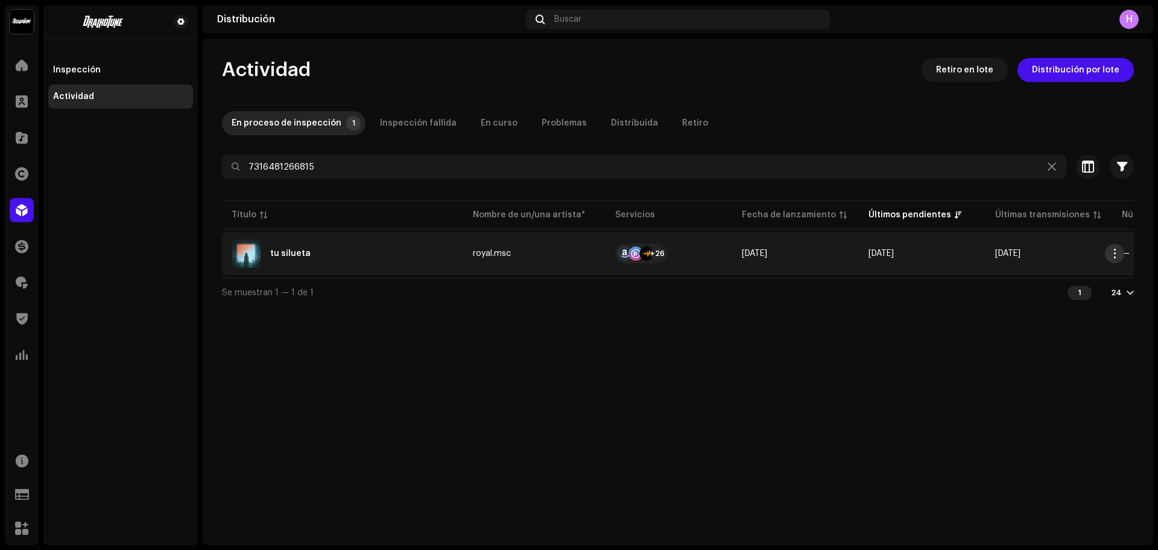
click at [1113, 248] on button "button" at bounding box center [1114, 253] width 19 height 19
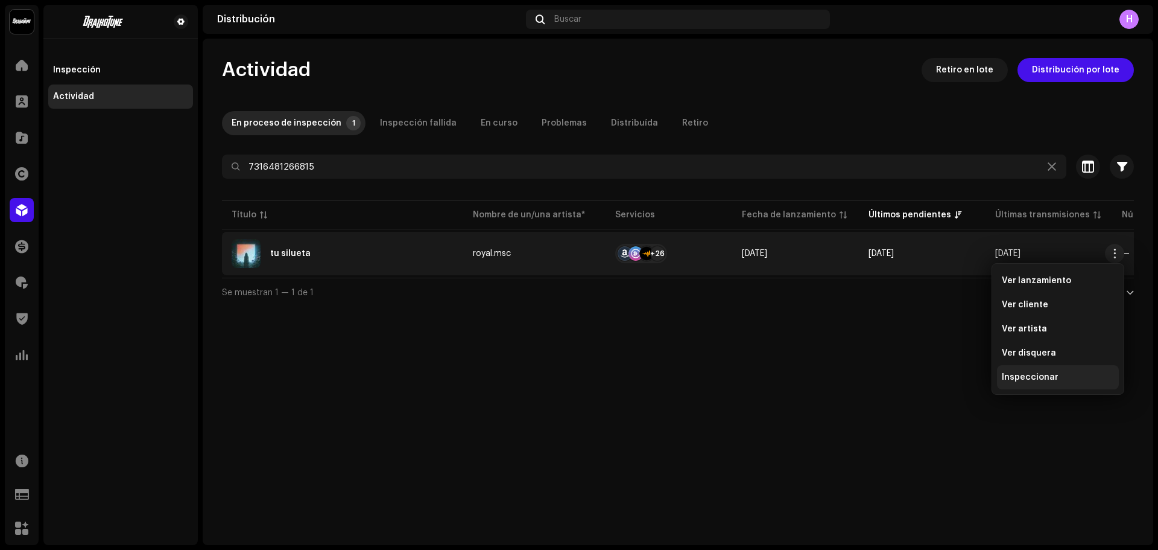
click at [1016, 373] on span "Inspeccionar" at bounding box center [1030, 377] width 57 height 10
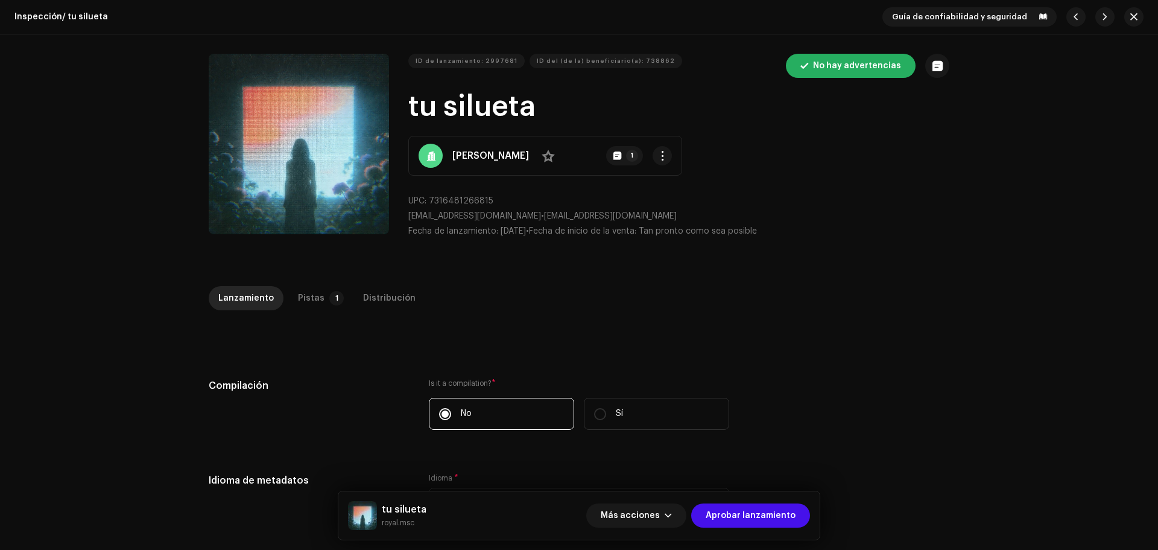
click at [863, 313] on div "Lanzamiento Pistas 1 Distribución" at bounding box center [579, 303] width 741 height 34
click at [752, 515] on span "Aprobar lanzamiento" at bounding box center [751, 515] width 90 height 24
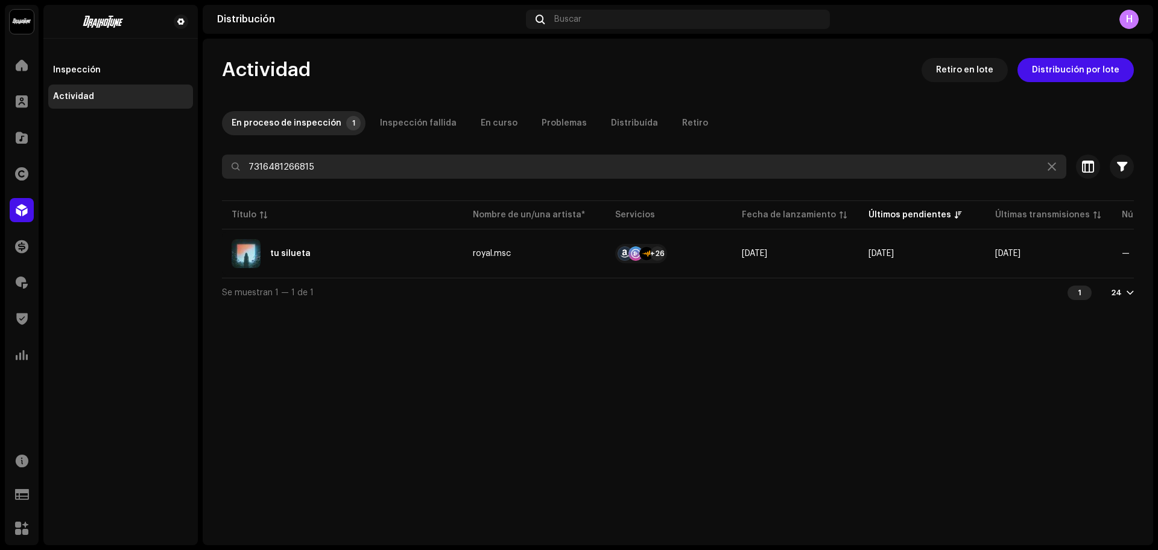
drag, startPoint x: 297, startPoint y: 163, endPoint x: 143, endPoint y: 153, distance: 154.2
click at [143, 153] on div "Draikotune Music Distribution SAC Inicio Clientes Catálogo Derechos Distribució…" at bounding box center [579, 275] width 1158 height 550
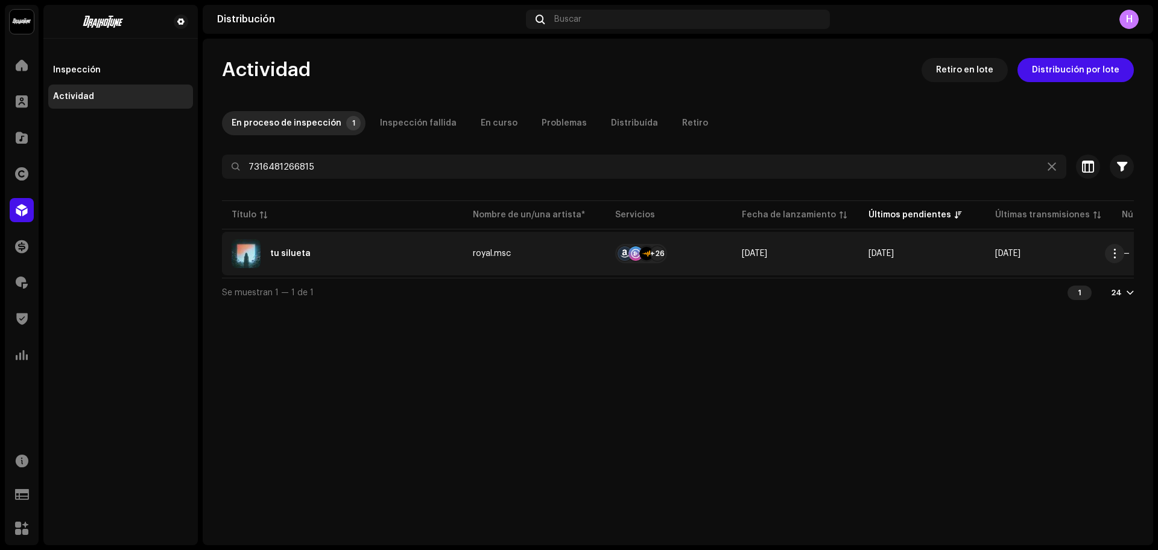
click at [497, 249] on td "royal.msc" at bounding box center [534, 253] width 142 height 43
click at [259, 238] on td "tu silueta" at bounding box center [342, 253] width 241 height 43
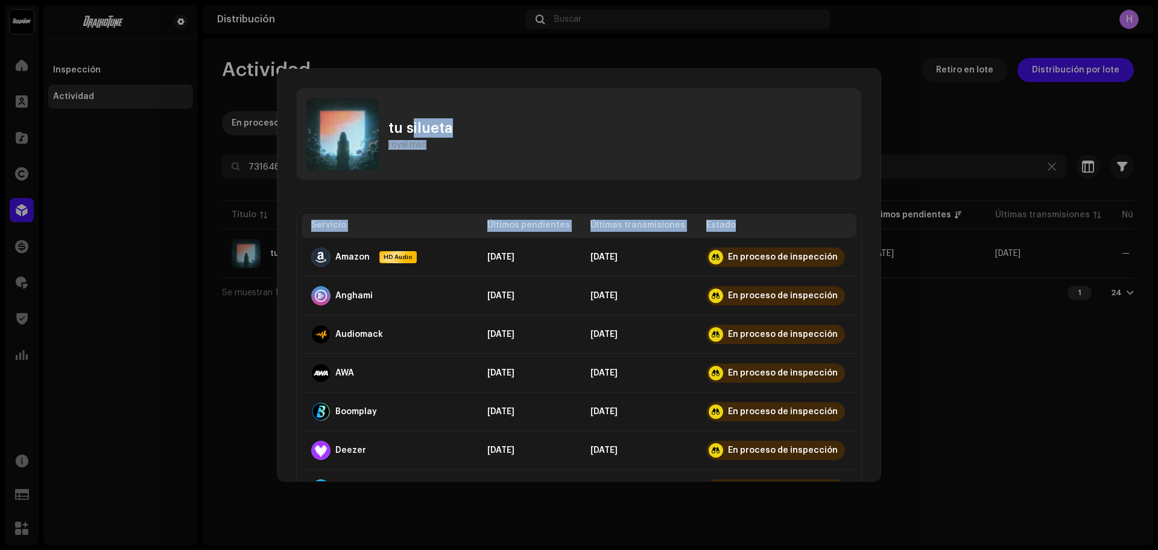
drag, startPoint x: 415, startPoint y: 112, endPoint x: 918, endPoint y: 258, distance: 523.9
click at [918, 258] on div "tu silueta royal.msc Servicio Últimos pendientes Últimas transmisiones Estado A…" at bounding box center [579, 275] width 1158 height 550
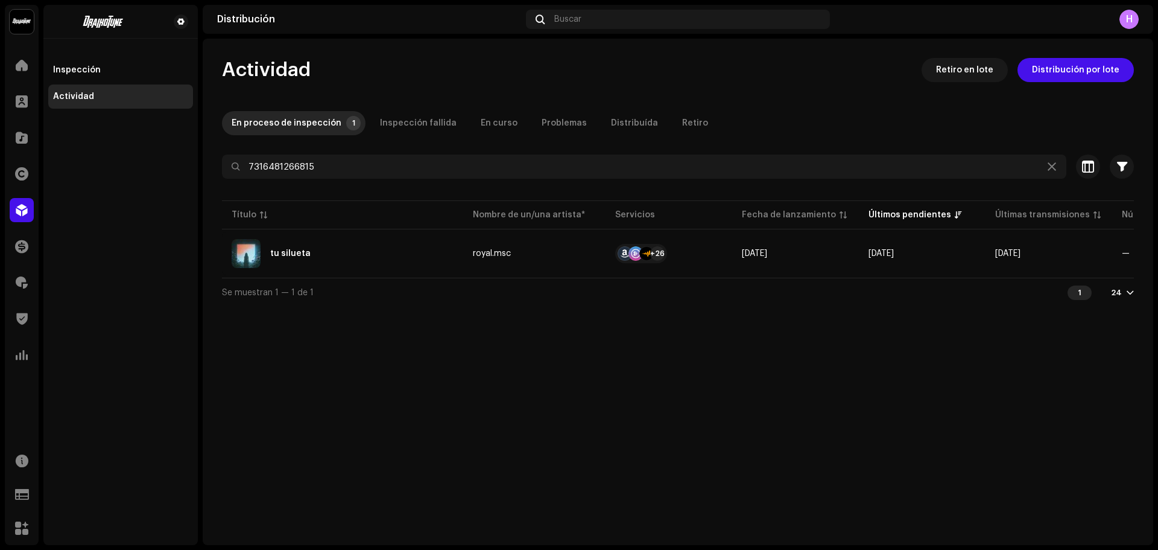
click at [939, 262] on td "[DATE]" at bounding box center [922, 253] width 127 height 43
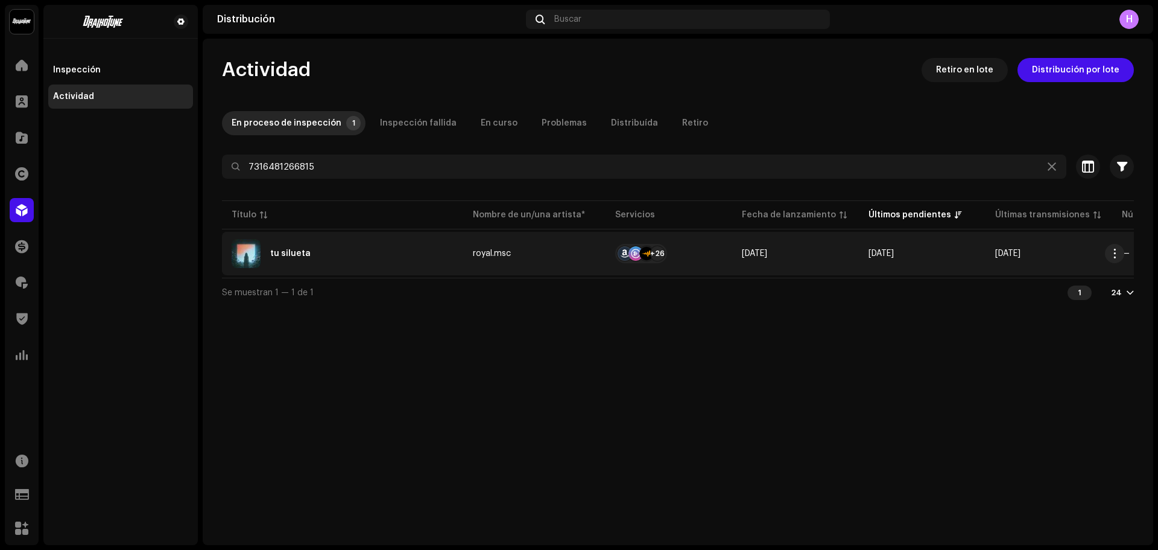
click at [370, 273] on td "tu silueta" at bounding box center [342, 253] width 241 height 43
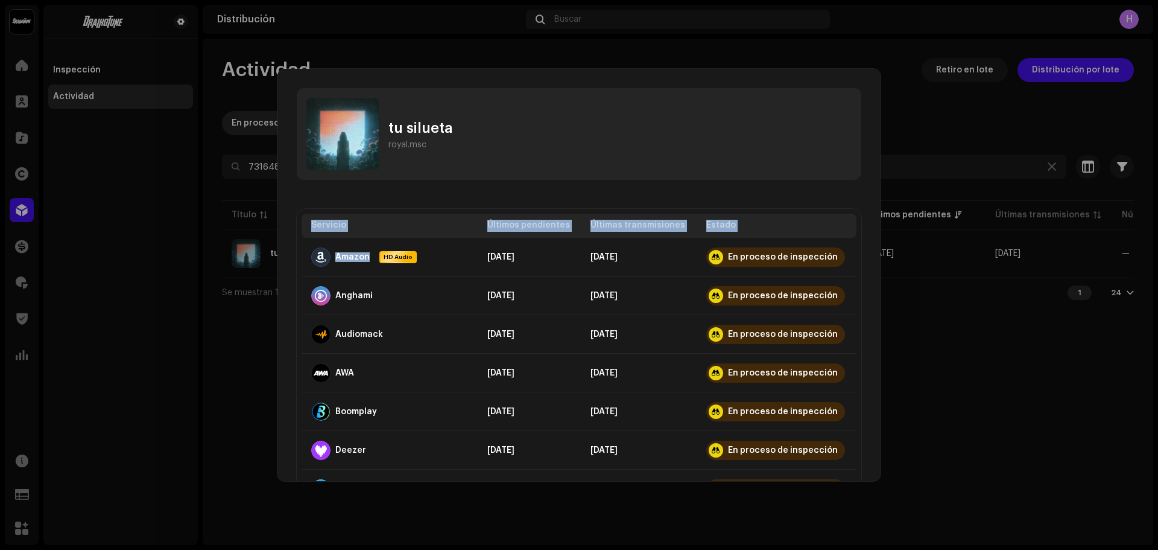
drag, startPoint x: 370, startPoint y: 273, endPoint x: 1072, endPoint y: 348, distance: 705.0
click at [1072, 348] on div "tu silueta royal.msc Servicio Últimos pendientes Últimas transmisiones Estado A…" at bounding box center [579, 275] width 1158 height 550
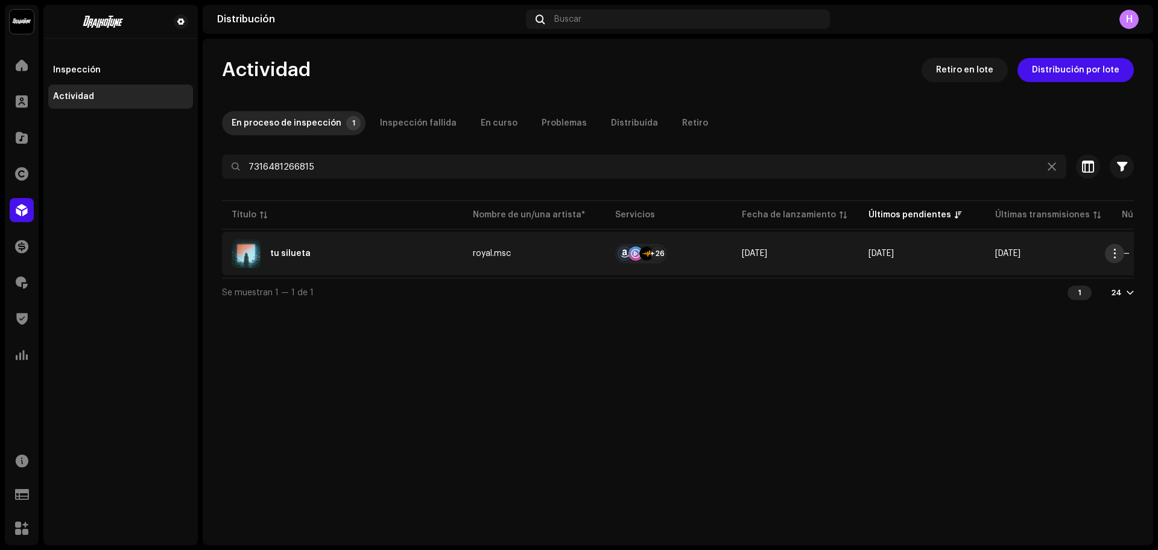
drag, startPoint x: 1072, startPoint y: 348, endPoint x: 1115, endPoint y: 248, distance: 108.6
click at [1115, 248] on button "button" at bounding box center [1114, 253] width 19 height 19
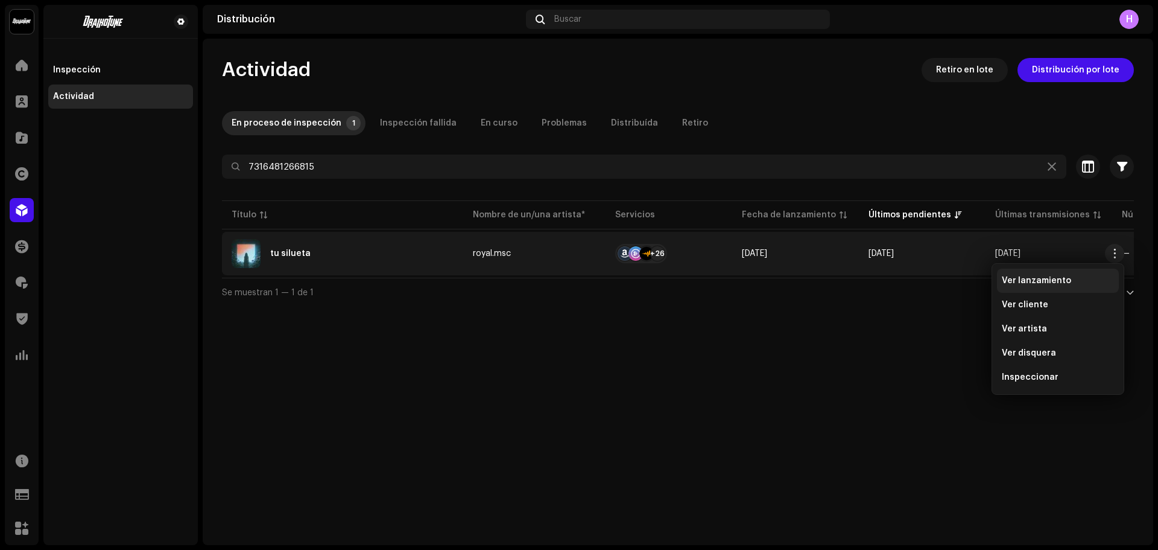
click at [1046, 276] on span "Ver lanzamiento" at bounding box center [1036, 281] width 69 height 10
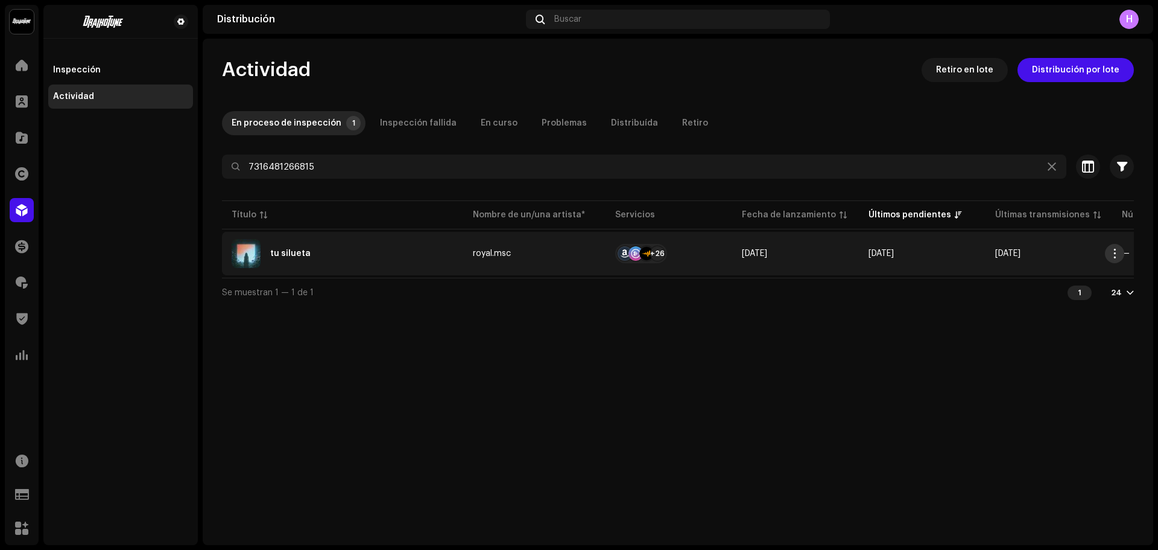
click at [1117, 252] on span "button" at bounding box center [1115, 254] width 9 height 10
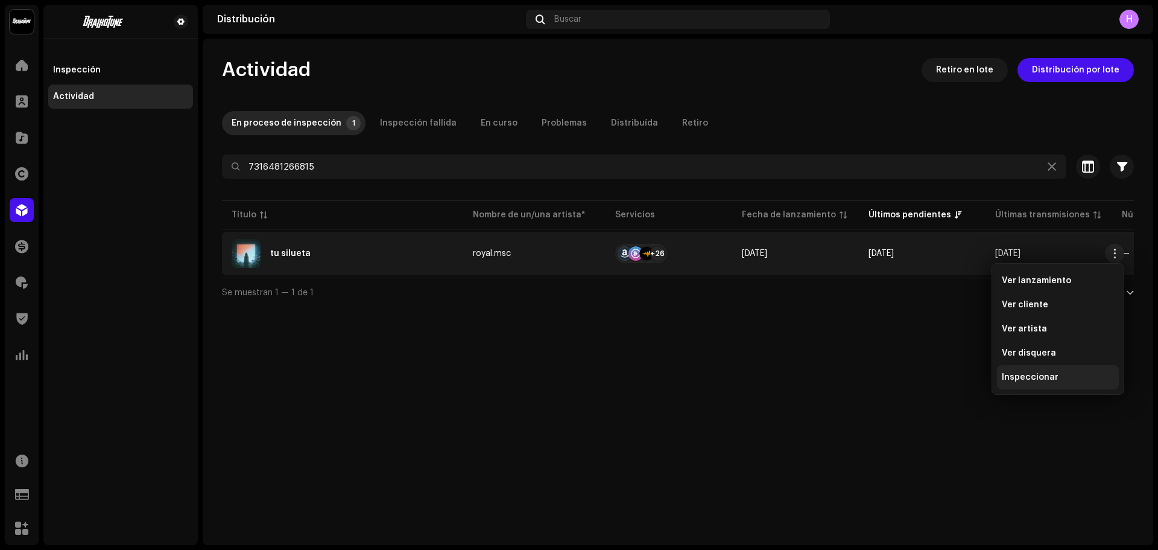
click at [1041, 386] on div "Inspeccionar" at bounding box center [1058, 377] width 122 height 24
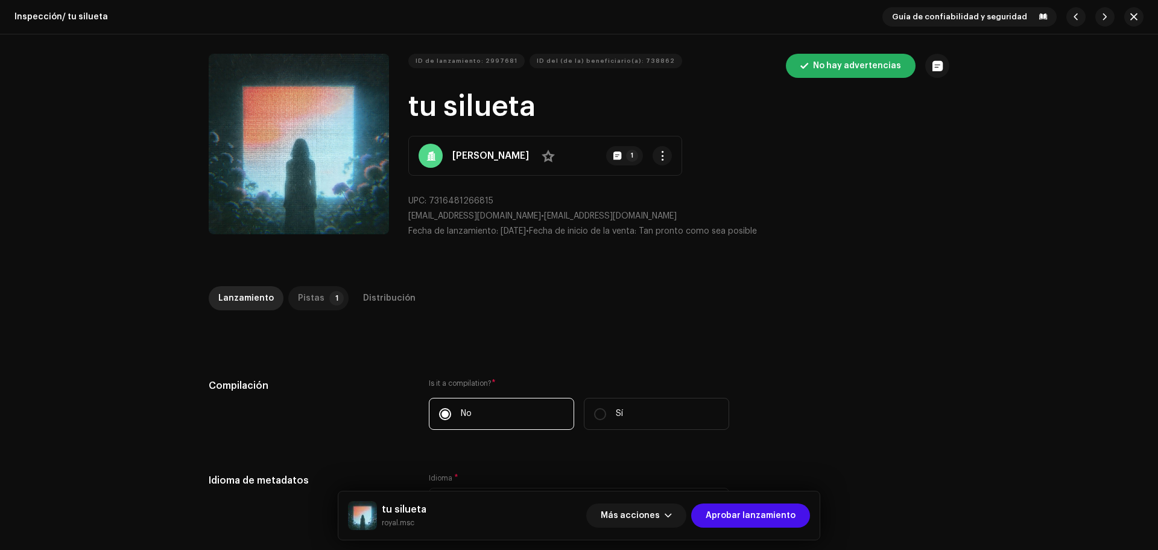
click at [329, 301] on p-badge "1" at bounding box center [336, 298] width 14 height 14
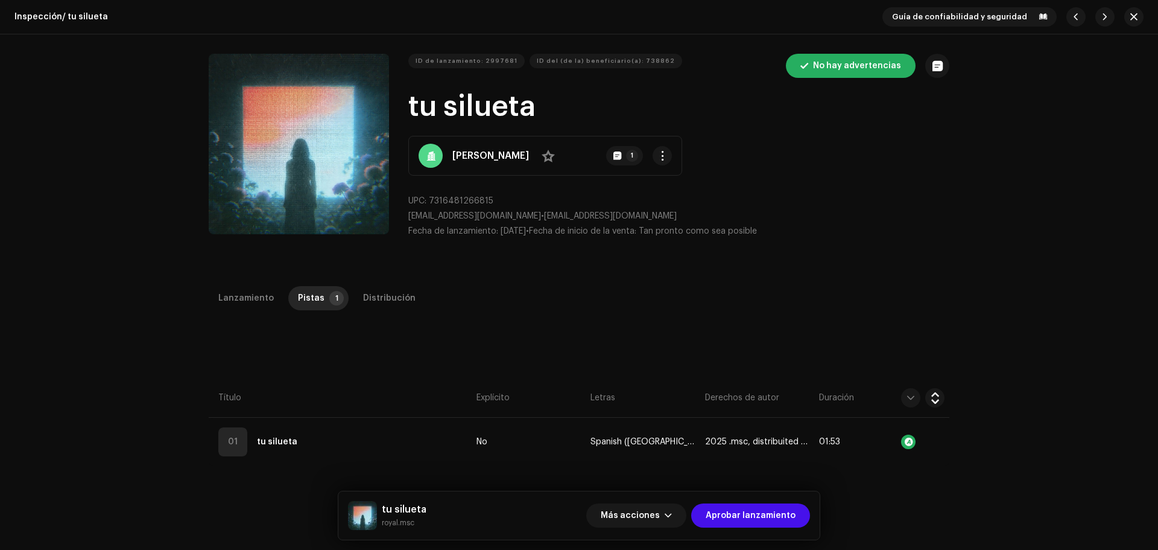
click at [760, 530] on div "tu silueta royal.msc Más acciones Aprobar lanzamiento" at bounding box center [578, 515] width 481 height 48
click at [764, 521] on span "Aprobar lanzamiento" at bounding box center [751, 515] width 90 height 24
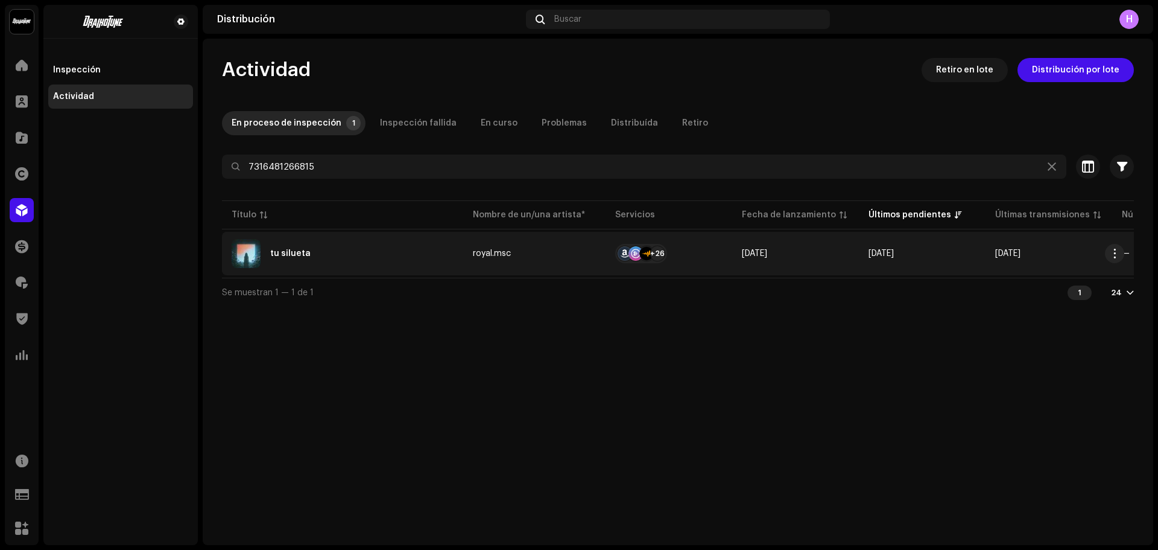
scroll to position [0, 226]
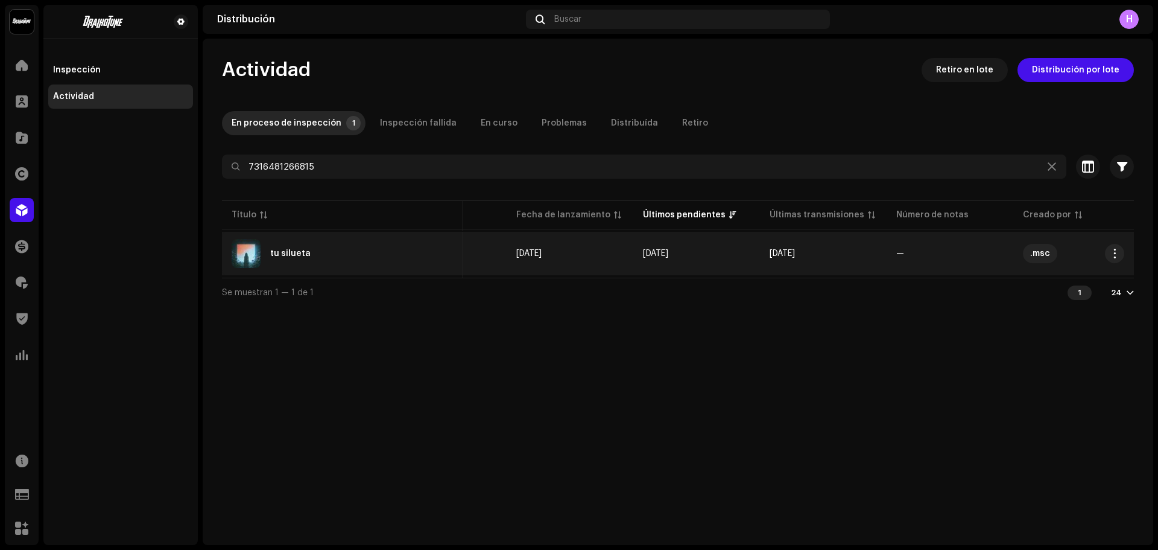
click at [1126, 258] on td ".msc" at bounding box center [1077, 253] width 127 height 43
drag, startPoint x: 1125, startPoint y: 267, endPoint x: 1122, endPoint y: 261, distance: 7.1
click at [1122, 261] on re-m-actions-button at bounding box center [1114, 253] width 19 height 19
click at [1120, 260] on button "button" at bounding box center [1114, 253] width 19 height 19
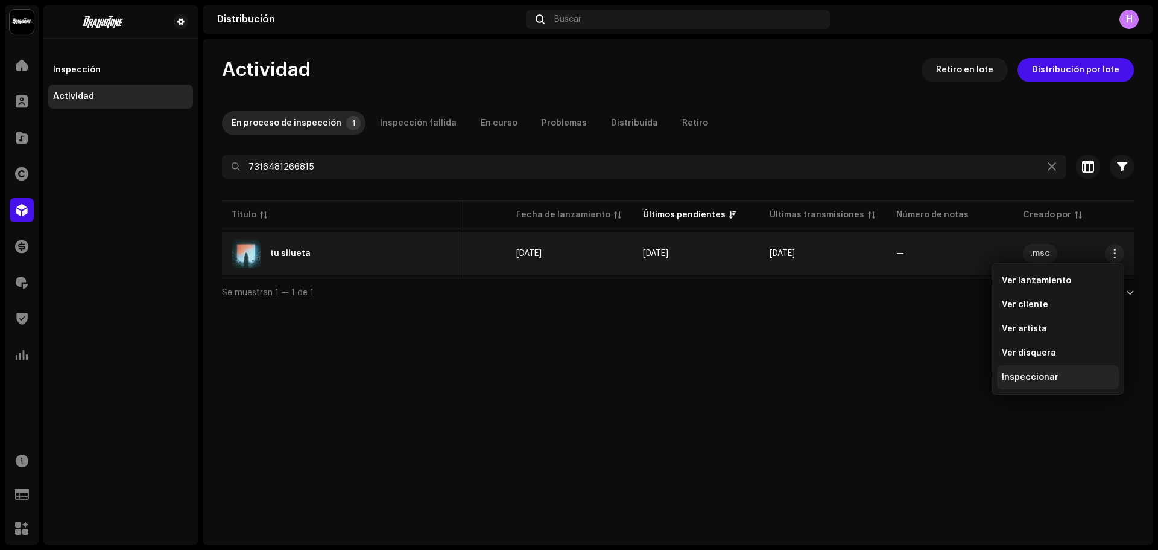
click at [1048, 375] on span "Inspeccionar" at bounding box center [1030, 377] width 57 height 10
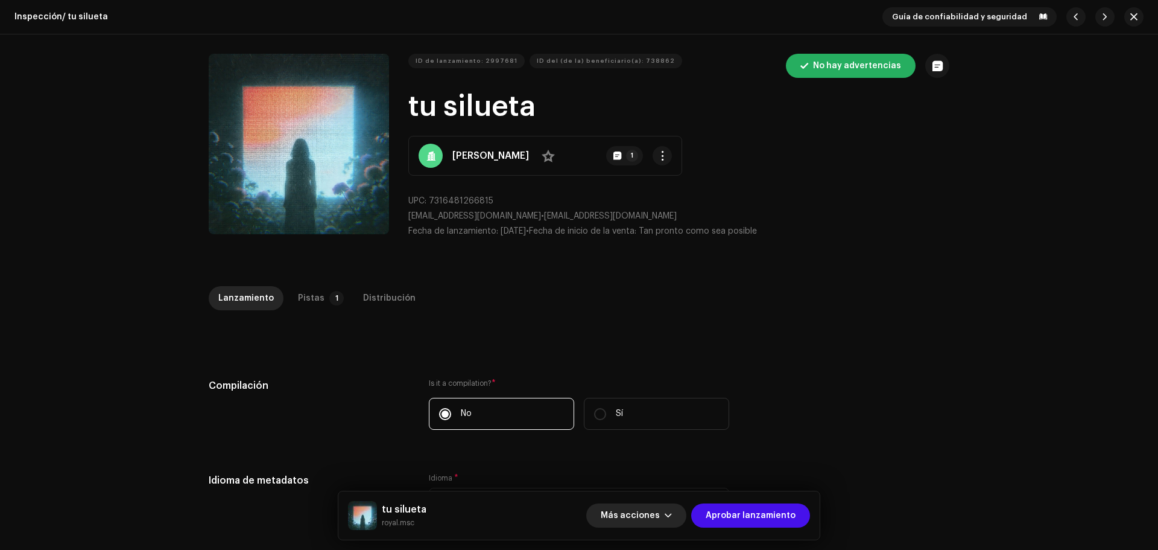
click at [635, 516] on span "Más acciones" at bounding box center [630, 515] width 59 height 24
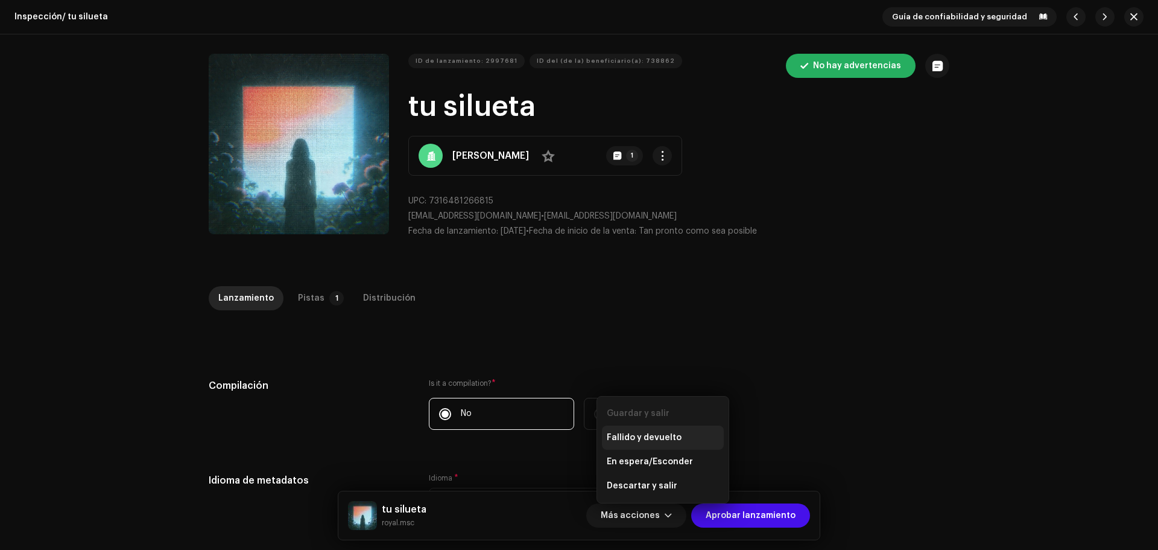
click at [649, 445] on div "Fallido y devuelto" at bounding box center [663, 437] width 122 height 24
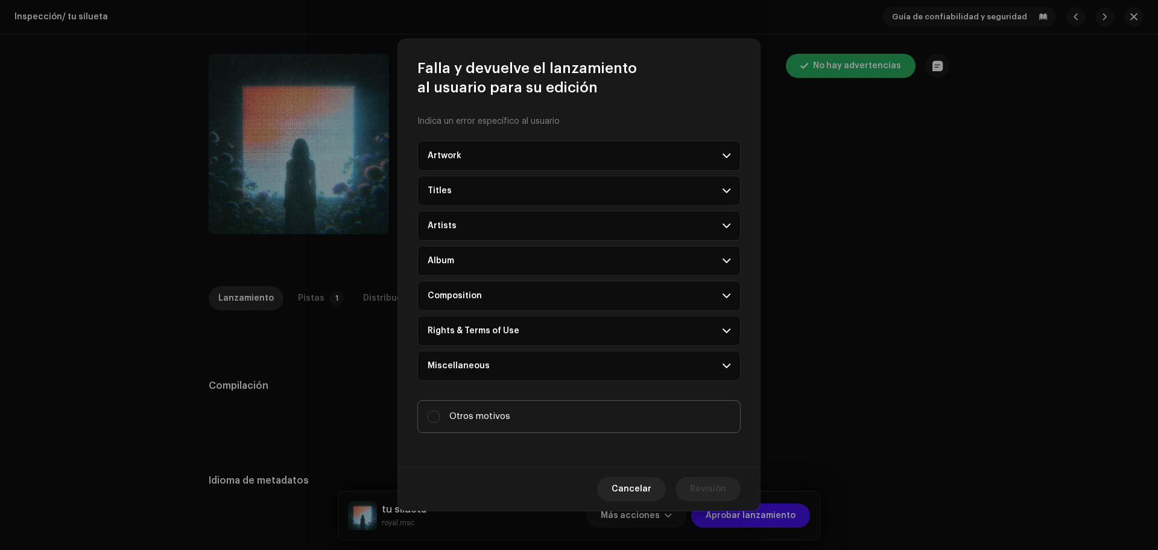
click at [544, 419] on label "Otros motivos" at bounding box center [579, 416] width 323 height 33
click at [440, 419] on input "Otros motivos" at bounding box center [434, 416] width 12 height 12
checkbox input "true"
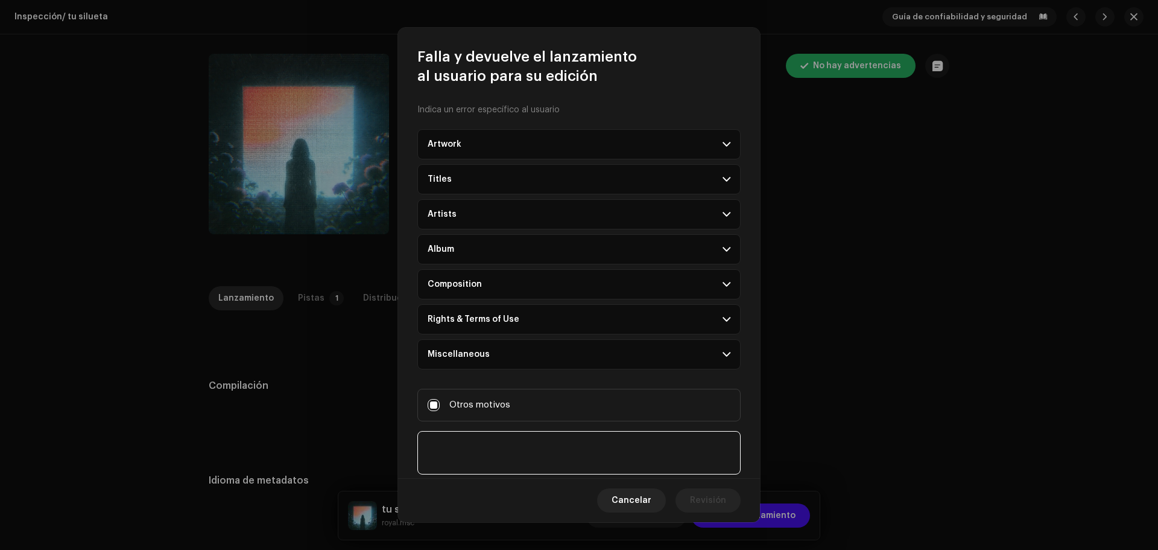
click at [498, 451] on textarea at bounding box center [579, 452] width 323 height 43
type textarea "solicitud"
click at [713, 494] on span "Revisión" at bounding box center [708, 500] width 36 height 24
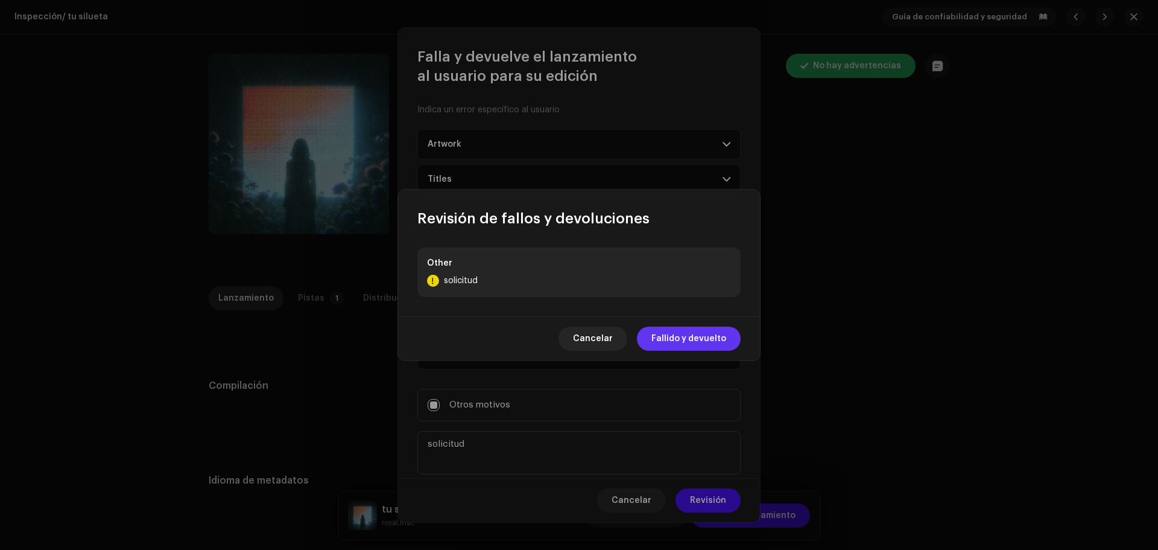
click at [702, 340] on span "Fallido y devuelto" at bounding box center [689, 338] width 75 height 24
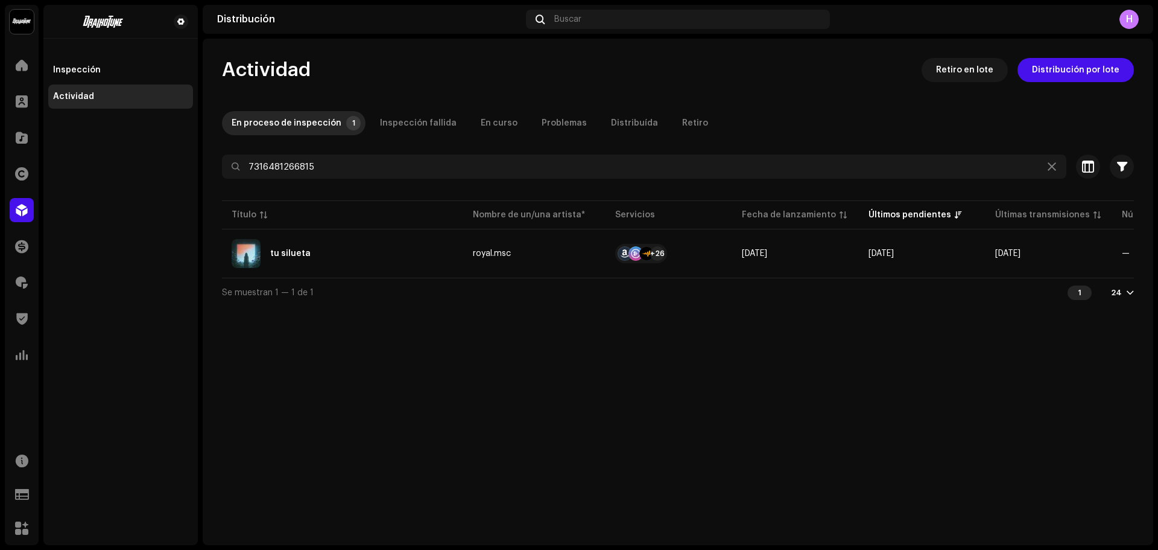
click at [1116, 249] on span "button" at bounding box center [1115, 254] width 9 height 10
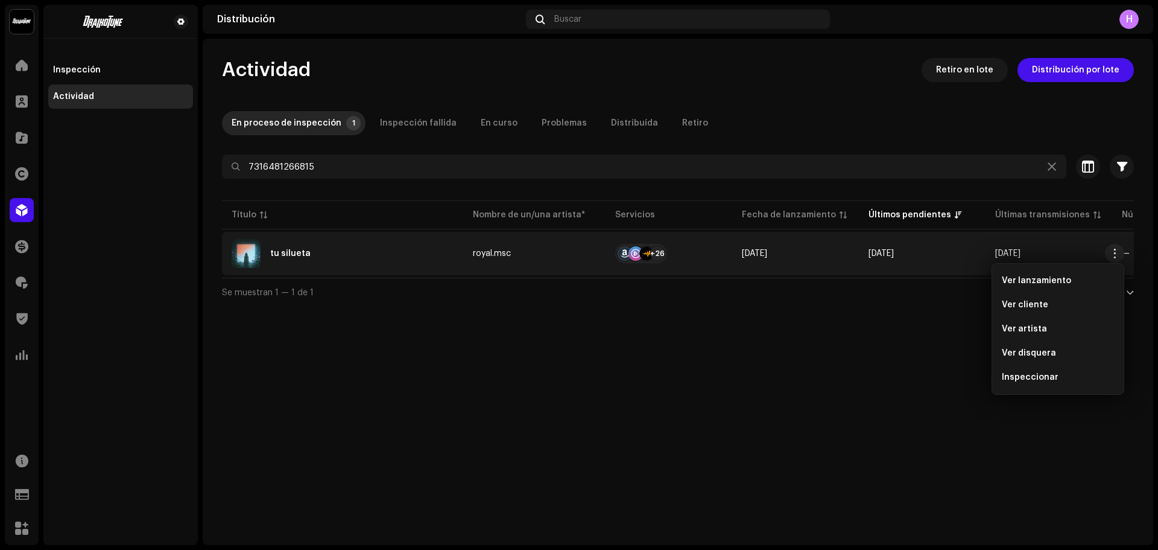
click at [1018, 381] on span "Inspeccionar" at bounding box center [1030, 377] width 57 height 10
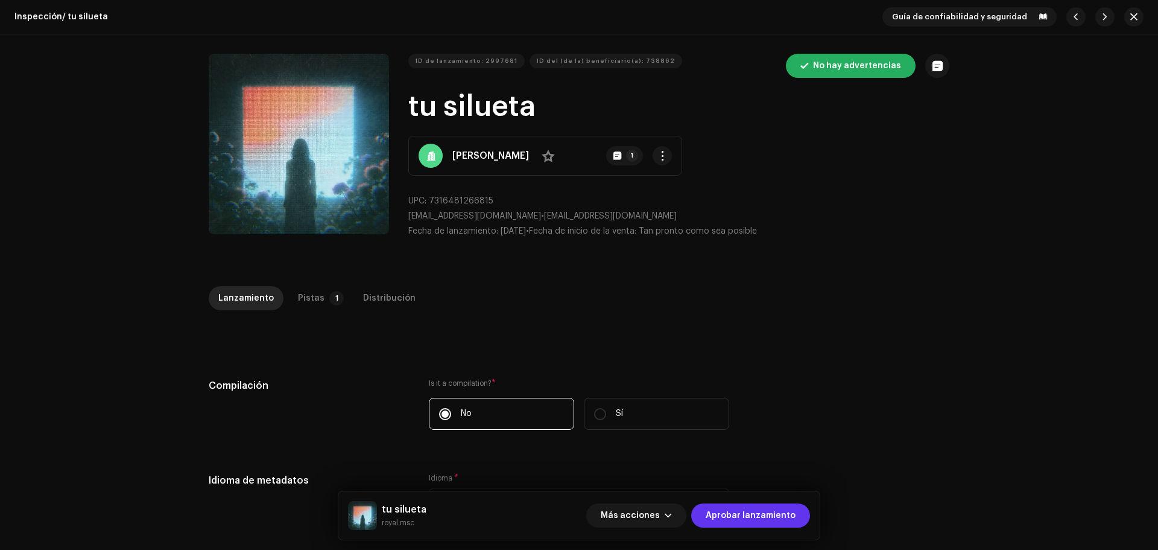
click at [737, 516] on span "Aprobar lanzamiento" at bounding box center [751, 515] width 90 height 24
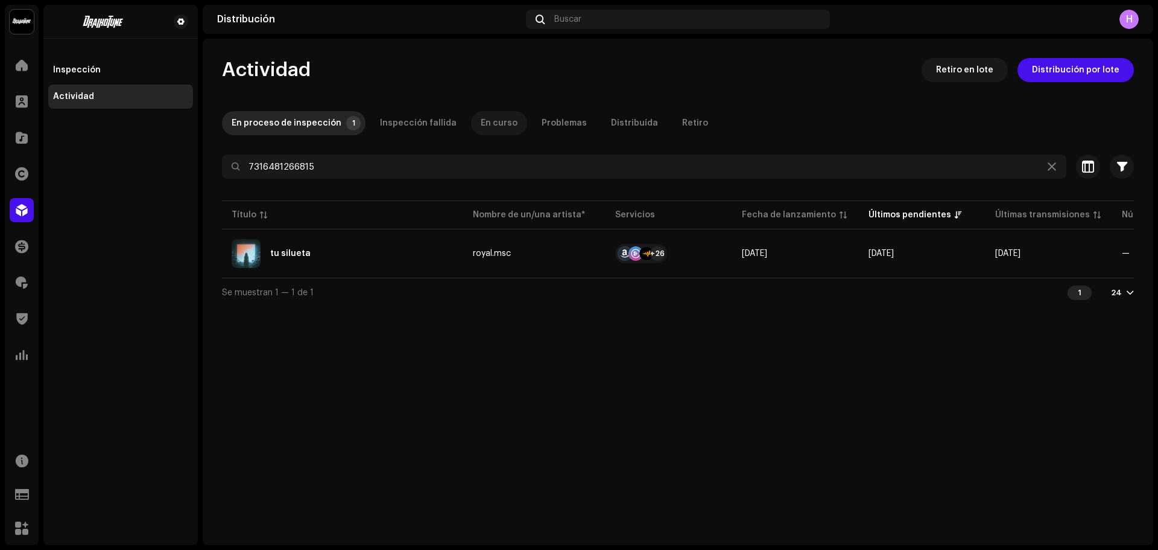
click at [482, 126] on div "En curso" at bounding box center [499, 123] width 37 height 24
click at [282, 131] on div "En proceso de inspección" at bounding box center [287, 123] width 110 height 24
click at [1125, 20] on div "H" at bounding box center [1129, 19] width 19 height 19
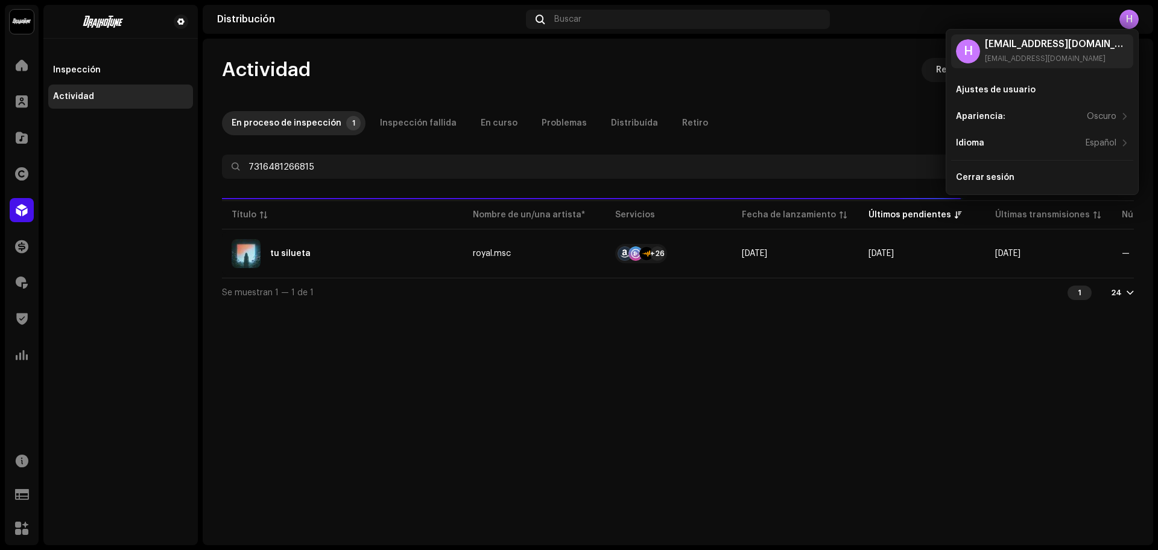
click at [900, 59] on div "Actividad Retiro en lote Distribución por lote" at bounding box center [678, 70] width 912 height 24
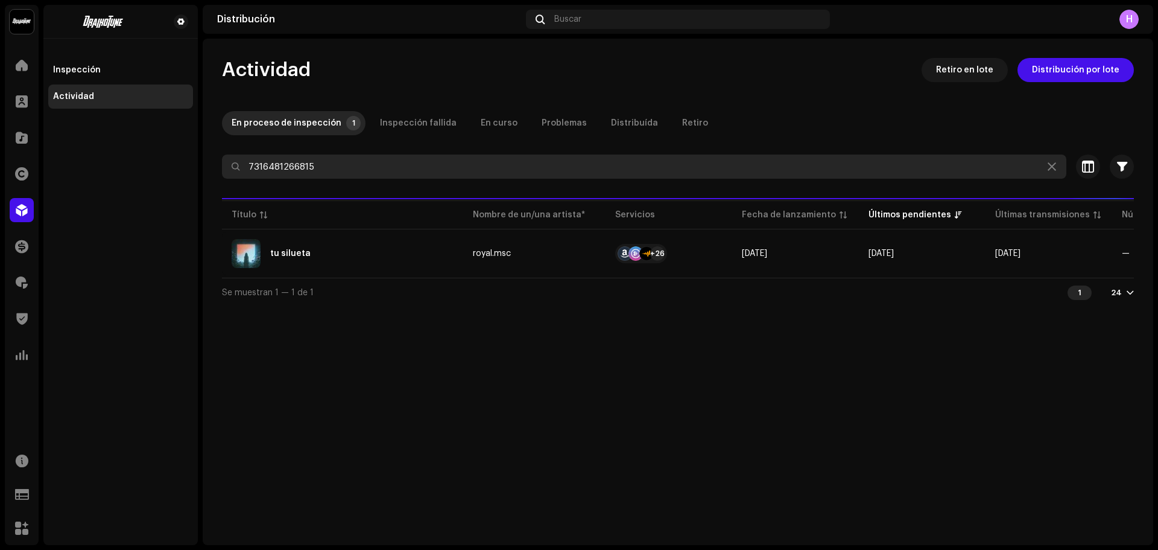
drag, startPoint x: 328, startPoint y: 168, endPoint x: 206, endPoint y: 162, distance: 122.0
click at [206, 162] on div "Actividad Retiro en lote Distribución por lote En proceso de inspección 1 Inspe…" at bounding box center [678, 182] width 951 height 249
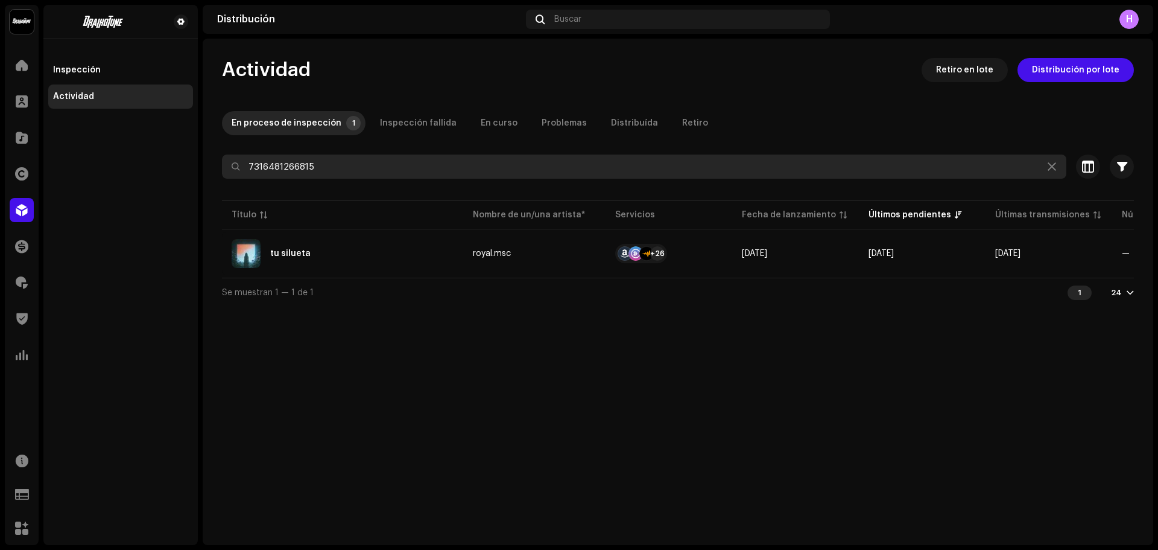
click at [345, 177] on input "7316481266815" at bounding box center [644, 166] width 845 height 24
drag, startPoint x: 313, startPoint y: 167, endPoint x: 59, endPoint y: 147, distance: 254.2
click at [59, 147] on div "Draikotune Music Distribution SAC Inicio Clientes Catálogo Derechos Distribució…" at bounding box center [579, 275] width 1158 height 550
paste input "7316481376927"
type input "7316481376927"
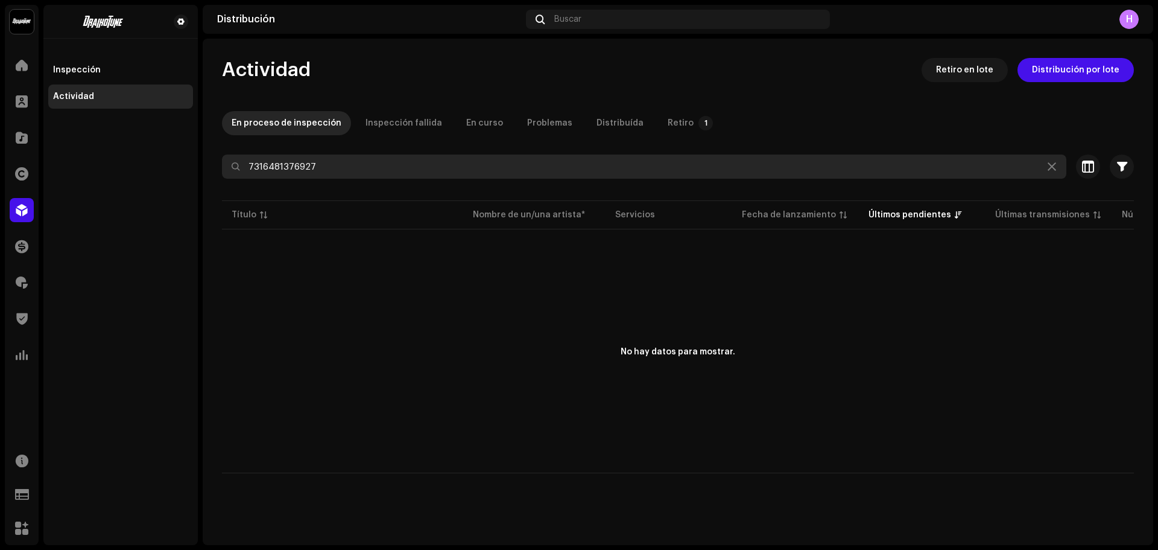
click at [250, 168] on input "7316481376927" at bounding box center [644, 166] width 845 height 24
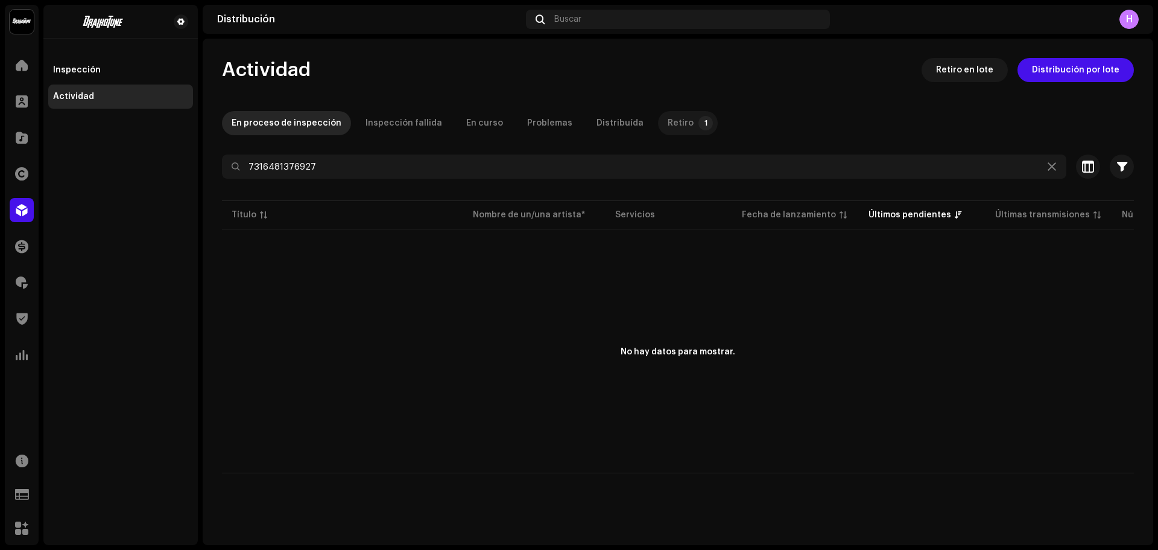
click at [668, 124] on div "Retiro" at bounding box center [681, 123] width 26 height 24
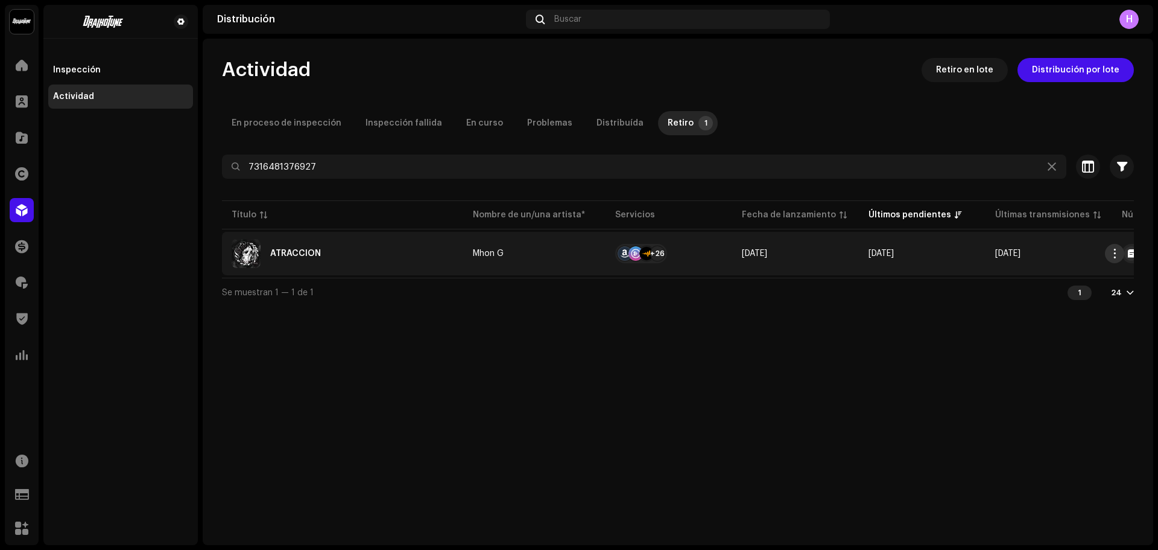
click at [1114, 250] on span "button" at bounding box center [1115, 254] width 9 height 10
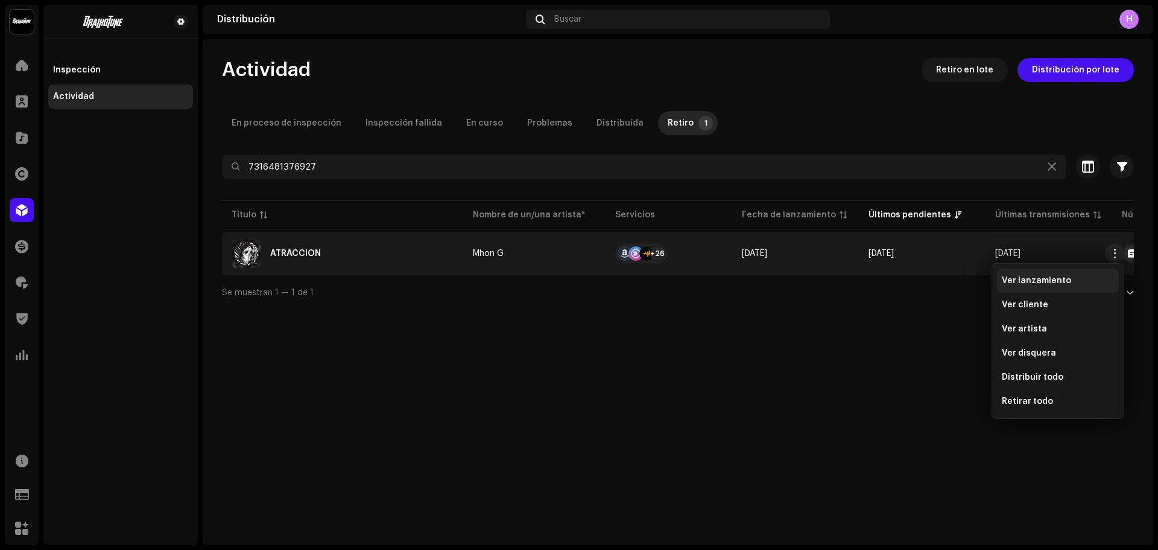
click at [1052, 278] on span "Ver lanzamiento" at bounding box center [1036, 281] width 69 height 10
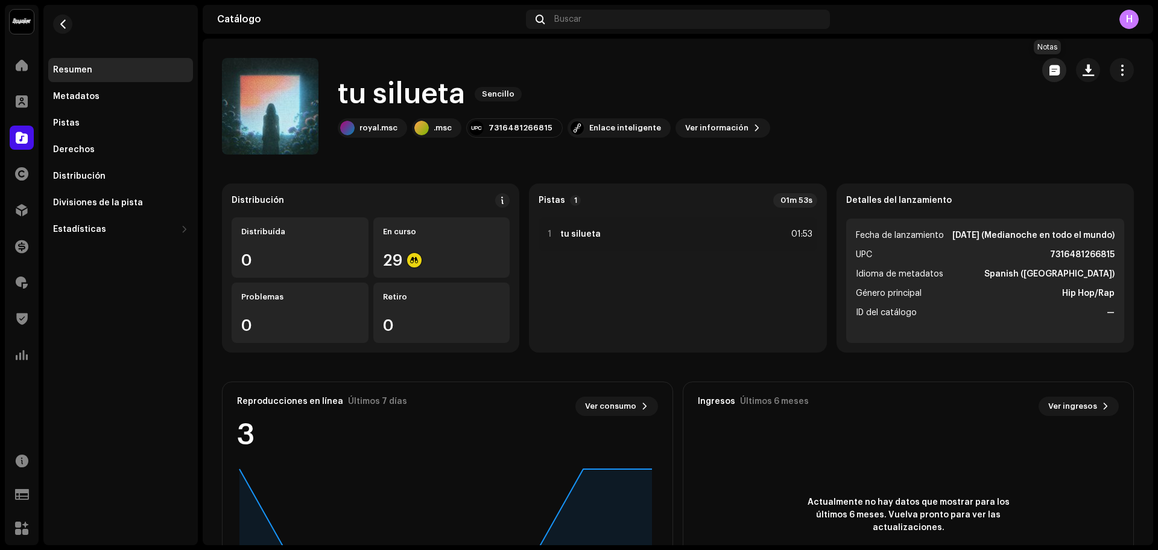
click at [1050, 69] on span "button" at bounding box center [1055, 70] width 10 height 10
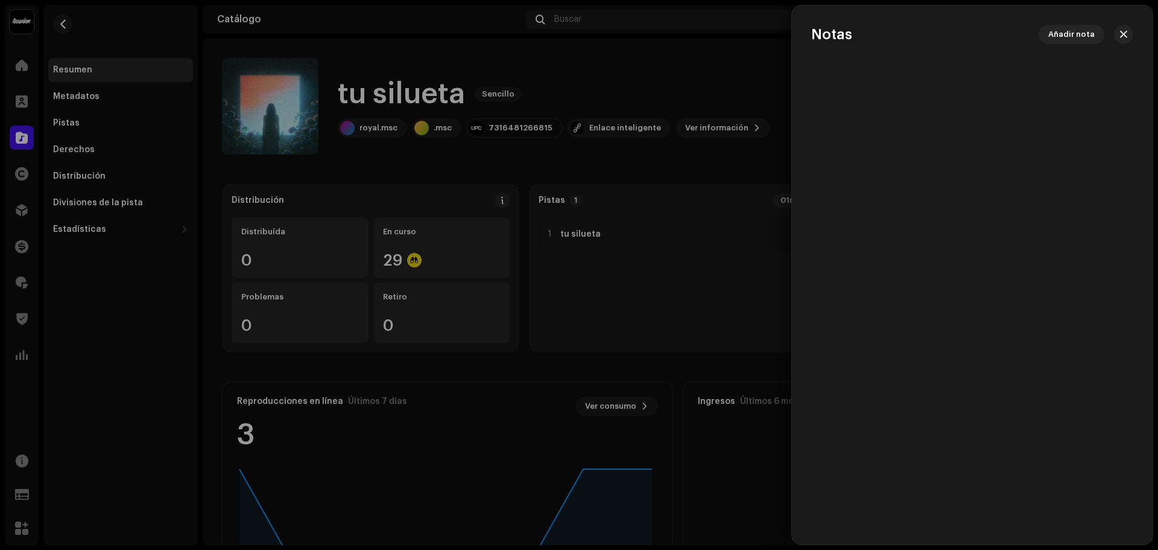
click at [580, 199] on div at bounding box center [579, 275] width 1158 height 550
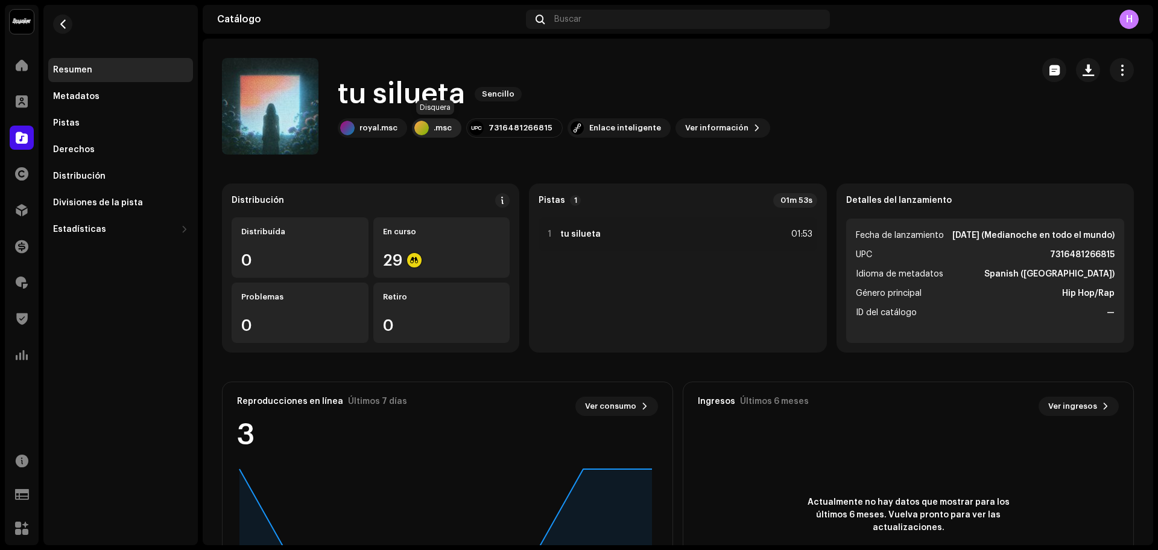
click at [431, 132] on div ".msc" at bounding box center [436, 127] width 49 height 19
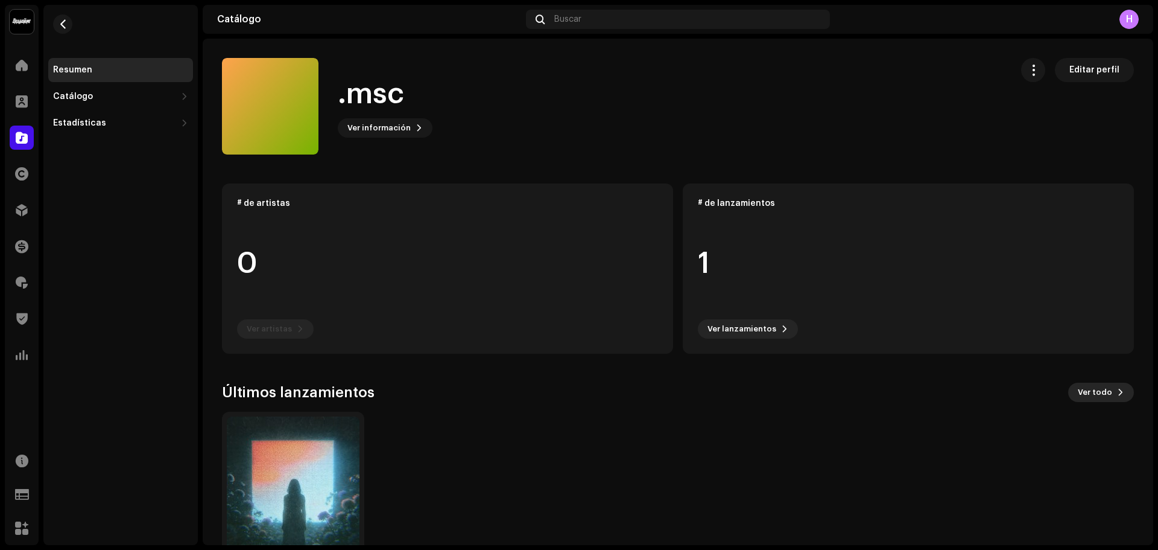
click at [1109, 393] on button "Ver todo" at bounding box center [1102, 392] width 66 height 19
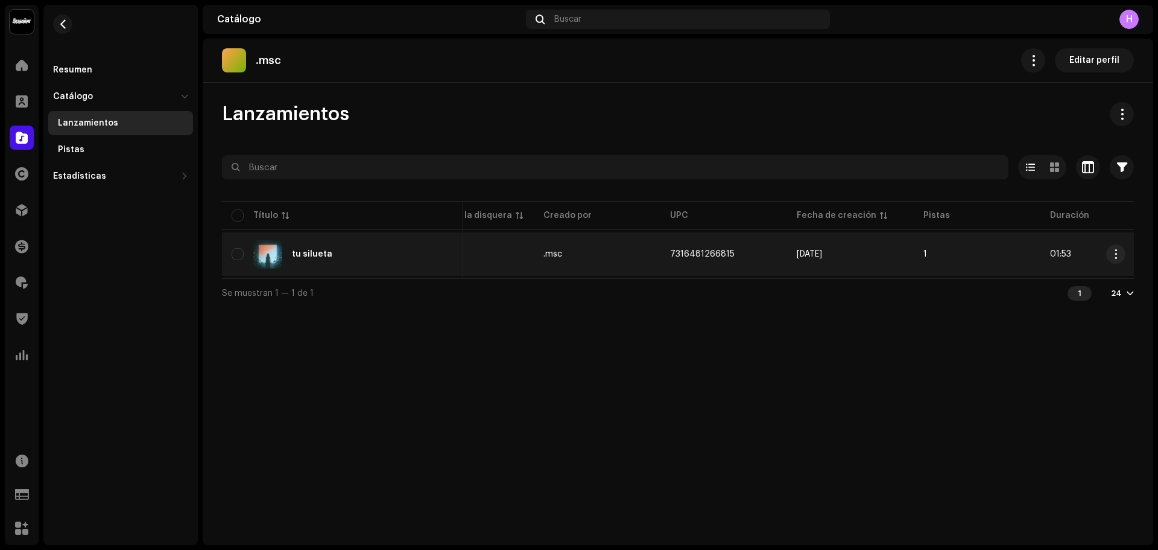
scroll to position [0, 327]
click at [968, 270] on td "1" at bounding box center [975, 253] width 127 height 43
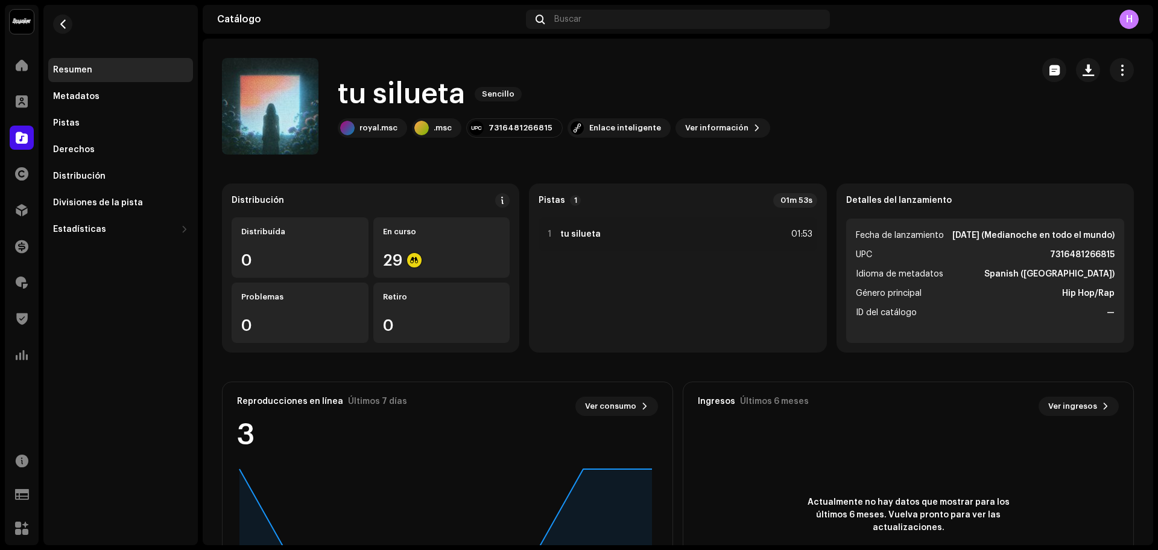
click at [1034, 71] on div "tu silueta Sencillo royal.msc .msc 7316481266815 Enlace inteligente Ver informa…" at bounding box center [678, 106] width 912 height 97
click at [1043, 71] on button "button" at bounding box center [1055, 70] width 24 height 24
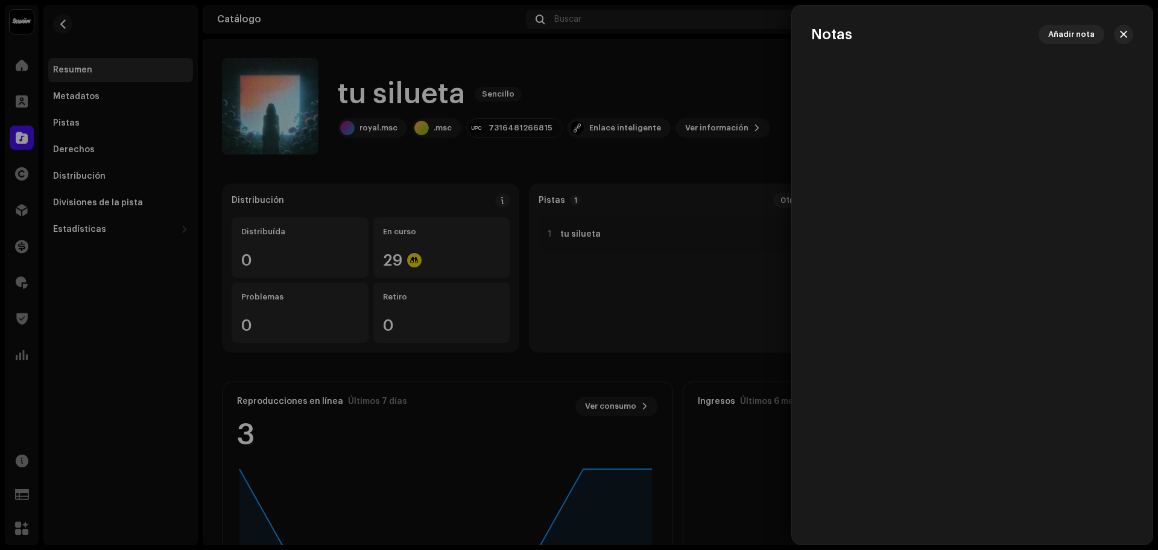
click at [685, 147] on div at bounding box center [579, 275] width 1158 height 550
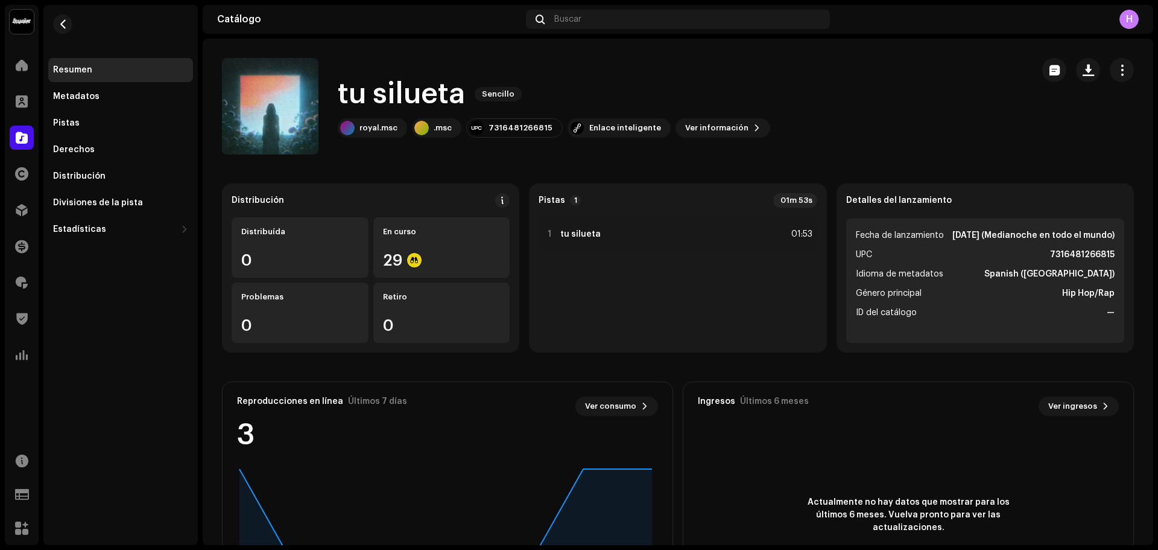
scroll to position [97, 0]
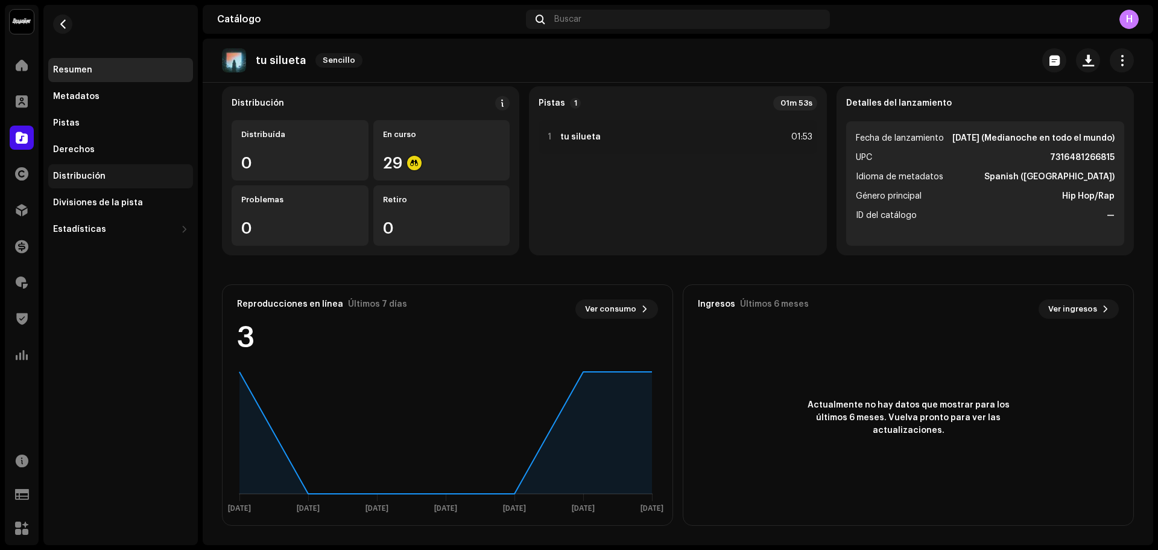
click at [138, 174] on div "Distribución" at bounding box center [120, 176] width 135 height 10
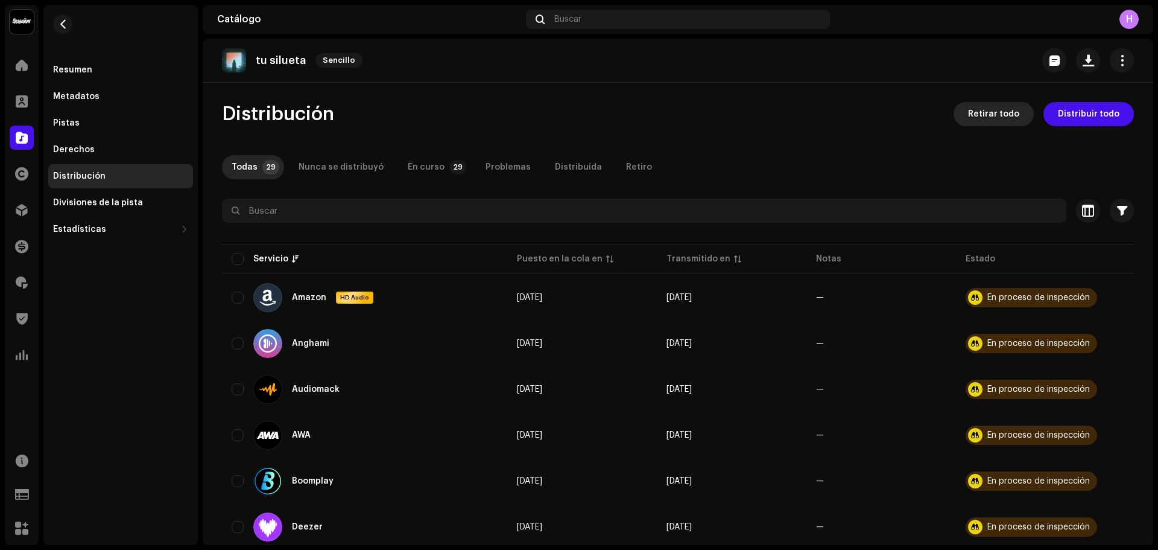
click at [1008, 107] on span "Retirar todo" at bounding box center [993, 114] width 51 height 24
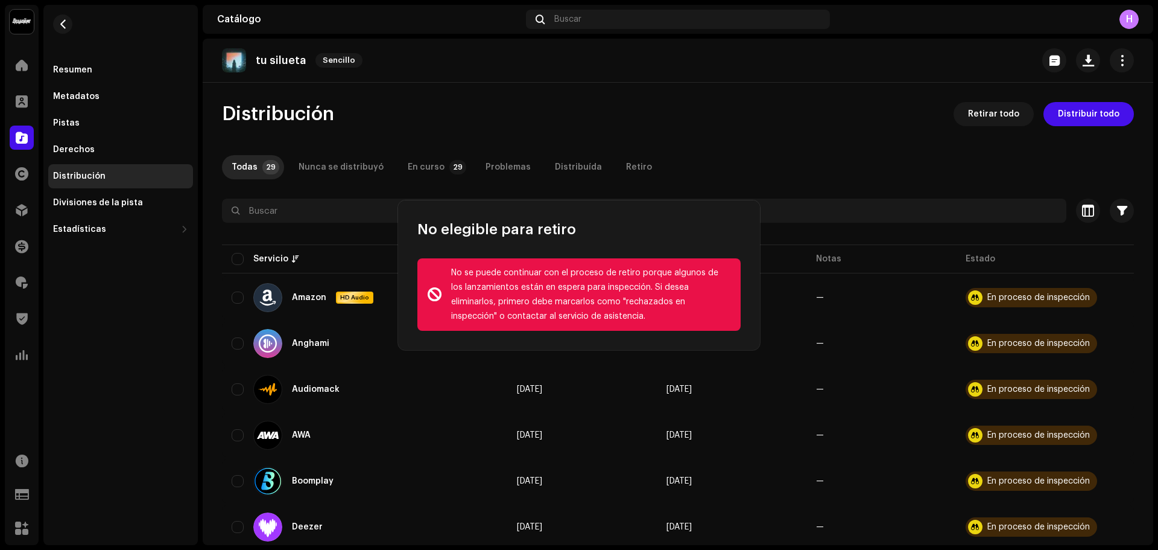
click at [985, 138] on div "No elegible para retiro No se puede continuar con el proceso de retiro porque a…" at bounding box center [579, 275] width 1158 height 550
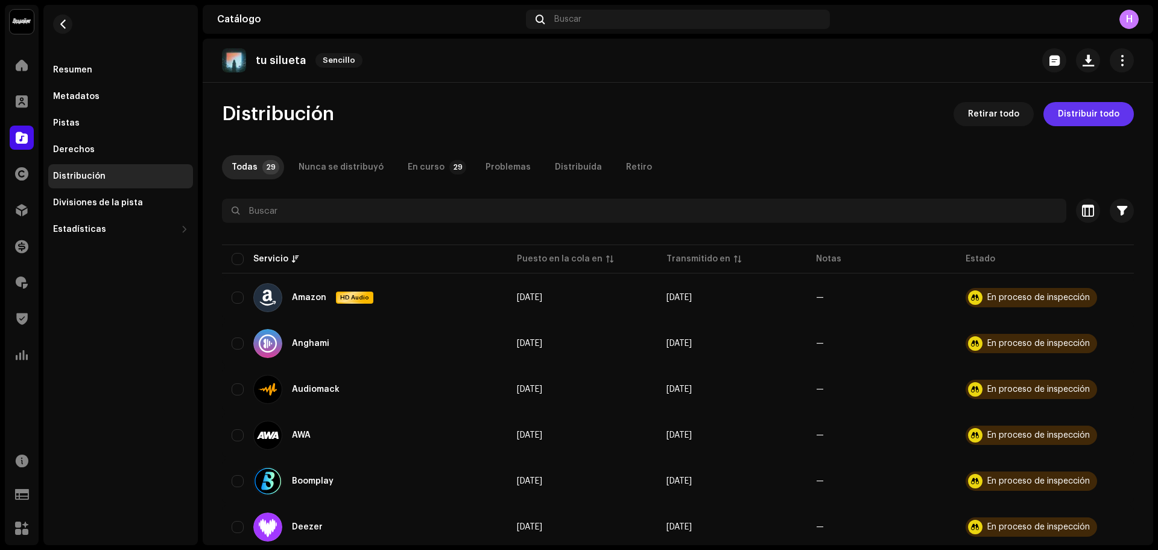
click at [1046, 123] on button "Distribuir todo" at bounding box center [1089, 114] width 91 height 24
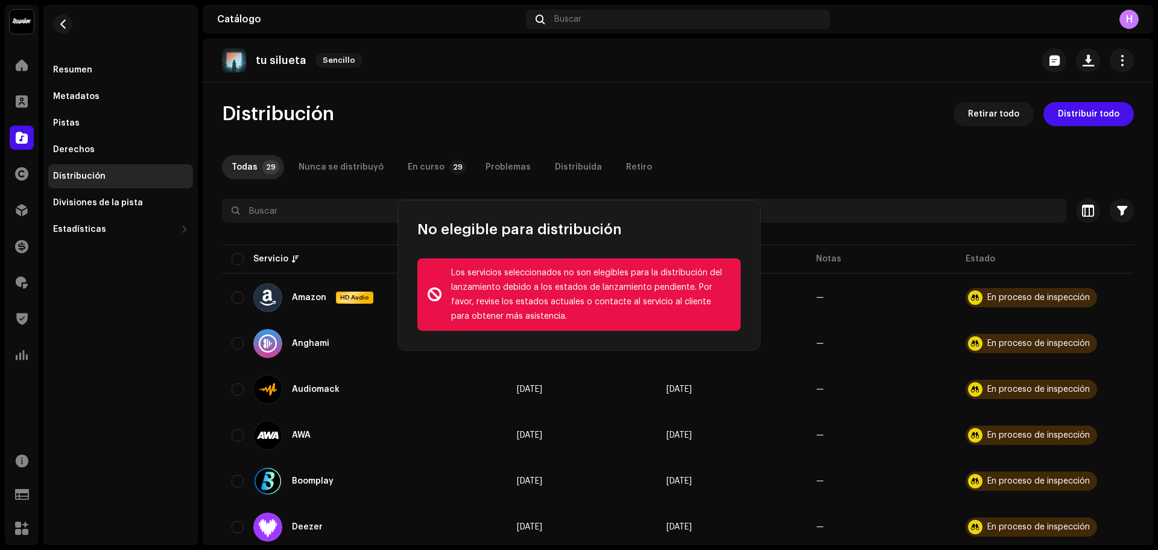
click at [888, 137] on div "No elegible para distribución Los servicios seleccionados no son elegibles para…" at bounding box center [579, 275] width 1158 height 550
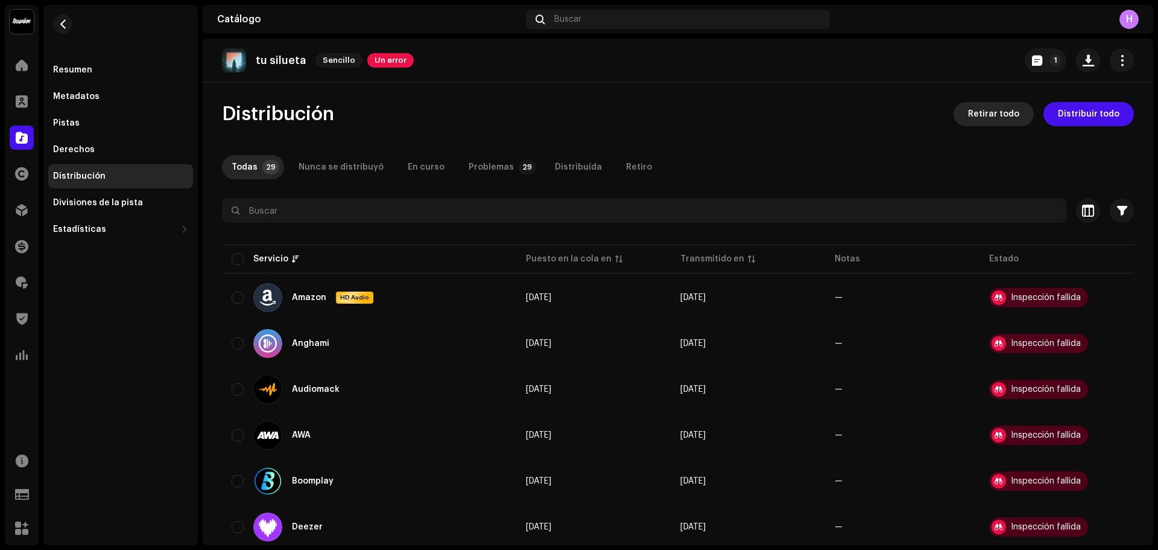
click at [986, 111] on span "Retirar todo" at bounding box center [993, 114] width 51 height 24
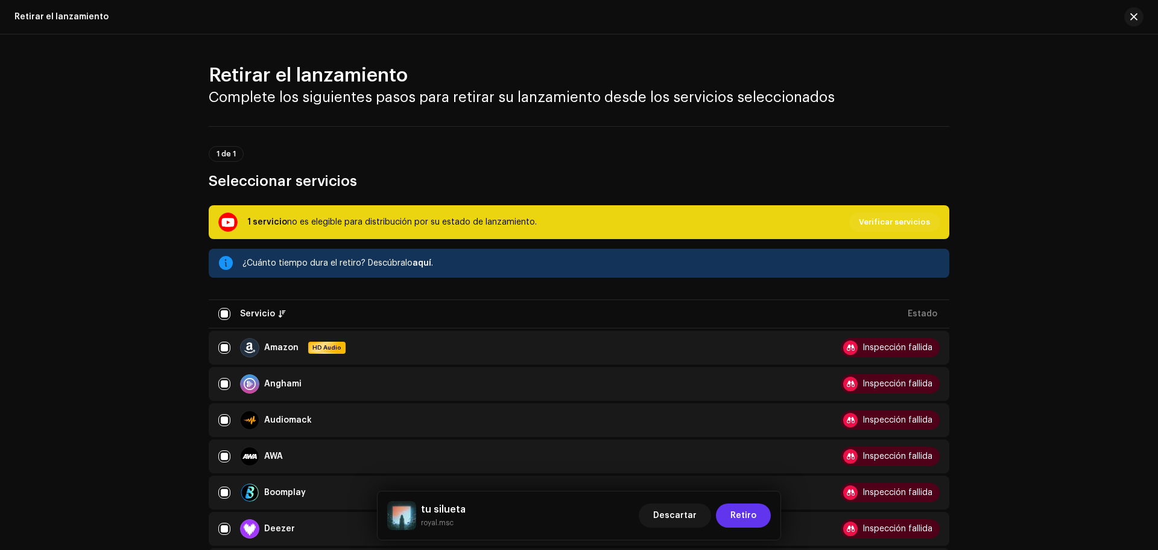
click at [726, 518] on button "Retiro" at bounding box center [743, 515] width 55 height 24
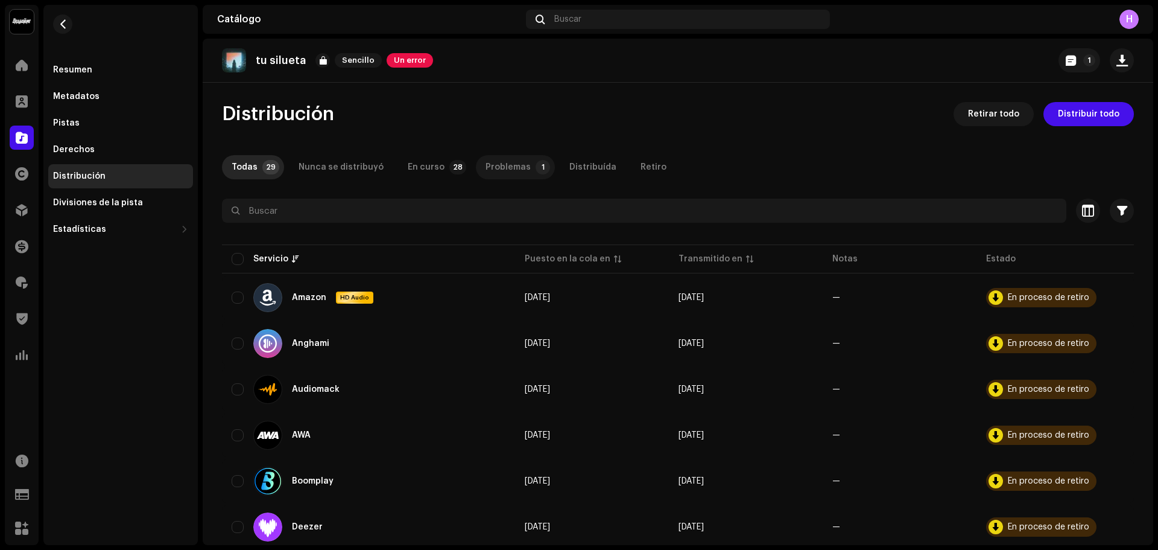
click at [510, 159] on div "Problemas" at bounding box center [508, 167] width 45 height 24
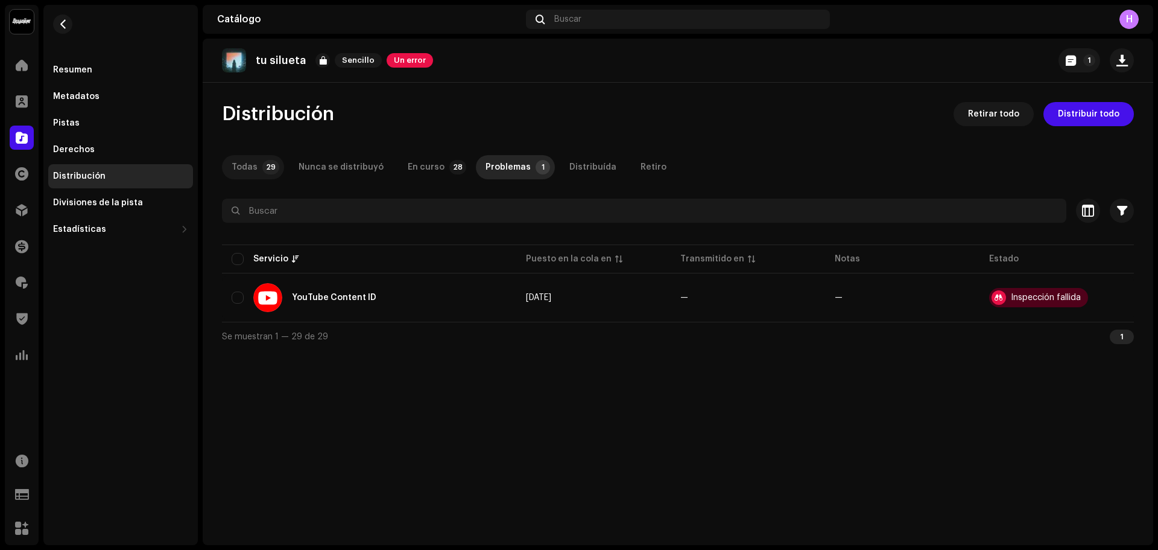
click at [259, 172] on p-tab "Todas 29" at bounding box center [253, 167] width 62 height 24
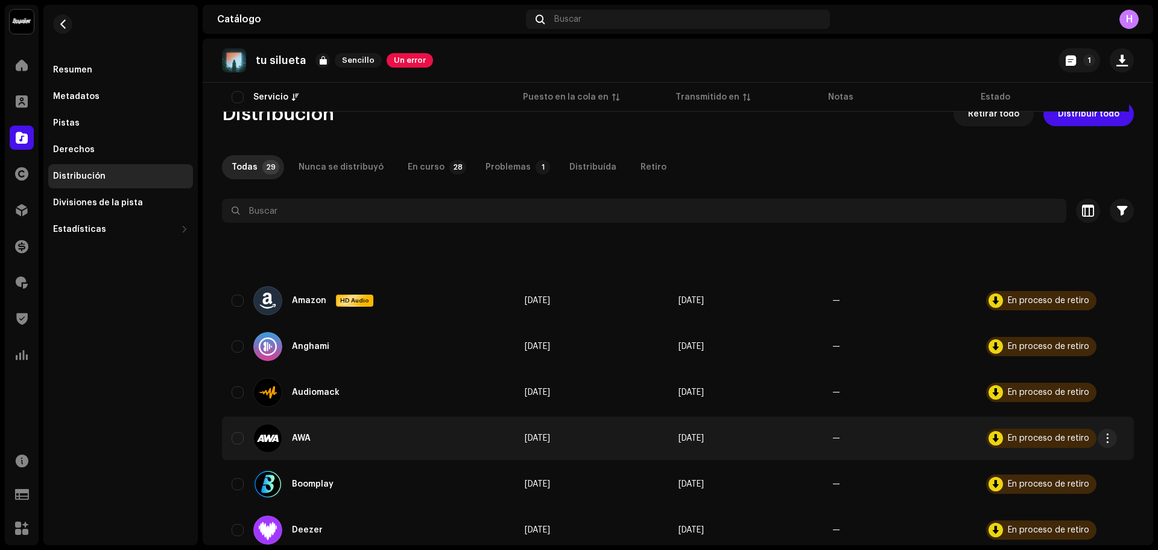
scroll to position [1093, 0]
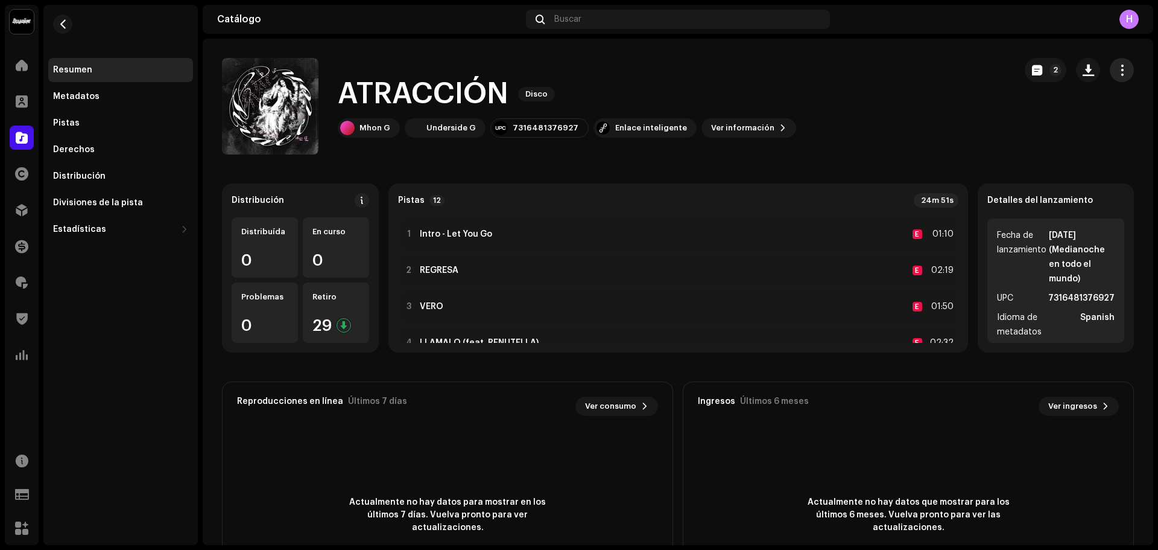
click at [1110, 74] on button "button" at bounding box center [1122, 70] width 24 height 24
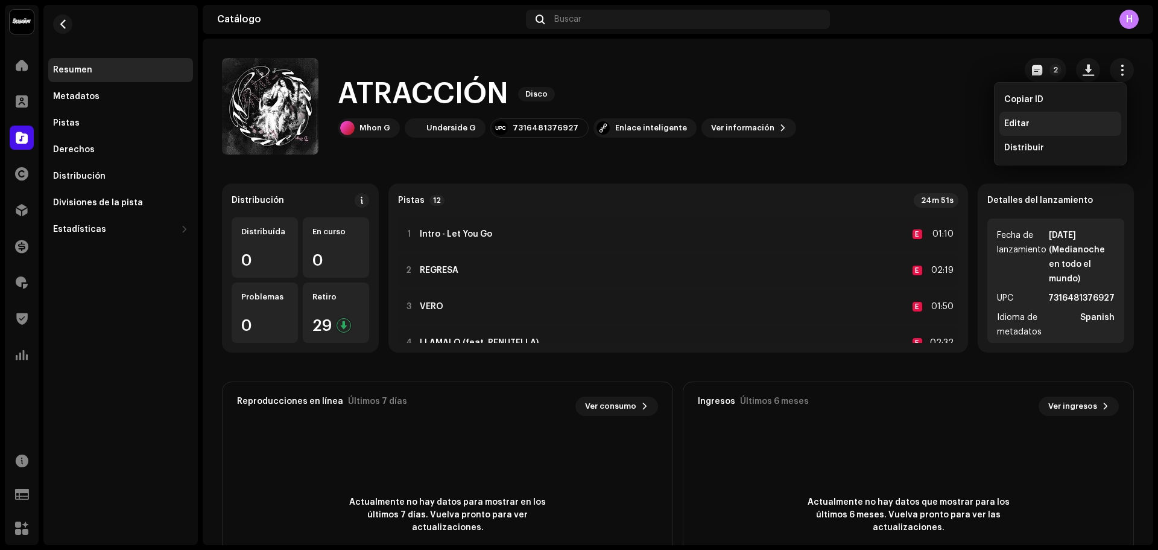
click at [1022, 116] on div "Editar" at bounding box center [1061, 124] width 122 height 24
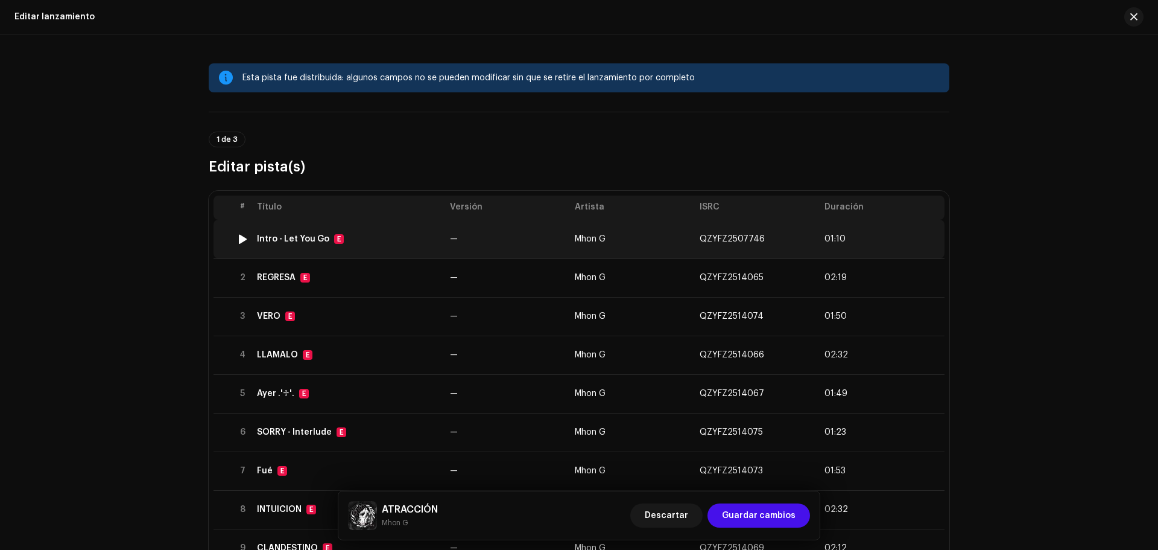
click at [885, 253] on td "01:10" at bounding box center [882, 239] width 125 height 39
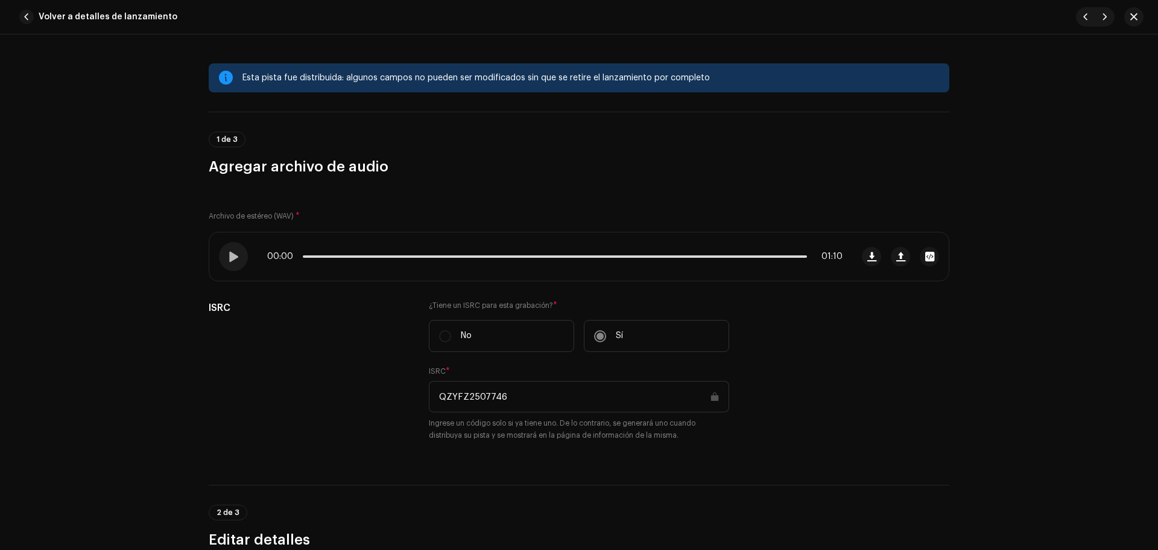
click at [1135, 23] on button "button" at bounding box center [1134, 16] width 19 height 19
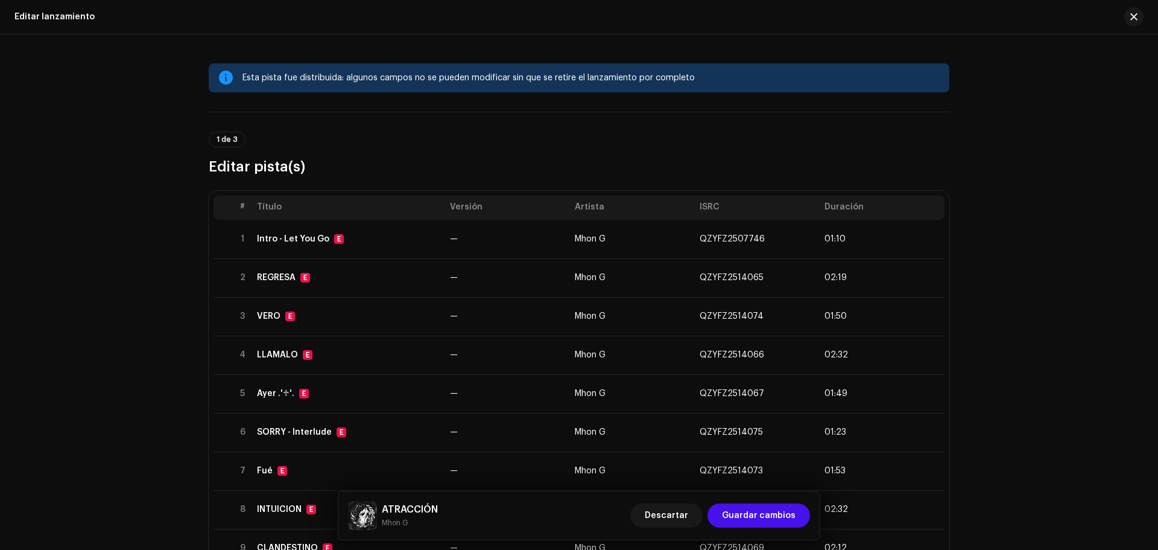
drag, startPoint x: 436, startPoint y: 283, endPoint x: 1080, endPoint y: 247, distance: 645.4
click at [1080, 247] on div "Esta pista fue distribuida: algunos campos no se pueden modificar sin que se re…" at bounding box center [579, 291] width 1158 height 515
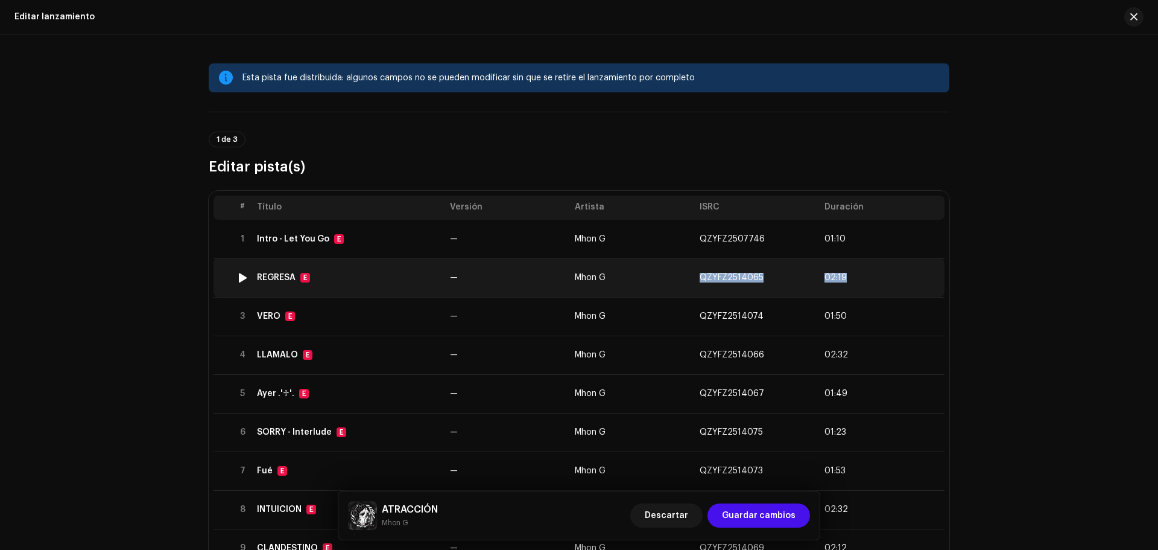
drag, startPoint x: 919, startPoint y: 278, endPoint x: 699, endPoint y: 268, distance: 220.5
click at [699, 268] on tr "2 REGRESA E — Mhon G QZYFZ2514065 02:19" at bounding box center [579, 277] width 731 height 39
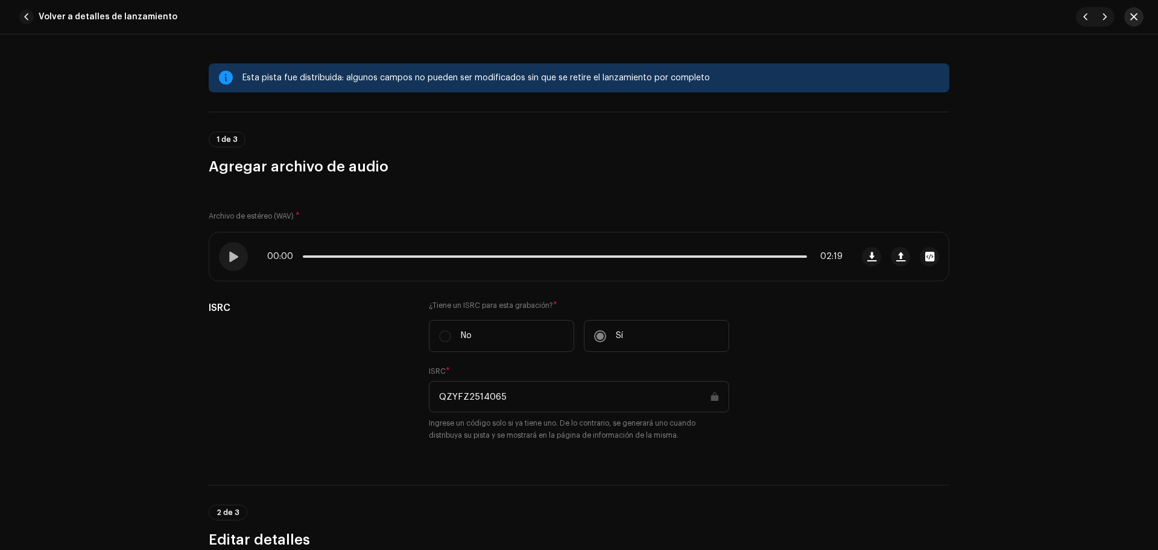
click at [1130, 19] on button "button" at bounding box center [1134, 16] width 19 height 19
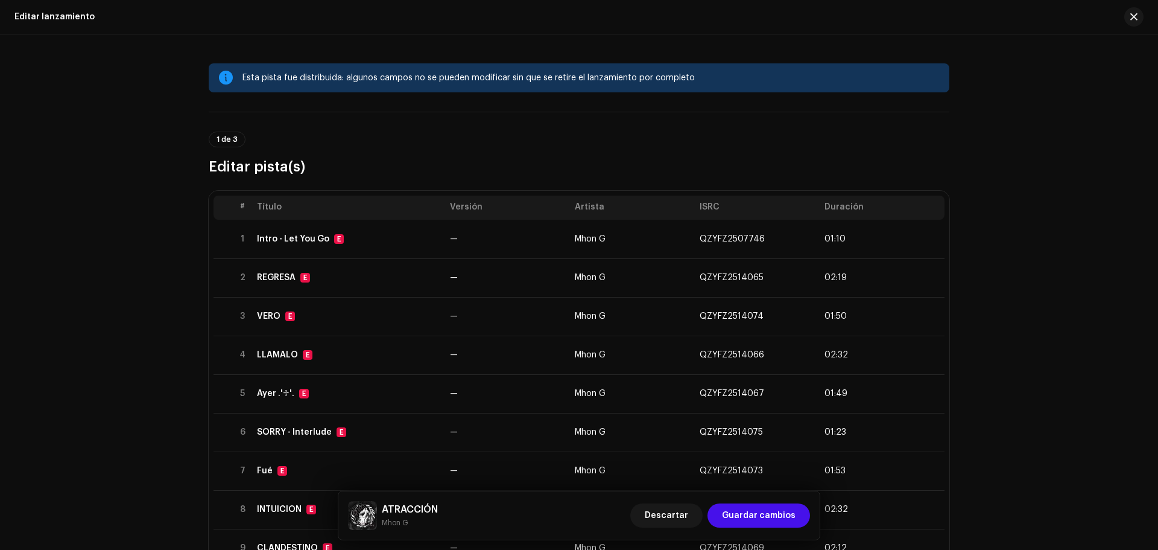
click at [1017, 143] on div "Esta pista fue distribuida: algunos campos no se pueden modificar sin que se re…" at bounding box center [579, 291] width 1158 height 515
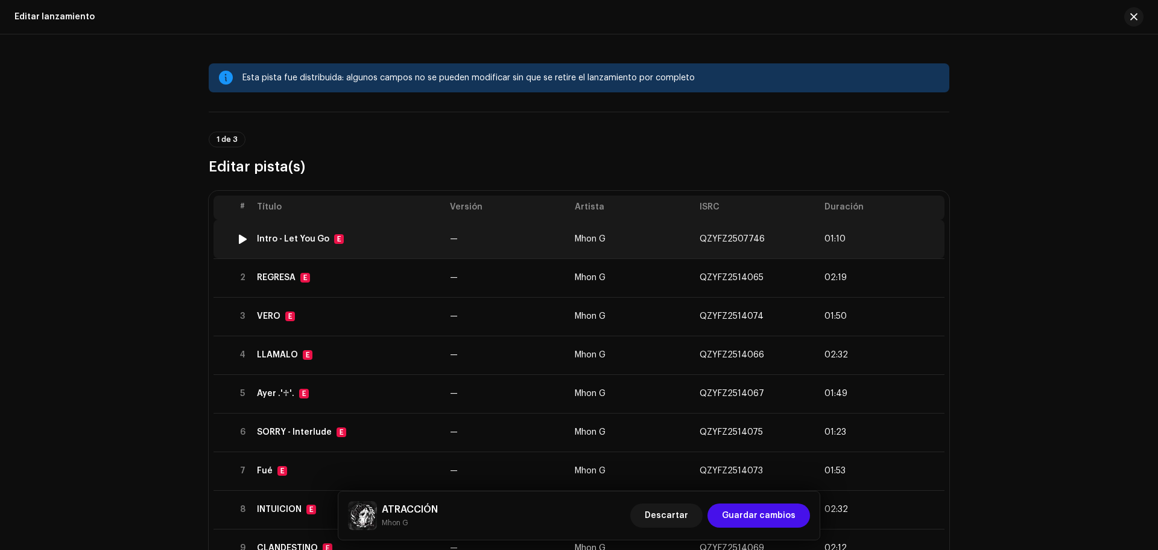
click at [865, 256] on td "01:10" at bounding box center [882, 239] width 125 height 39
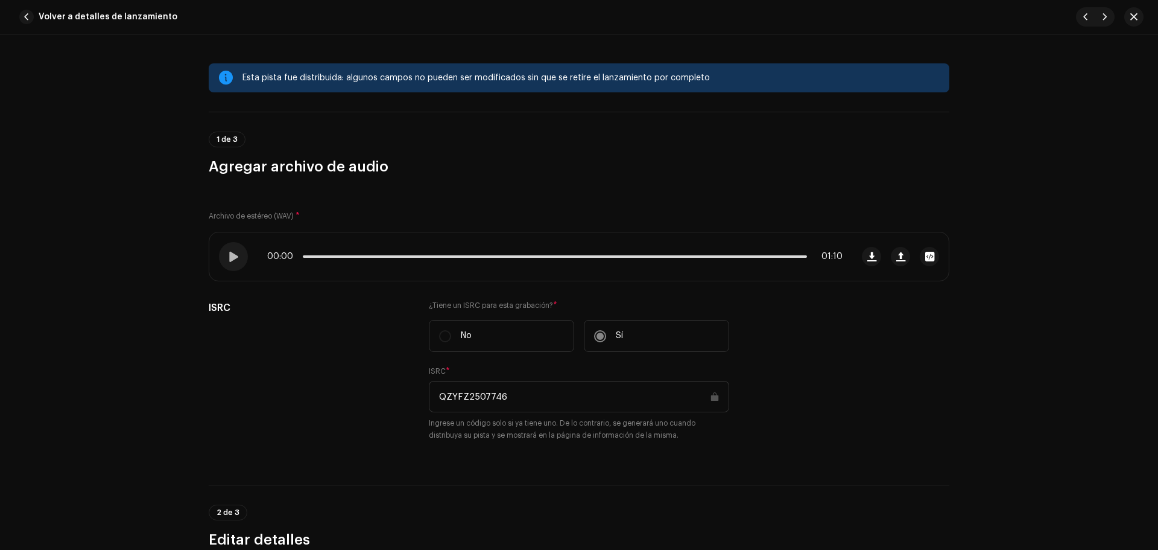
click at [1126, 27] on div "Volver a detalles de lanzamiento" at bounding box center [579, 17] width 1158 height 34
click at [1135, 19] on span "button" at bounding box center [1134, 17] width 7 height 10
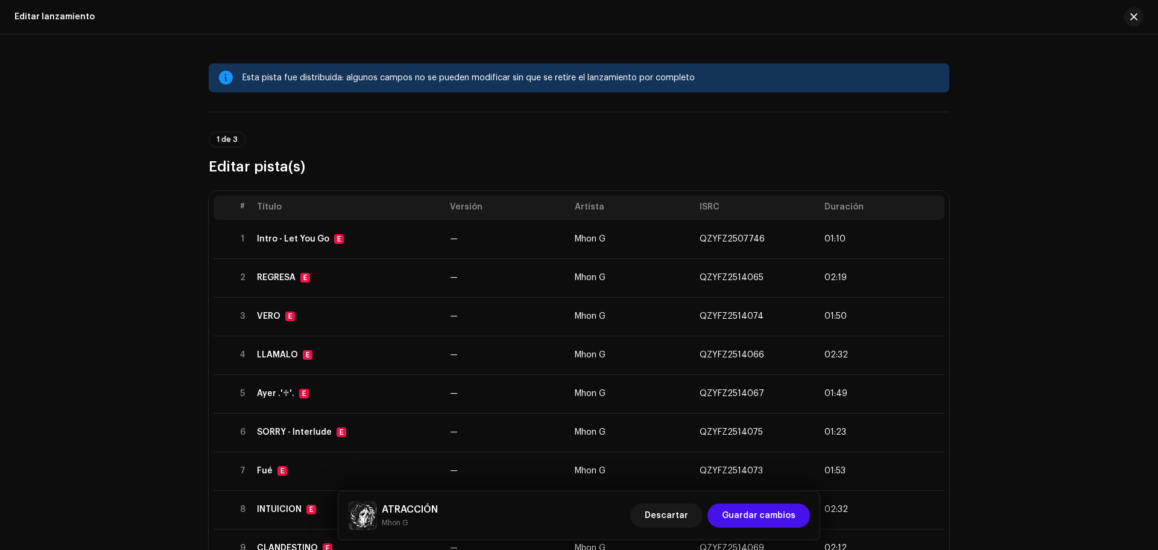
click at [224, 197] on th at bounding box center [223, 207] width 19 height 24
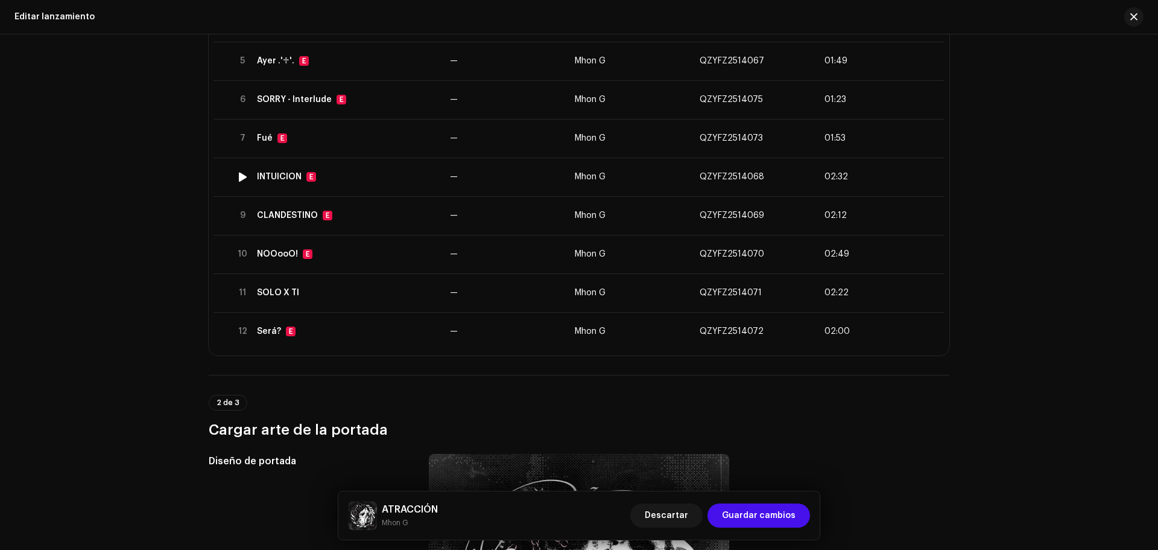
scroll to position [332, 0]
